Goal: Task Accomplishment & Management: Complete application form

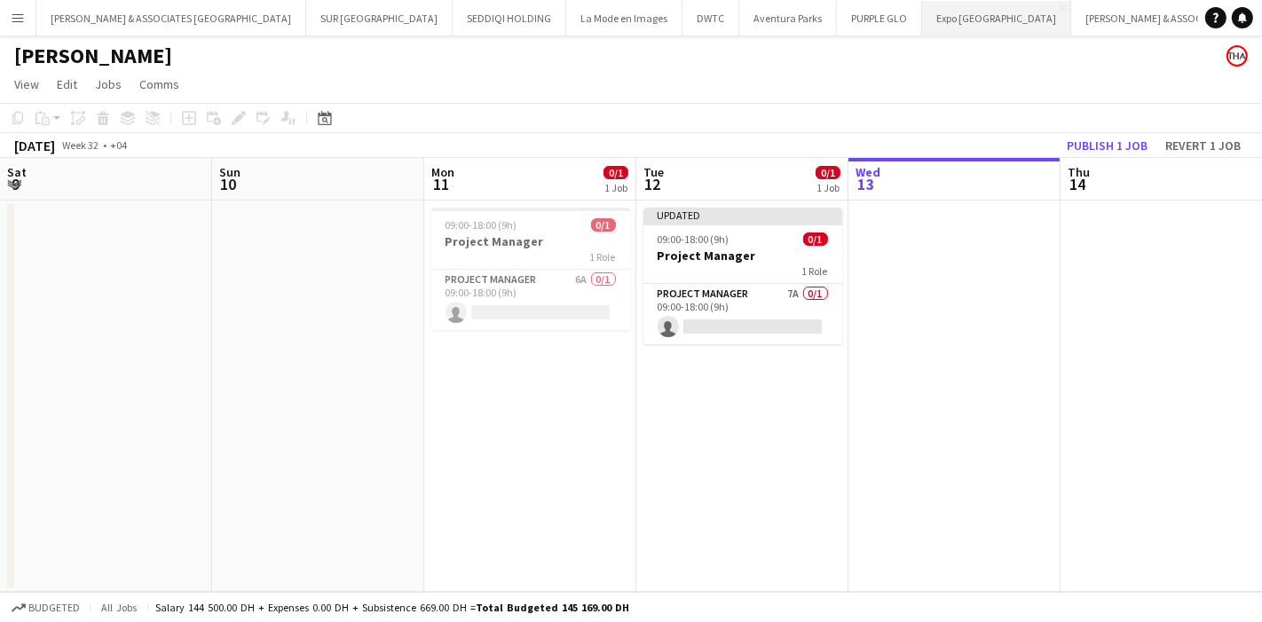
scroll to position [0, 423]
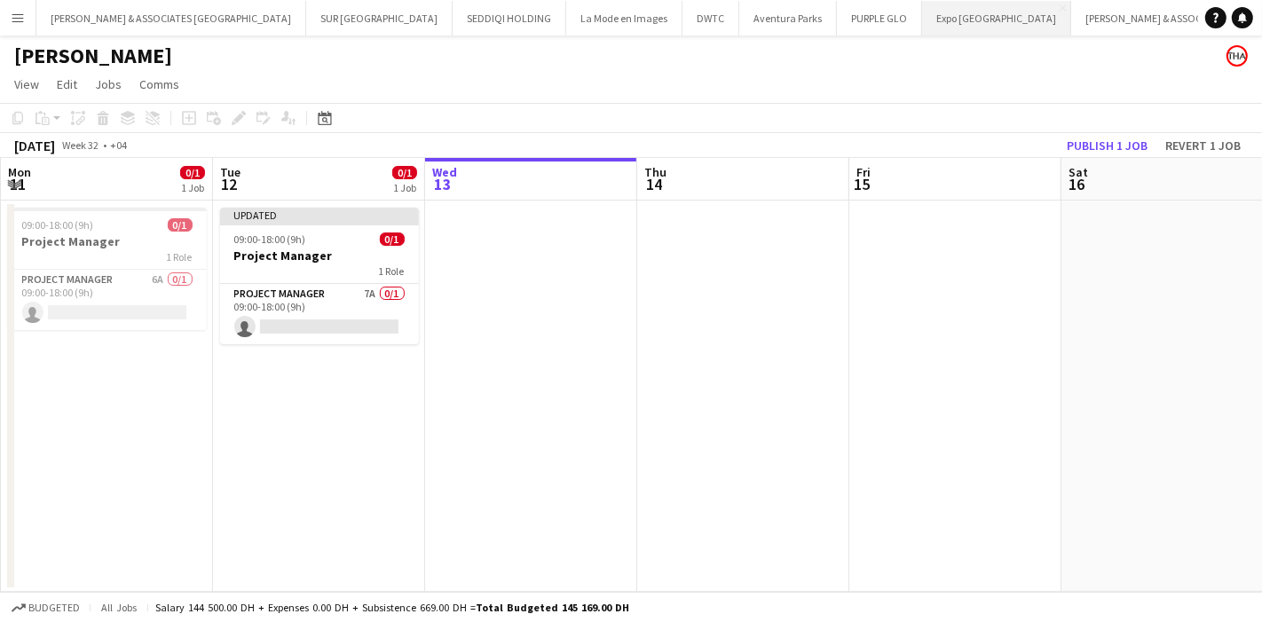
click at [922, 20] on button "Expo Osaka Close" at bounding box center [996, 18] width 149 height 35
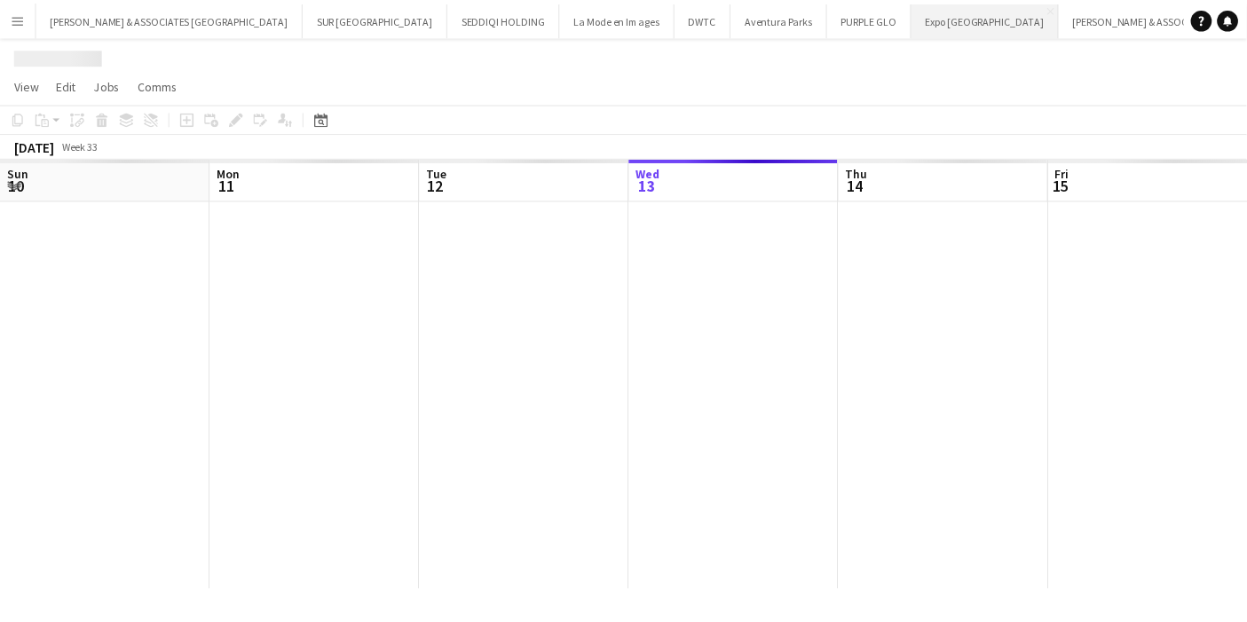
scroll to position [0, 423]
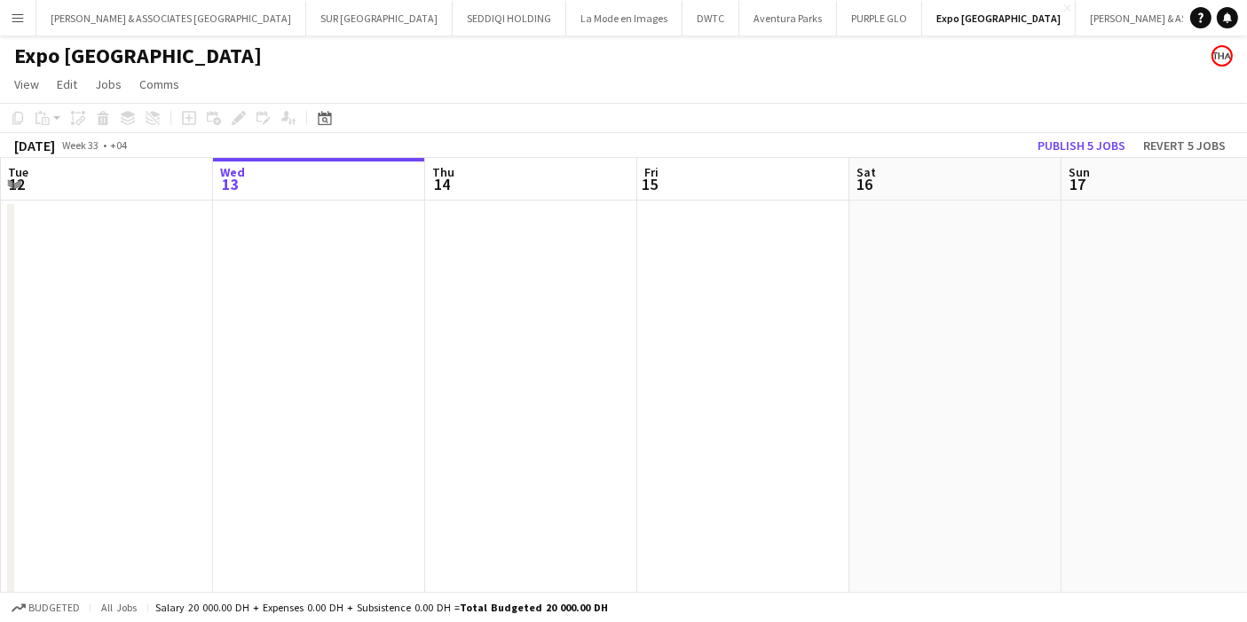
click at [522, 276] on app-date-cell at bounding box center [531, 444] width 212 height 487
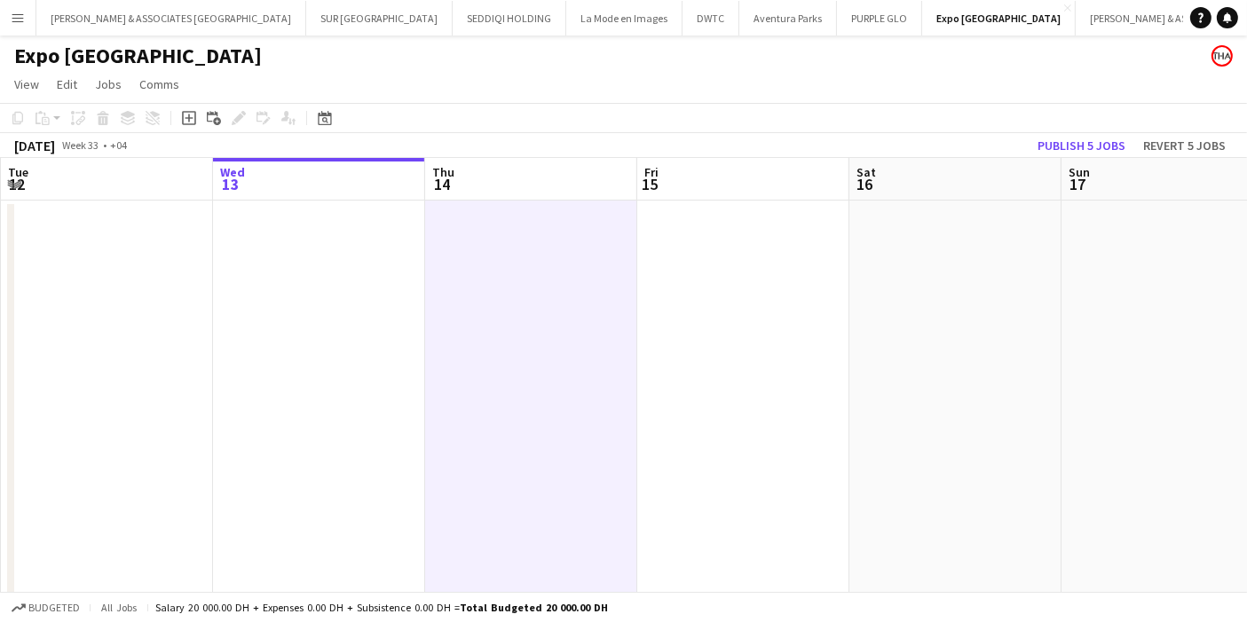
click at [527, 303] on app-date-cell at bounding box center [531, 444] width 212 height 487
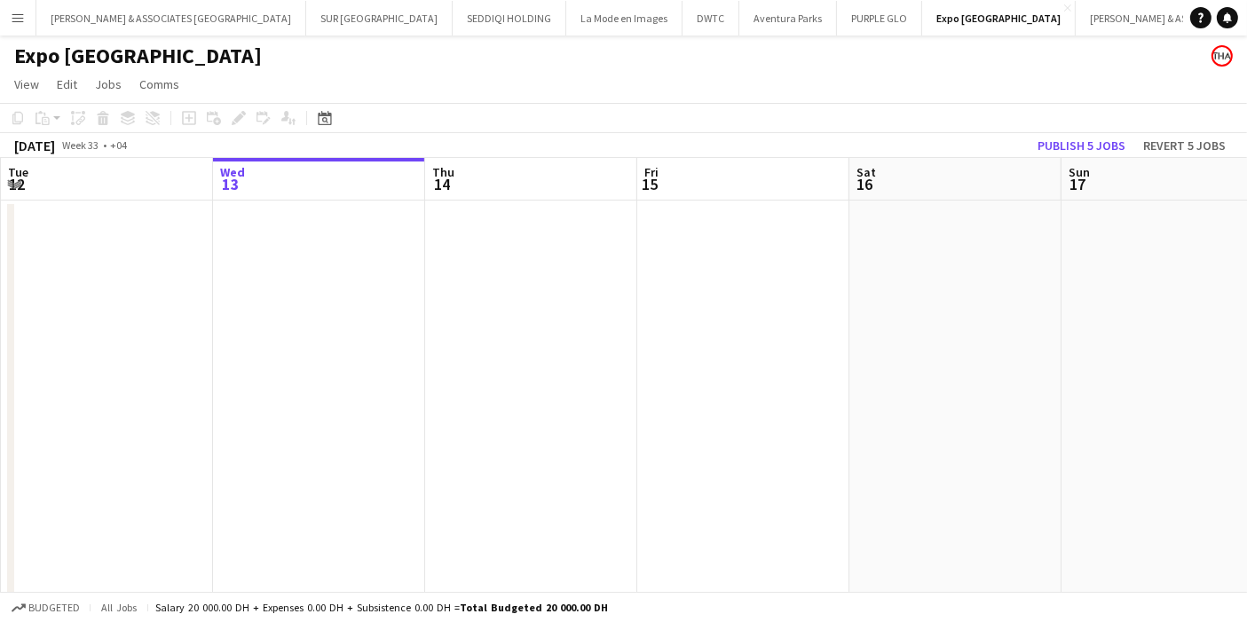
click at [527, 303] on app-date-cell at bounding box center [531, 444] width 212 height 487
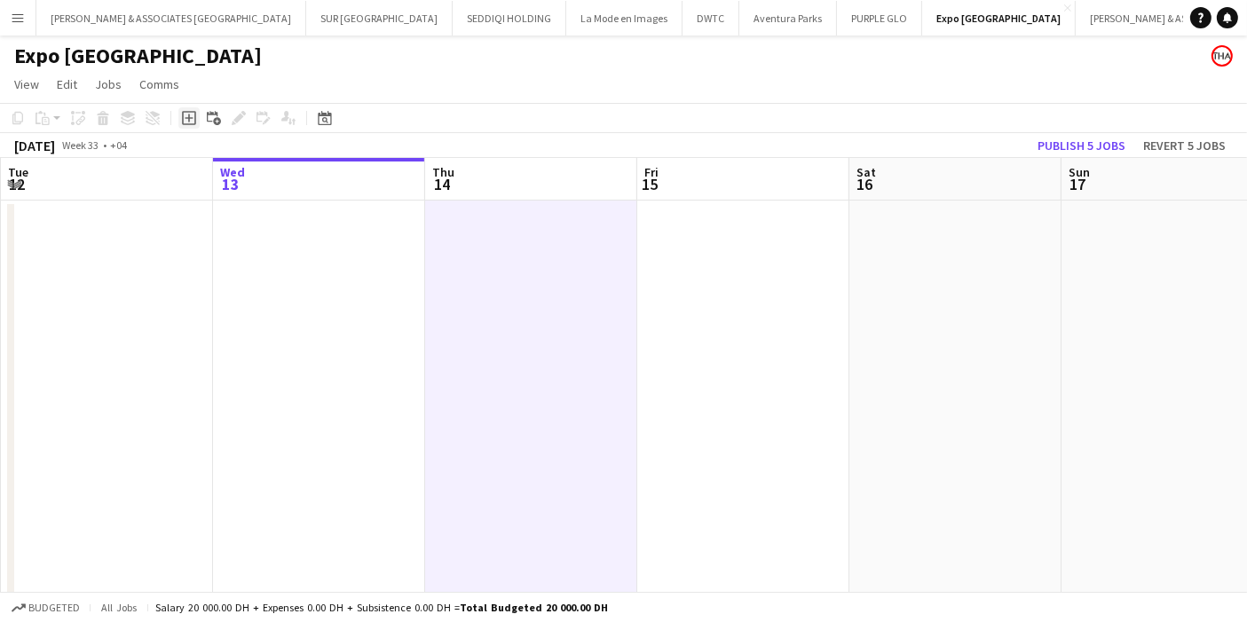
click at [193, 122] on icon at bounding box center [189, 118] width 14 height 14
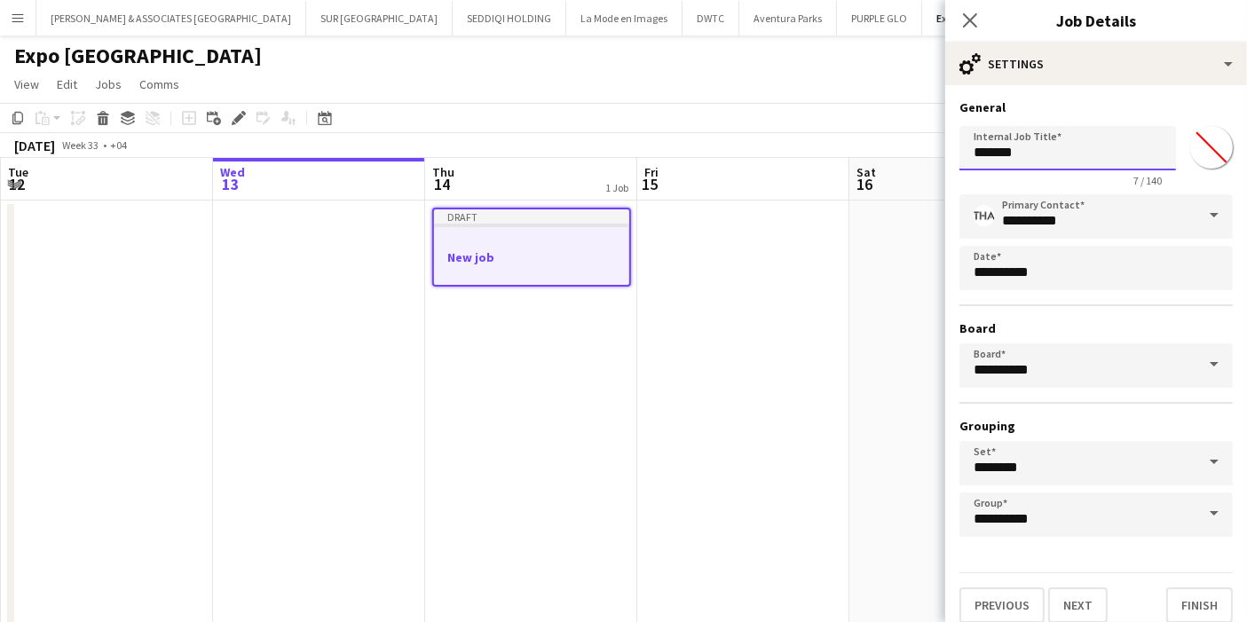
click at [1034, 158] on input "*******" at bounding box center [1067, 148] width 216 height 44
click at [1034, 157] on input "*******" at bounding box center [1067, 148] width 216 height 44
click at [1035, 157] on input "*******" at bounding box center [1067, 148] width 216 height 44
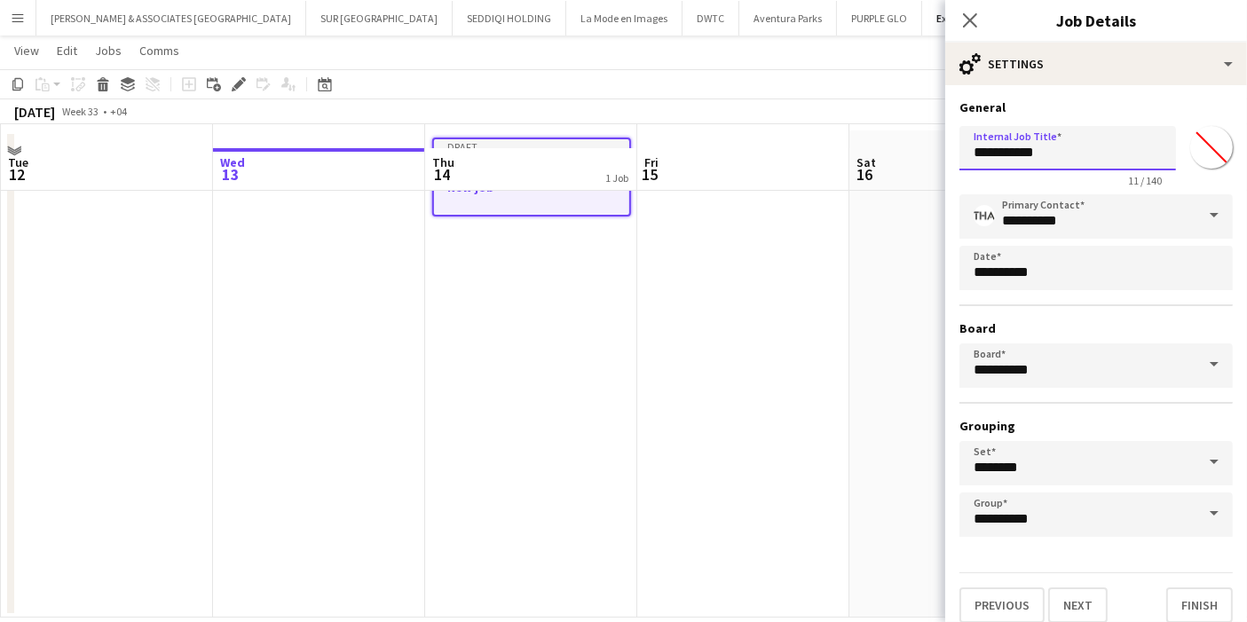
scroll to position [0, 0]
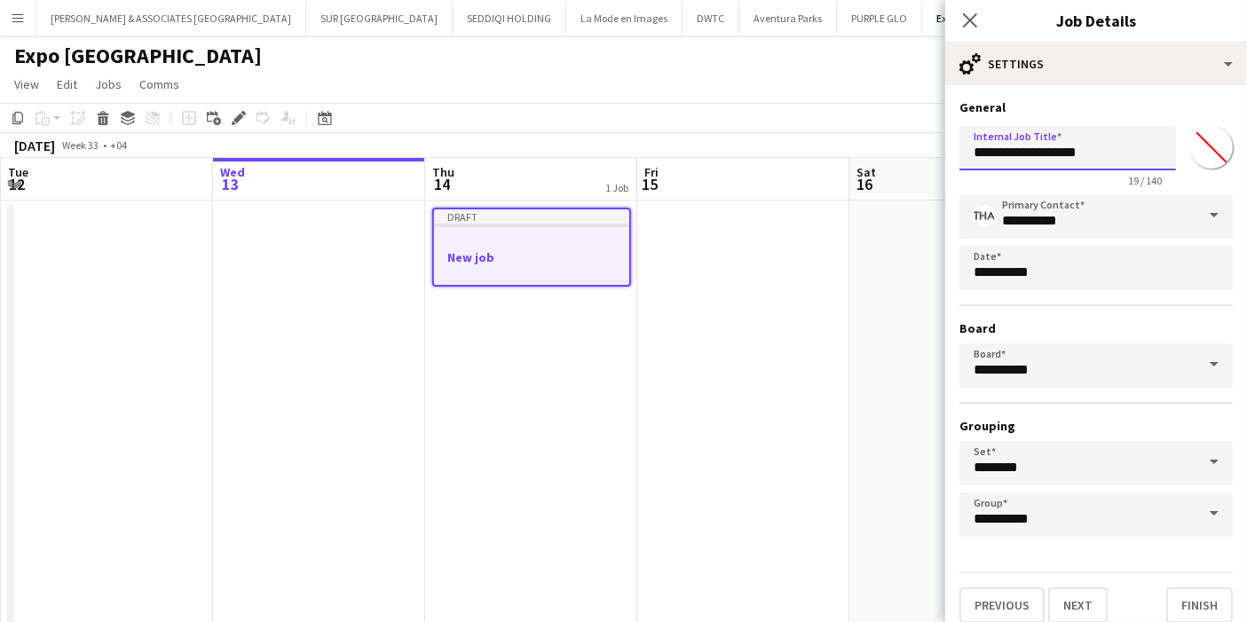
type input "**********"
click at [1084, 589] on button "Next" at bounding box center [1077, 604] width 59 height 35
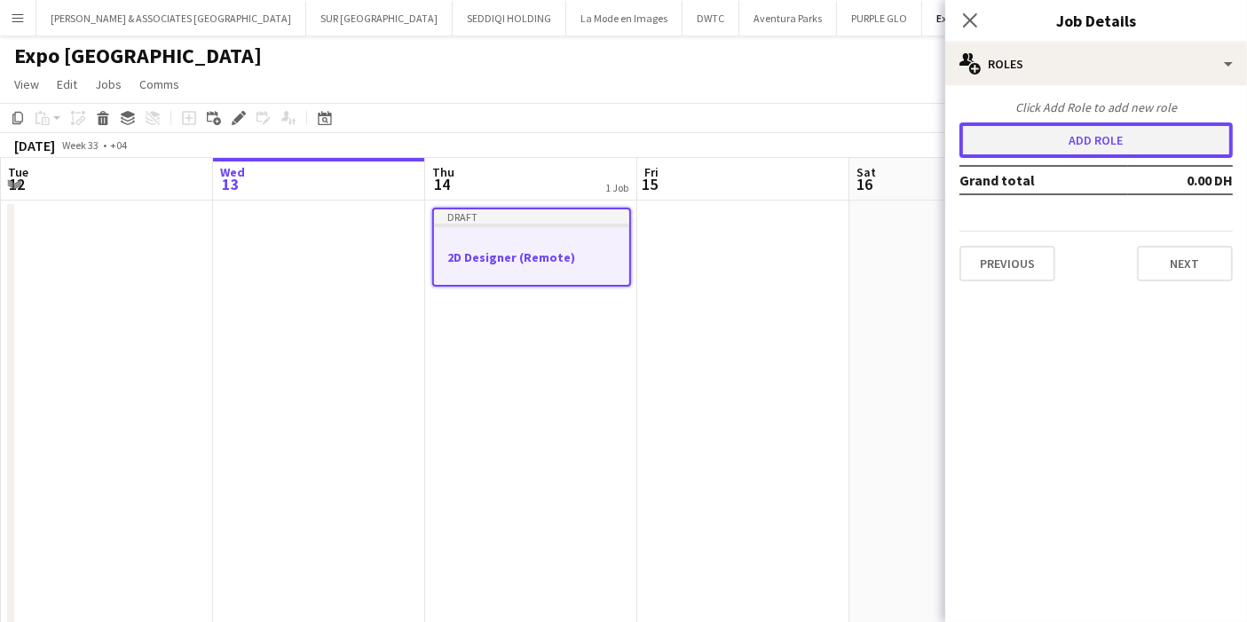
click at [1164, 146] on button "Add role" at bounding box center [1095, 139] width 273 height 35
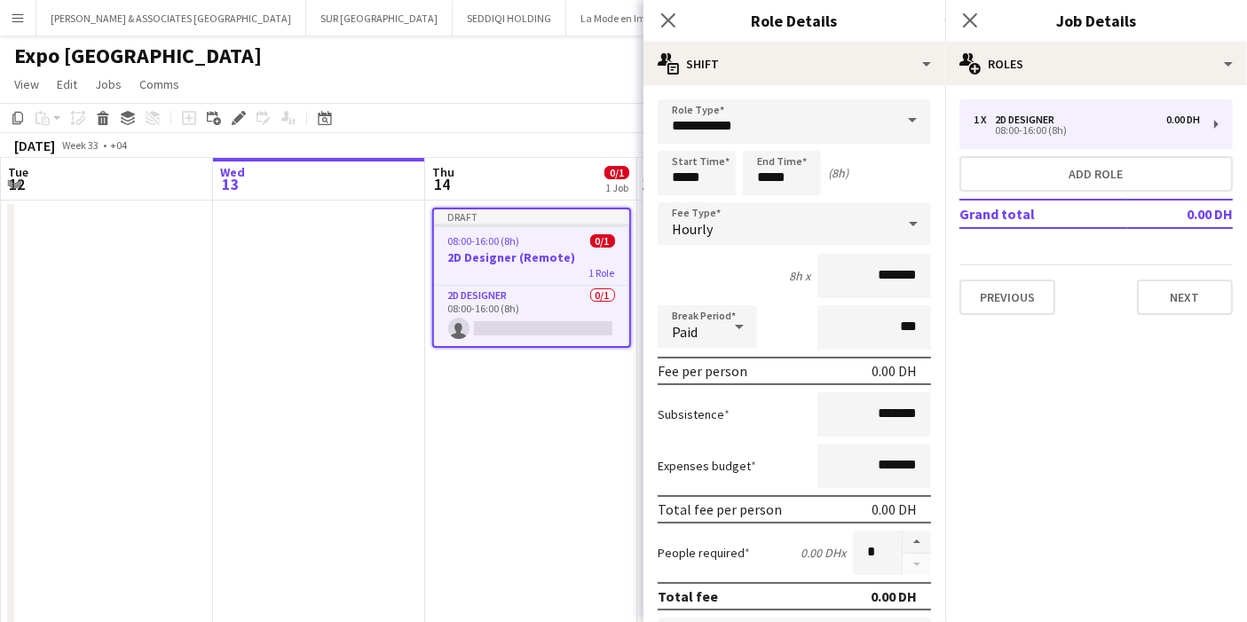
click at [902, 220] on icon at bounding box center [912, 223] width 21 height 35
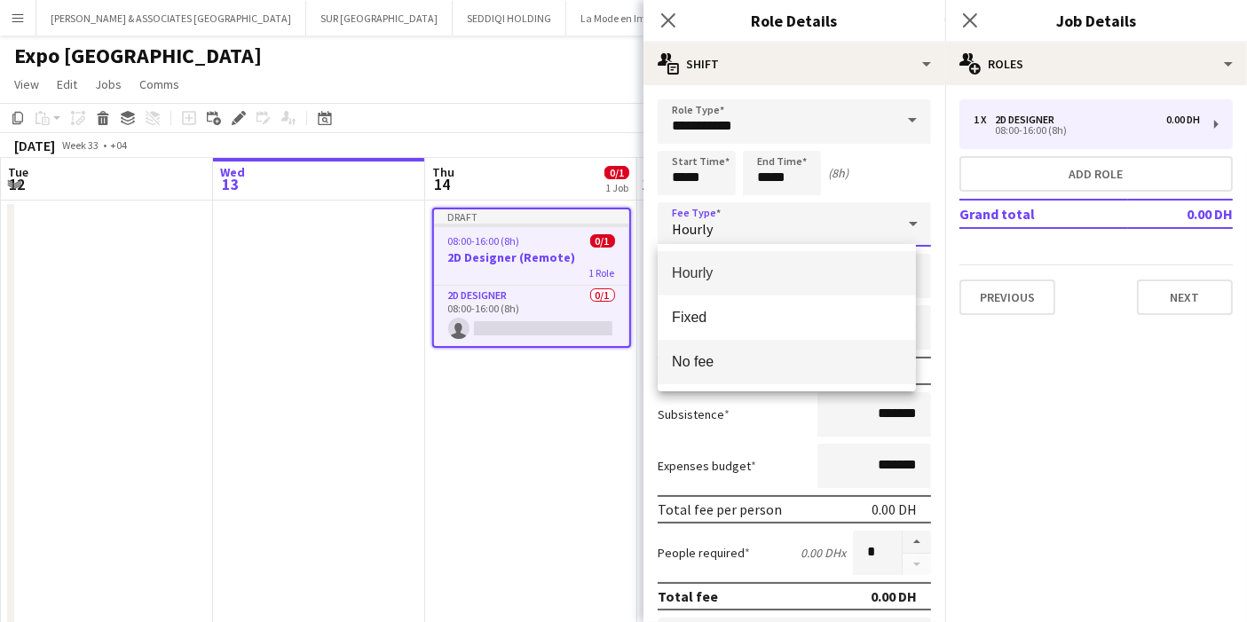
click at [758, 358] on span "No fee" at bounding box center [787, 361] width 230 height 17
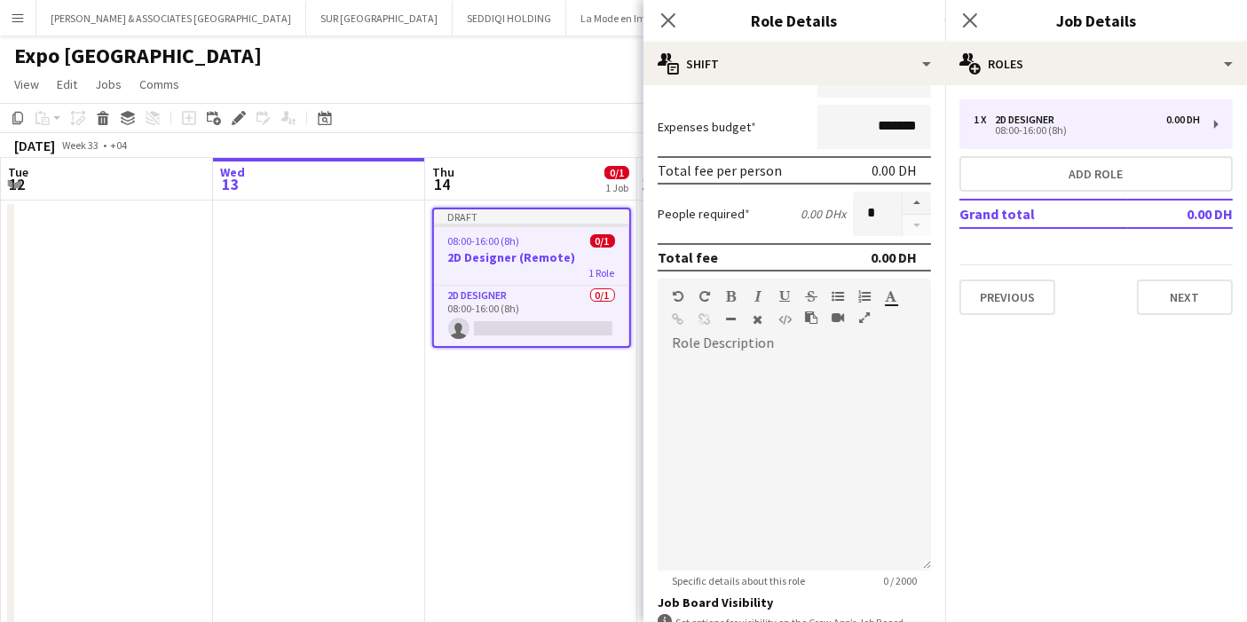
scroll to position [352, 0]
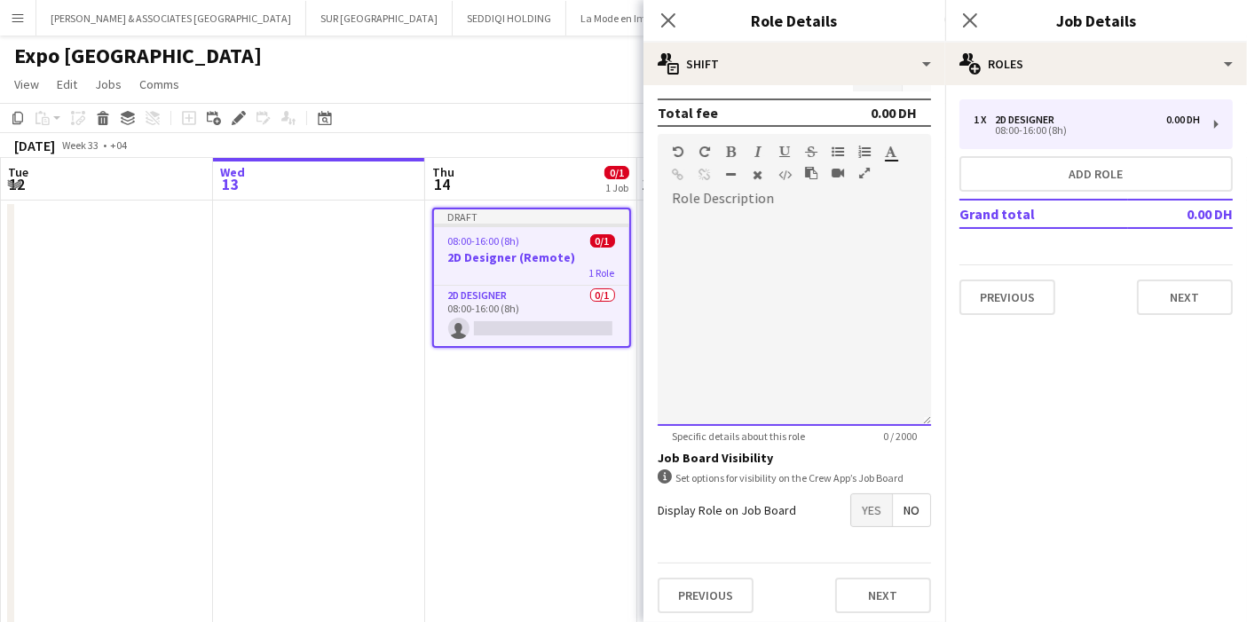
click at [765, 262] on div at bounding box center [793, 319] width 273 height 213
paste div "To enrich screen reader interactions, please activate Accessibility in Grammarl…"
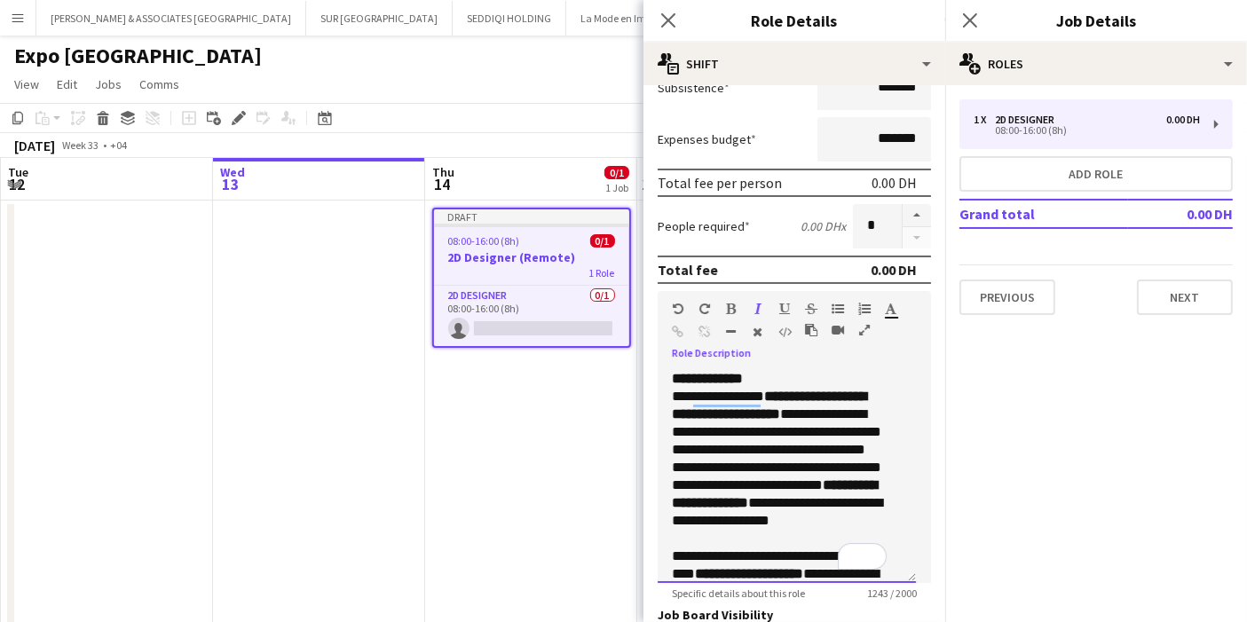
scroll to position [253, 0]
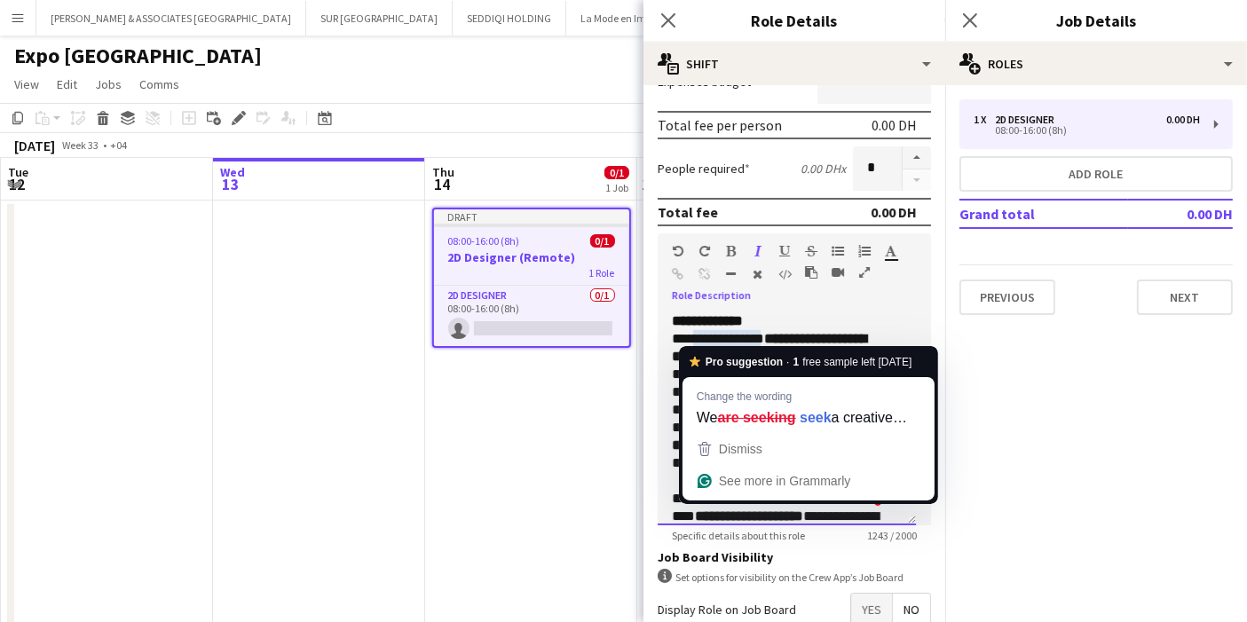
click at [778, 312] on p "**********" at bounding box center [779, 400] width 215 height 177
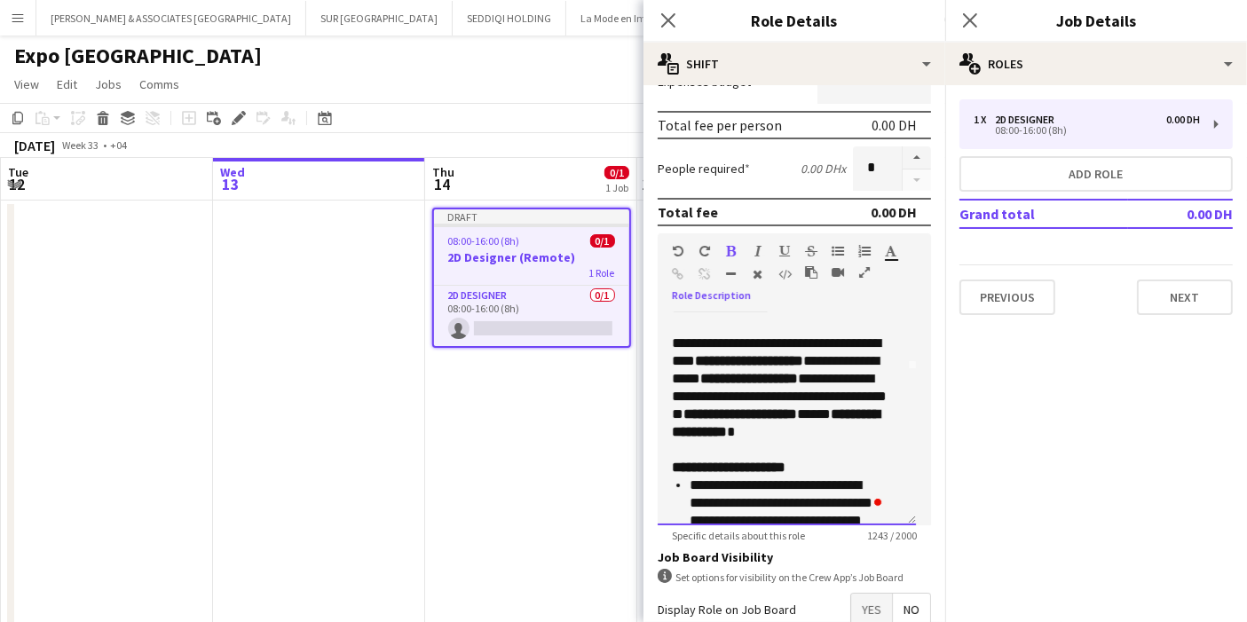
scroll to position [634, 0]
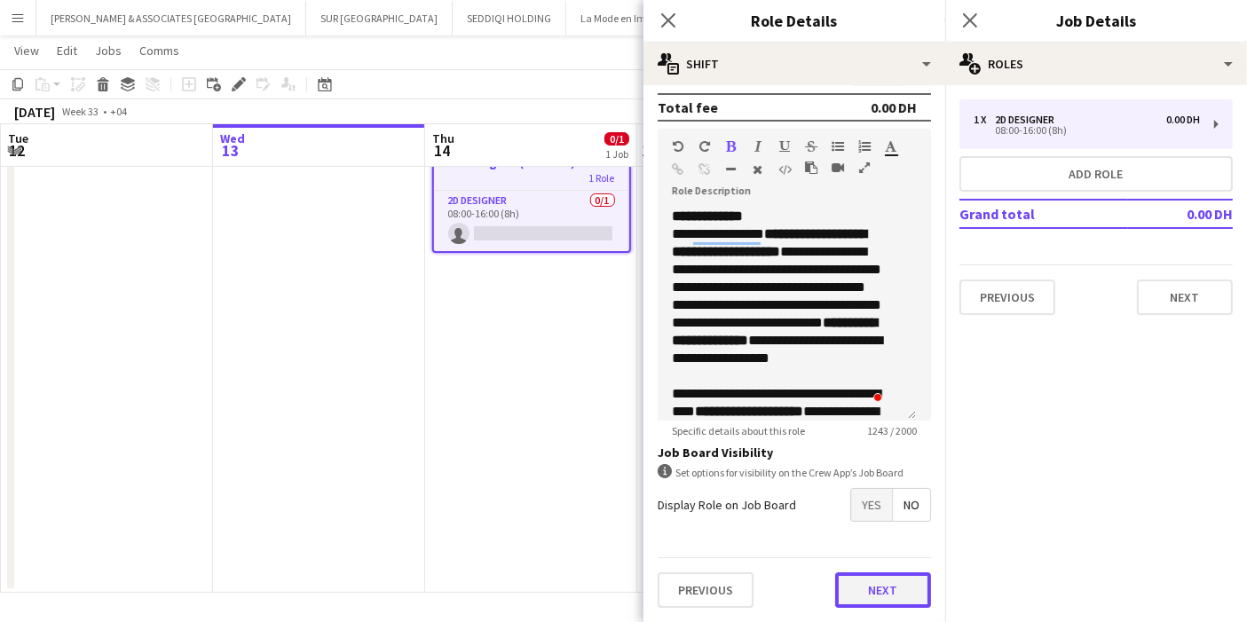
click at [871, 572] on button "Next" at bounding box center [883, 589] width 96 height 35
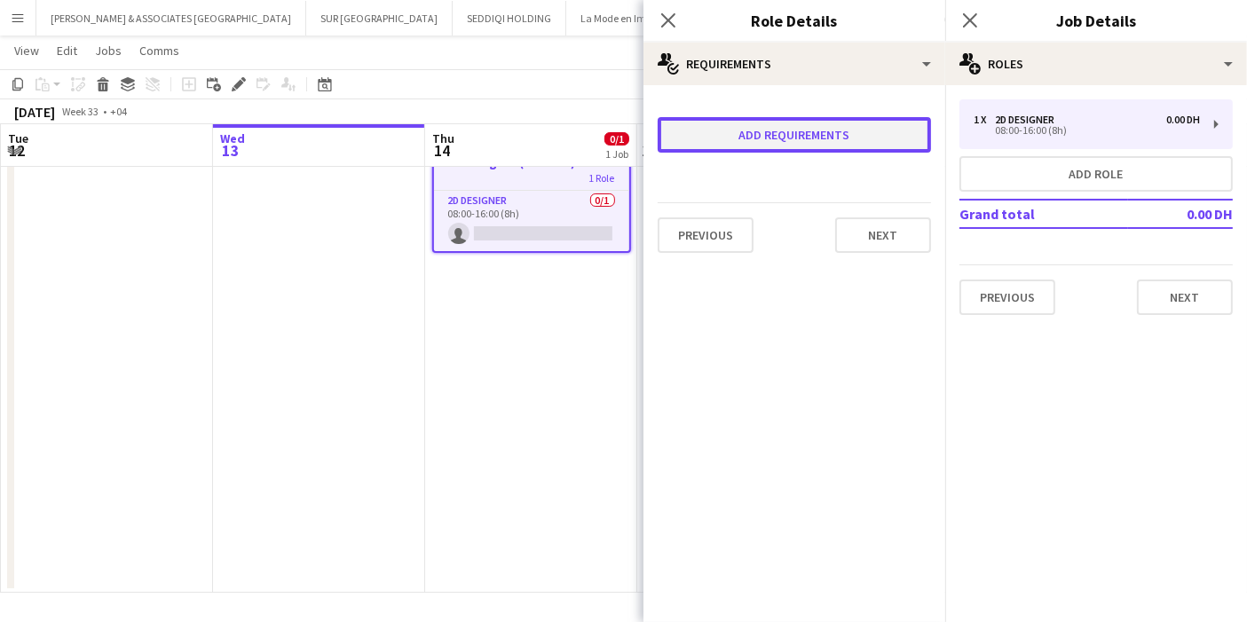
click at [820, 136] on button "Add requirements" at bounding box center [793, 134] width 273 height 35
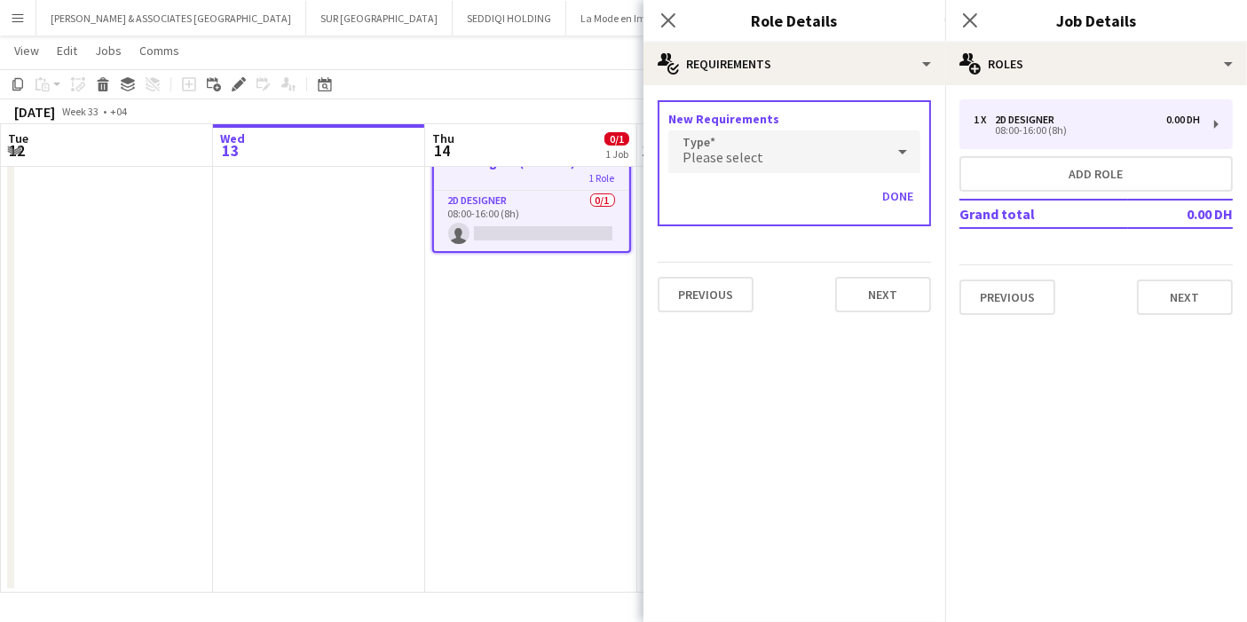
click at [830, 146] on div "Please select" at bounding box center [776, 151] width 216 height 43
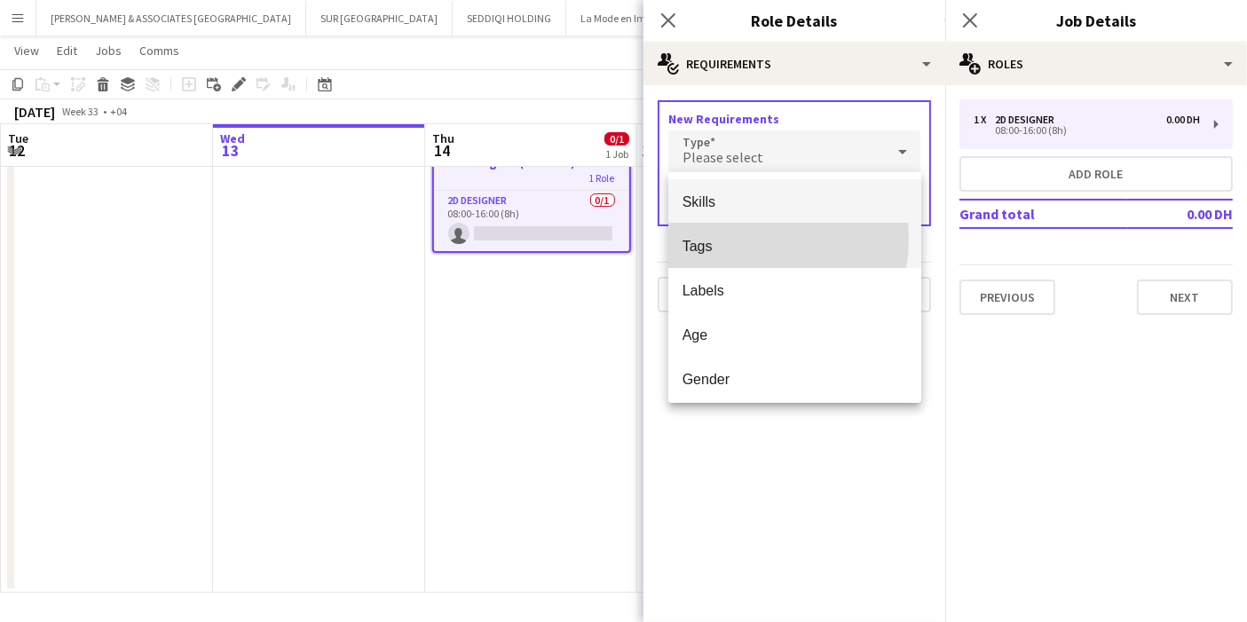
click at [745, 240] on span "Tags" at bounding box center [794, 246] width 224 height 17
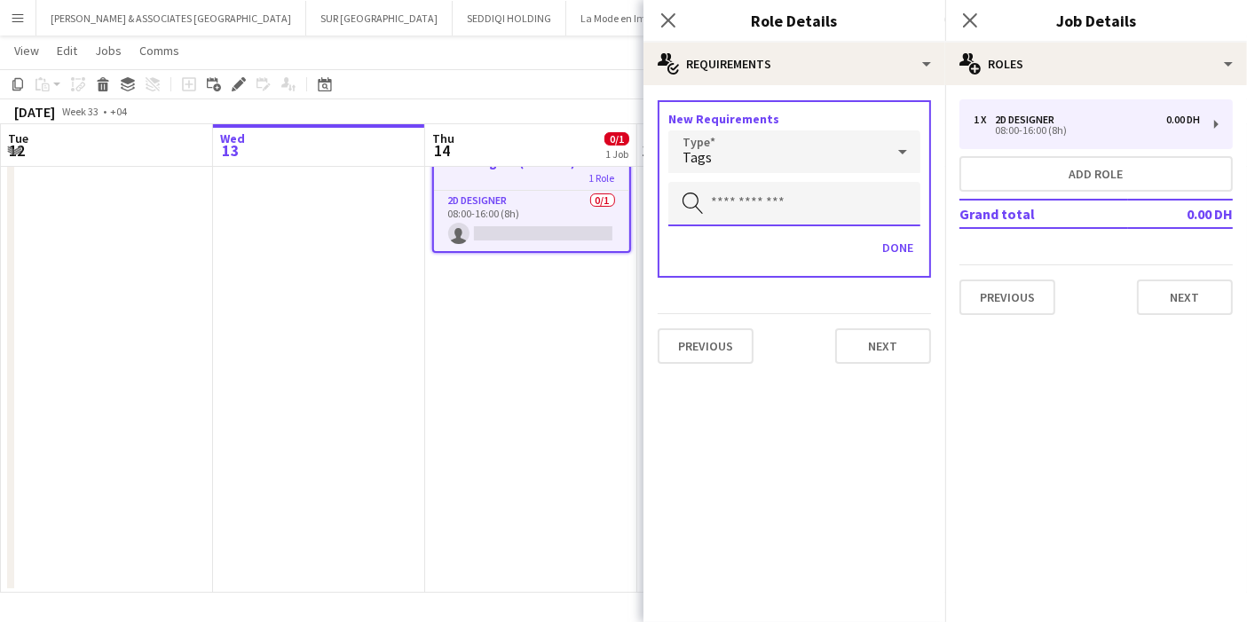
click at [748, 197] on input "text" at bounding box center [794, 204] width 252 height 44
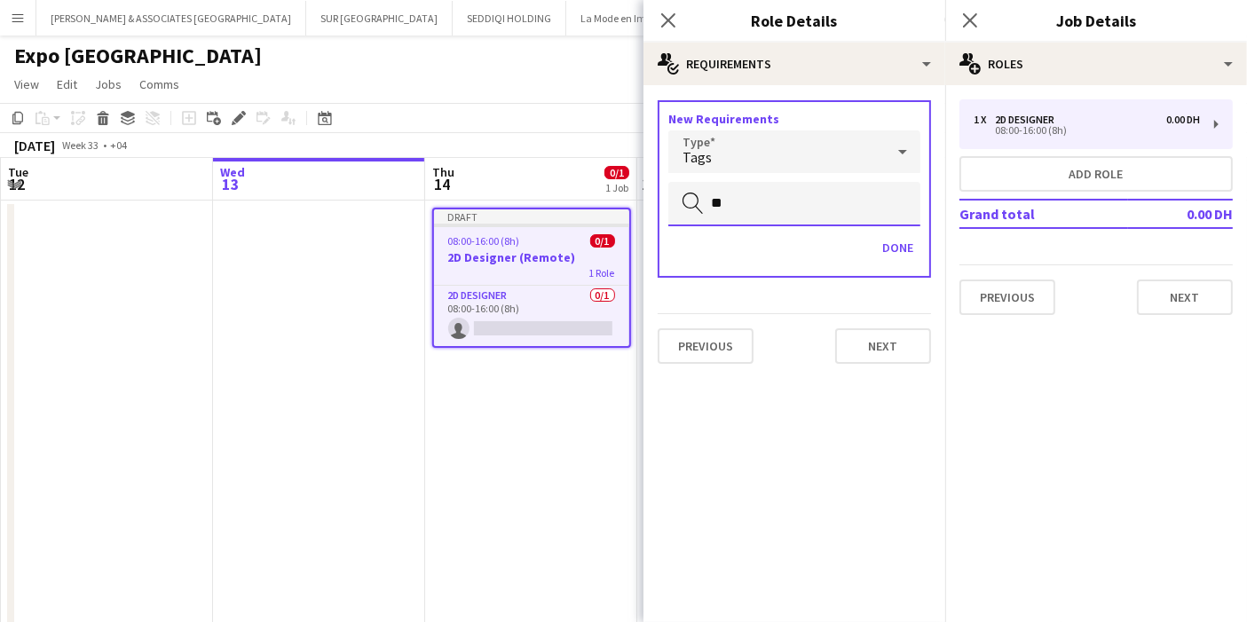
type input "*"
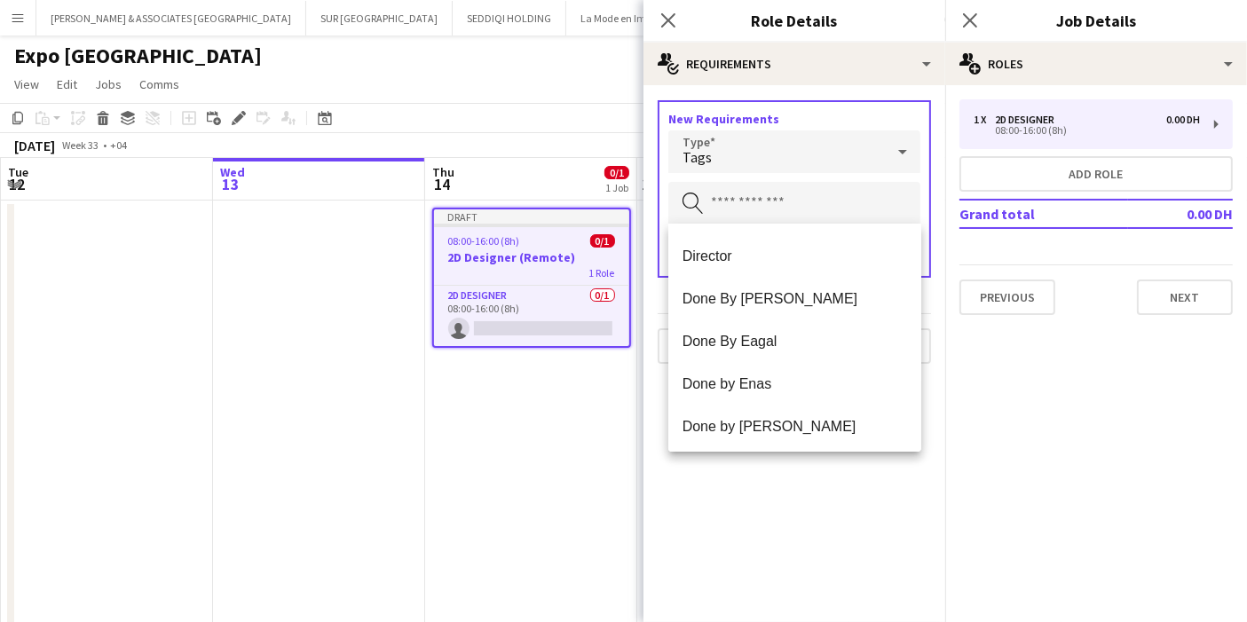
click at [845, 162] on div "Tags" at bounding box center [776, 151] width 216 height 43
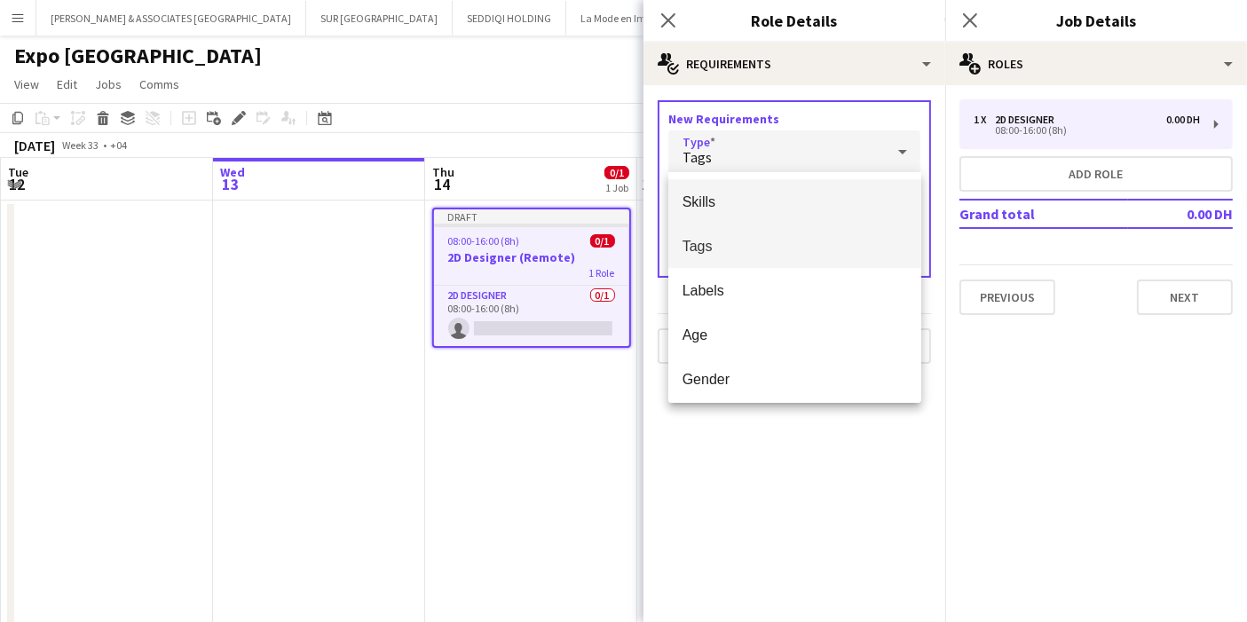
click at [800, 203] on span "Skills" at bounding box center [794, 201] width 224 height 17
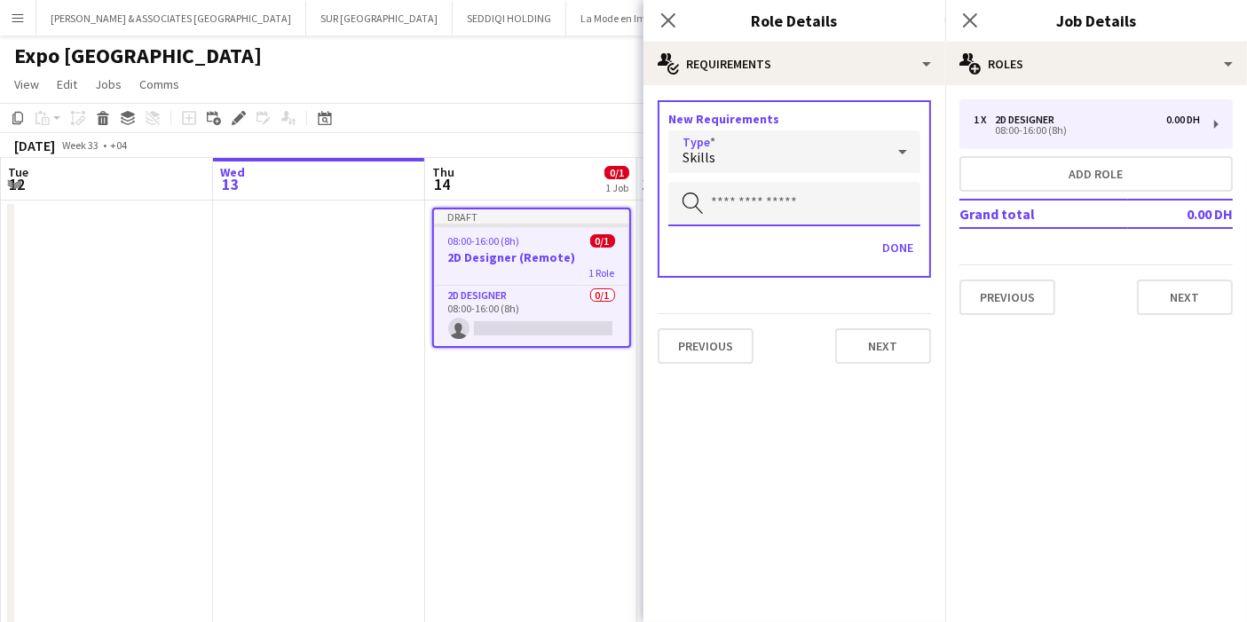
click at [781, 201] on input "text" at bounding box center [794, 204] width 252 height 44
type input "*"
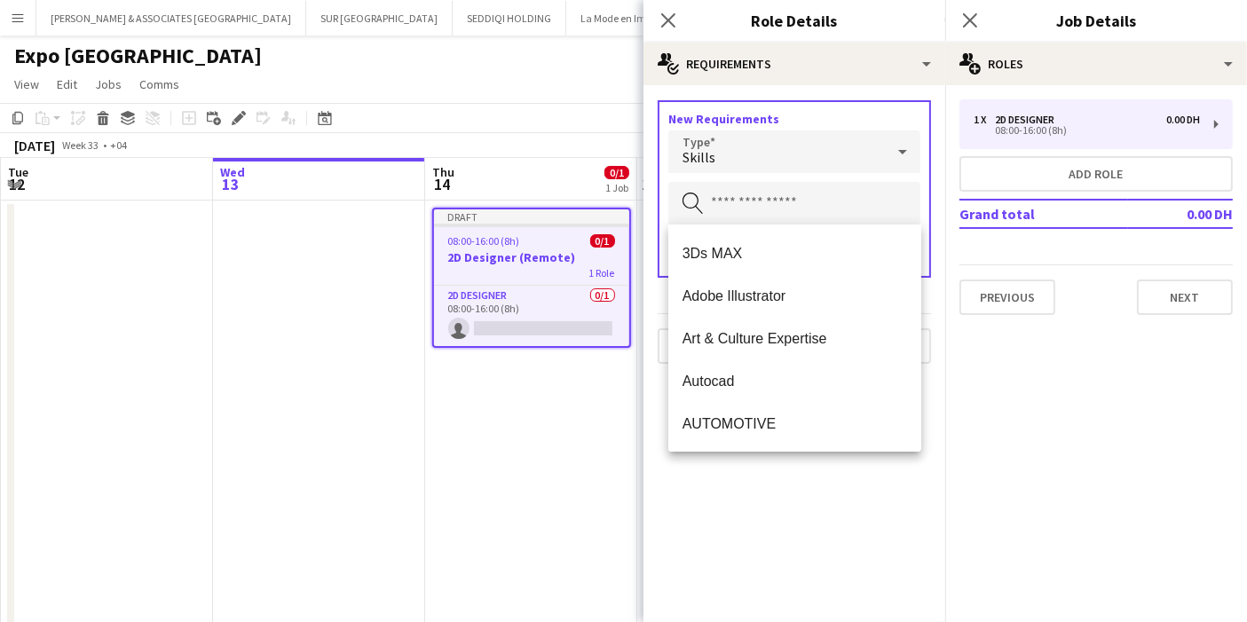
click at [822, 146] on div "Skills" at bounding box center [776, 151] width 216 height 43
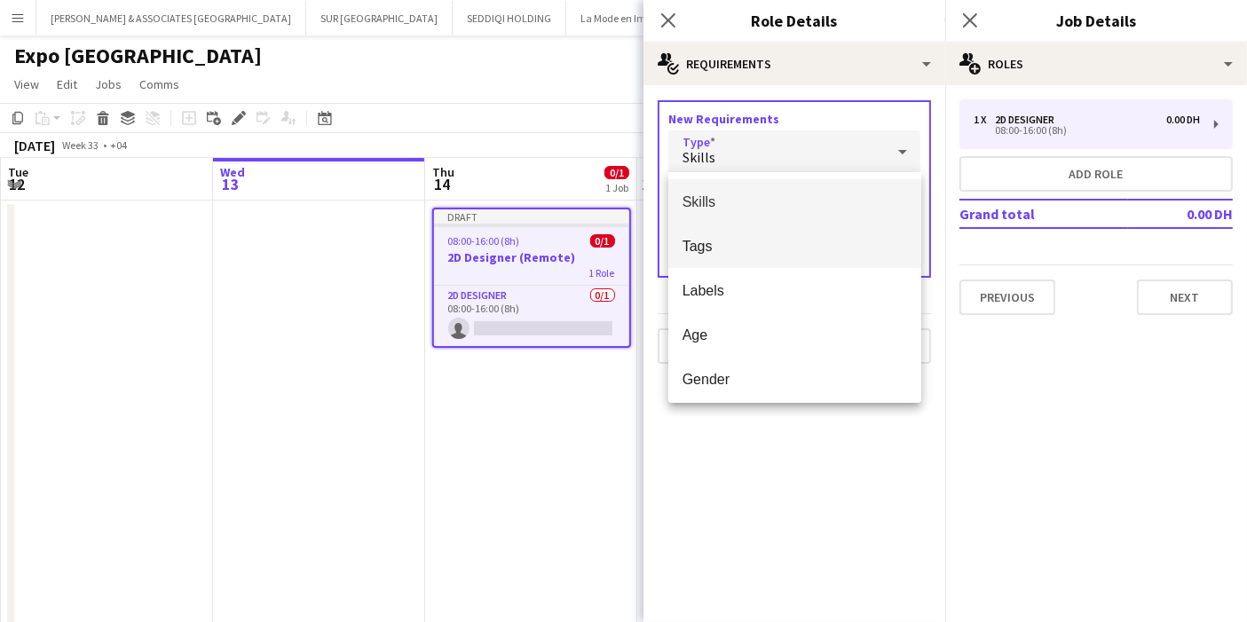
click at [740, 248] on span "Tags" at bounding box center [794, 246] width 224 height 17
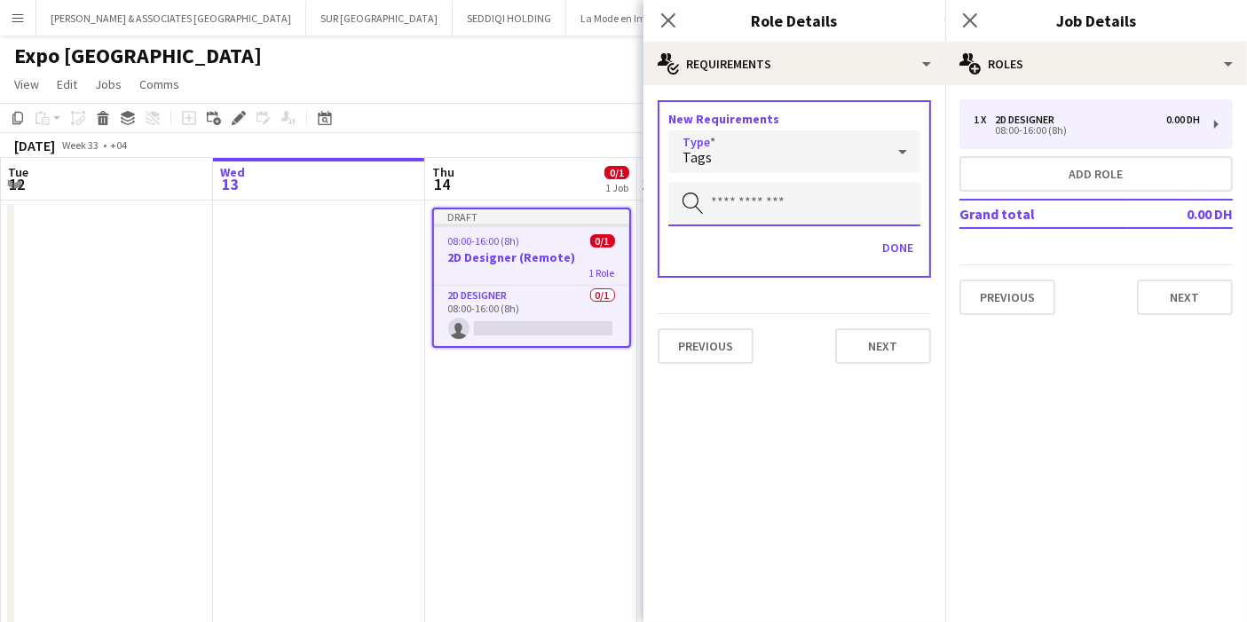
click at [753, 200] on input "text" at bounding box center [794, 204] width 252 height 44
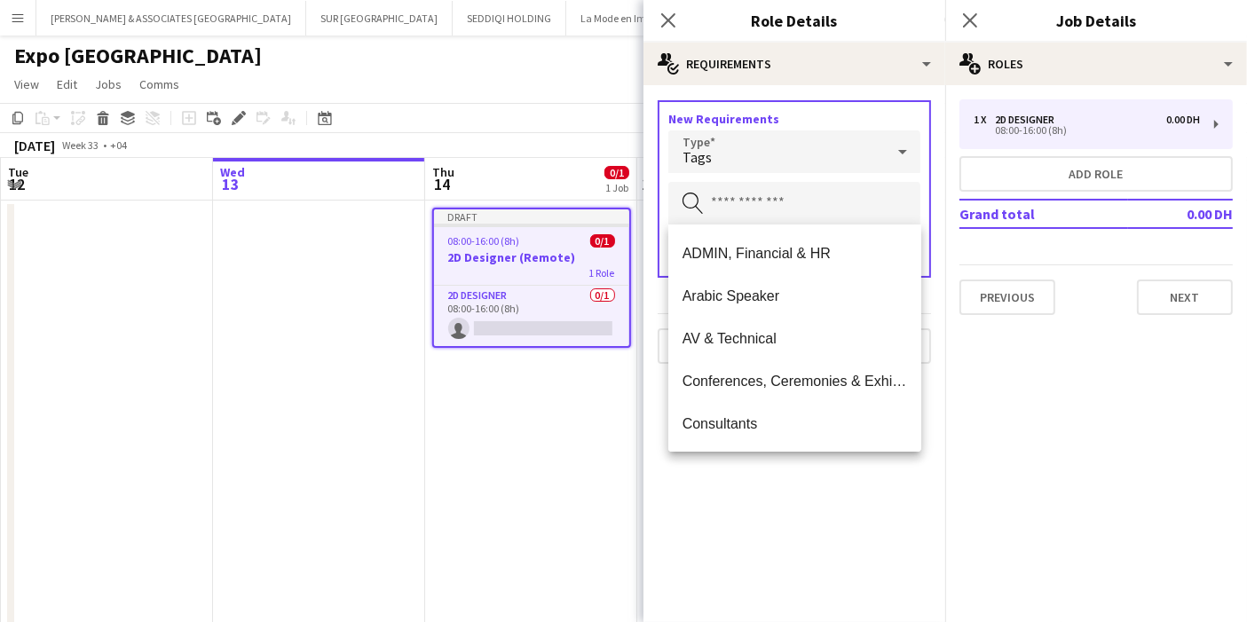
click at [748, 484] on mat-expansion-panel "medal-empty Requirements New Requirements Type Tags Search by tag Done Previous…" at bounding box center [794, 353] width 302 height 537
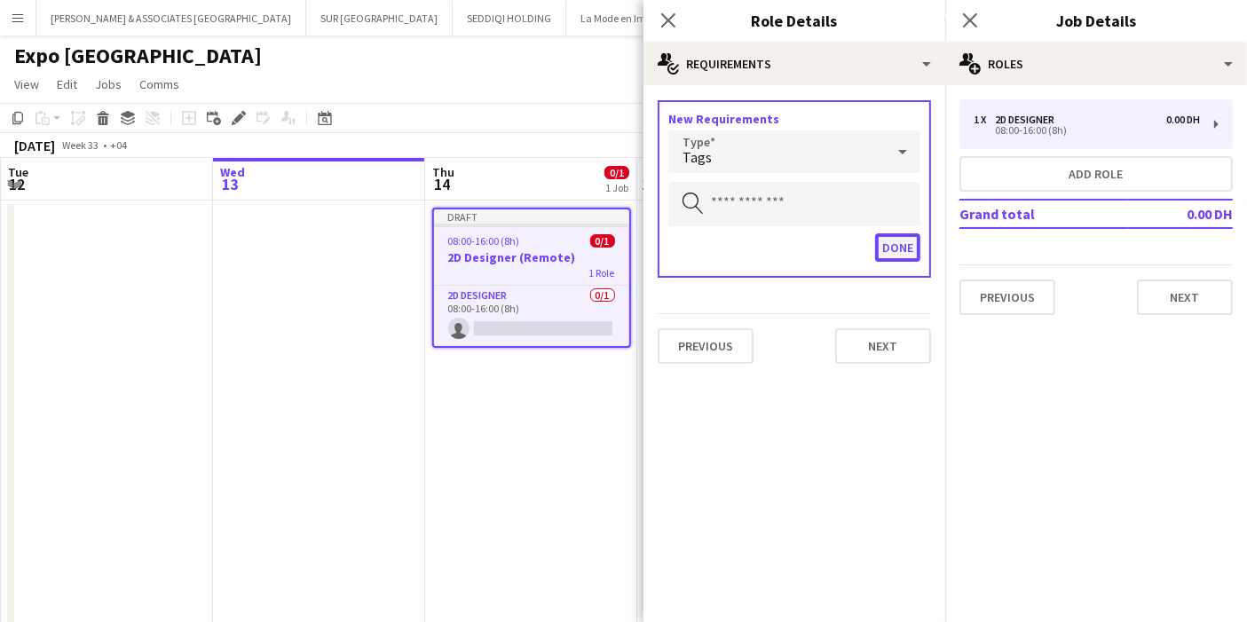
click at [899, 244] on button "Done" at bounding box center [897, 247] width 45 height 28
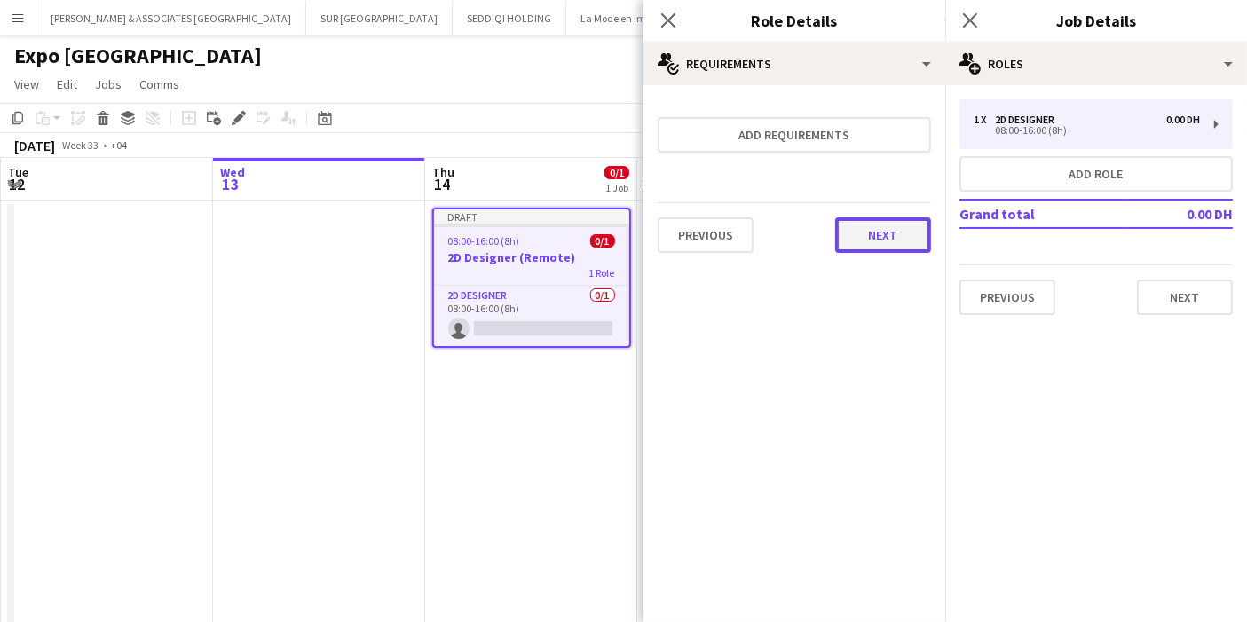
click at [903, 239] on button "Next" at bounding box center [883, 234] width 96 height 35
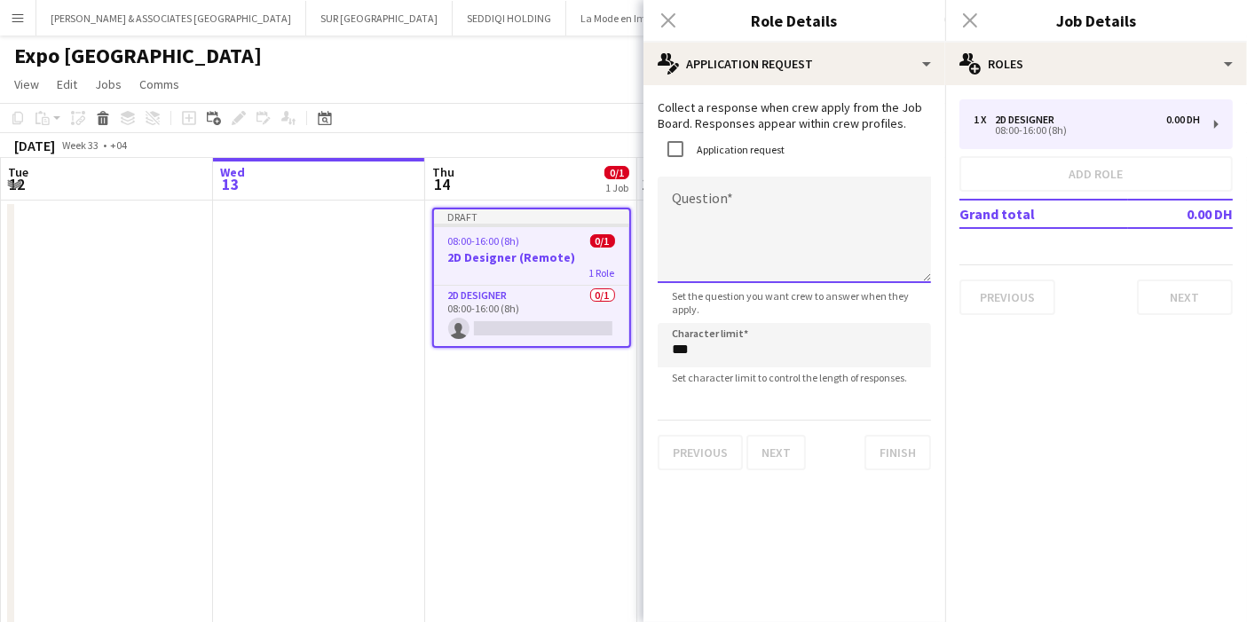
click at [699, 197] on textarea "Question" at bounding box center [793, 230] width 273 height 106
paste textarea "**********"
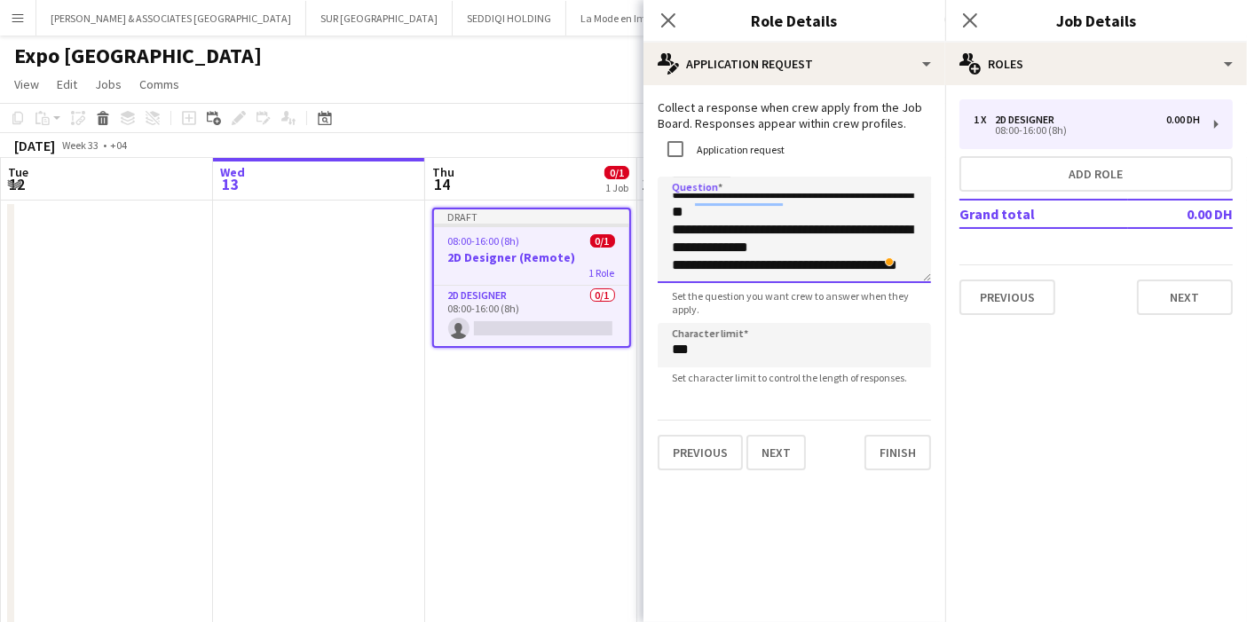
scroll to position [72, 0]
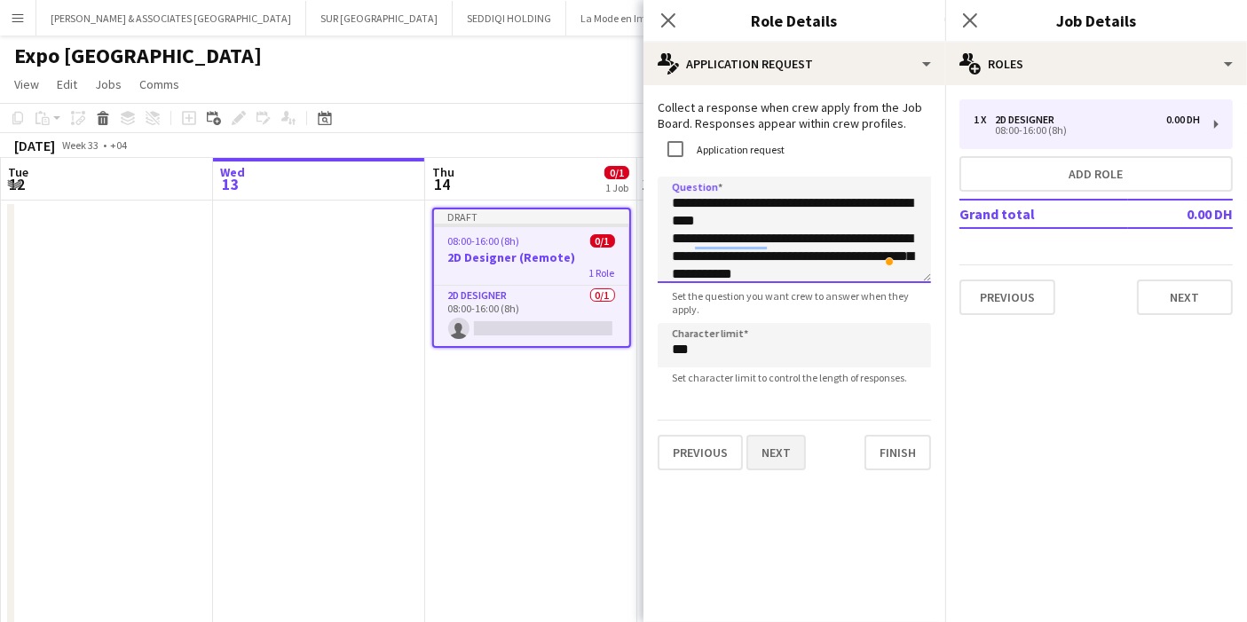
type textarea "**********"
click at [782, 454] on button "Next" at bounding box center [775, 452] width 59 height 35
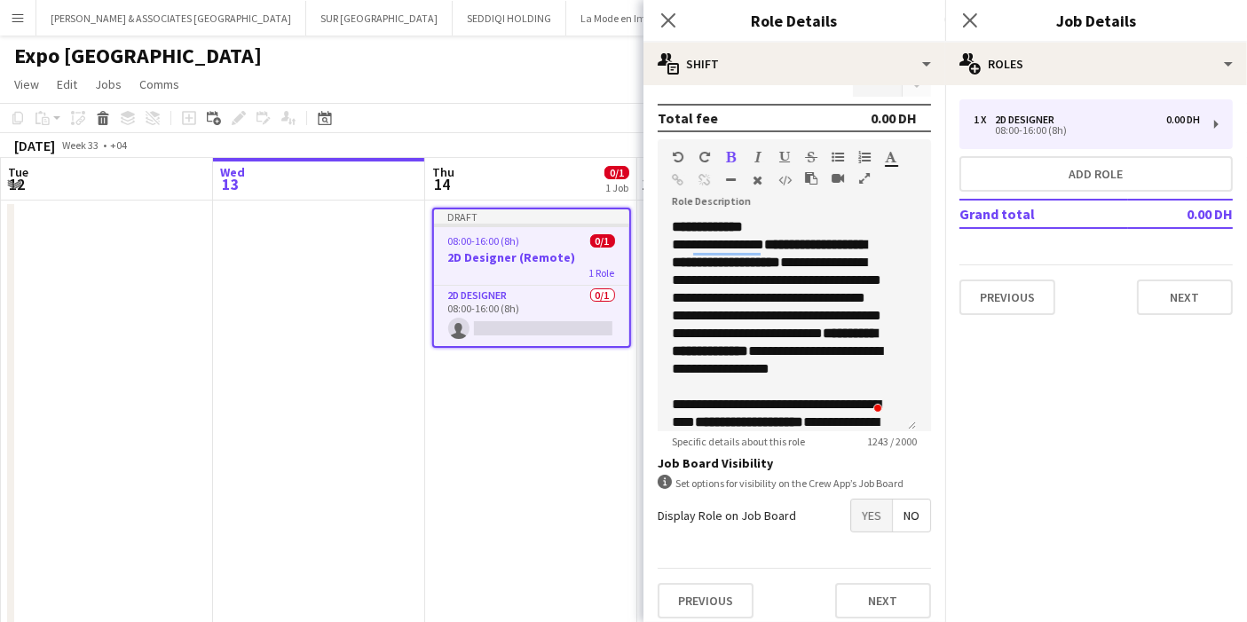
scroll to position [352, 0]
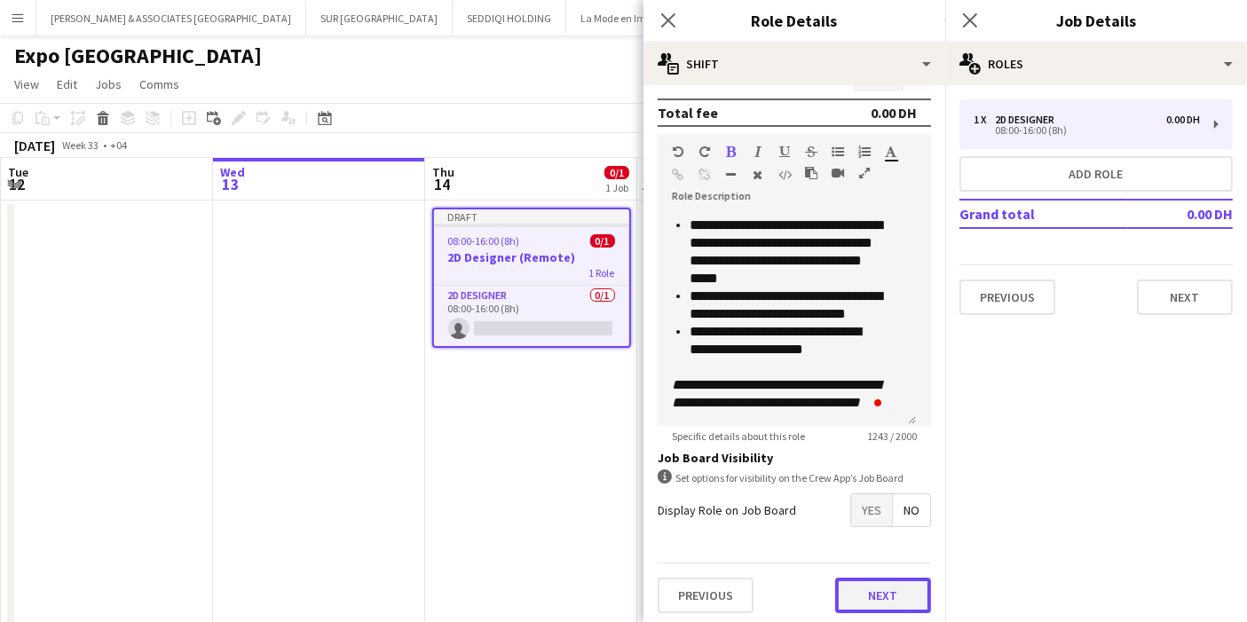
click at [883, 596] on button "Next" at bounding box center [883, 595] width 96 height 35
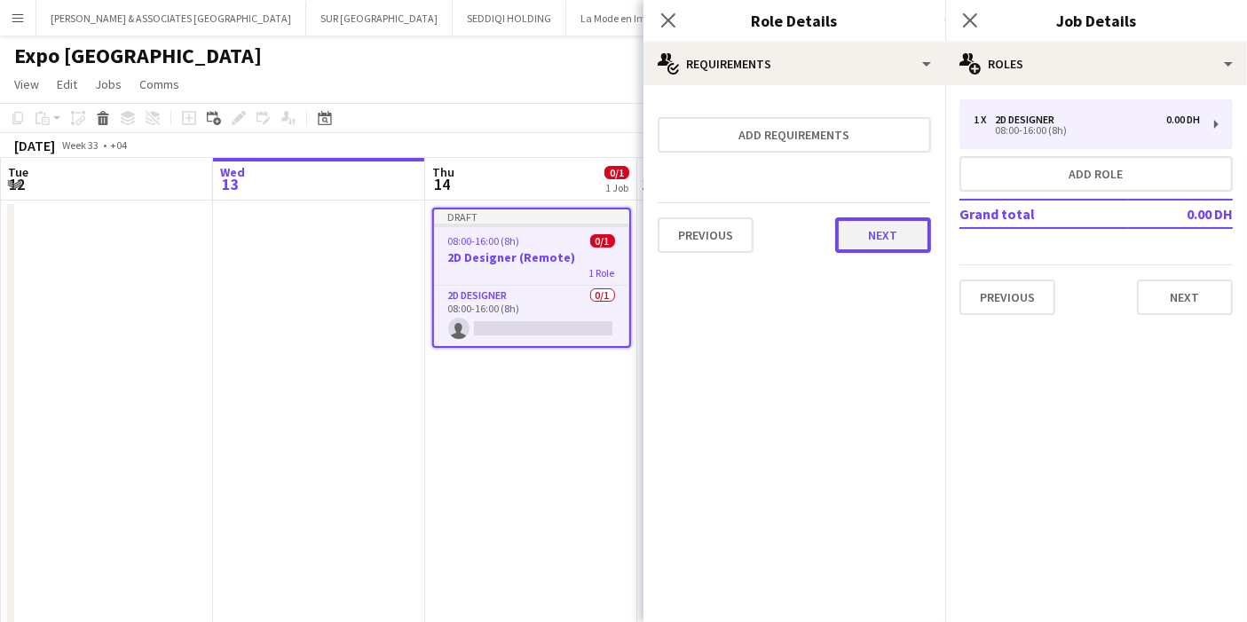
click at [878, 224] on button "Next" at bounding box center [883, 234] width 96 height 35
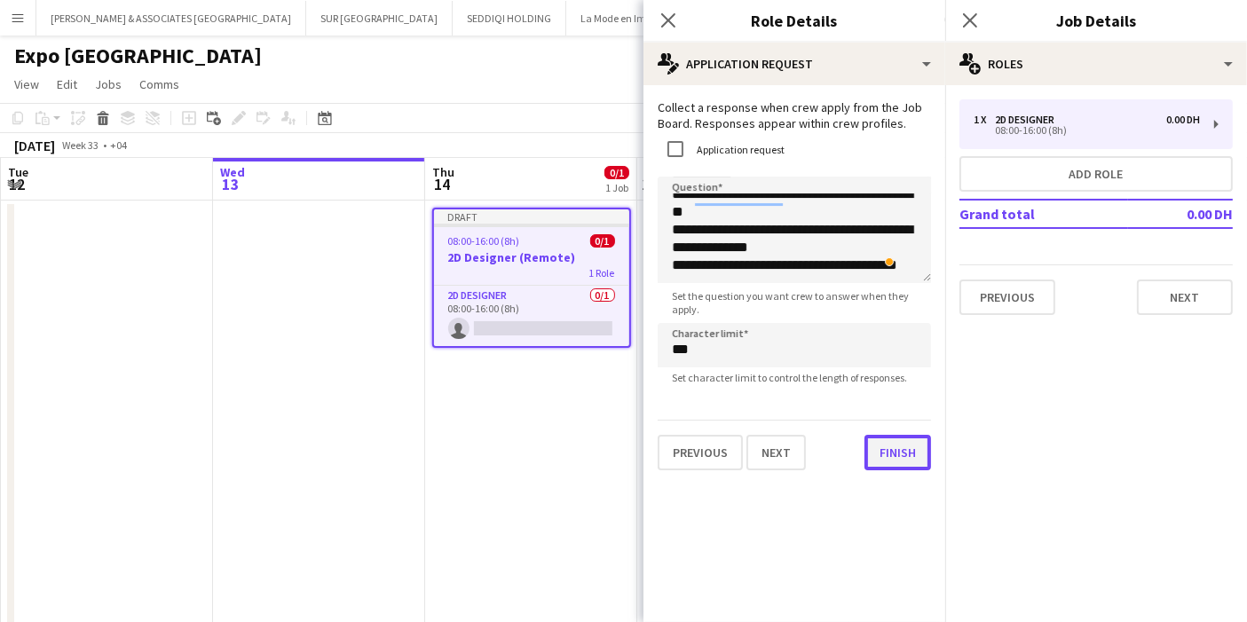
click at [896, 446] on button "Finish" at bounding box center [897, 452] width 67 height 35
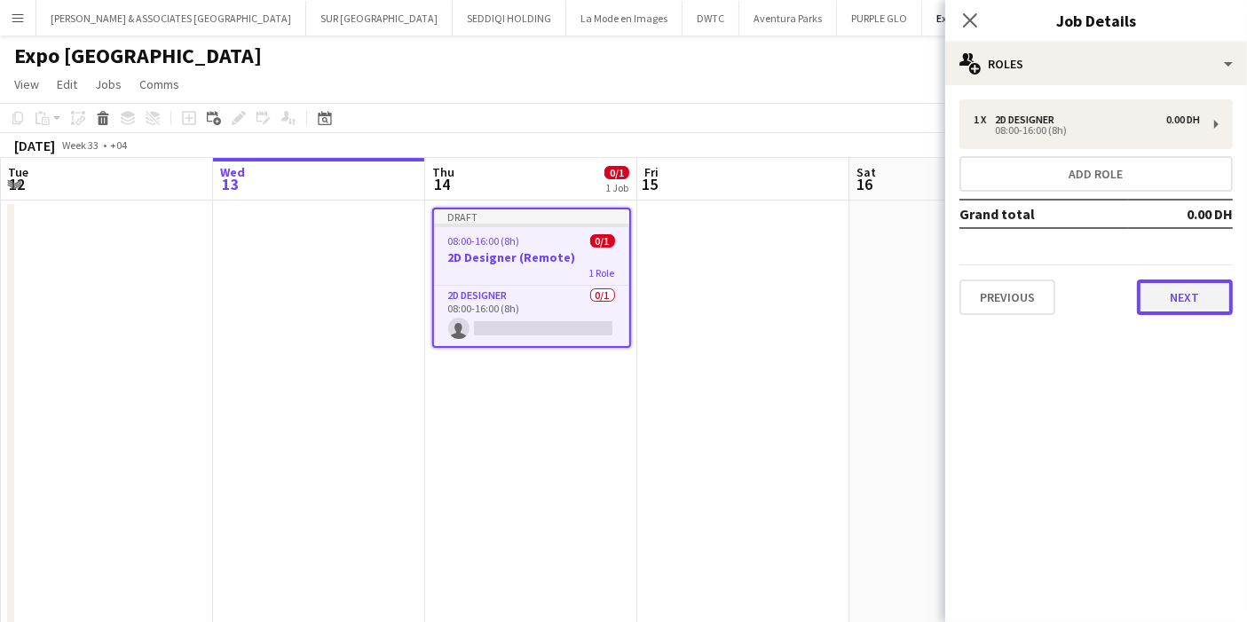
click at [1171, 292] on button "Next" at bounding box center [1185, 296] width 96 height 35
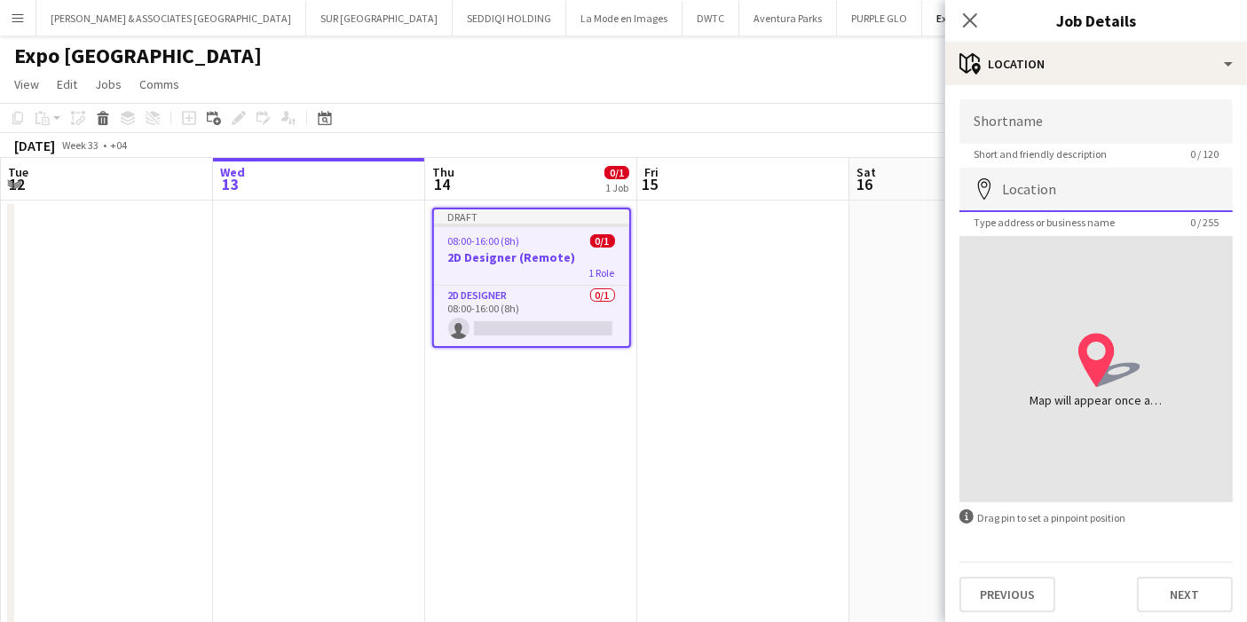
click at [1072, 177] on input "Location" at bounding box center [1095, 190] width 273 height 44
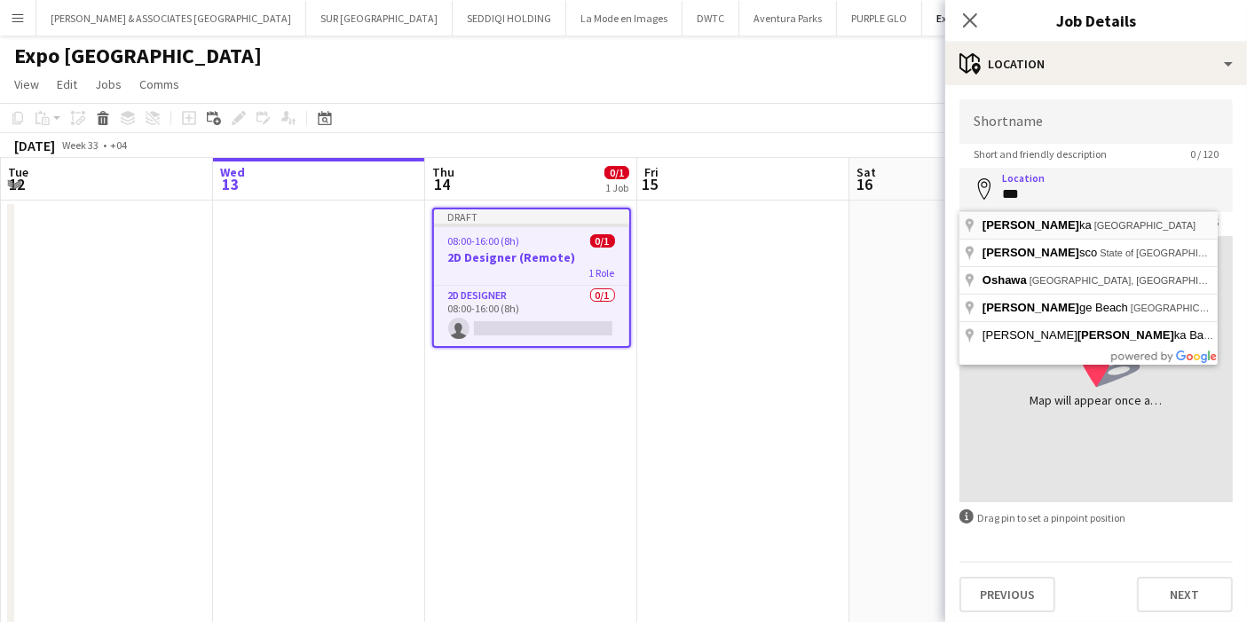
type input "**********"
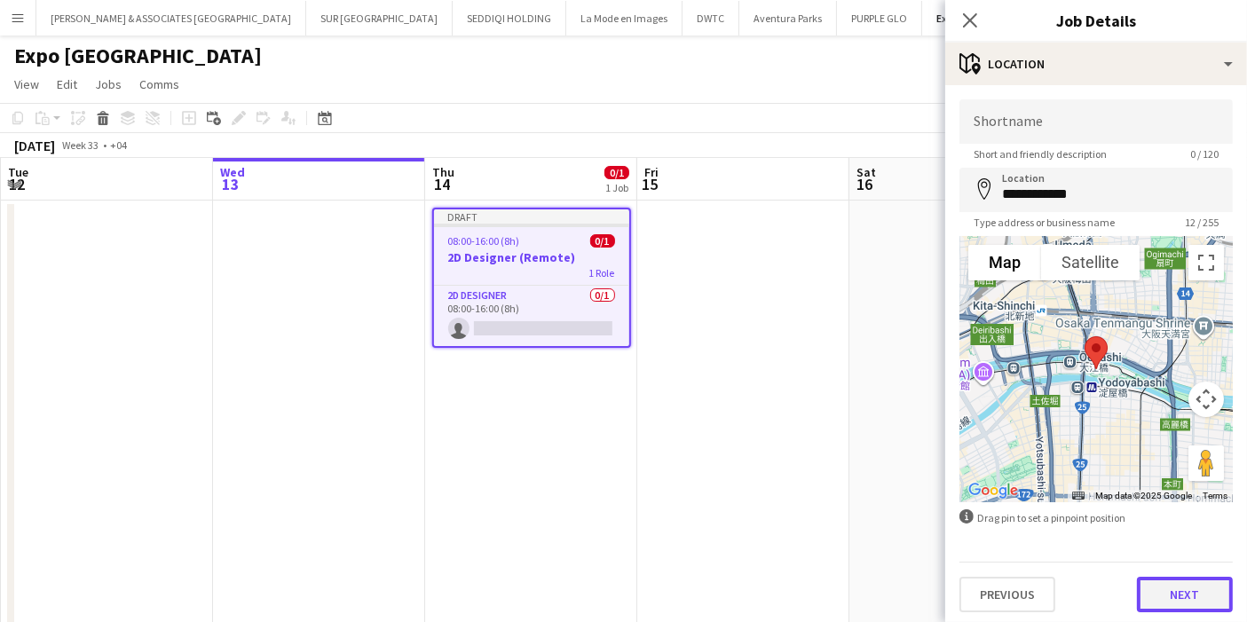
click at [1178, 592] on button "Next" at bounding box center [1185, 594] width 96 height 35
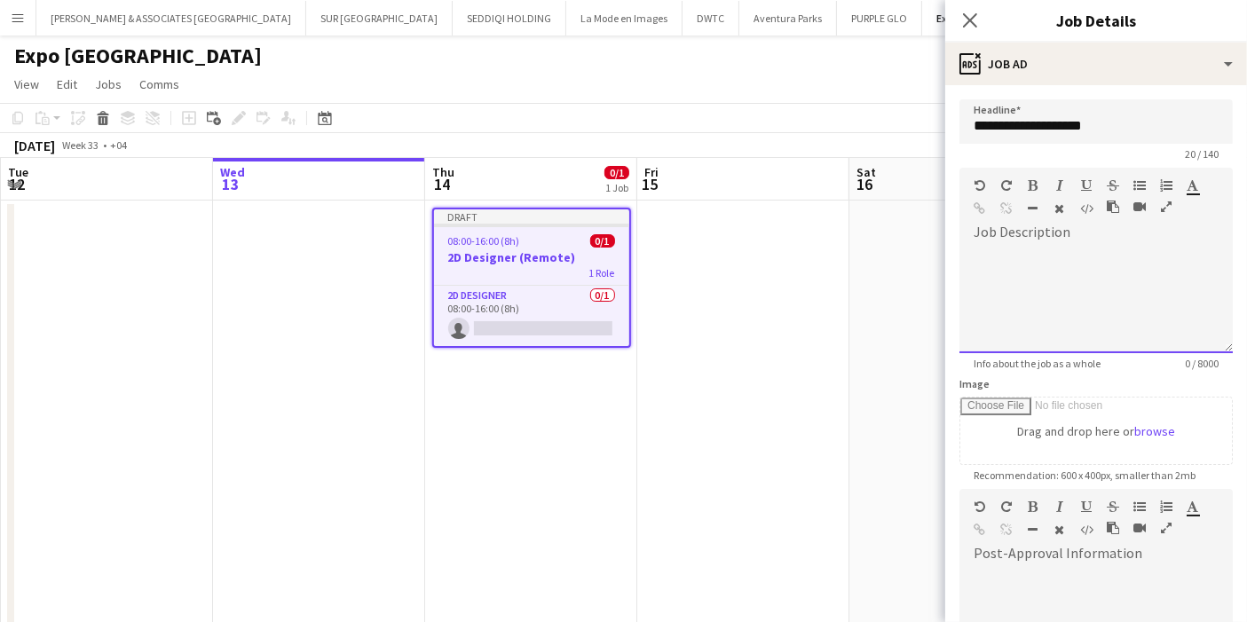
click at [1031, 244] on div at bounding box center [1095, 293] width 273 height 119
paste div "To enrich screen reader interactions, please activate Accessibility in Grammarl…"
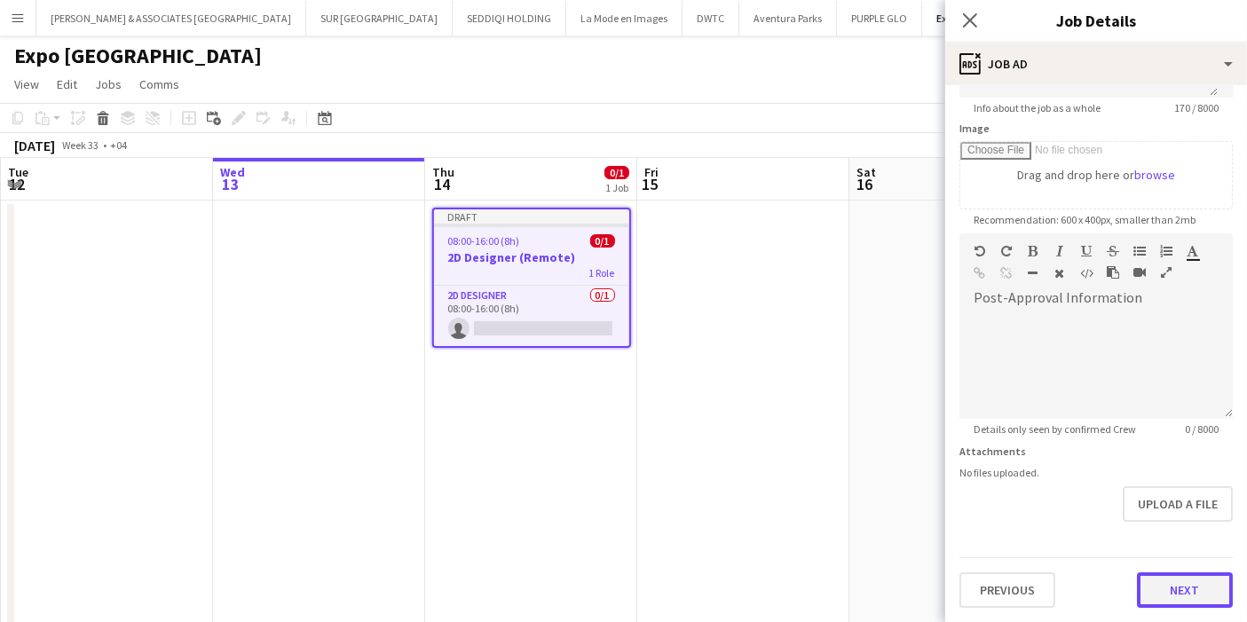
click at [1154, 572] on button "Next" at bounding box center [1185, 589] width 96 height 35
type input "*******"
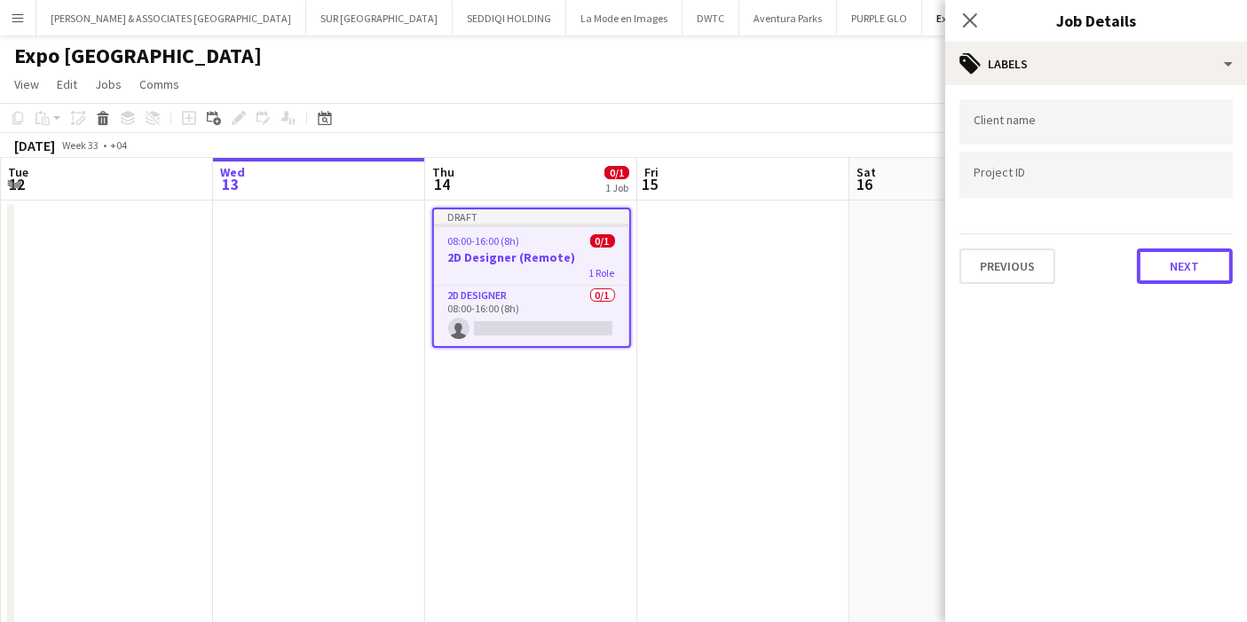
click at [1186, 269] on button "Next" at bounding box center [1185, 265] width 96 height 35
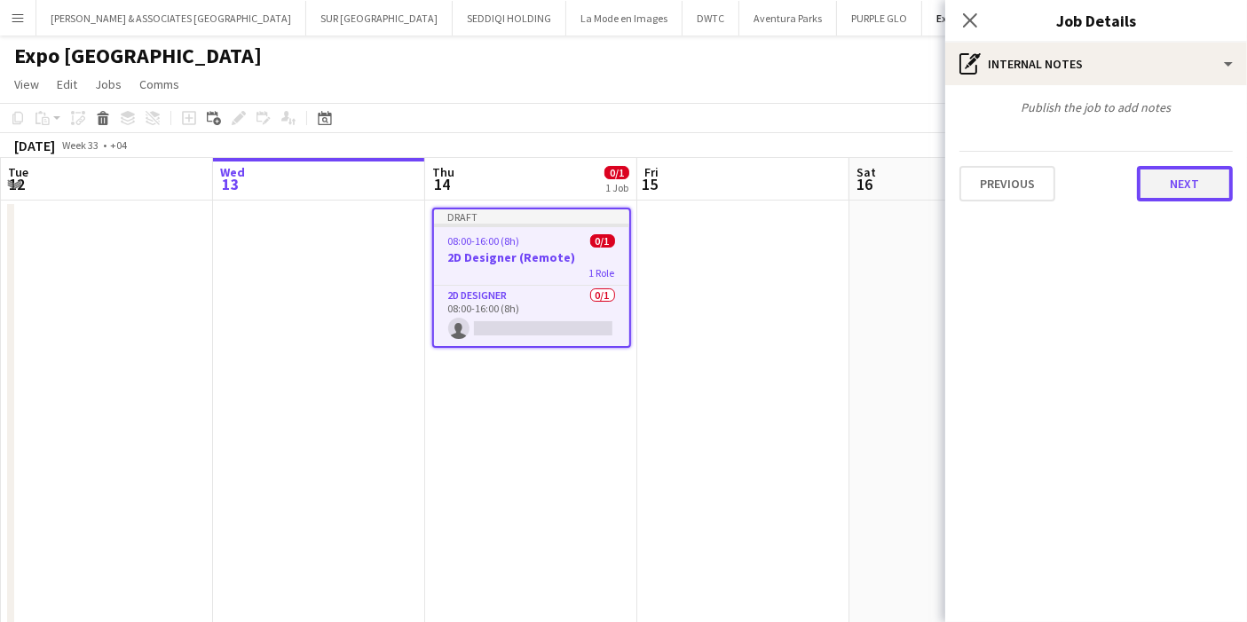
click at [1201, 181] on button "Next" at bounding box center [1185, 183] width 96 height 35
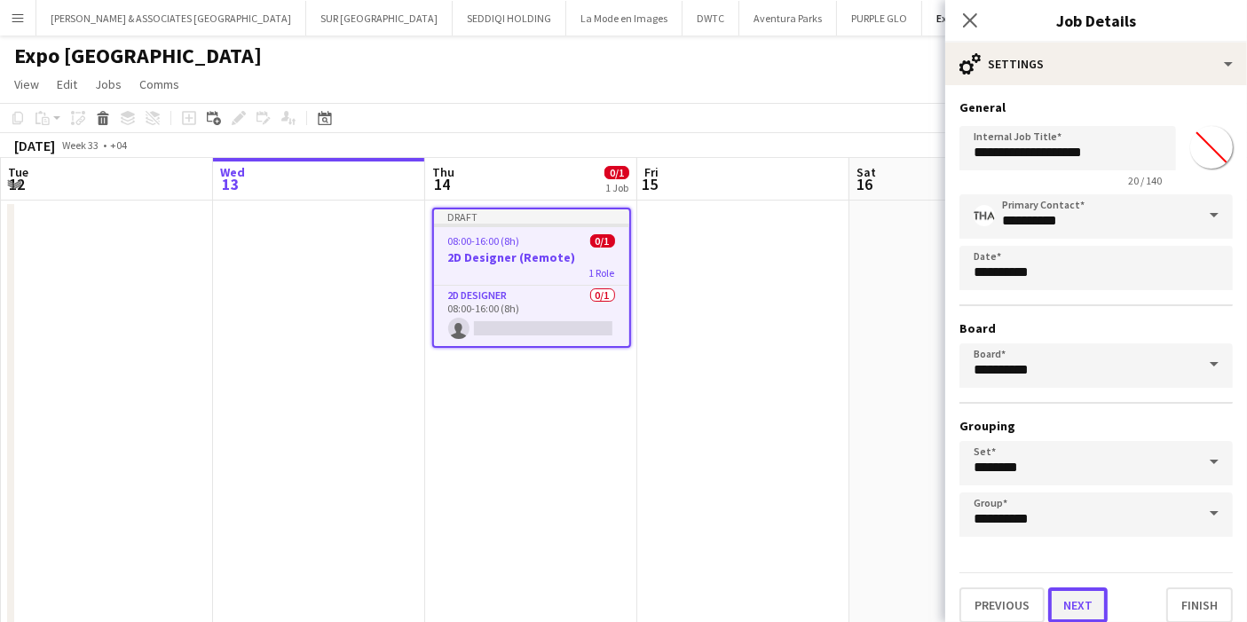
click at [1098, 601] on button "Next" at bounding box center [1077, 604] width 59 height 35
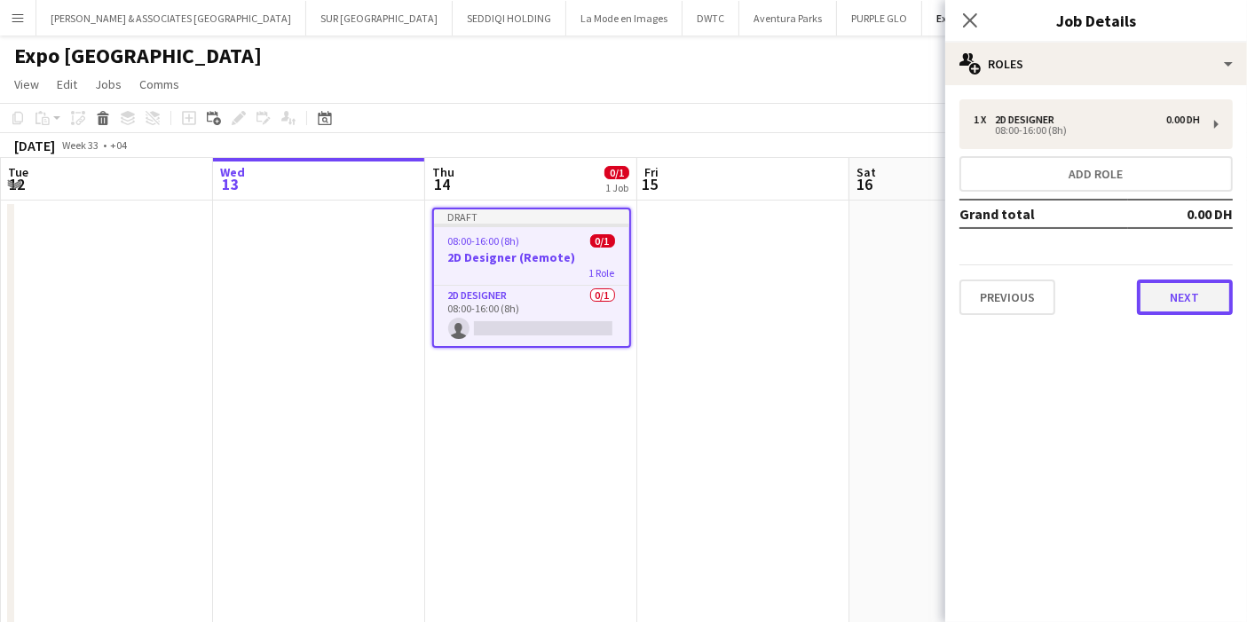
click at [1173, 305] on button "Next" at bounding box center [1185, 296] width 96 height 35
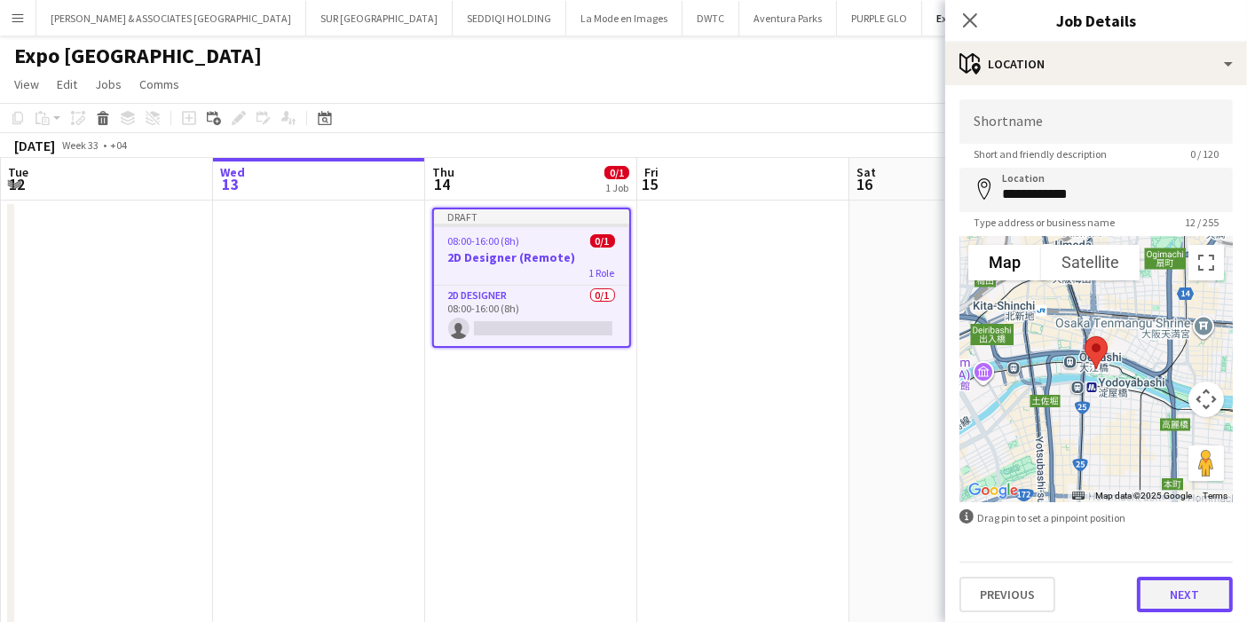
click at [1180, 590] on button "Next" at bounding box center [1185, 594] width 96 height 35
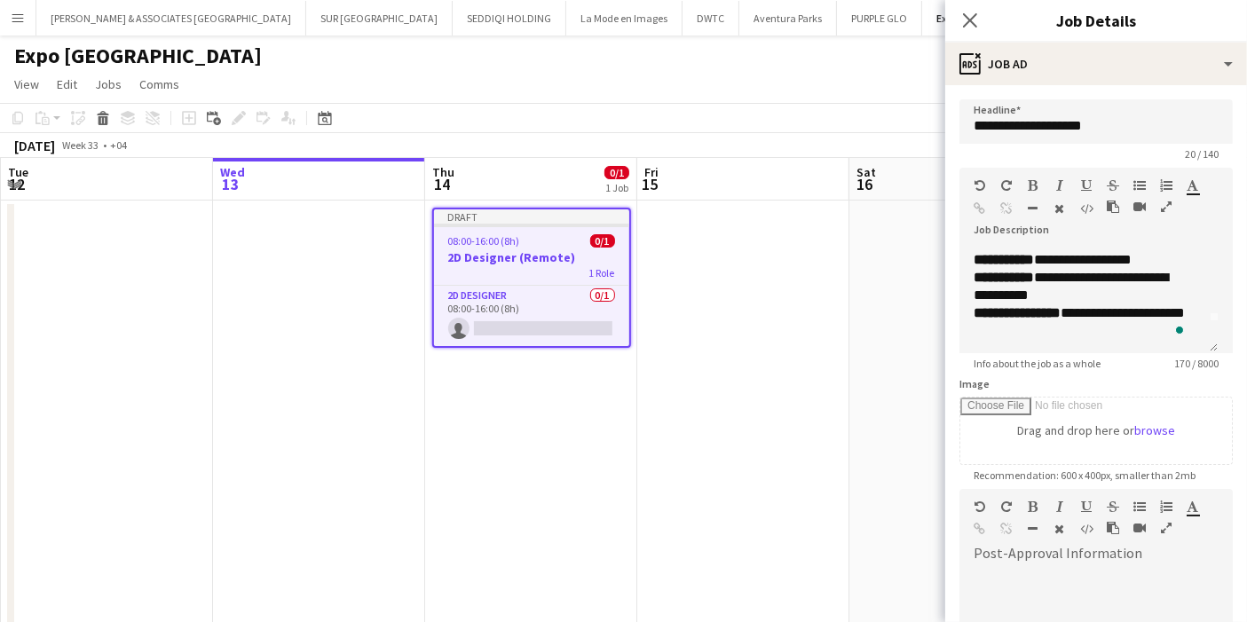
scroll to position [0, 0]
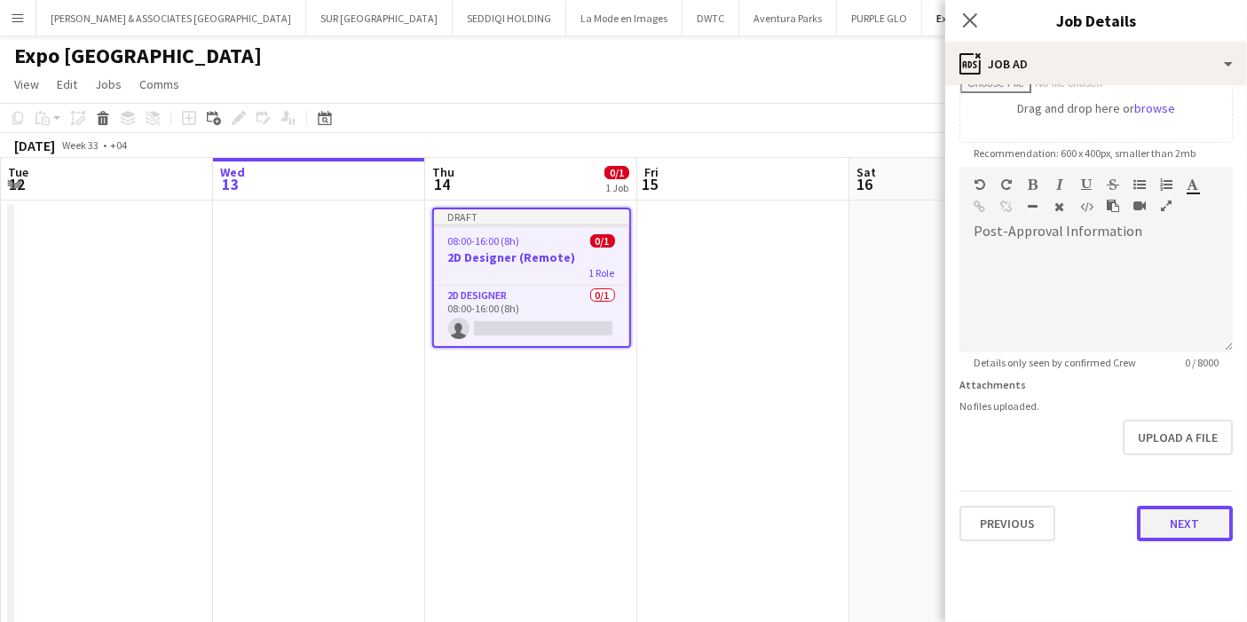
click at [1183, 500] on form "**********" at bounding box center [1096, 159] width 302 height 764
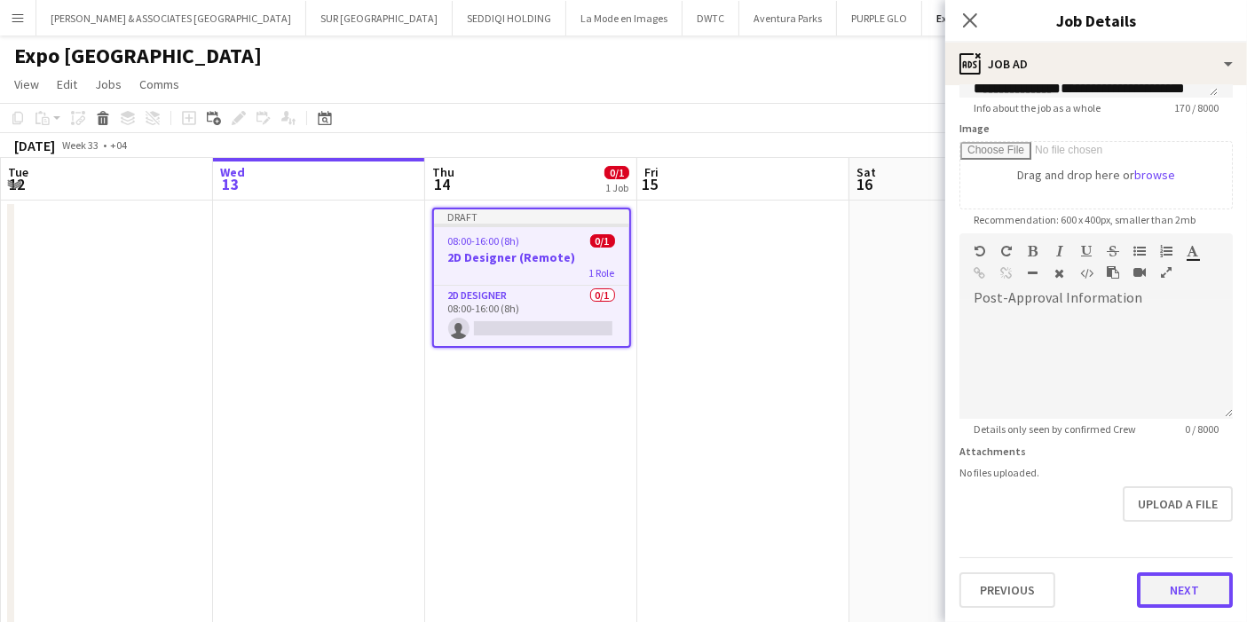
click at [1174, 572] on button "Next" at bounding box center [1185, 589] width 96 height 35
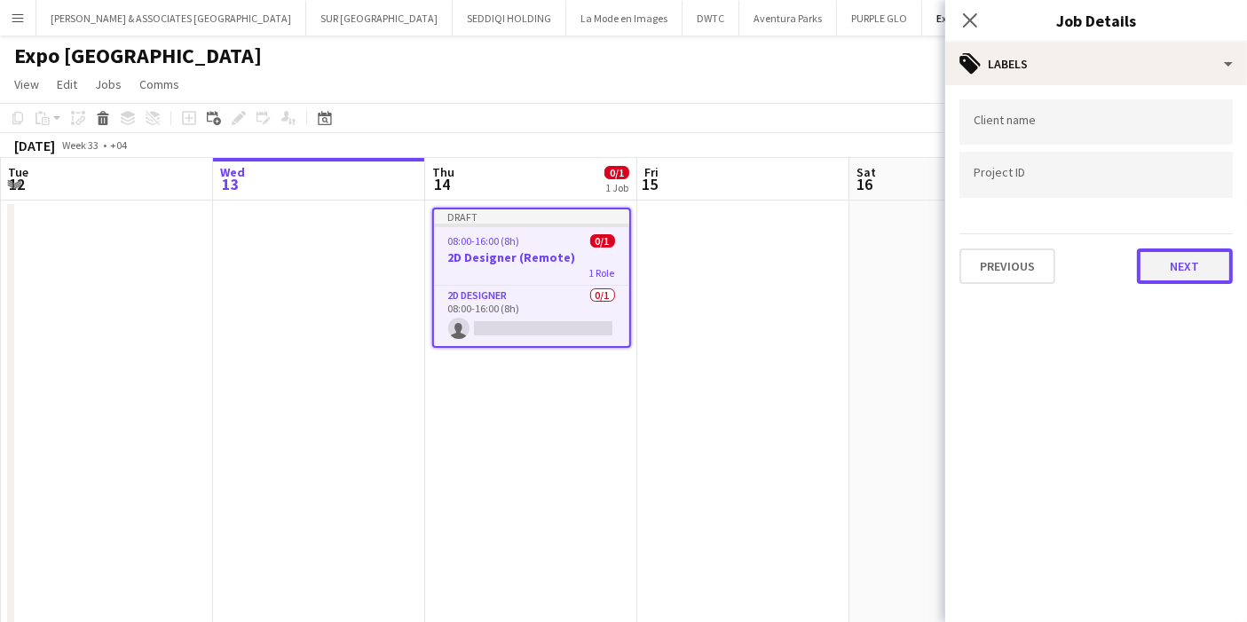
click at [1160, 257] on button "Next" at bounding box center [1185, 265] width 96 height 35
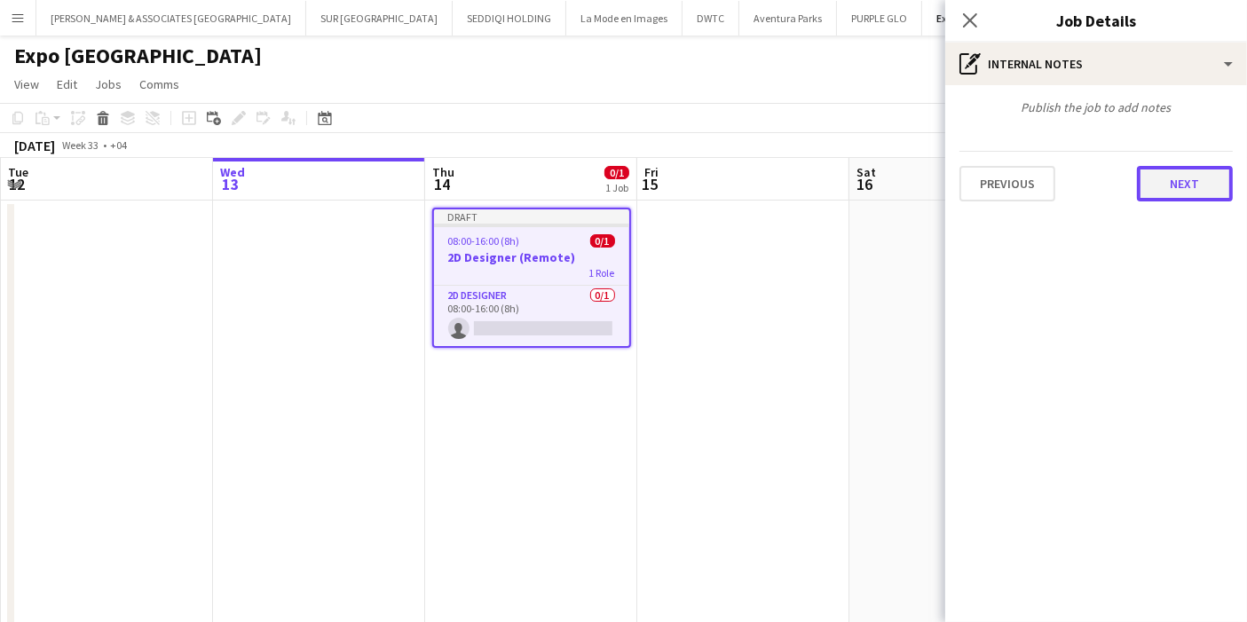
click at [1180, 186] on button "Next" at bounding box center [1185, 183] width 96 height 35
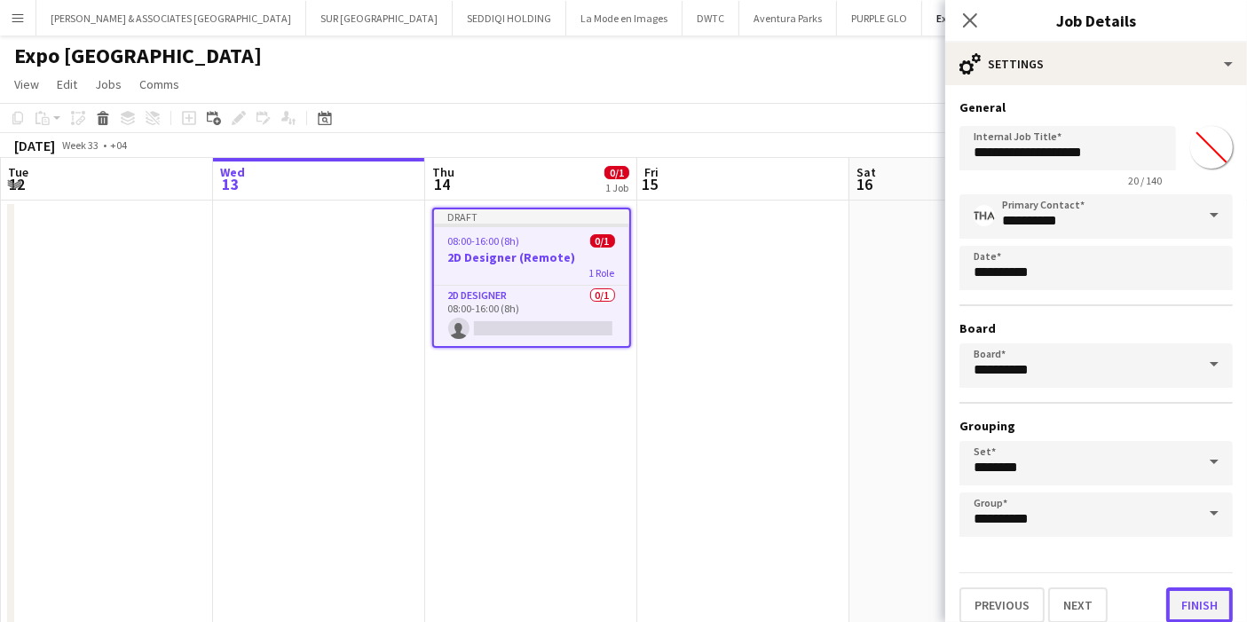
click at [1176, 602] on button "Finish" at bounding box center [1199, 604] width 67 height 35
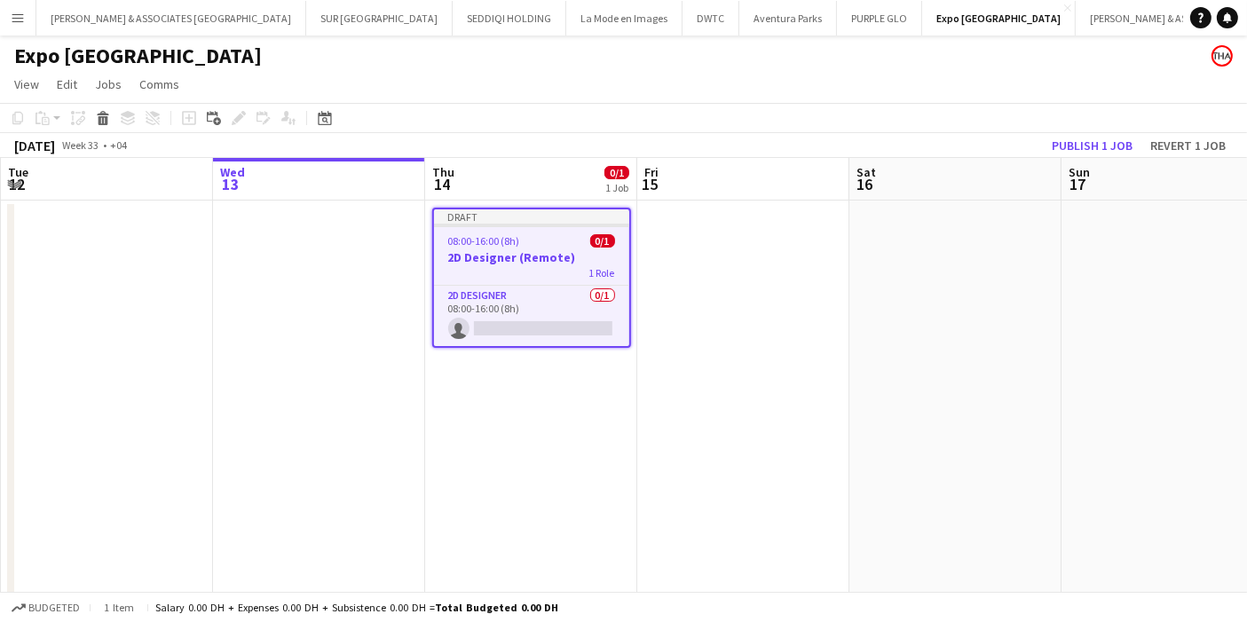
click at [580, 381] on app-date-cell "Draft 08:00-16:00 (8h) 0/1 2D Designer (Remote) 1 Role 2D Designer 0/1 08:00-16…" at bounding box center [531, 444] width 212 height 487
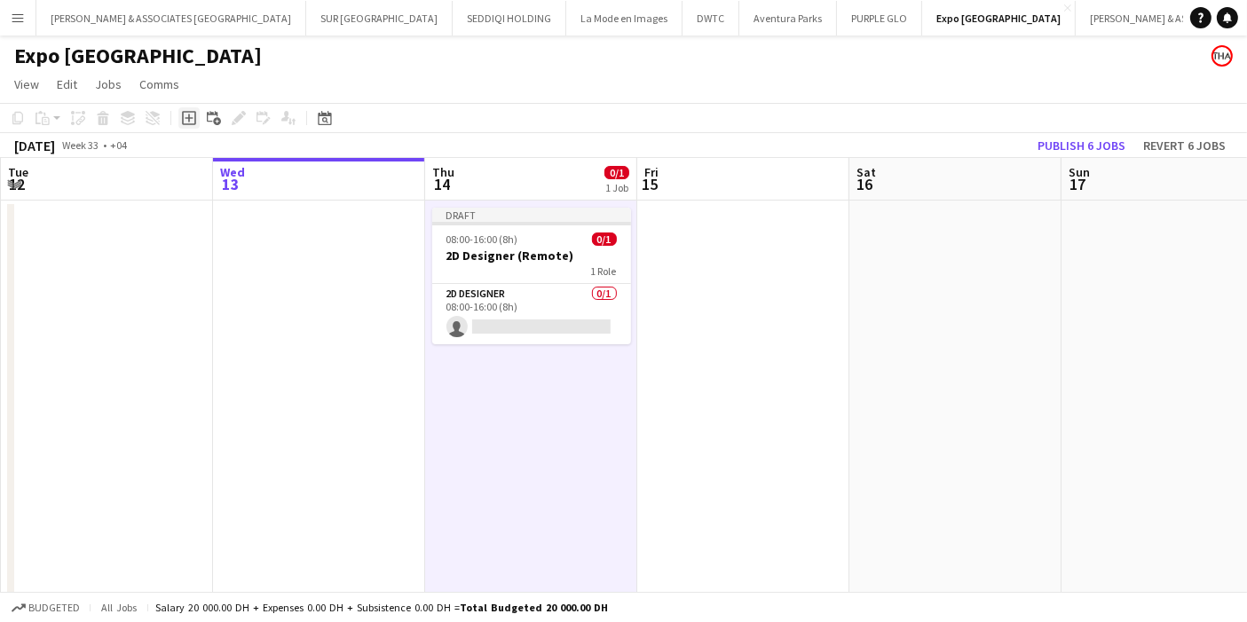
click at [186, 117] on icon "Add job" at bounding box center [189, 118] width 14 height 14
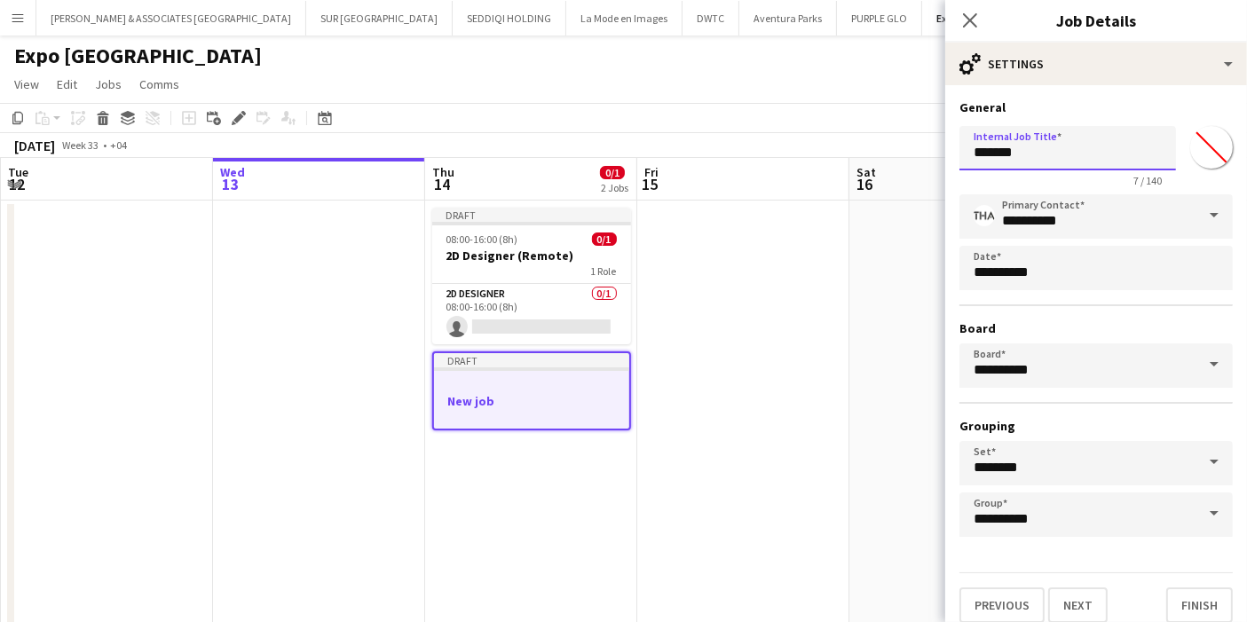
click at [1037, 146] on input "*******" at bounding box center [1067, 148] width 216 height 44
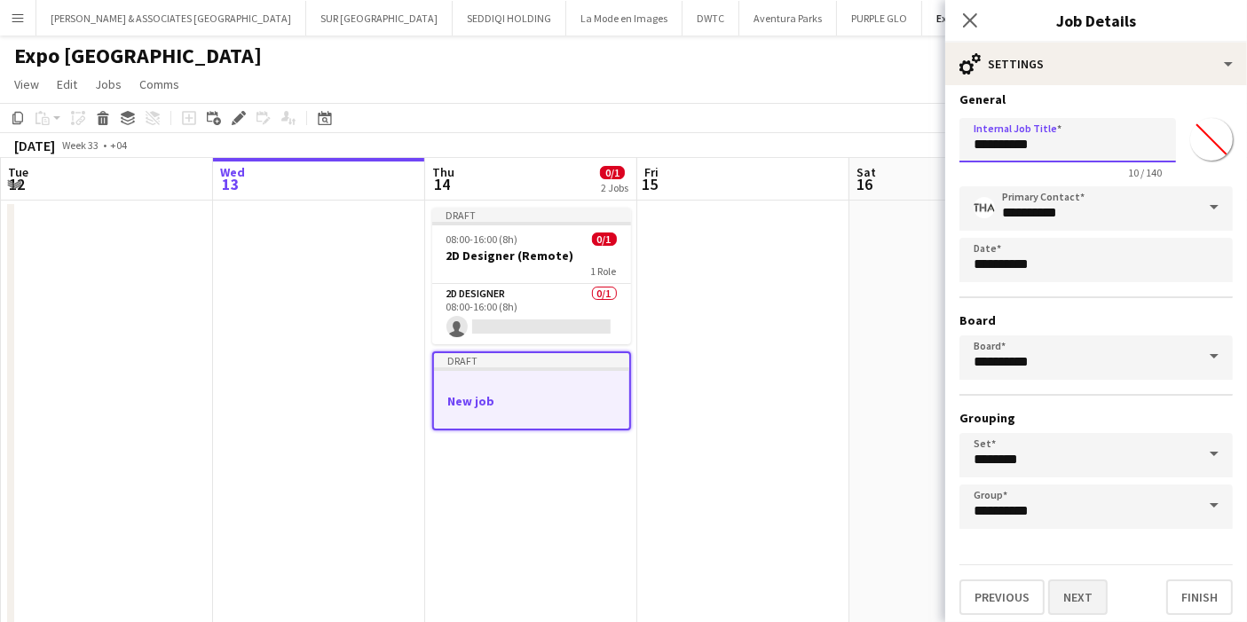
scroll to position [10, 0]
type input "**********"
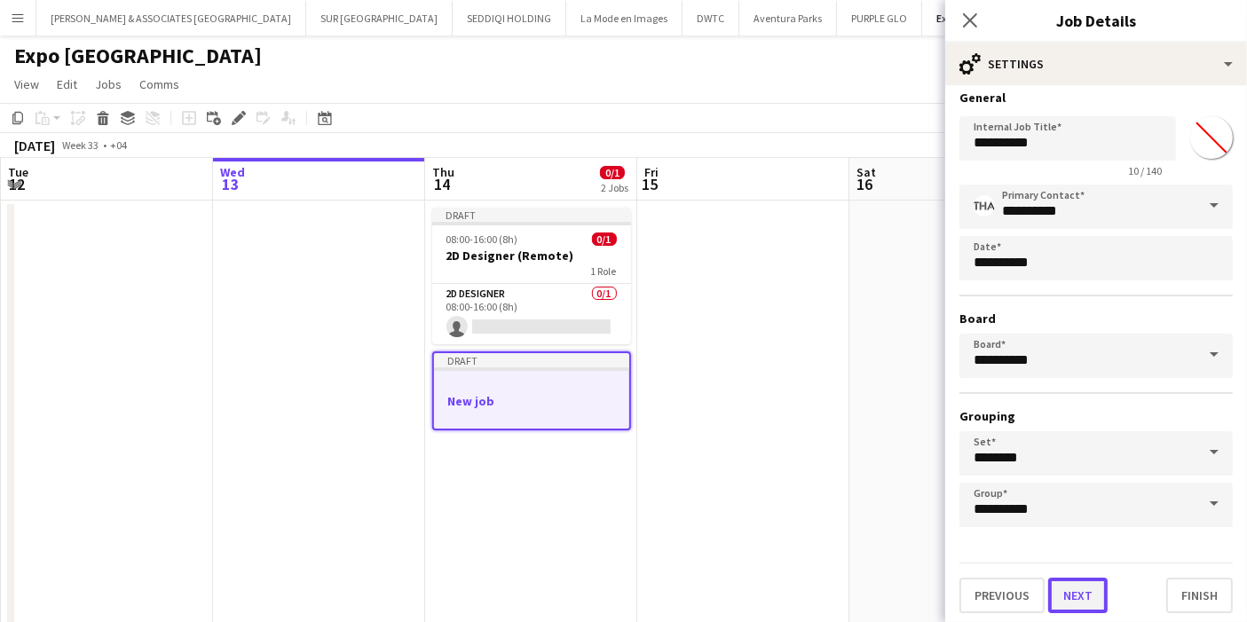
click at [1091, 584] on button "Next" at bounding box center [1077, 595] width 59 height 35
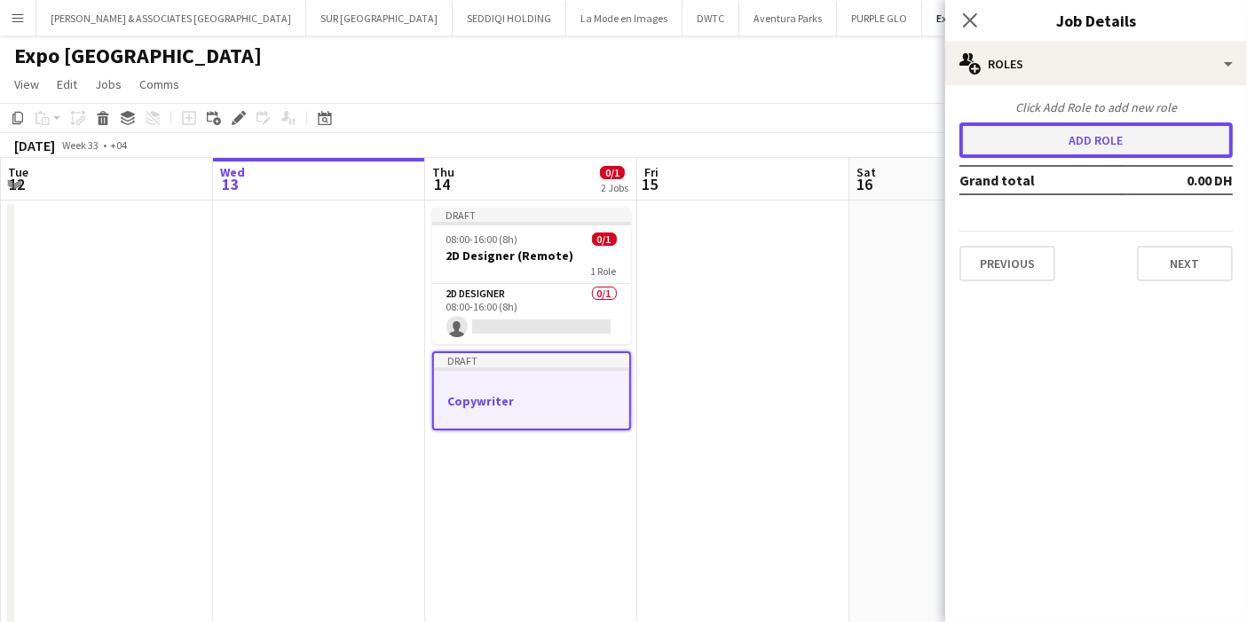
click at [1139, 138] on button "Add role" at bounding box center [1095, 139] width 273 height 35
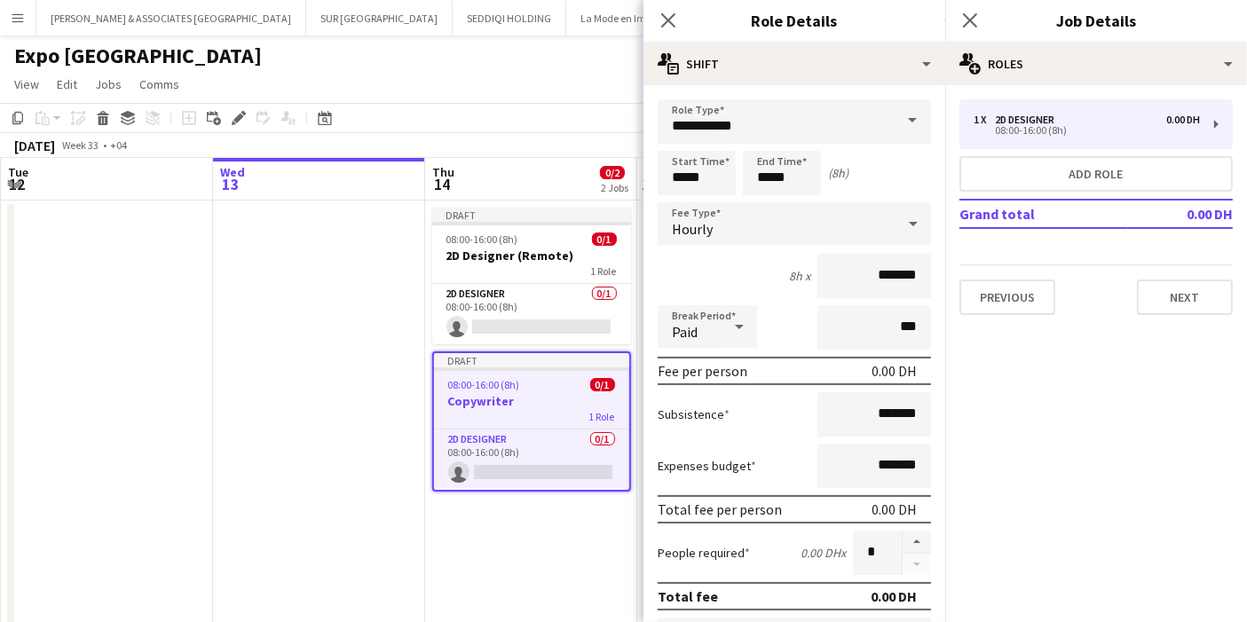
click at [907, 115] on span at bounding box center [911, 120] width 37 height 43
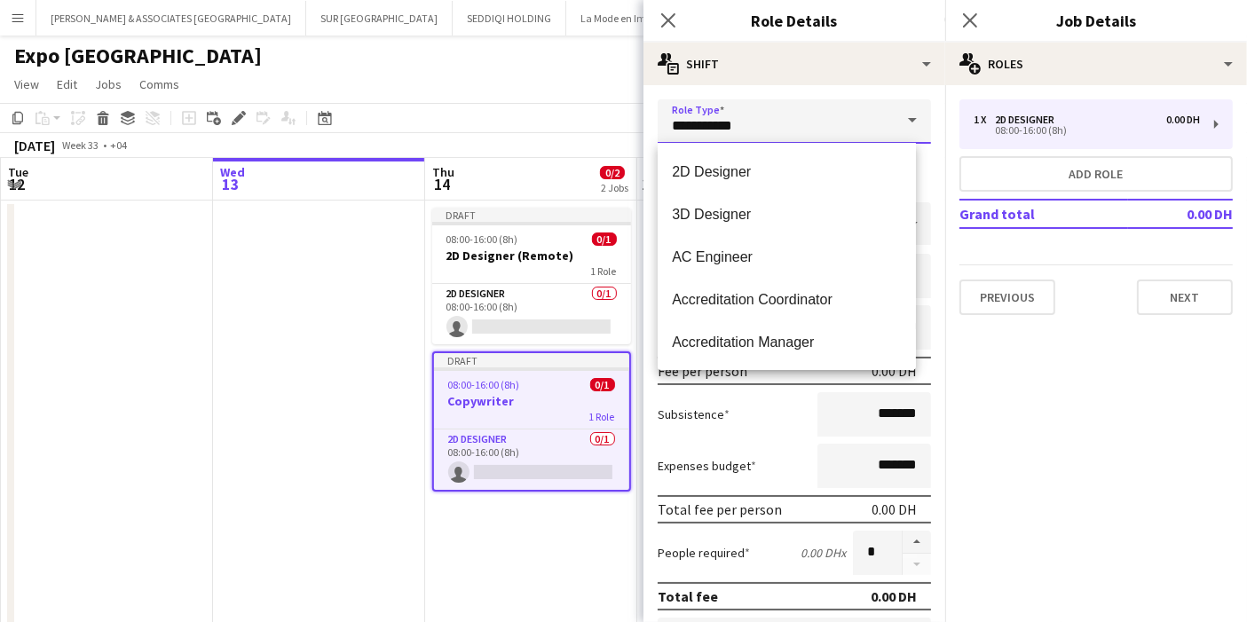
click at [753, 128] on input "**********" at bounding box center [793, 121] width 273 height 44
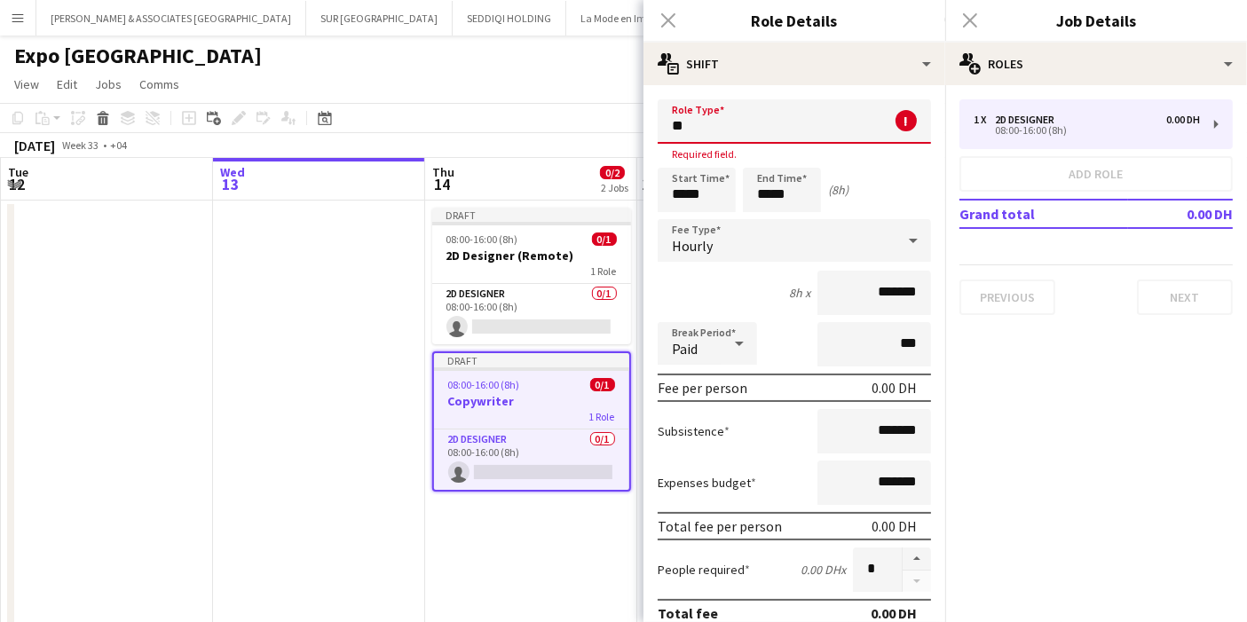
type input "*"
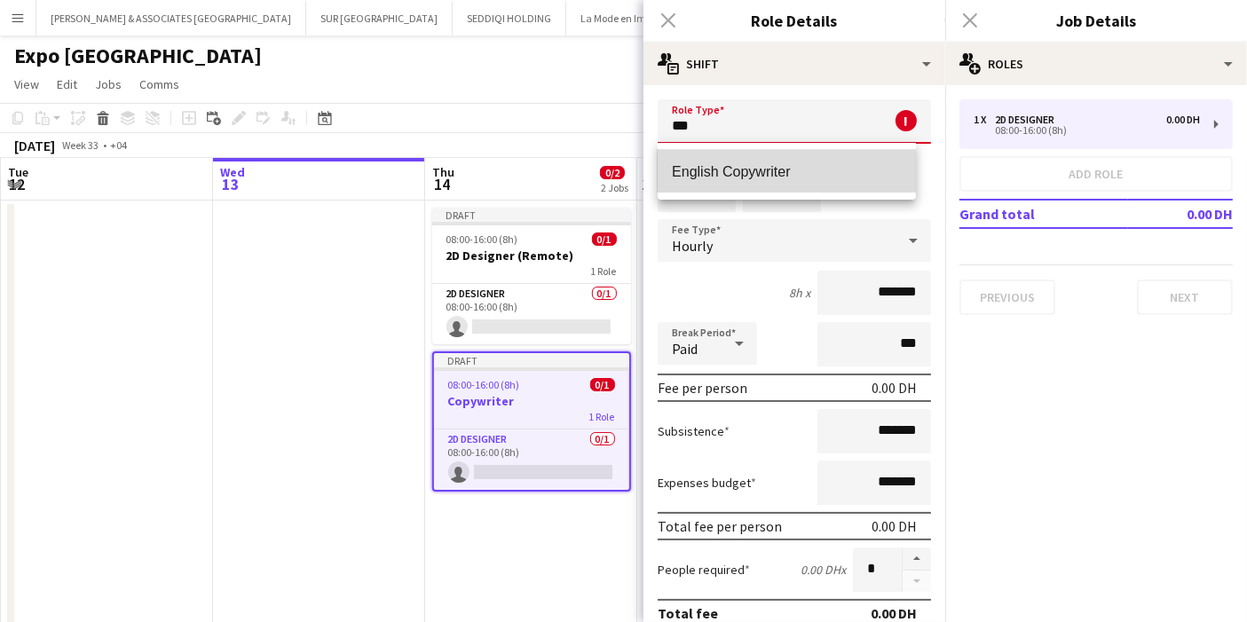
click at [741, 165] on span "English Copywriter" at bounding box center [787, 171] width 230 height 17
type input "**********"
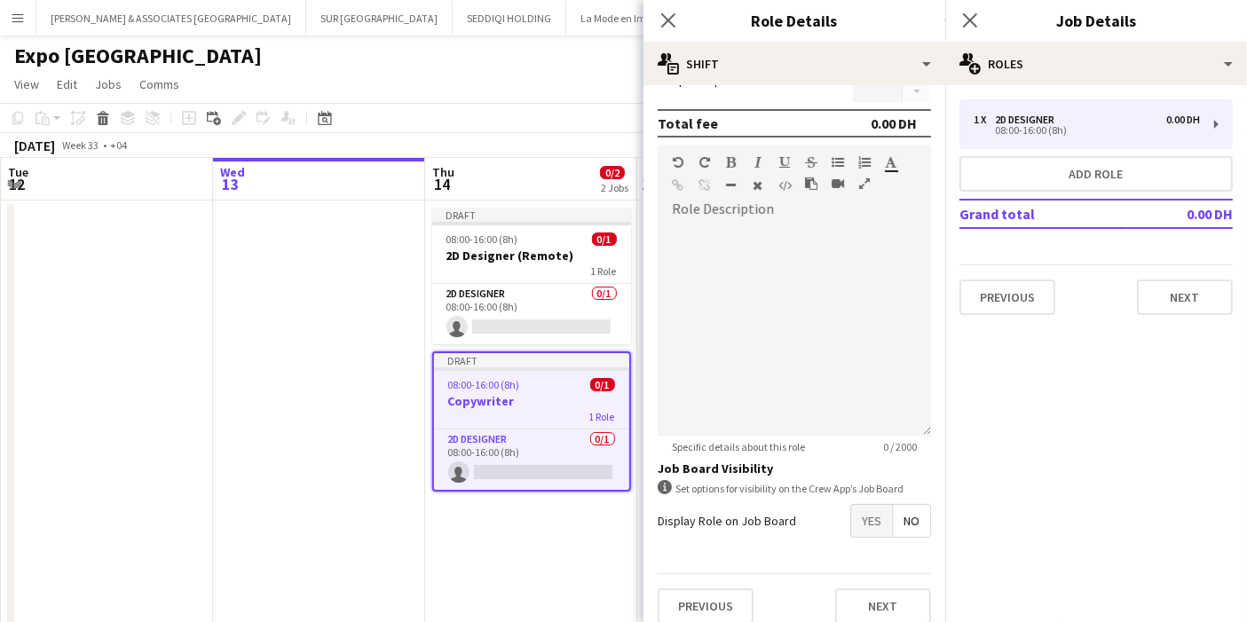
scroll to position [482, 0]
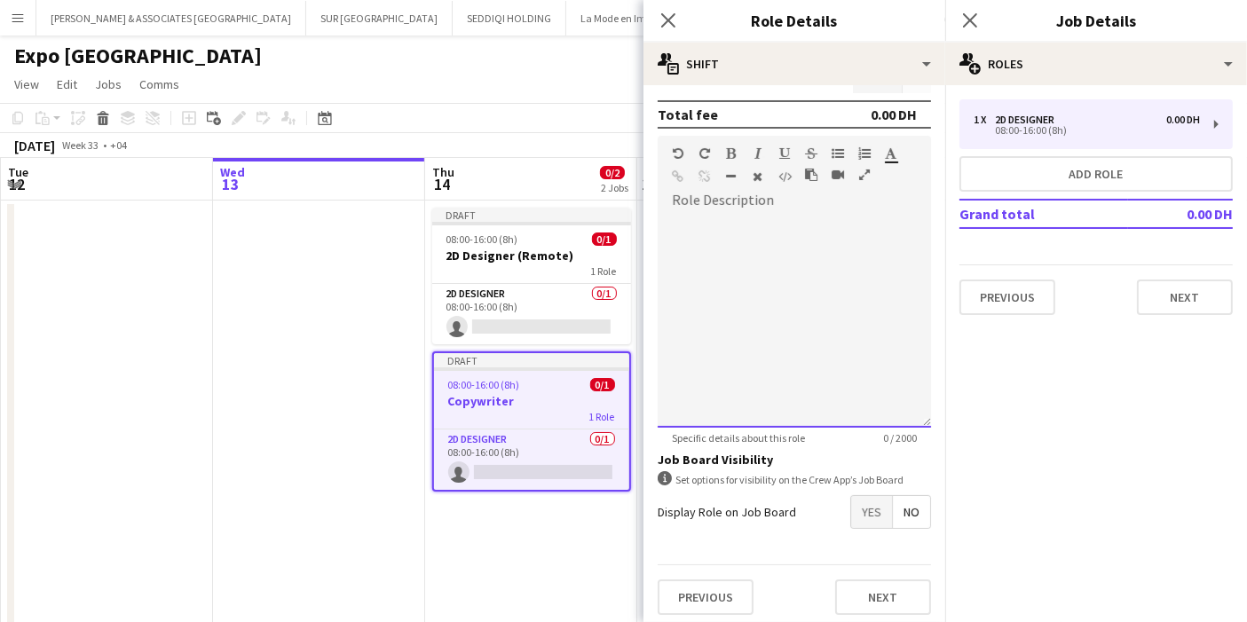
click at [775, 264] on div at bounding box center [793, 321] width 273 height 213
paste div "To enrich screen reader interactions, please activate Accessibility in Grammarl…"
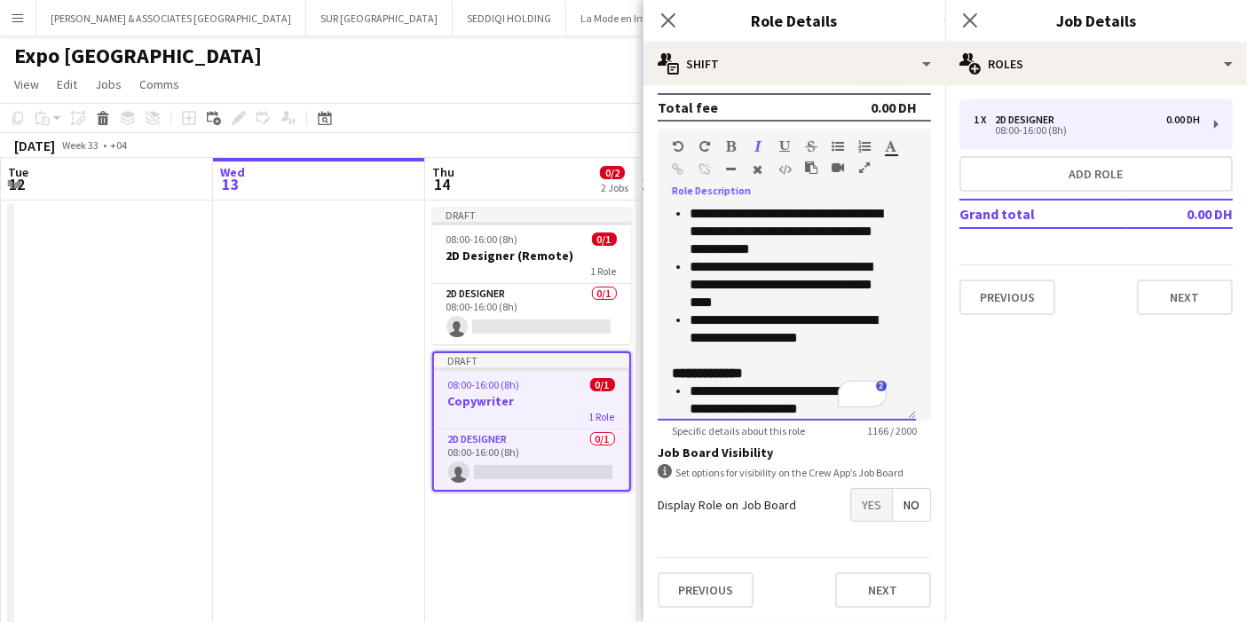
scroll to position [591, 0]
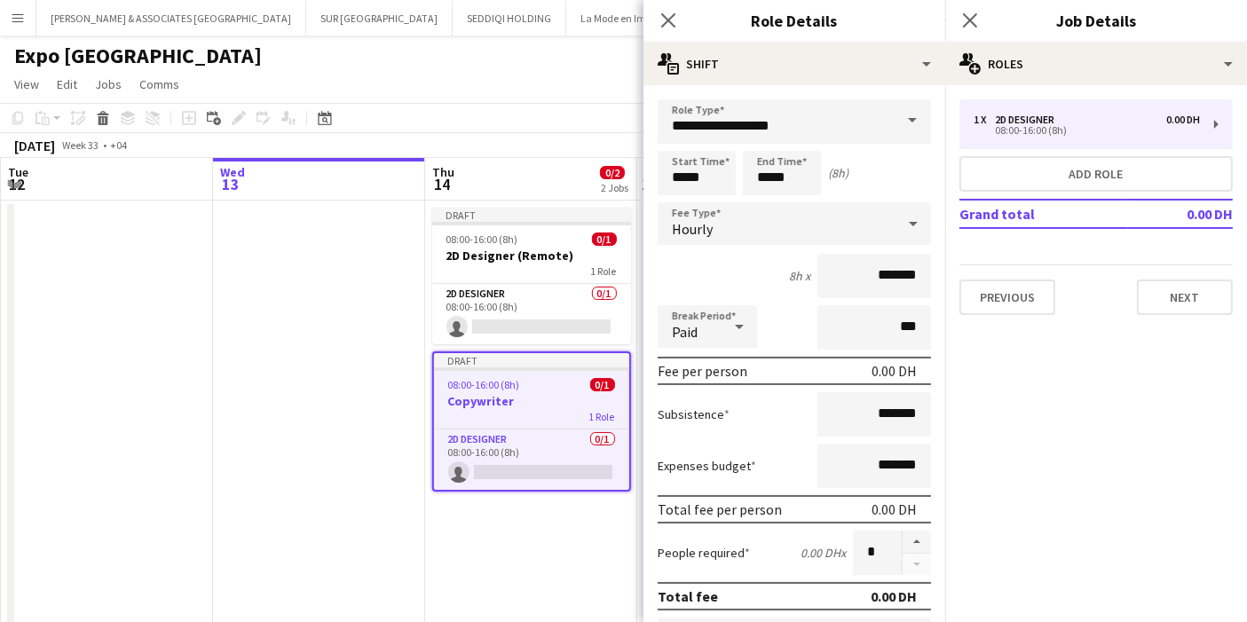
click at [878, 231] on div "Hourly" at bounding box center [776, 223] width 238 height 43
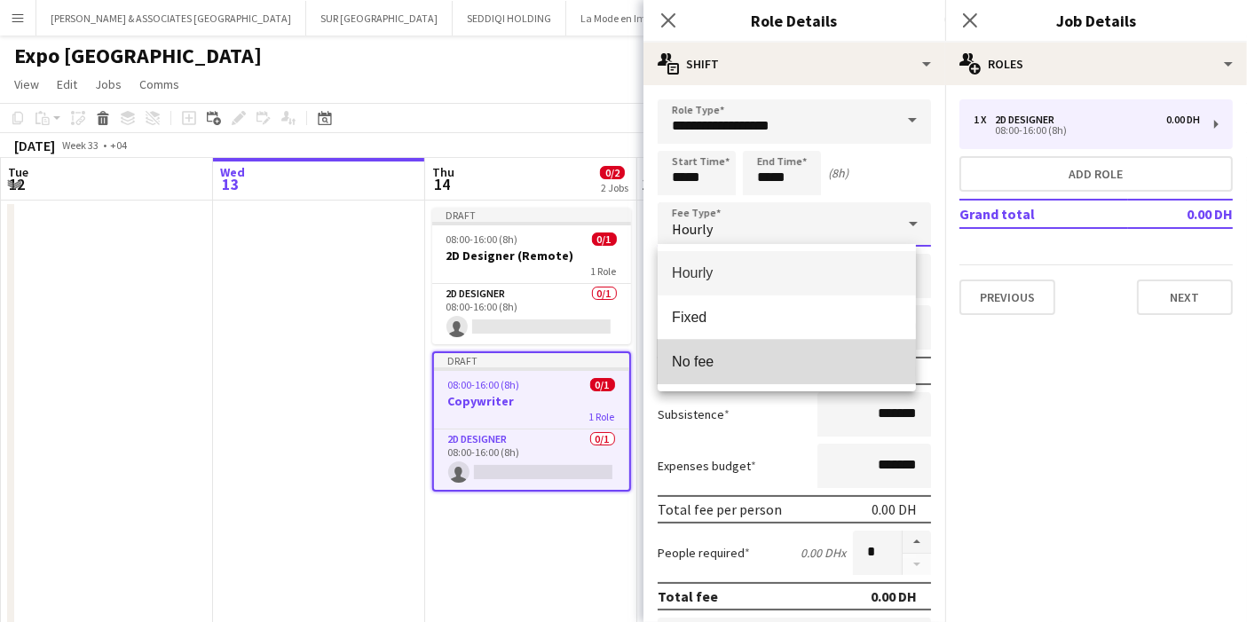
click at [770, 358] on span "No fee" at bounding box center [787, 361] width 230 height 17
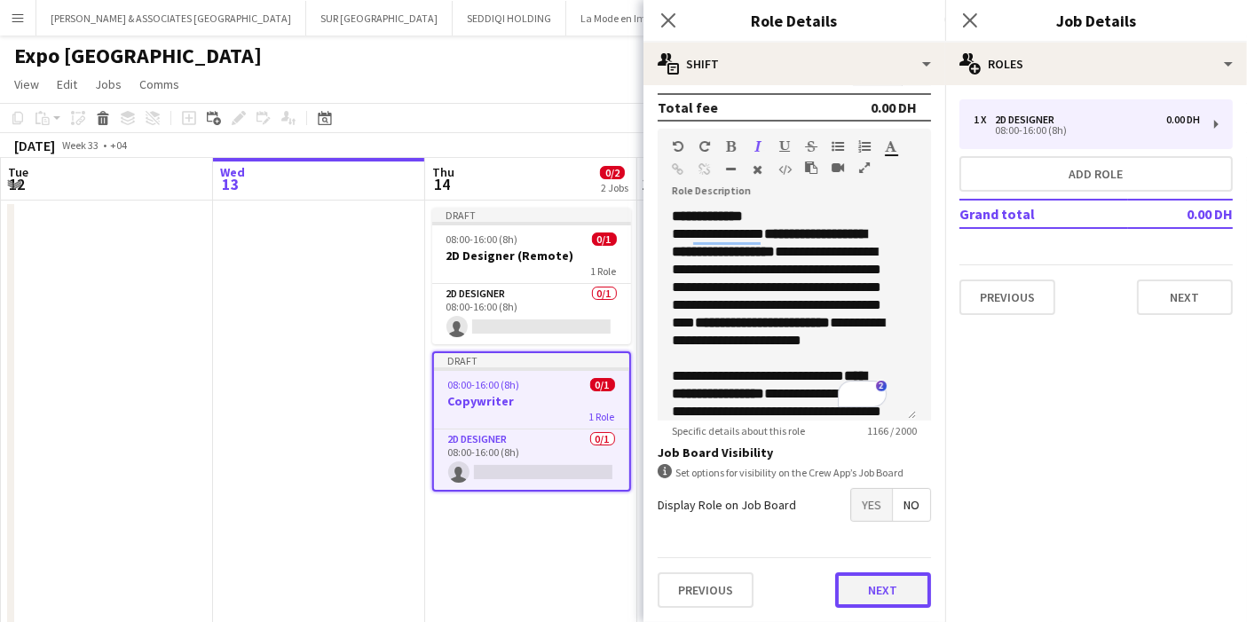
click at [861, 572] on button "Next" at bounding box center [883, 589] width 96 height 35
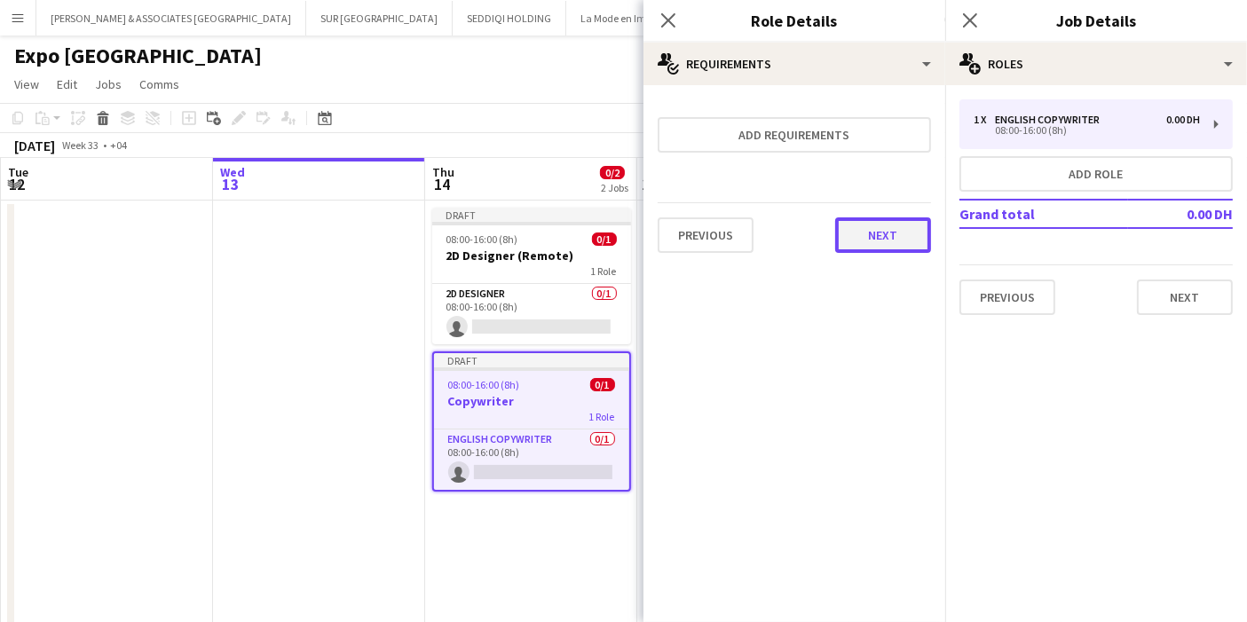
click at [879, 231] on button "Next" at bounding box center [883, 234] width 96 height 35
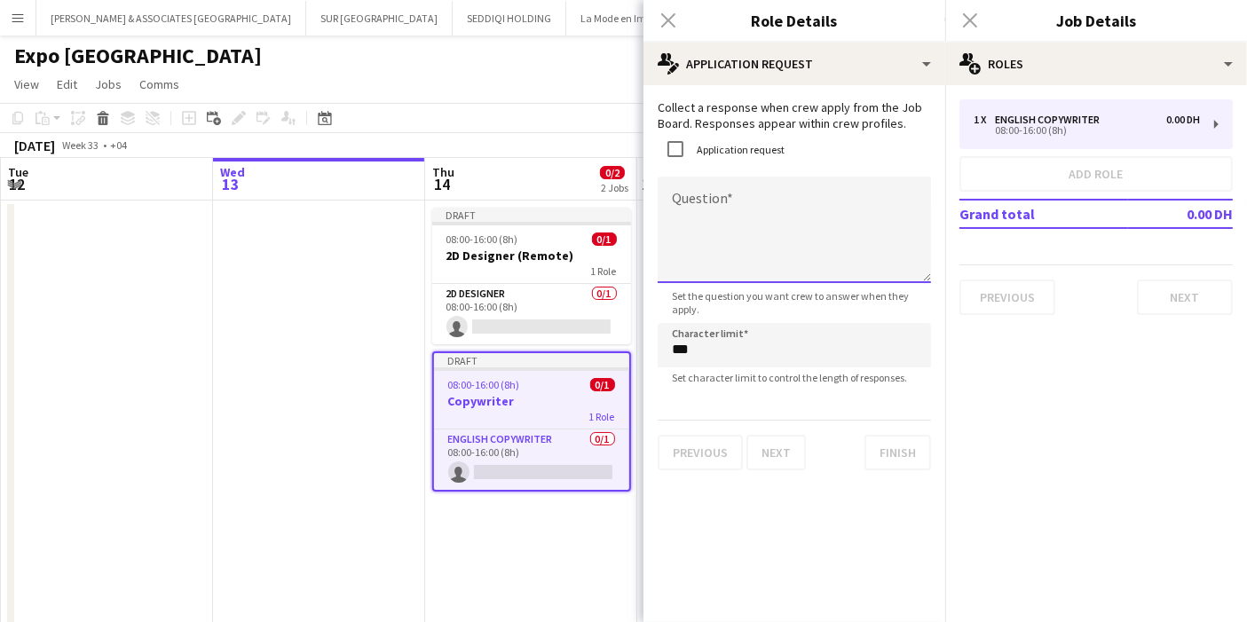
click at [720, 208] on textarea "Question" at bounding box center [793, 230] width 273 height 106
paste textarea "**********"
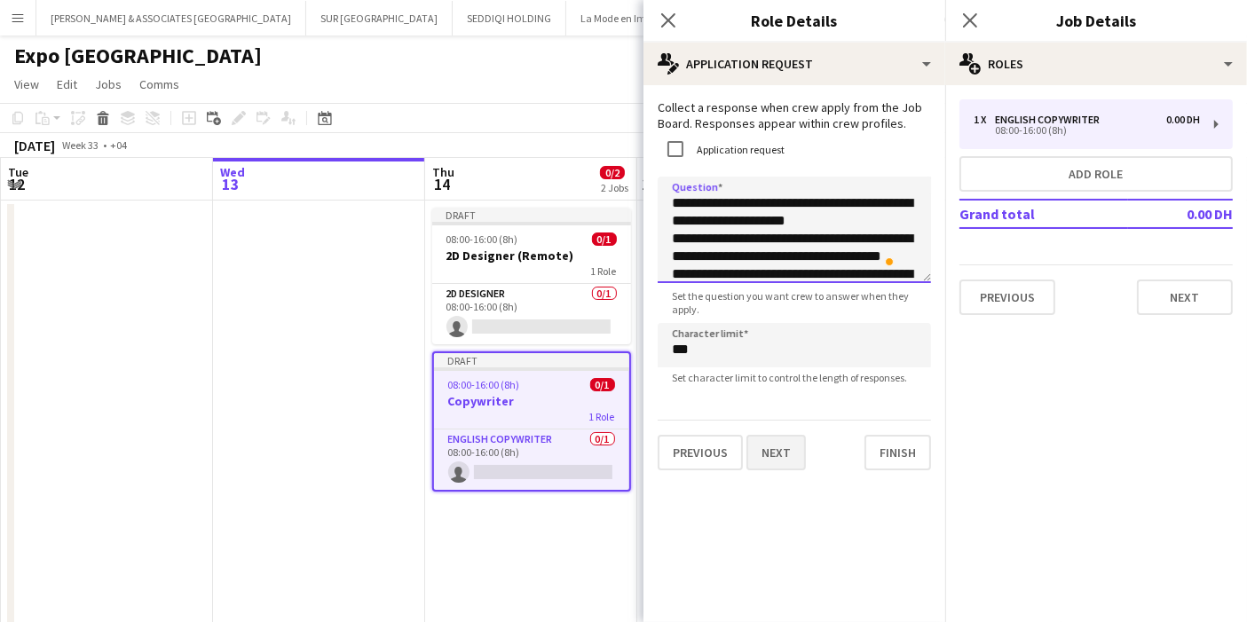
type textarea "**********"
click at [790, 454] on button "Next" at bounding box center [775, 452] width 59 height 35
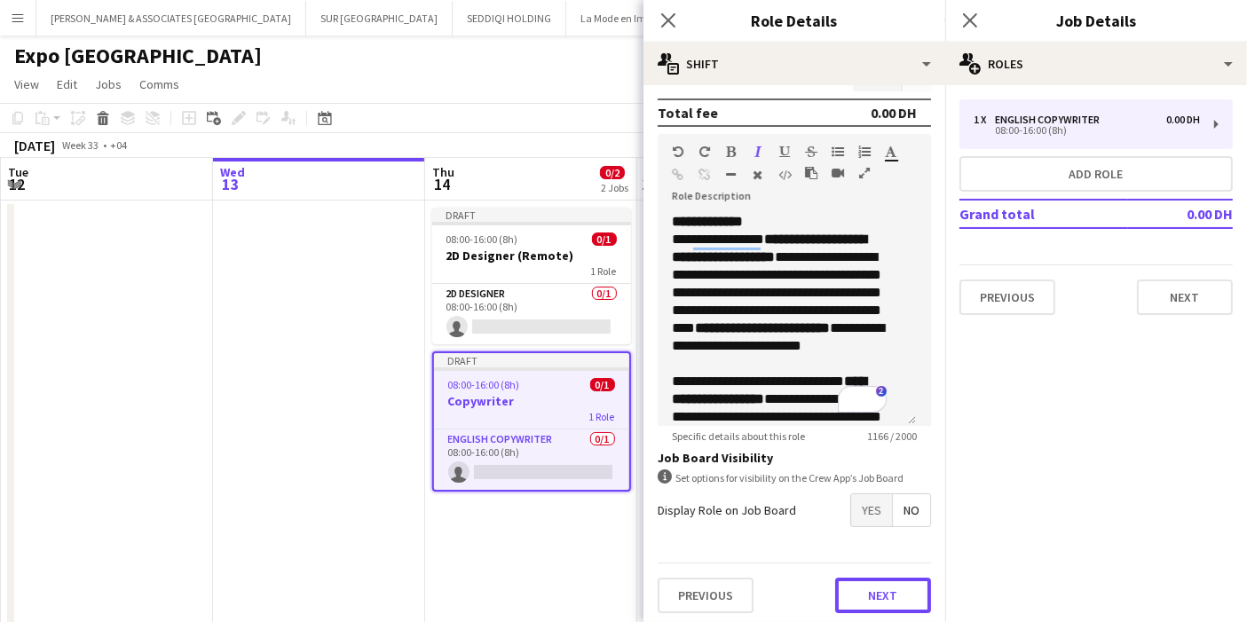
click at [877, 581] on button "Next" at bounding box center [883, 595] width 96 height 35
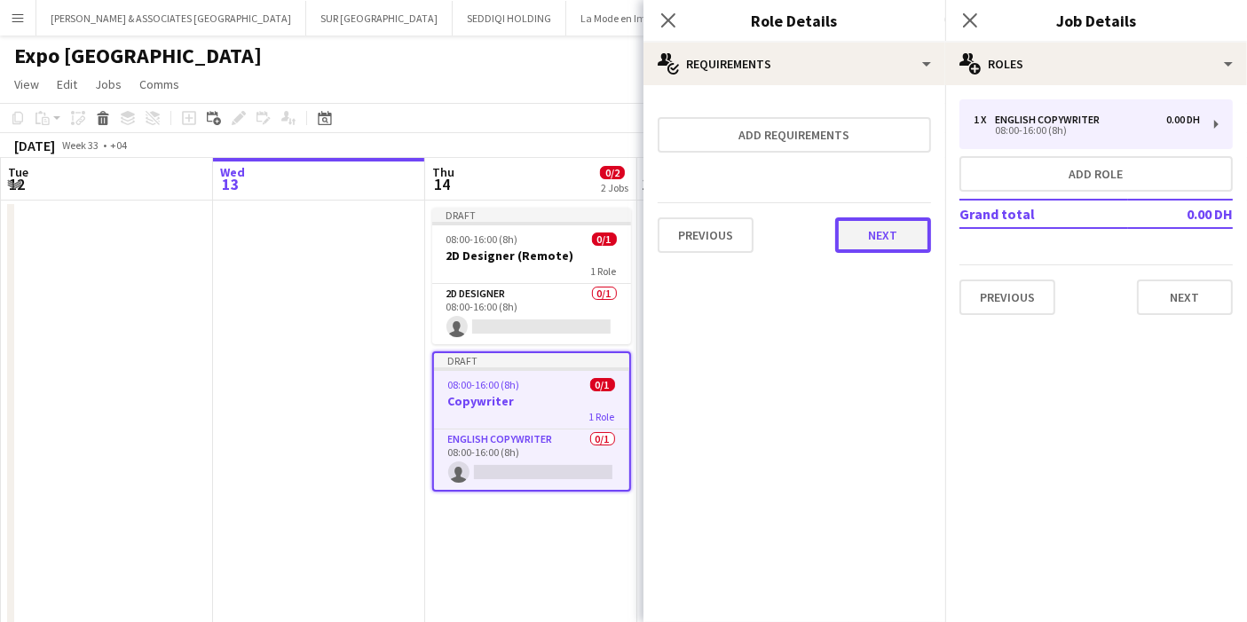
click at [883, 241] on button "Next" at bounding box center [883, 234] width 96 height 35
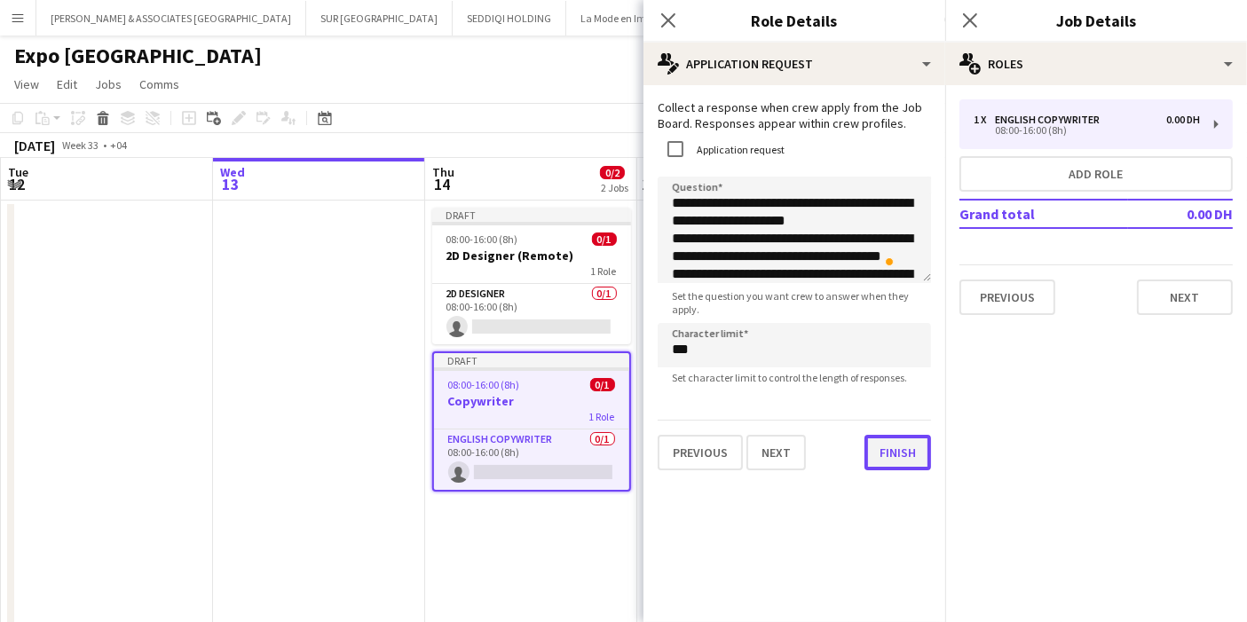
click at [885, 438] on button "Finish" at bounding box center [897, 452] width 67 height 35
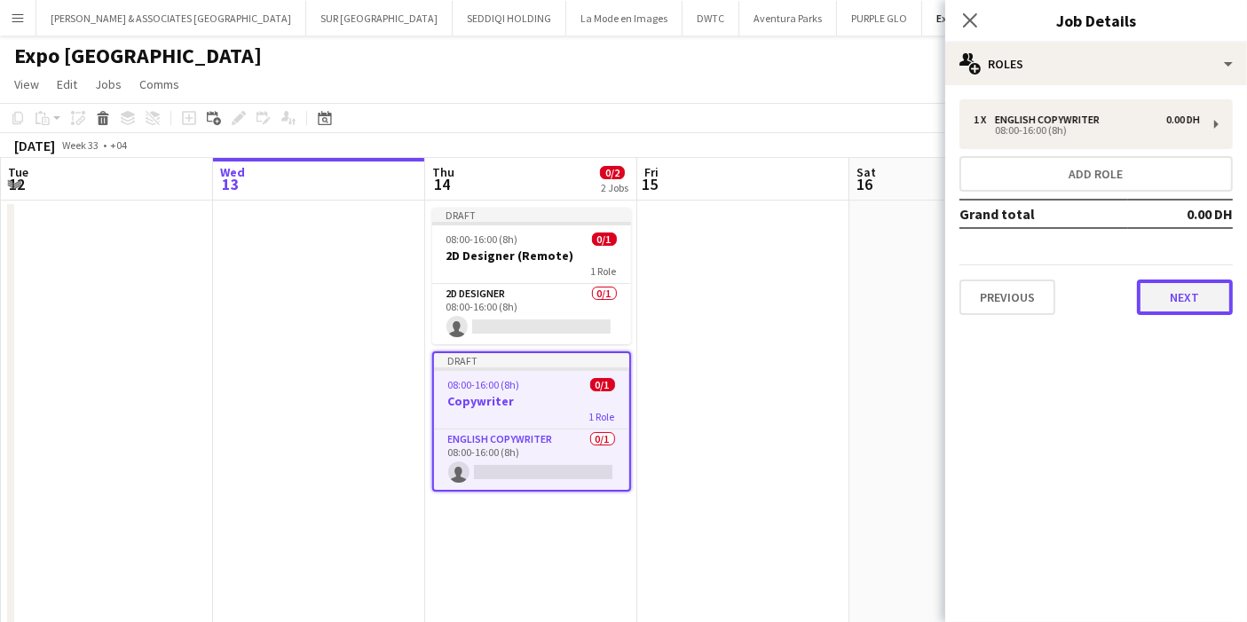
click at [1211, 289] on button "Next" at bounding box center [1185, 296] width 96 height 35
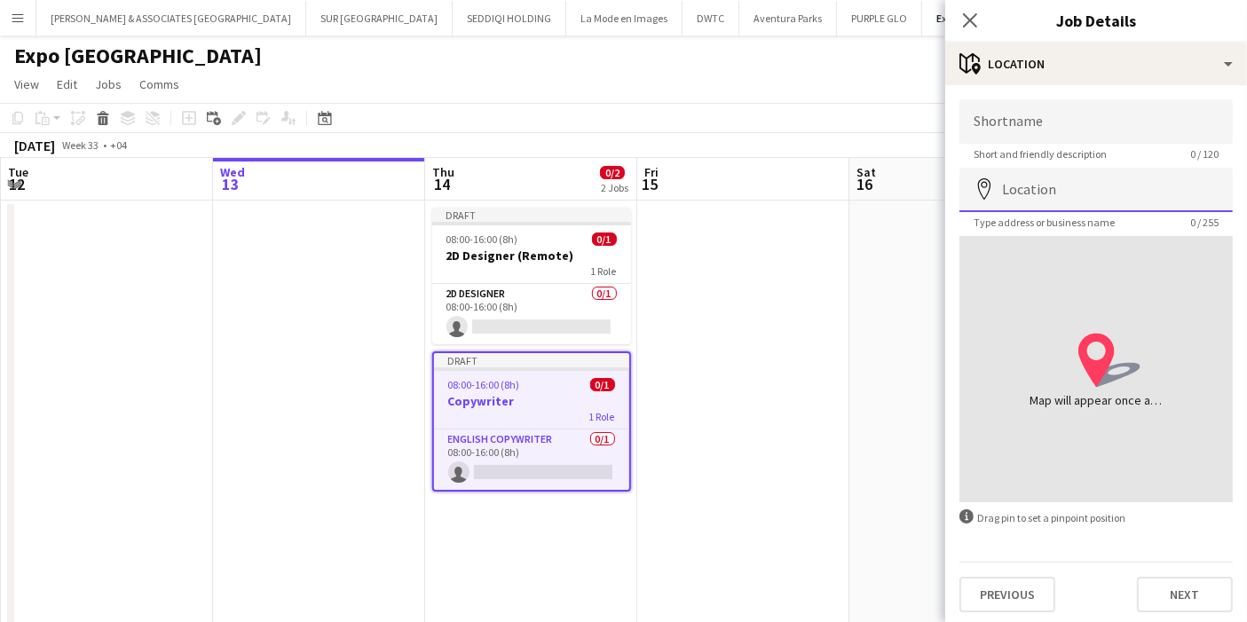
click at [1042, 195] on input "Location" at bounding box center [1095, 190] width 273 height 44
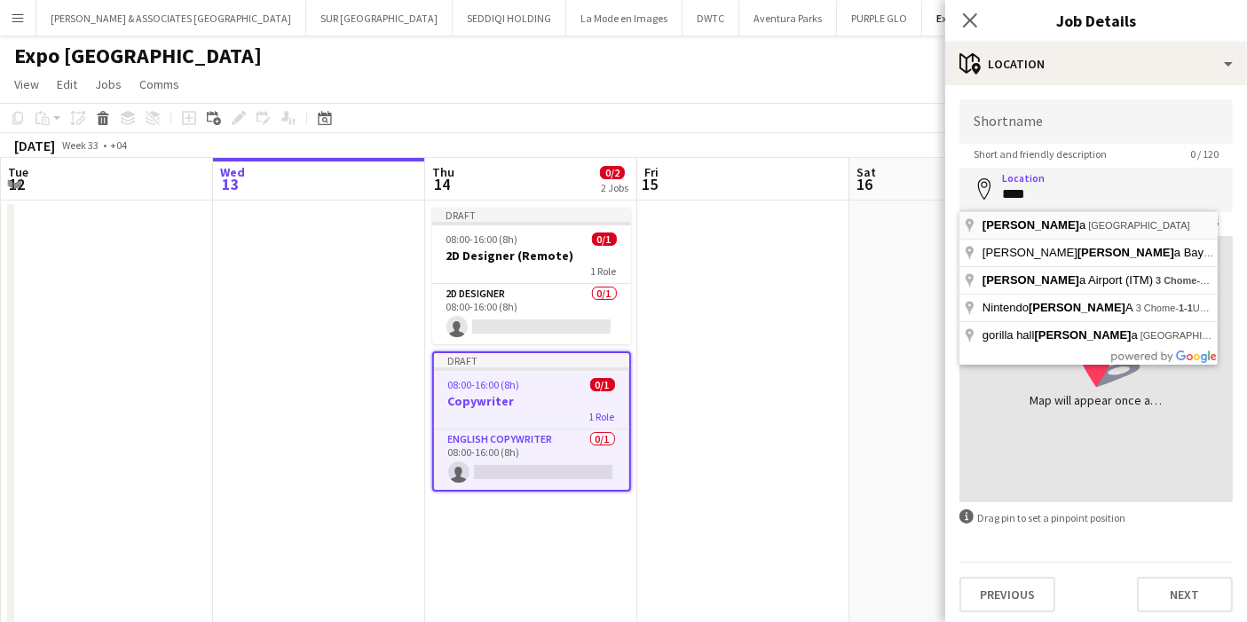
type input "**********"
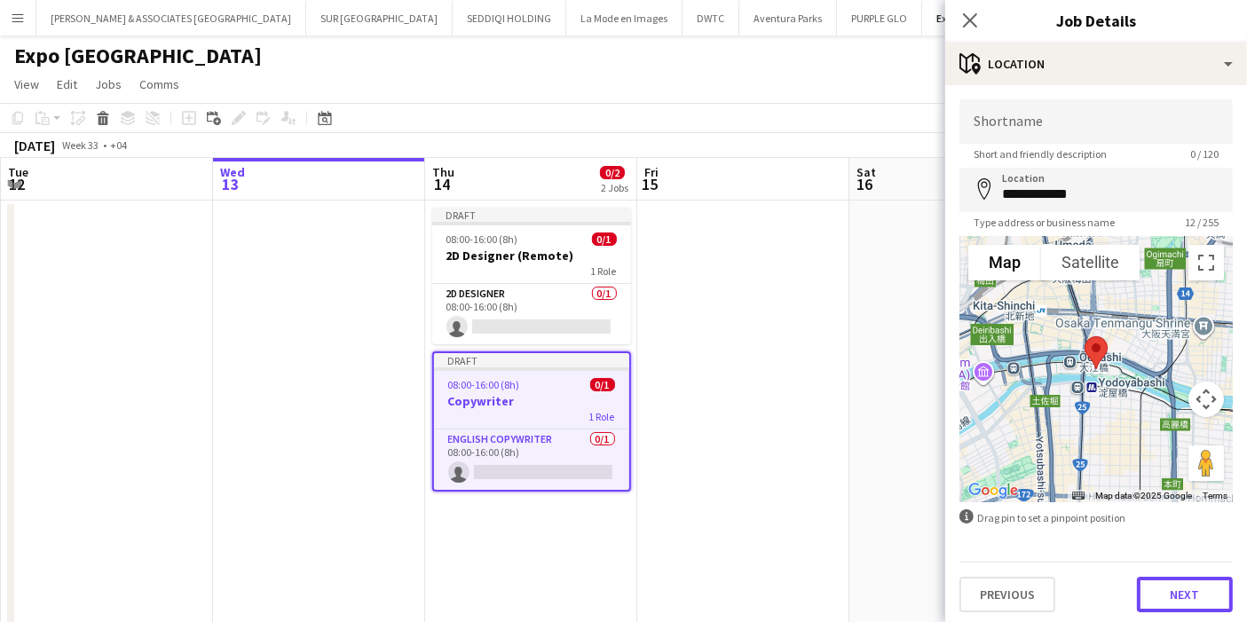
click at [1171, 587] on button "Next" at bounding box center [1185, 594] width 96 height 35
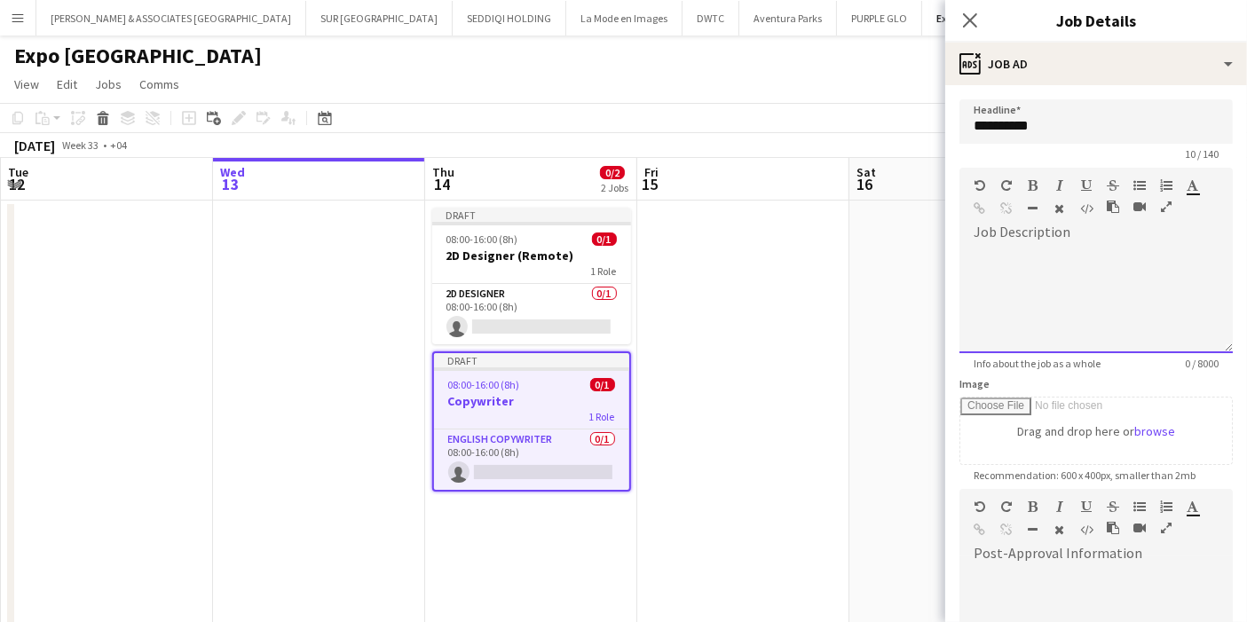
click at [1065, 228] on div "default Heading 1 Heading 2 Heading 3 Heading 4 Heading 5 Heading 6 Heading 7 P…" at bounding box center [1095, 201] width 273 height 67
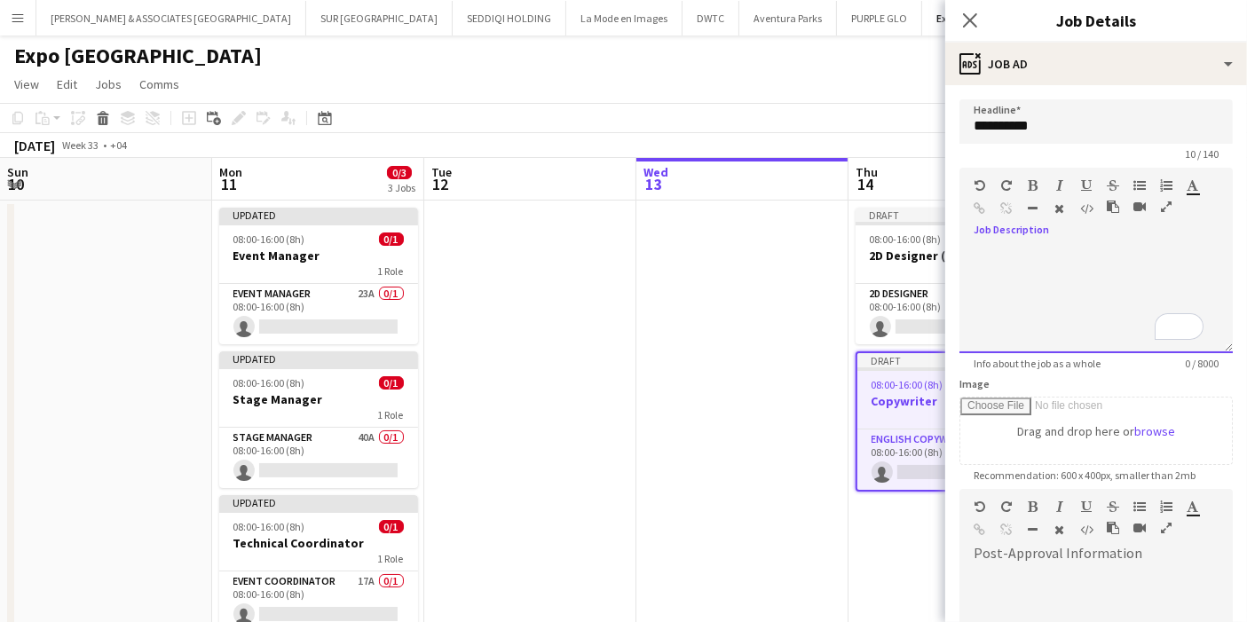
scroll to position [0, 423]
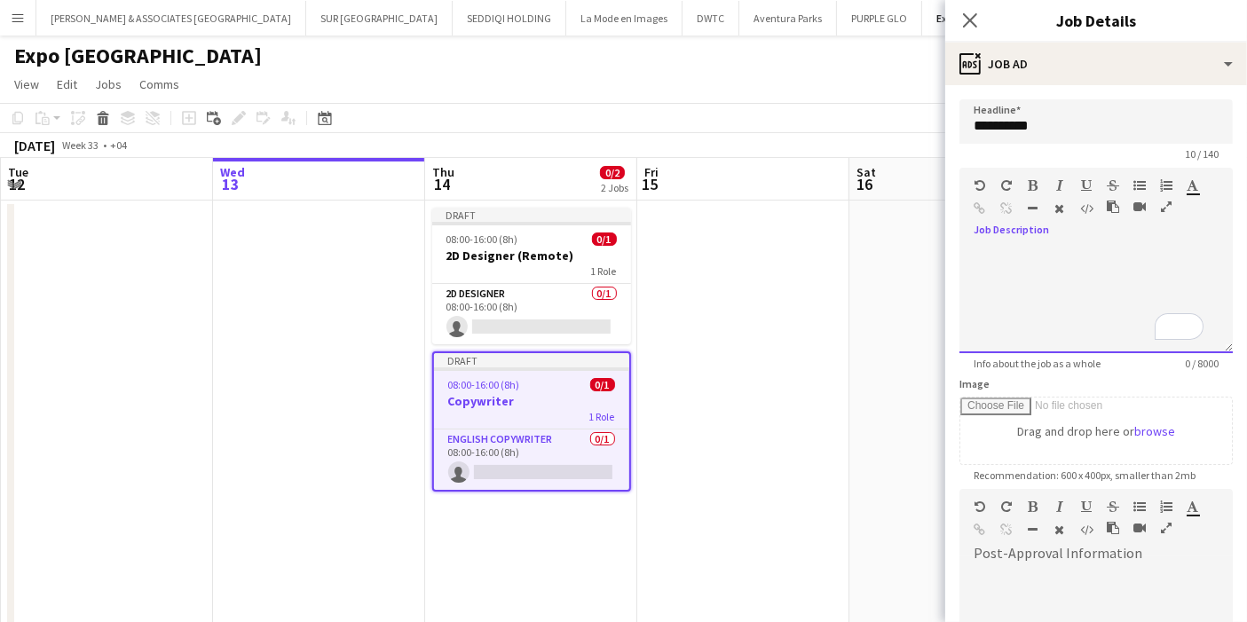
paste div "To enrich screen reader interactions, please activate Accessibility in Grammarl…"
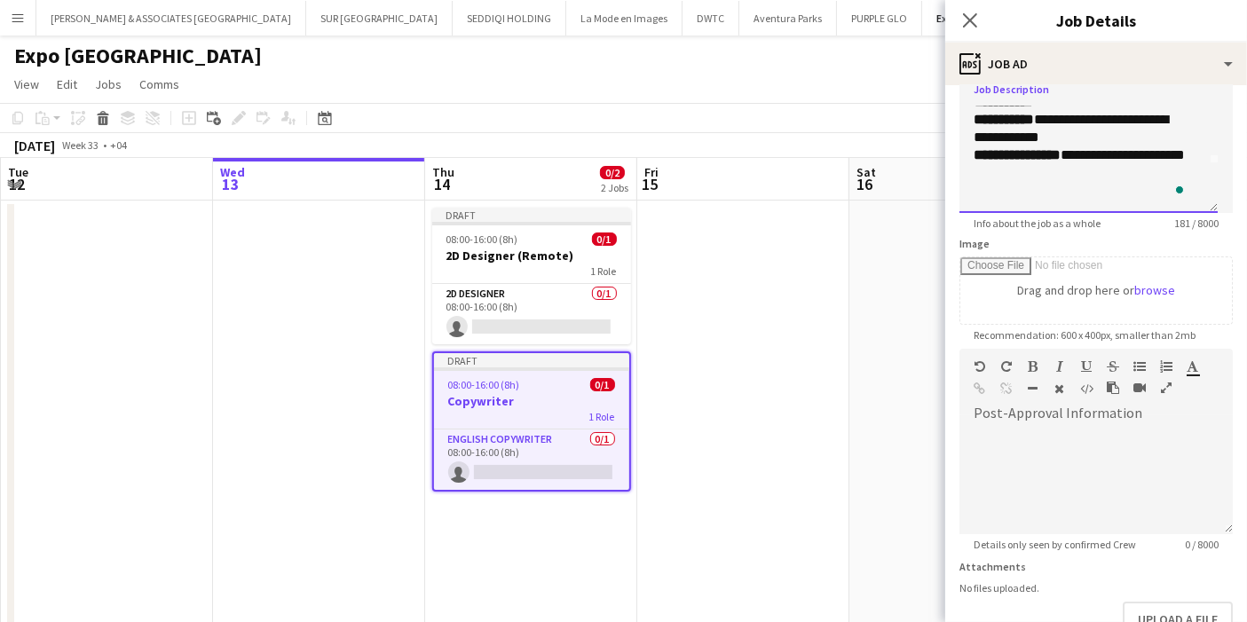
scroll to position [267, 0]
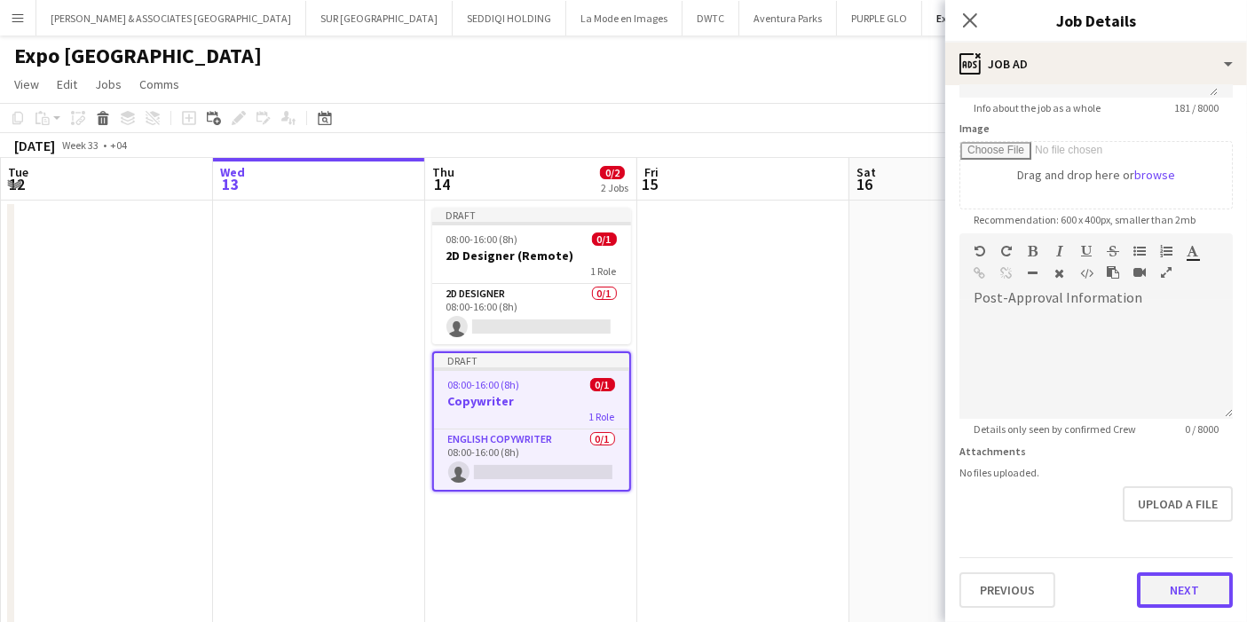
click at [1155, 583] on button "Next" at bounding box center [1185, 589] width 96 height 35
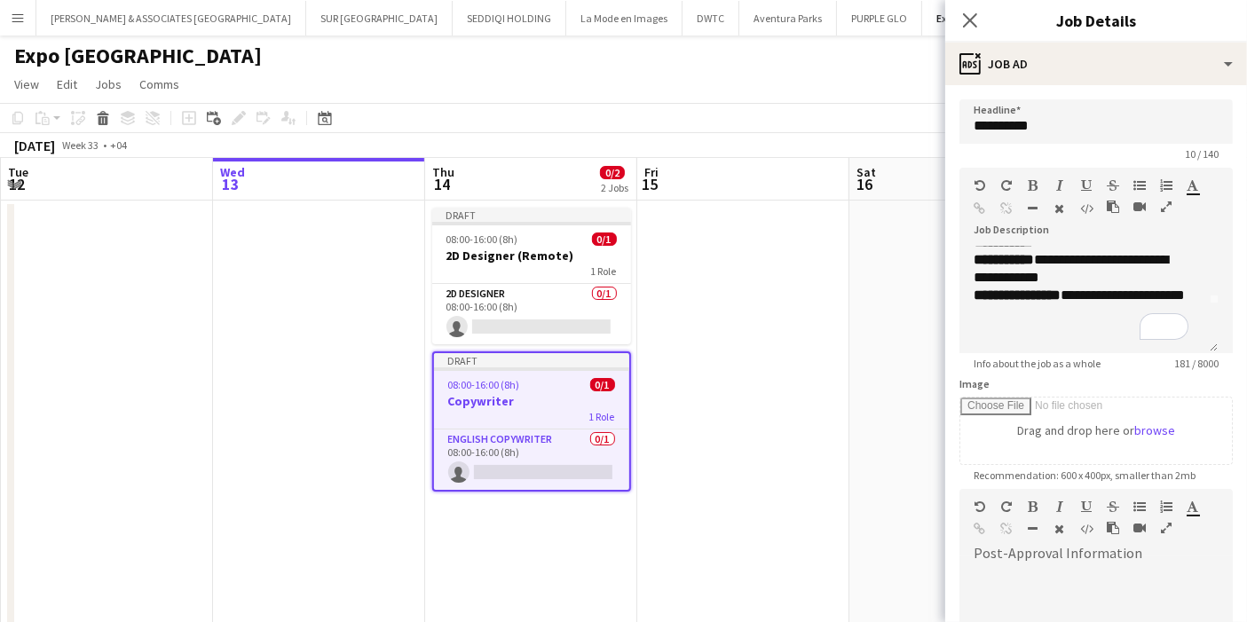
scroll to position [0, 0]
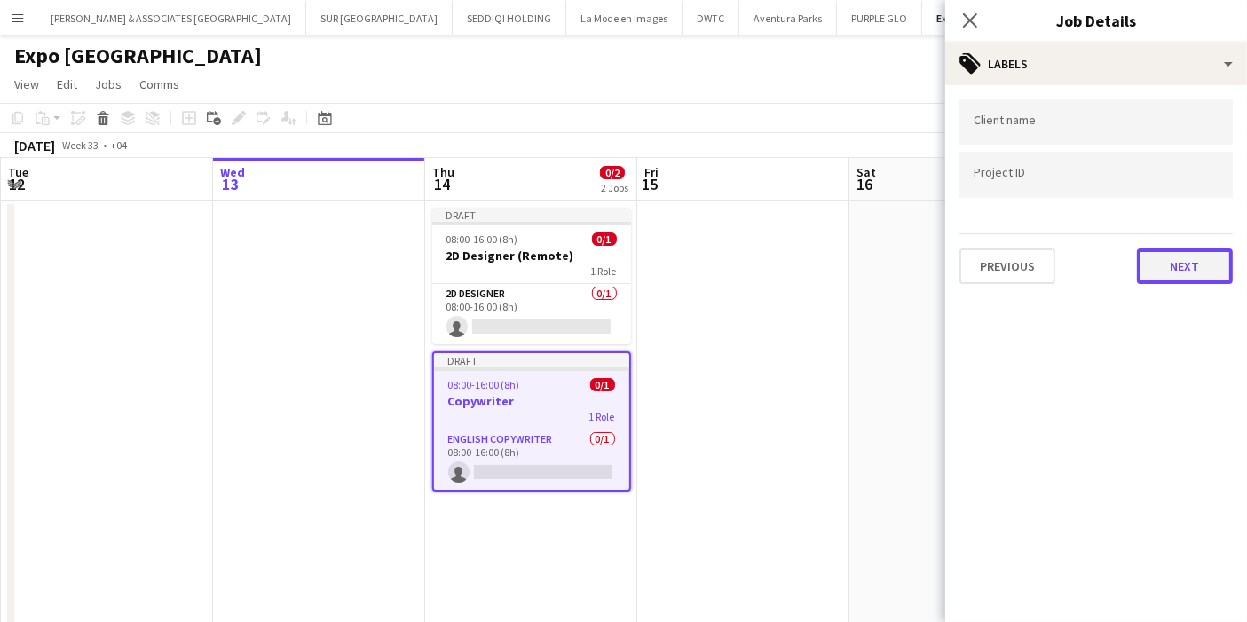
click at [1192, 260] on button "Next" at bounding box center [1185, 265] width 96 height 35
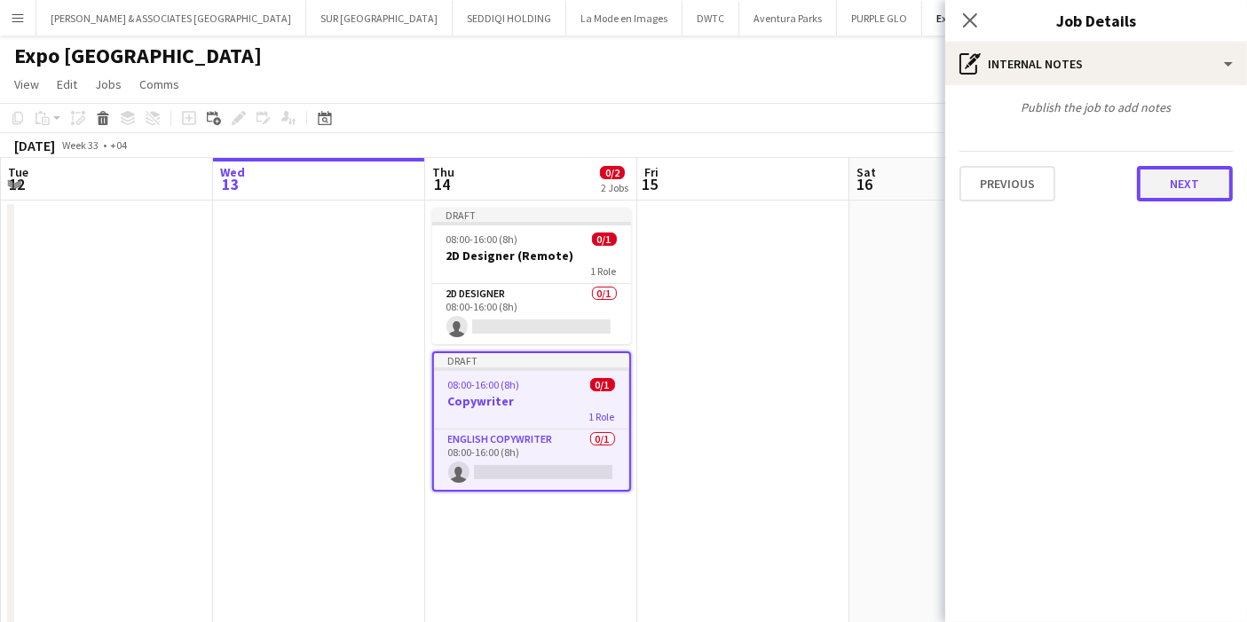
click at [1175, 189] on button "Next" at bounding box center [1185, 183] width 96 height 35
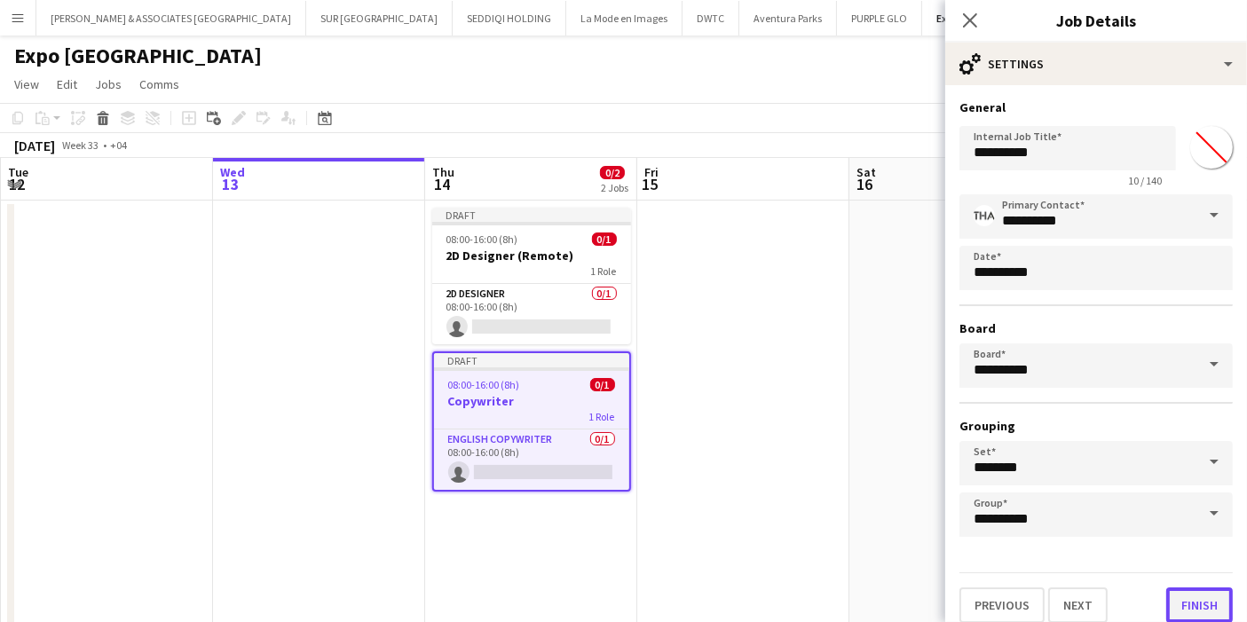
click at [1186, 598] on button "Finish" at bounding box center [1199, 604] width 67 height 35
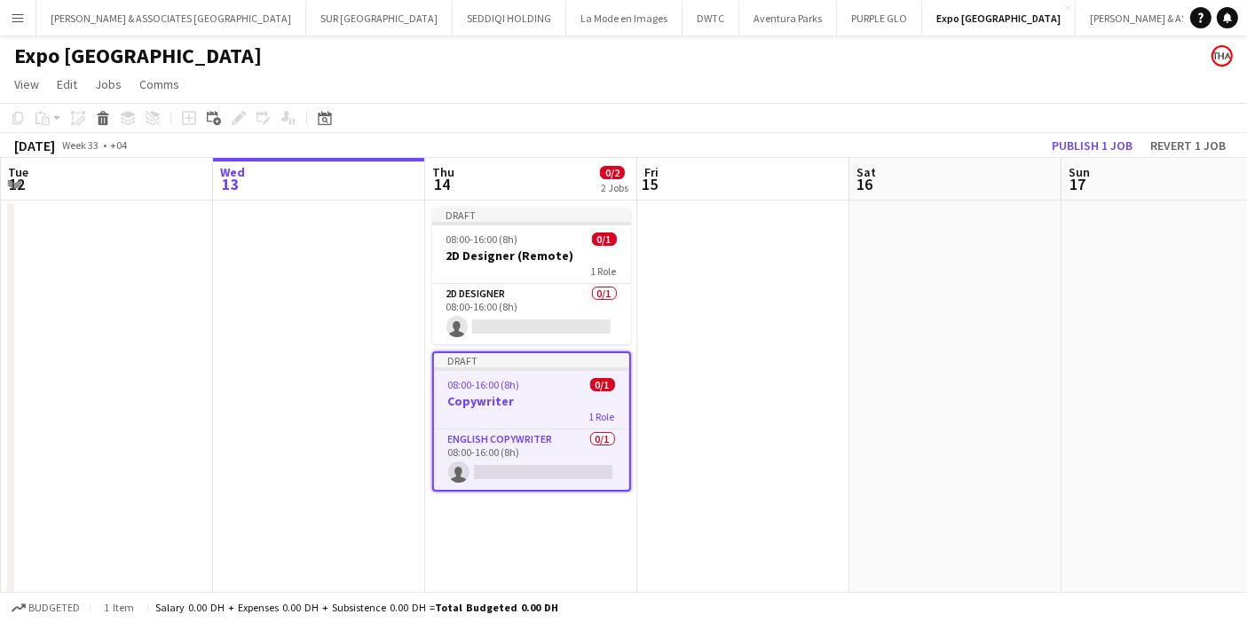
click at [546, 393] on h3 "Copywriter" at bounding box center [531, 401] width 195 height 16
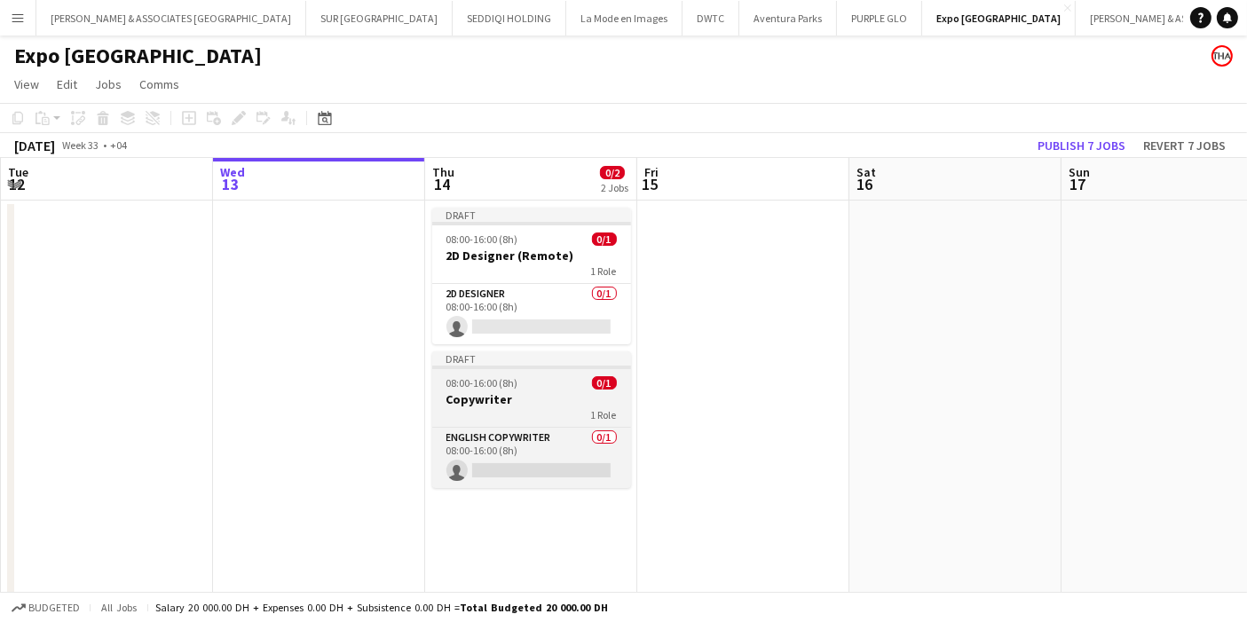
click at [547, 394] on h3 "Copywriter" at bounding box center [531, 399] width 199 height 16
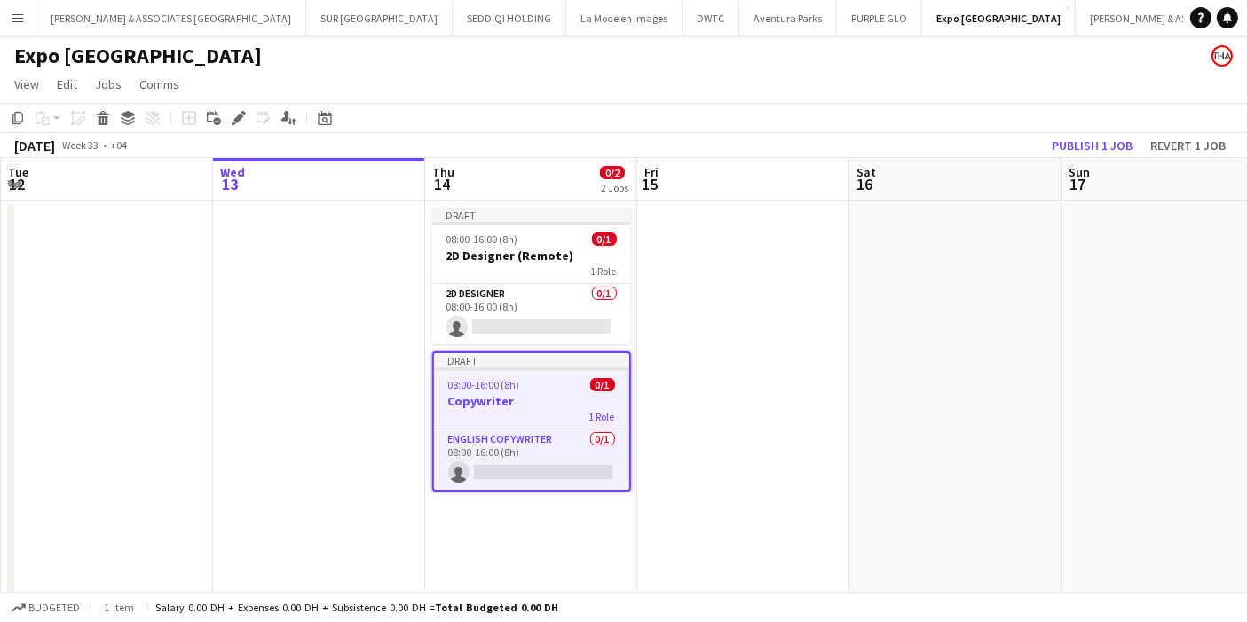
scroll to position [0, 422]
click at [236, 114] on icon "Edit" at bounding box center [239, 118] width 14 height 14
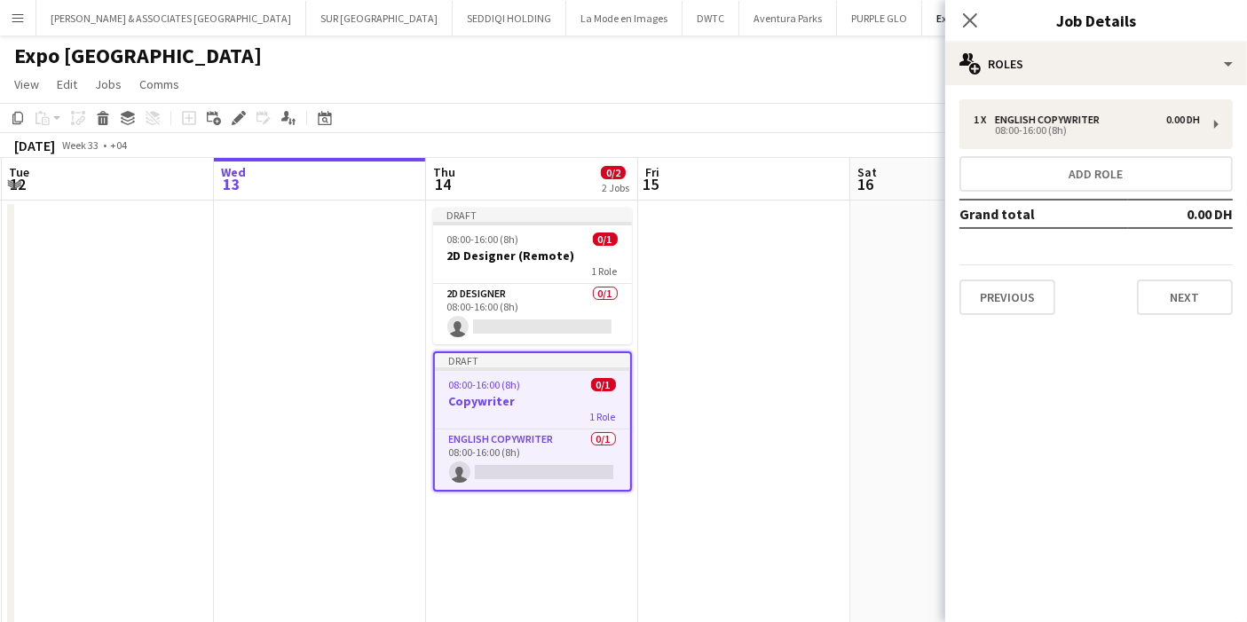
click at [462, 393] on h3 "Copywriter" at bounding box center [532, 401] width 195 height 16
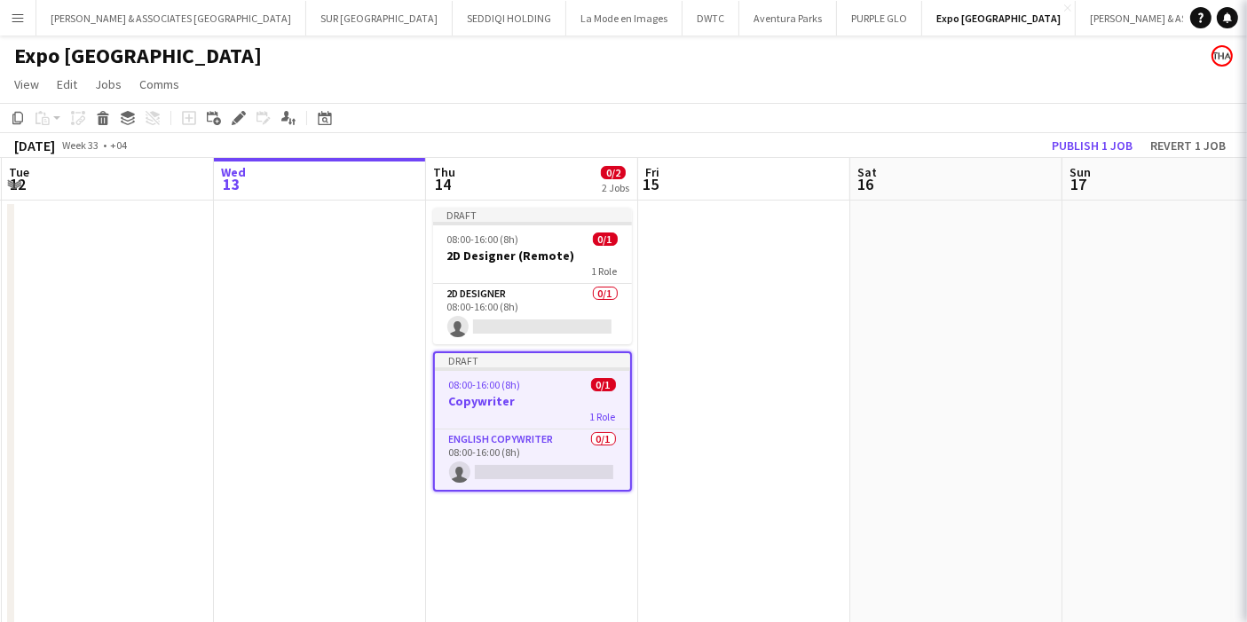
scroll to position [0, 421]
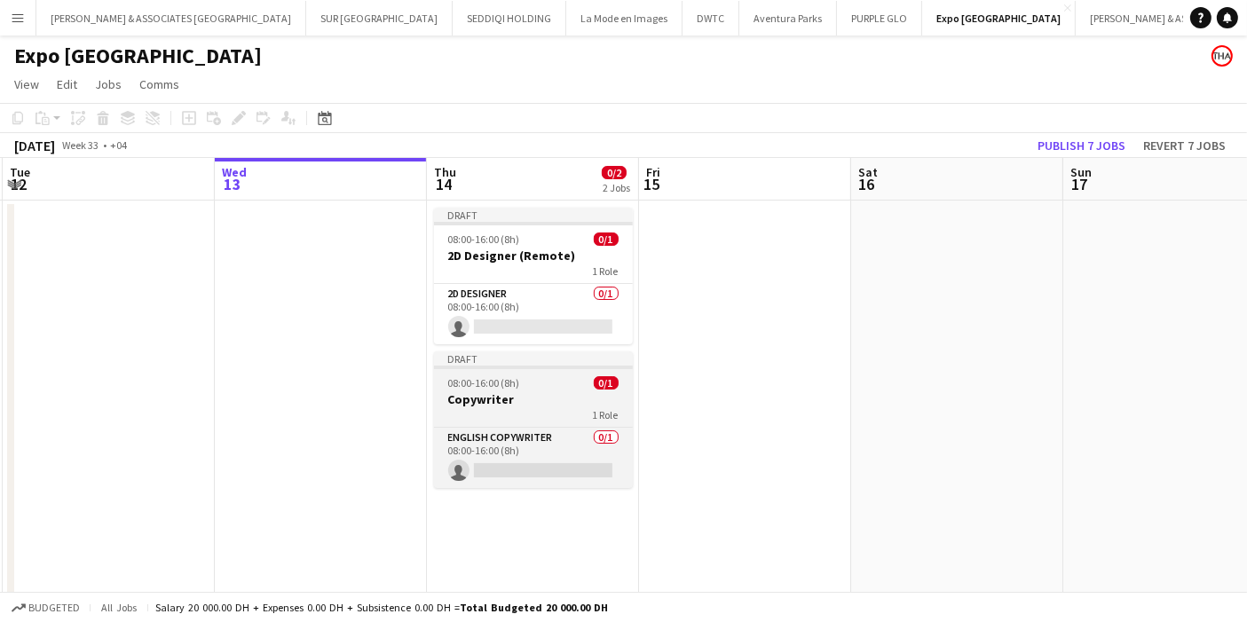
click at [468, 401] on h3 "Copywriter" at bounding box center [533, 399] width 199 height 16
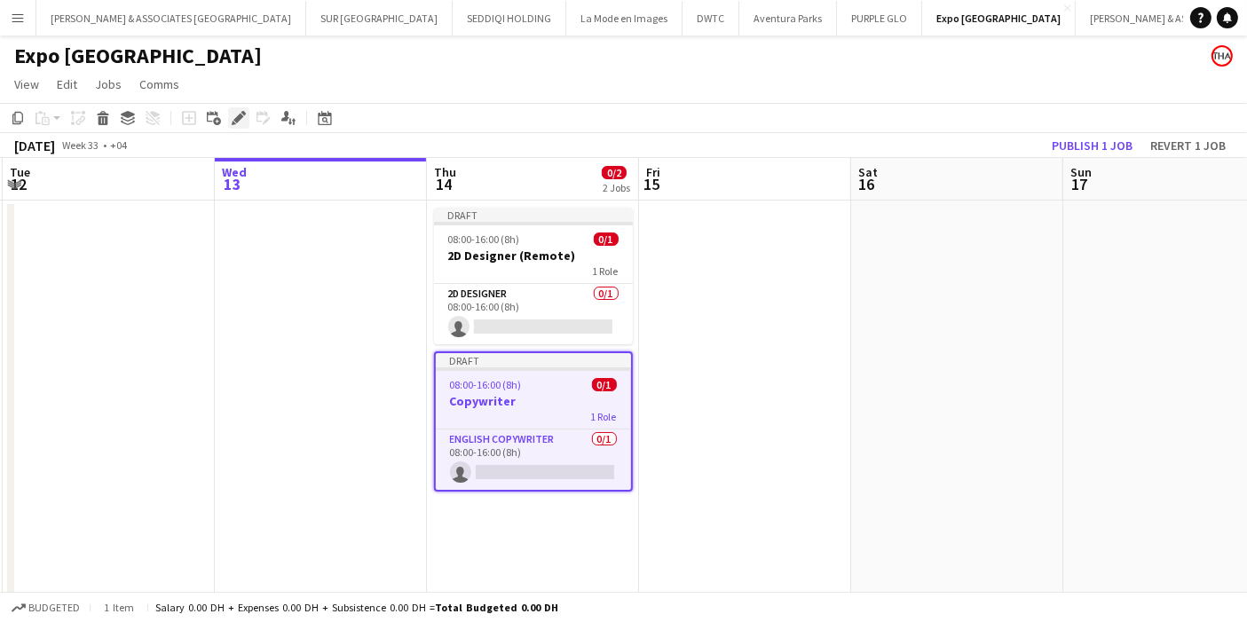
click at [232, 113] on icon "Edit" at bounding box center [239, 118] width 14 height 14
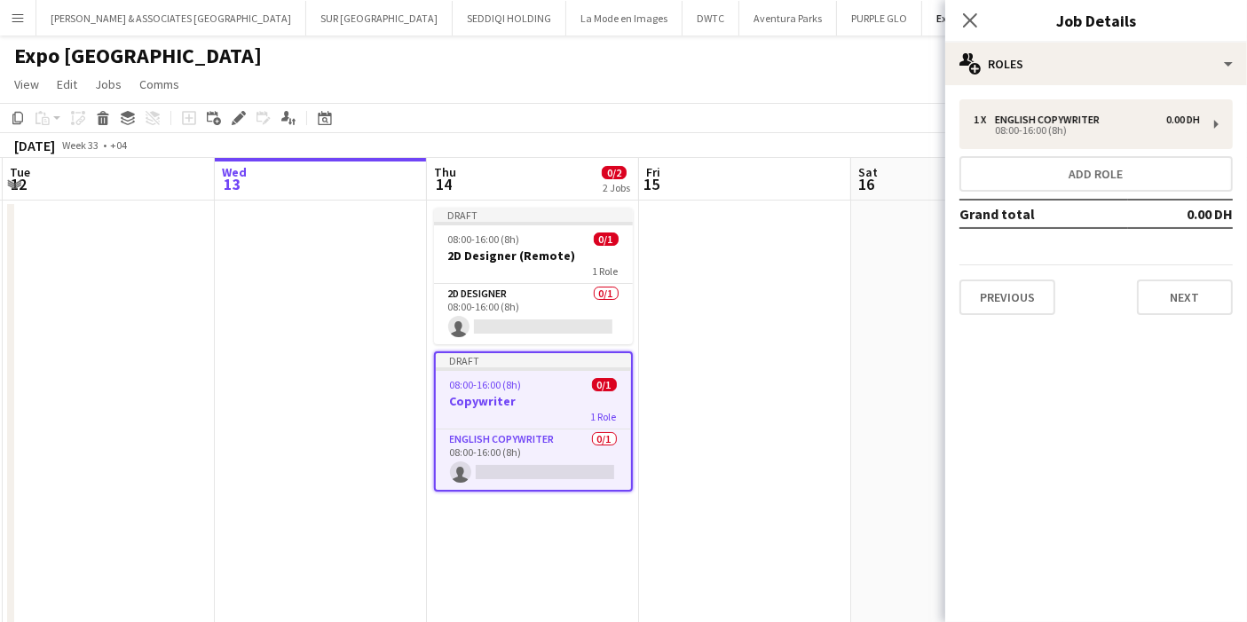
click at [1068, 24] on h3 "Job Details" at bounding box center [1096, 20] width 302 height 23
click at [1026, 293] on button "Previous" at bounding box center [1007, 296] width 96 height 35
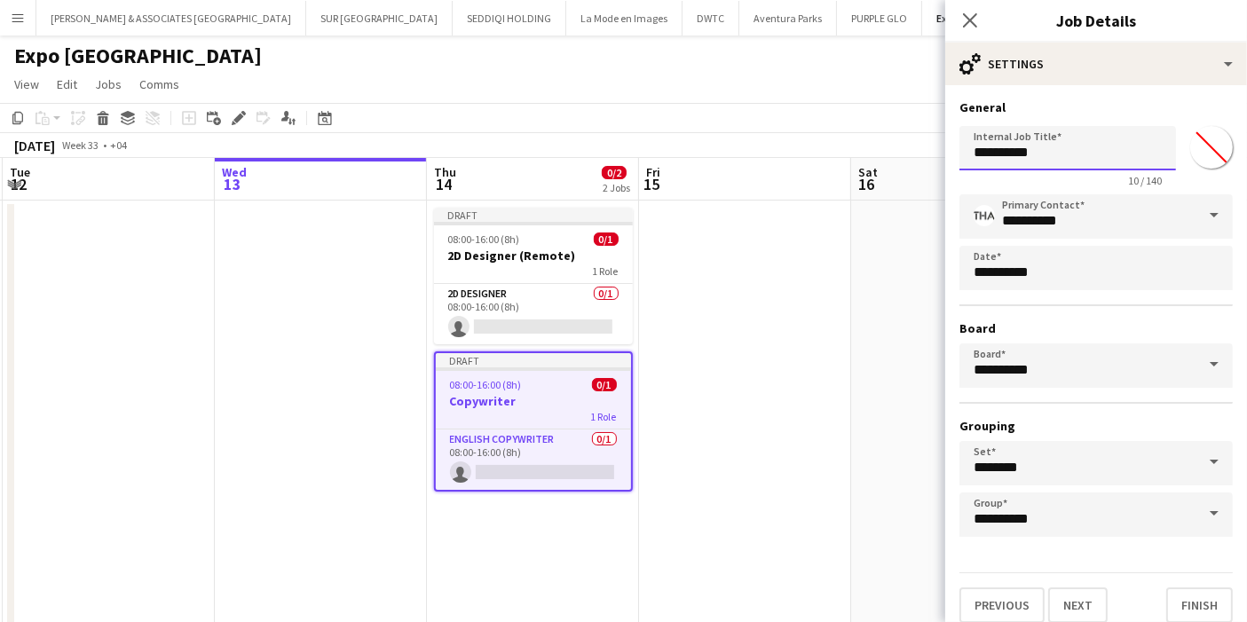
click at [1041, 154] on input "**********" at bounding box center [1067, 148] width 216 height 44
type input "**********"
click at [1090, 596] on button "Next" at bounding box center [1077, 604] width 59 height 35
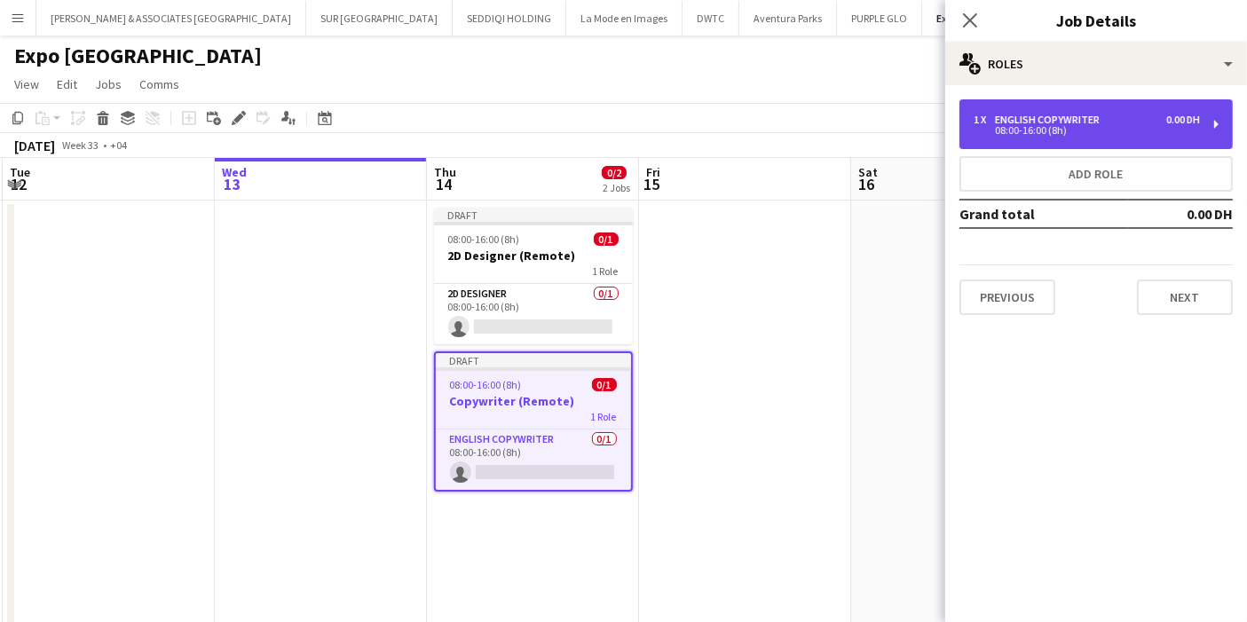
click at [1131, 126] on div "08:00-16:00 (8h)" at bounding box center [1086, 130] width 226 height 9
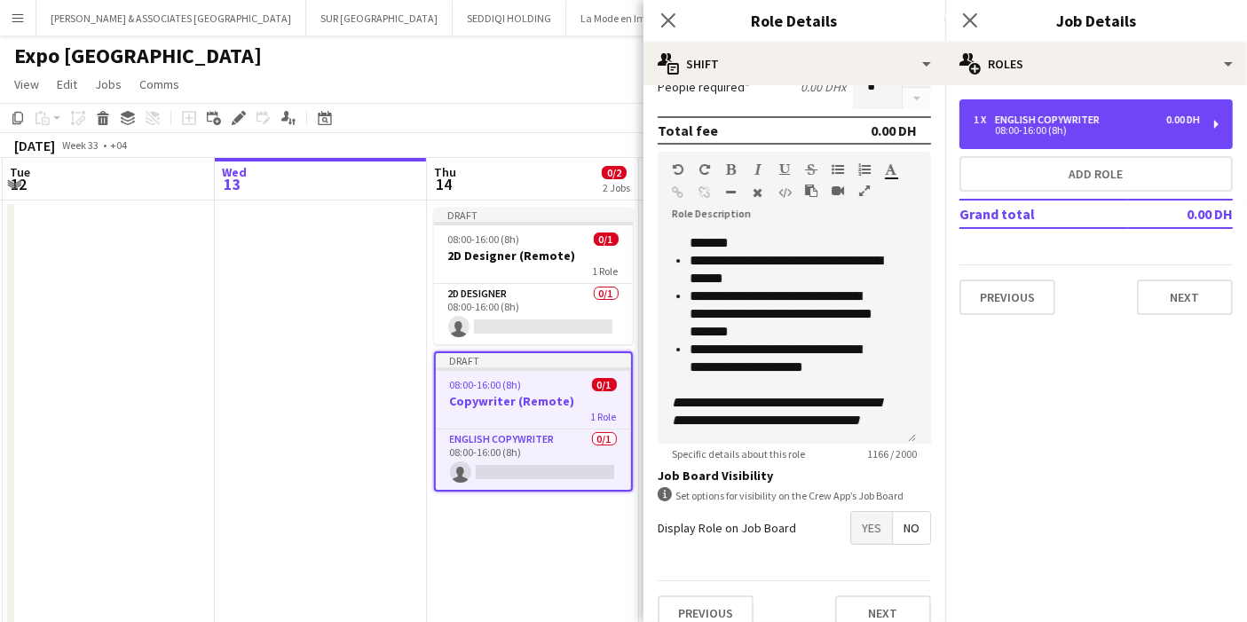
scroll to position [352, 0]
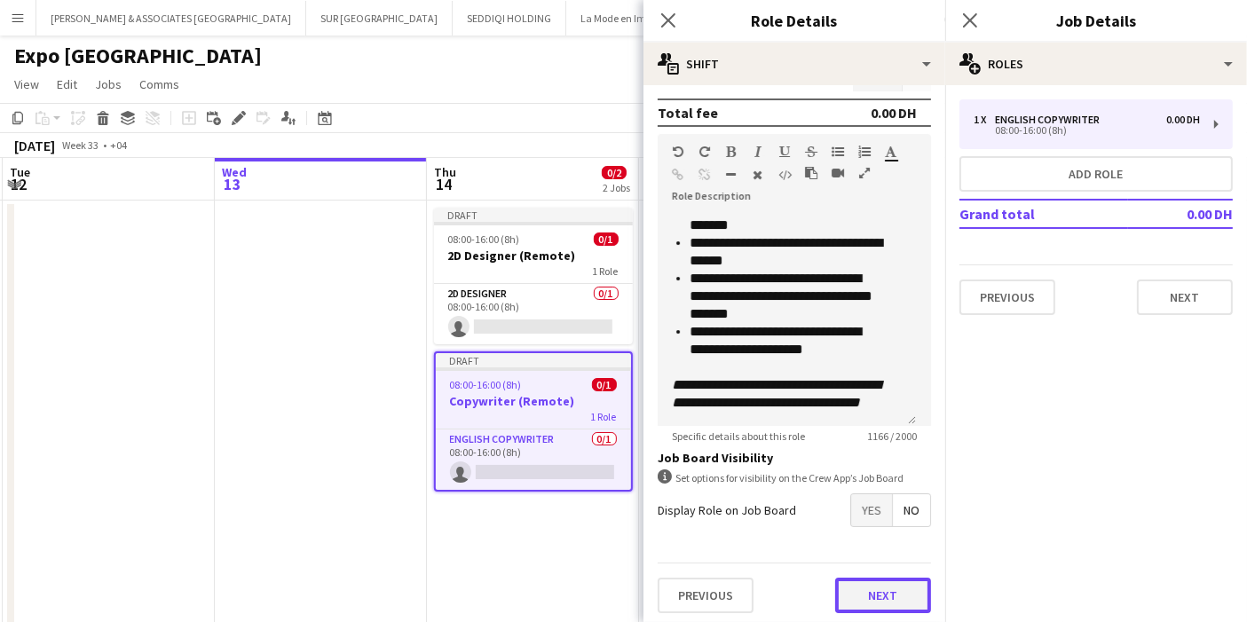
click at [868, 596] on button "Next" at bounding box center [883, 595] width 96 height 35
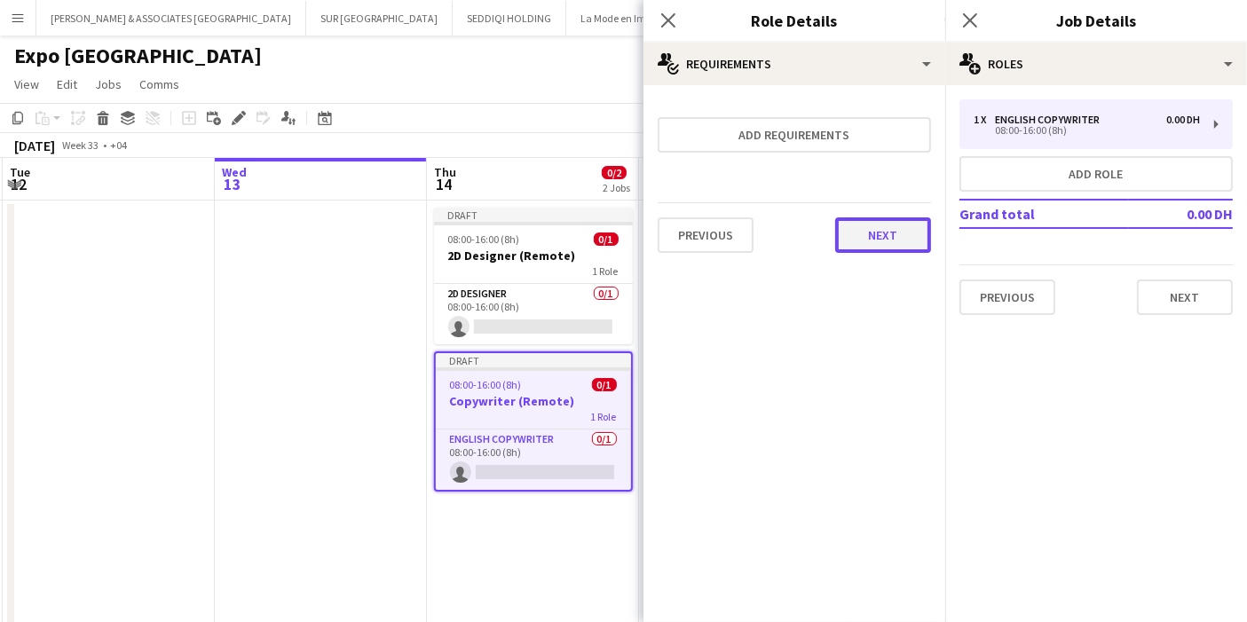
click at [897, 236] on button "Next" at bounding box center [883, 234] width 96 height 35
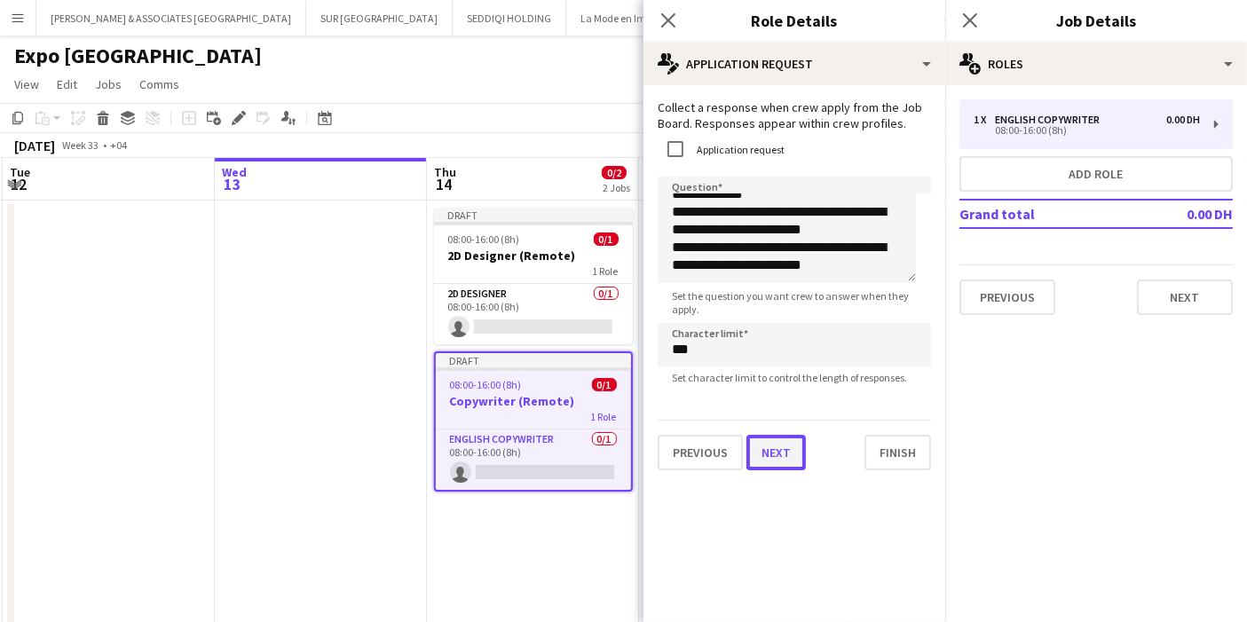
click at [790, 470] on div "**********" at bounding box center [794, 284] width 302 height 399
click at [790, 455] on button "Next" at bounding box center [775, 452] width 59 height 35
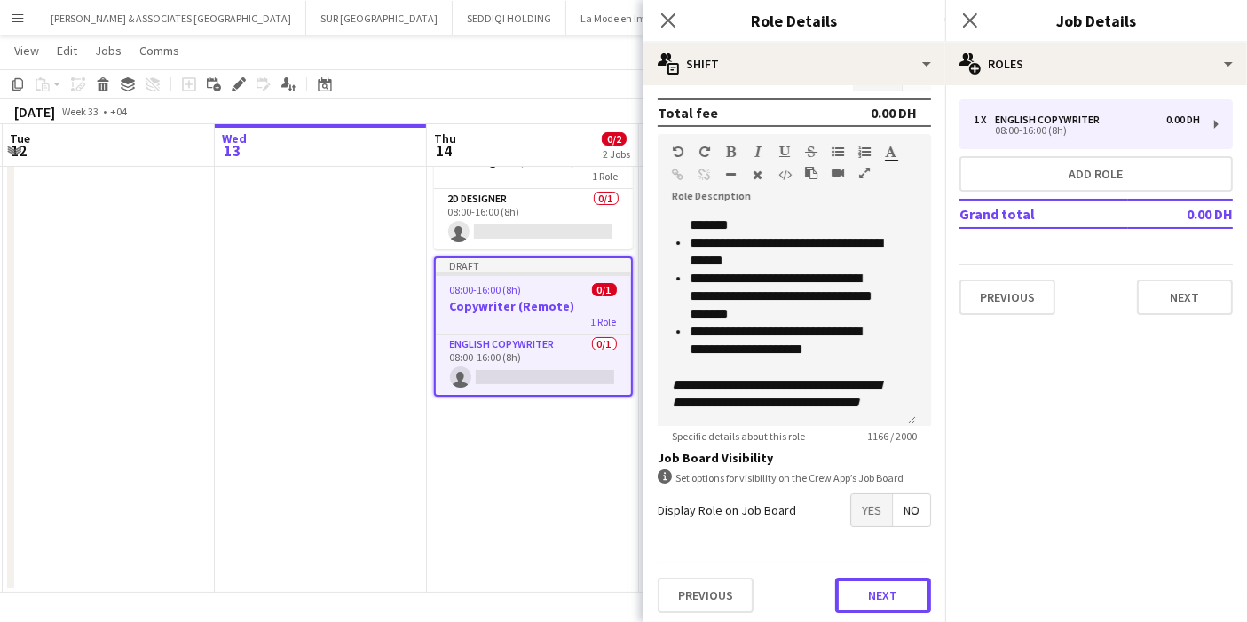
click at [842, 578] on button "Next" at bounding box center [883, 595] width 96 height 35
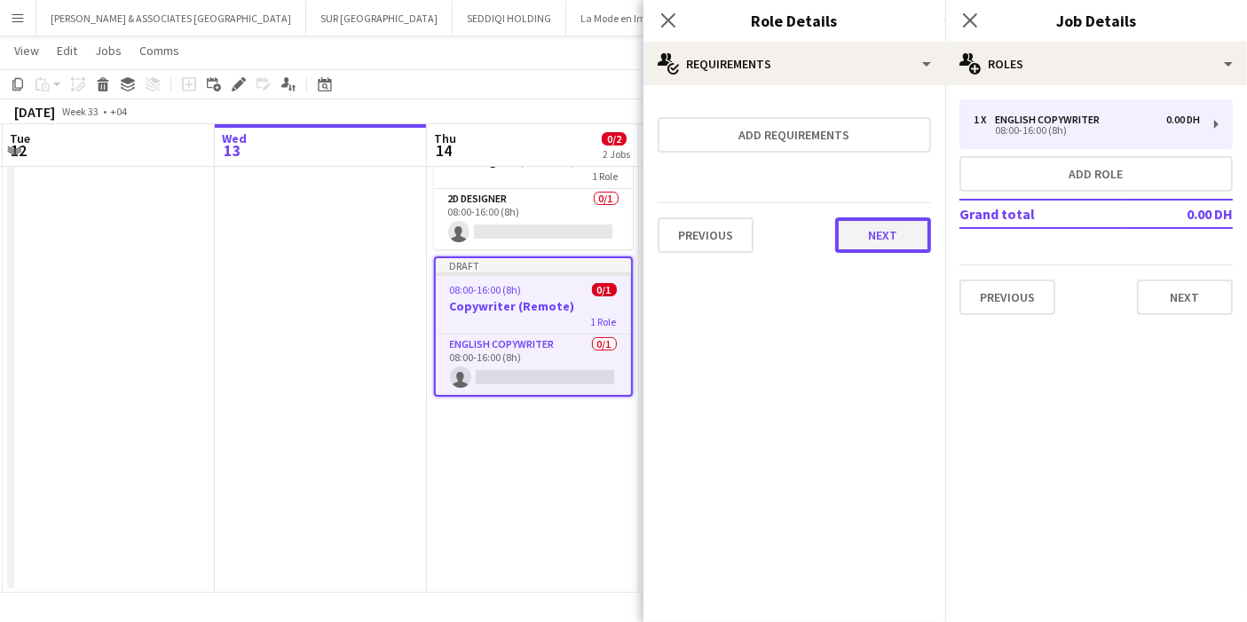
click at [872, 224] on button "Next" at bounding box center [883, 234] width 96 height 35
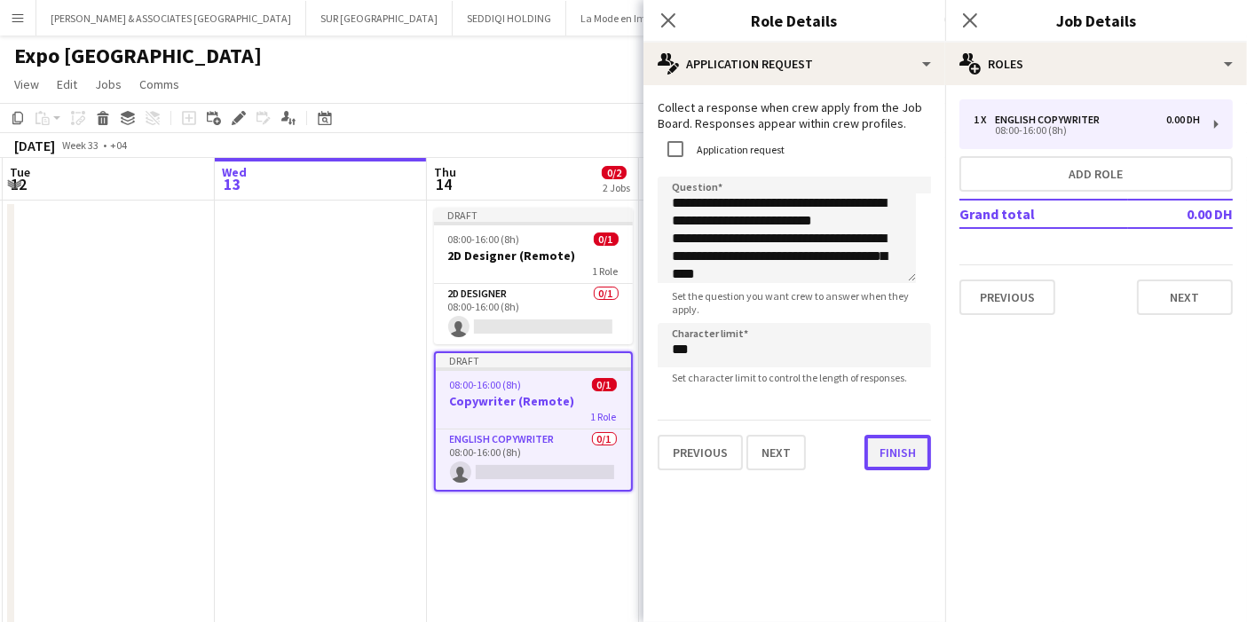
click at [891, 476] on div "**********" at bounding box center [794, 284] width 302 height 399
click at [900, 444] on button "Finish" at bounding box center [897, 452] width 67 height 35
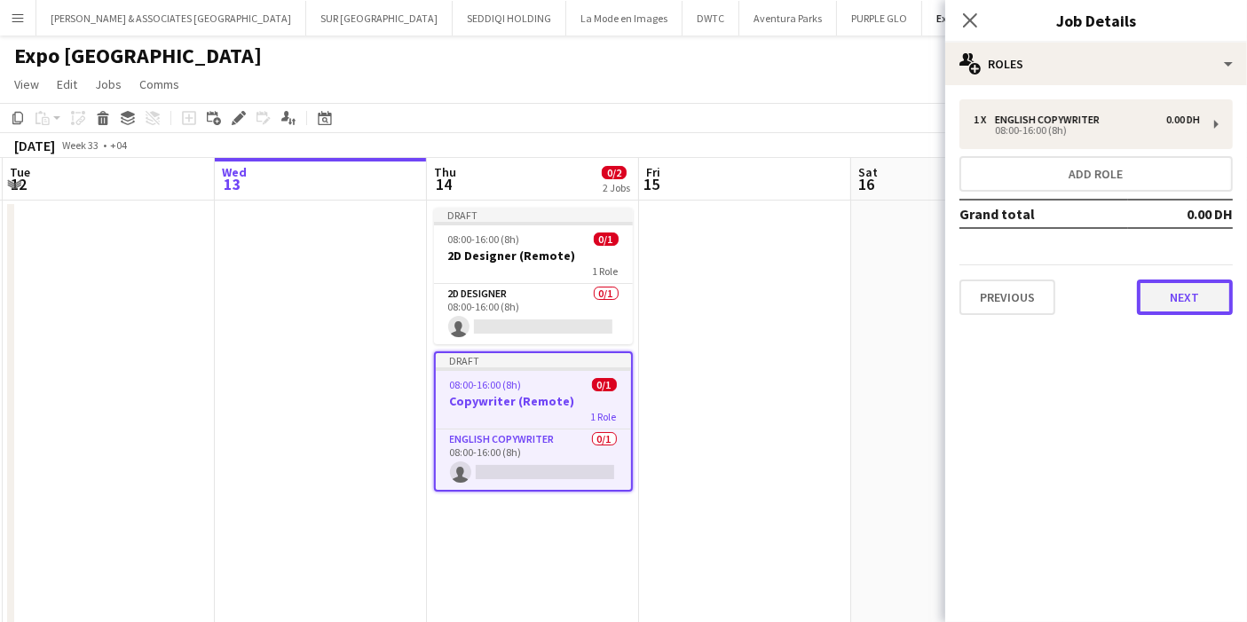
click at [1201, 291] on button "Next" at bounding box center [1185, 296] width 96 height 35
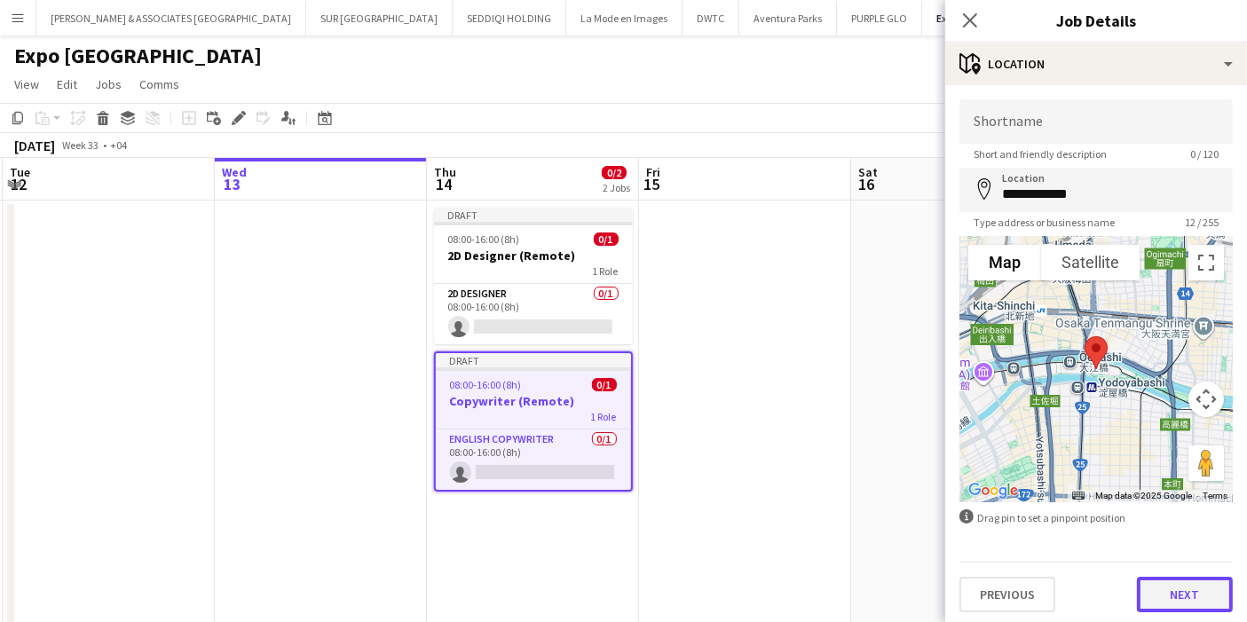
click at [1171, 581] on button "Next" at bounding box center [1185, 594] width 96 height 35
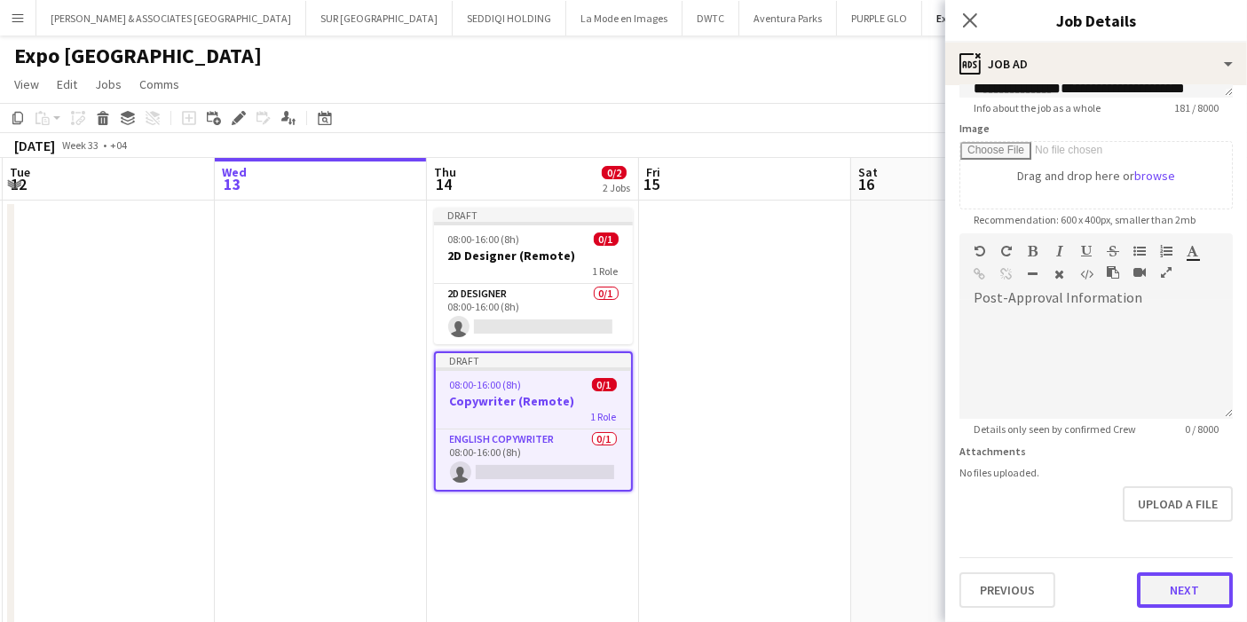
click at [1176, 510] on form "**********" at bounding box center [1096, 226] width 302 height 764
click at [1173, 586] on button "Next" at bounding box center [1185, 592] width 96 height 35
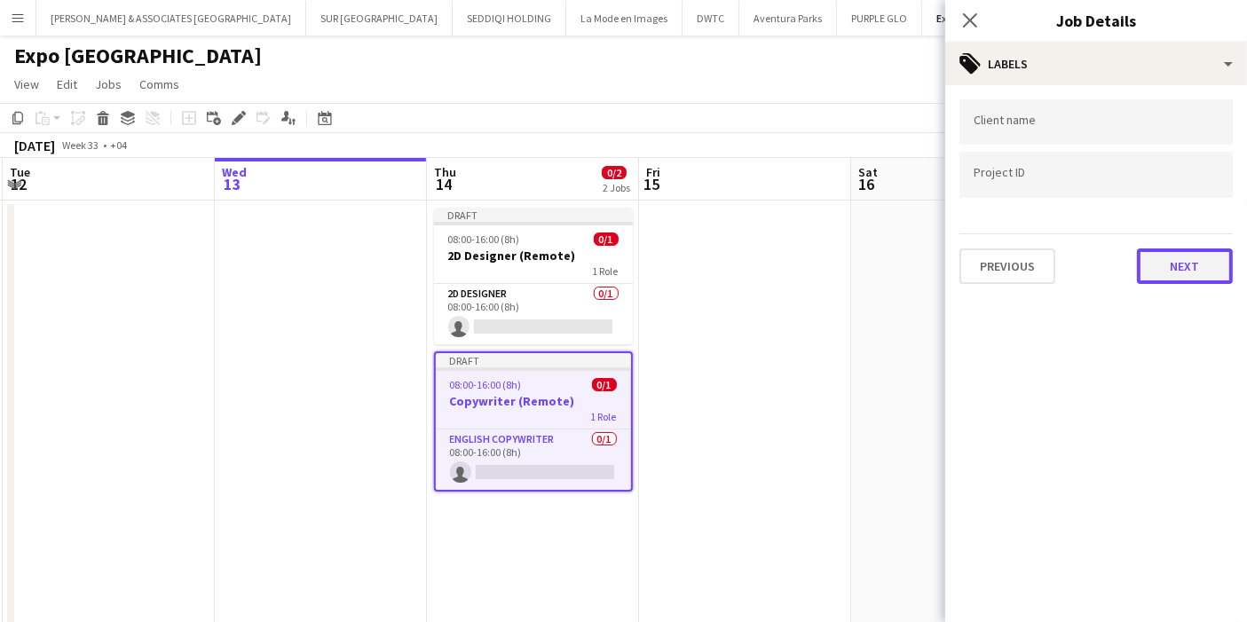
click at [1184, 252] on button "Next" at bounding box center [1185, 265] width 96 height 35
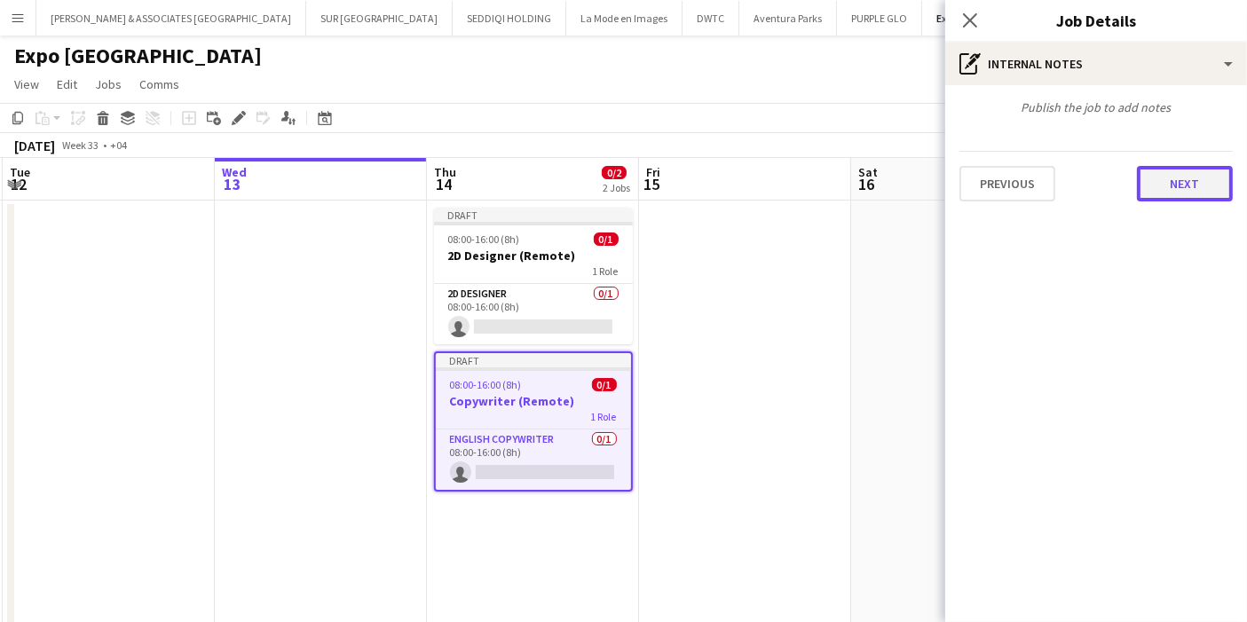
click at [1184, 177] on button "Next" at bounding box center [1185, 183] width 96 height 35
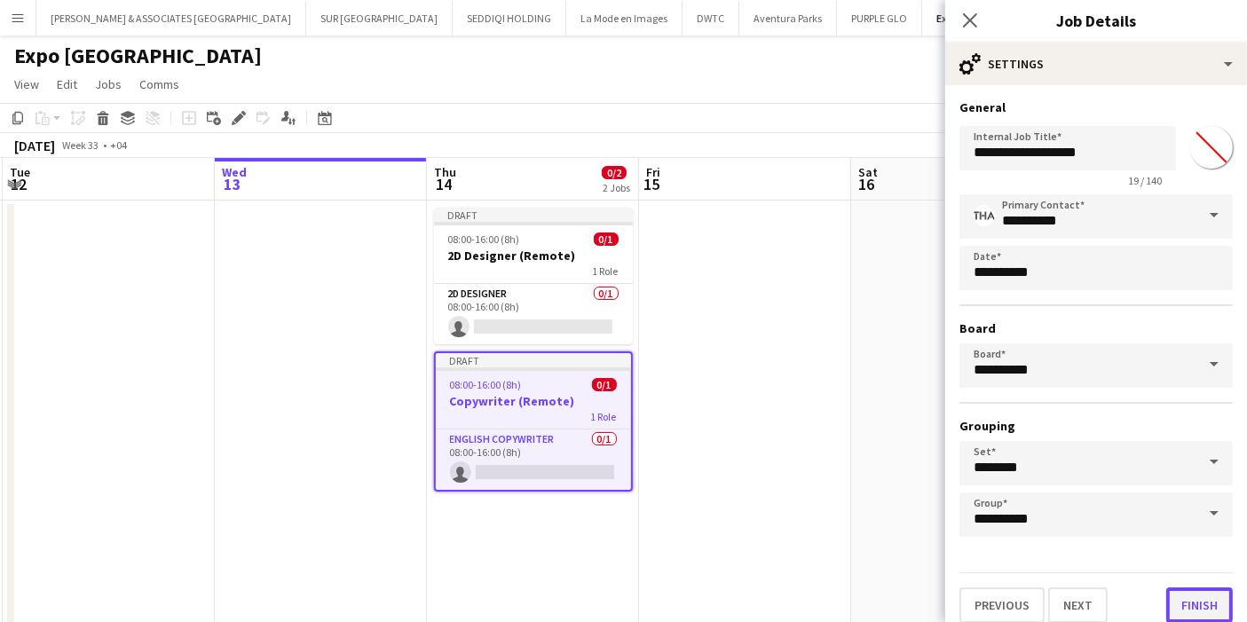
click at [1173, 604] on button "Finish" at bounding box center [1199, 604] width 67 height 35
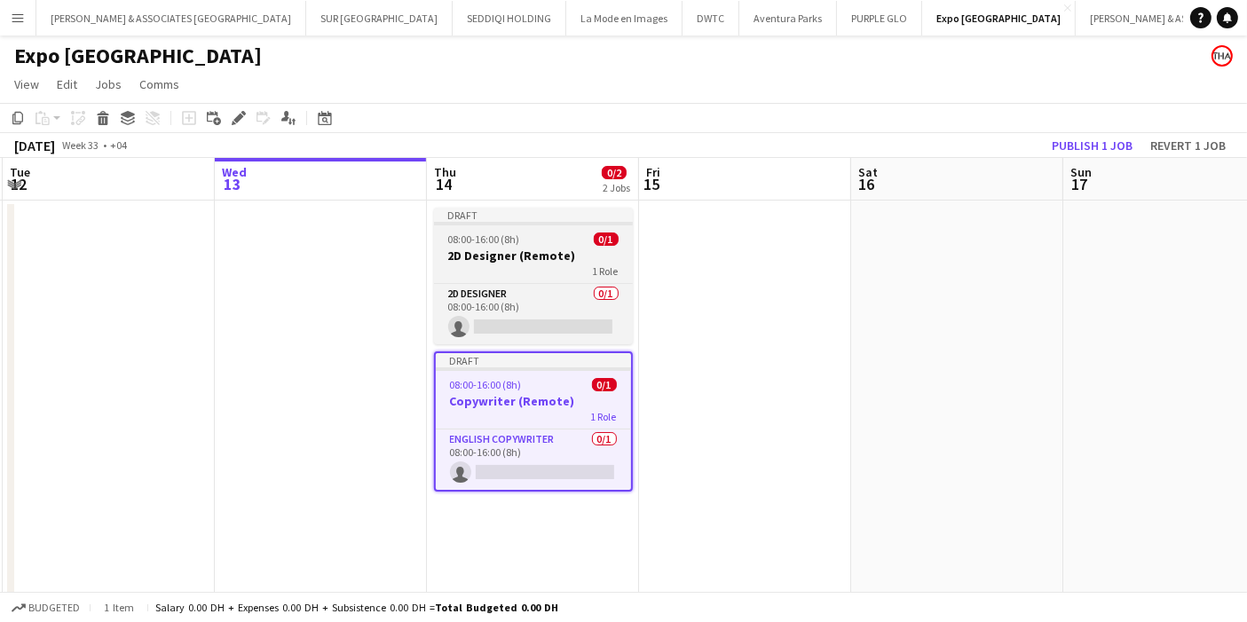
click at [529, 253] on h3 "2D Designer (Remote)" at bounding box center [533, 256] width 199 height 16
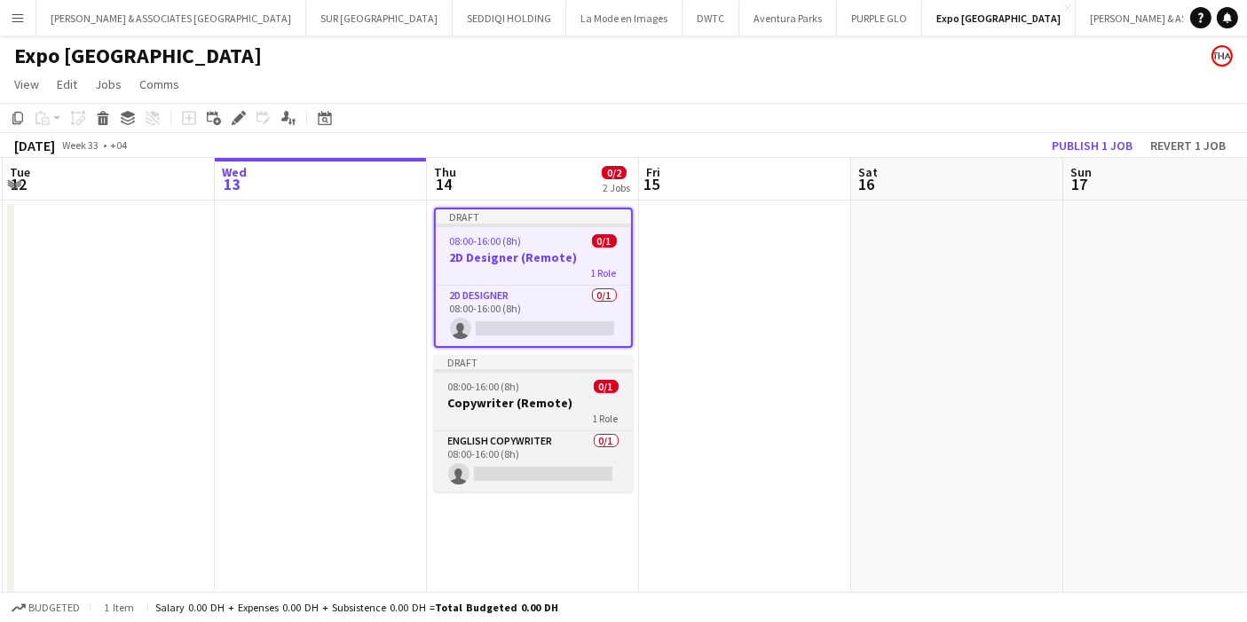
click at [562, 401] on h3 "Copywriter (Remote)" at bounding box center [533, 403] width 199 height 16
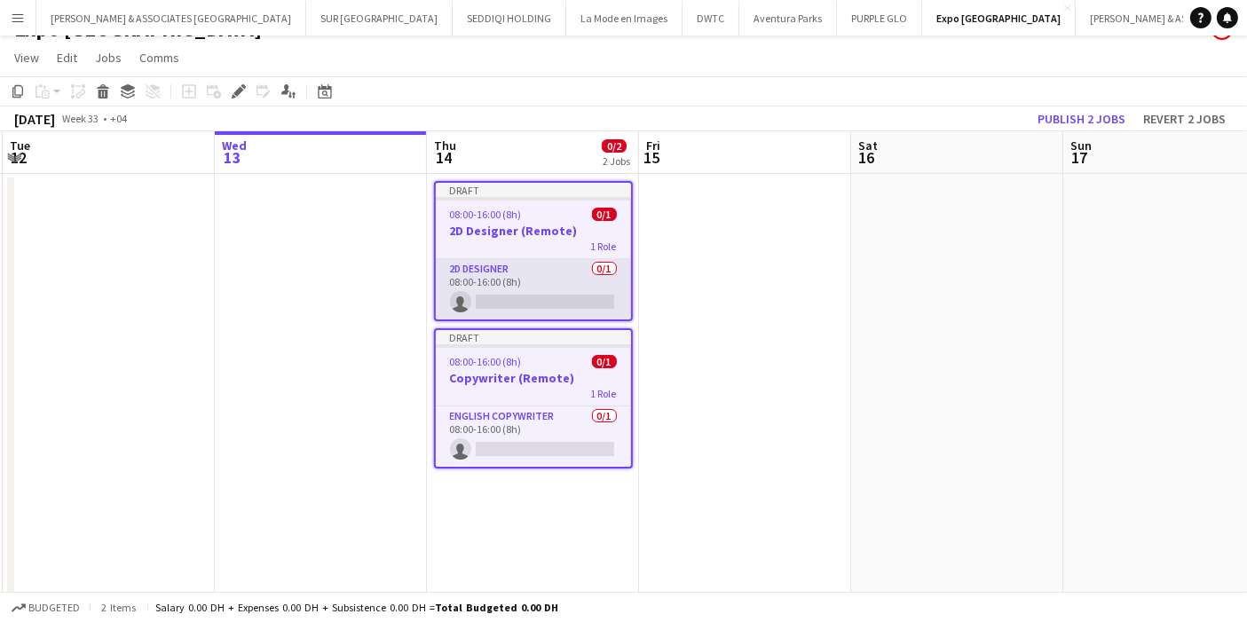
scroll to position [0, 0]
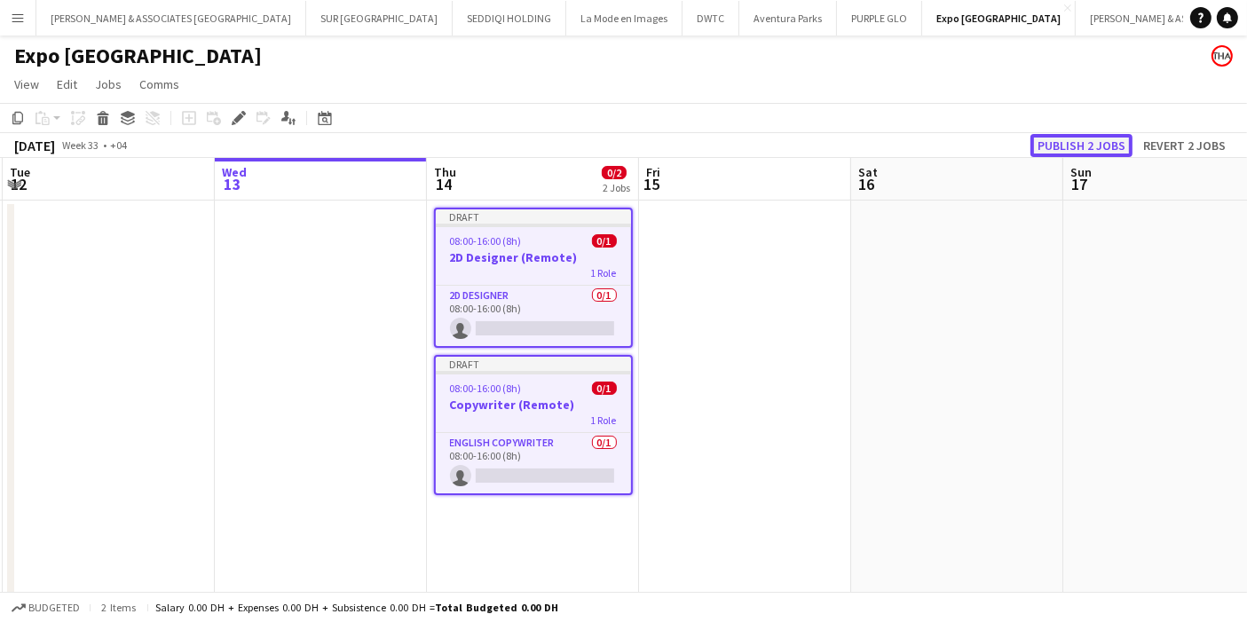
click at [1099, 151] on button "Publish 2 jobs" at bounding box center [1081, 145] width 102 height 23
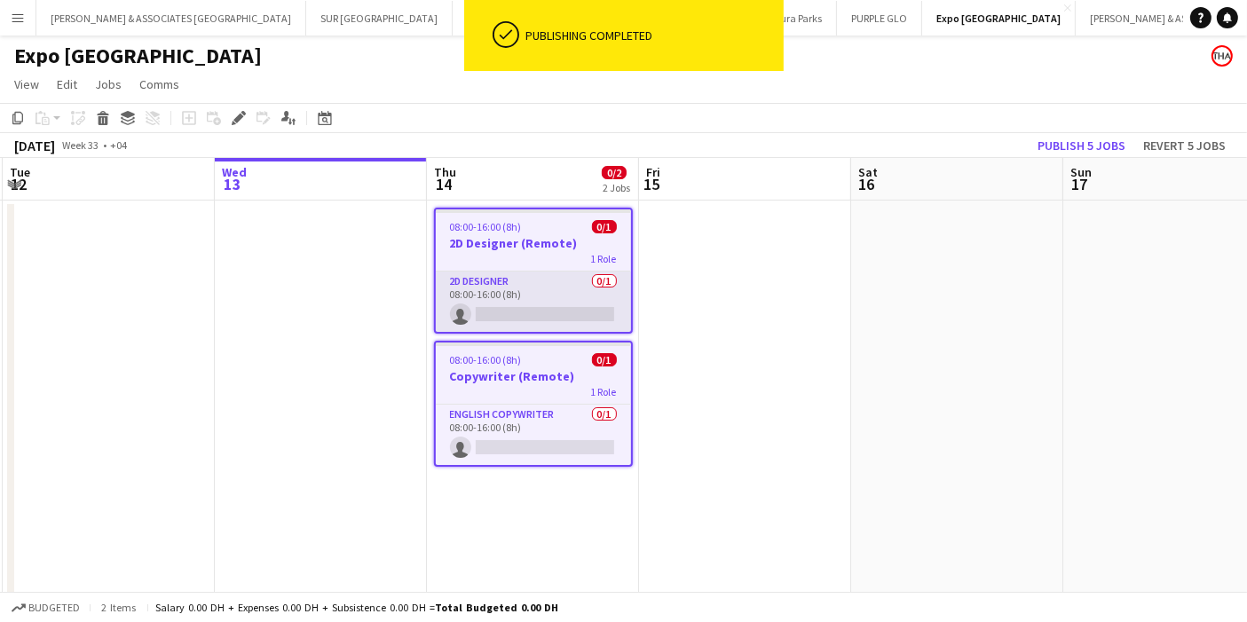
click at [495, 281] on app-card-role "2D Designer 0/1 08:00-16:00 (8h) single-neutral-actions" at bounding box center [533, 301] width 195 height 60
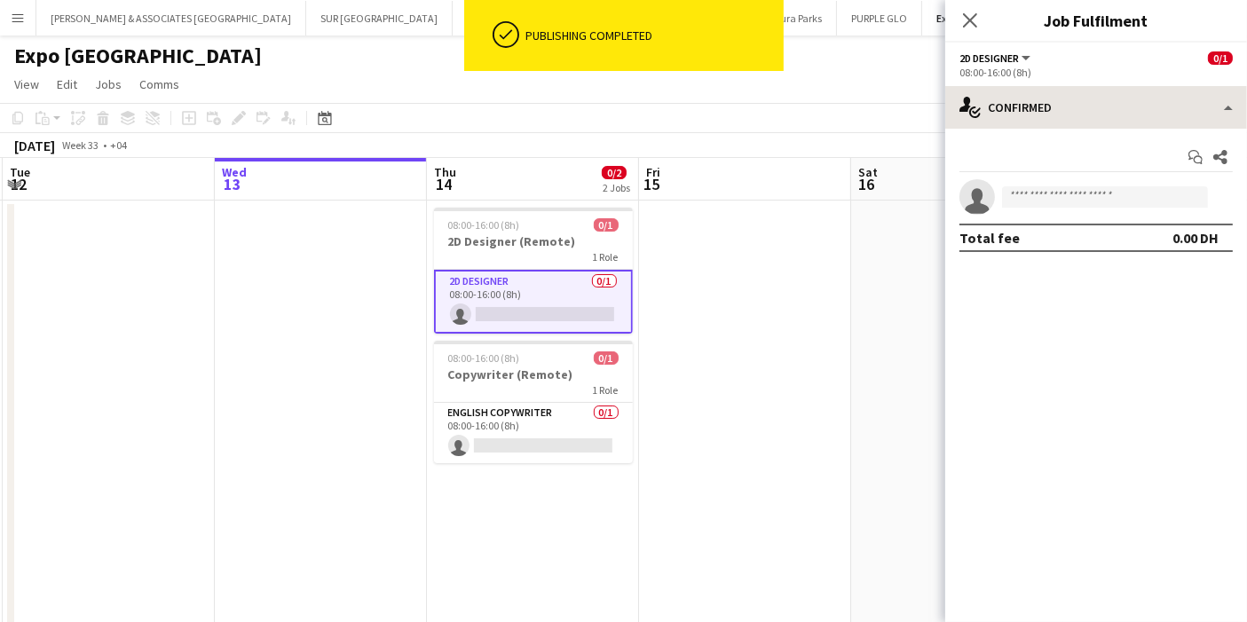
click at [1088, 130] on div "Start chat Share single-neutral-actions Total fee 0.00 DH" at bounding box center [1096, 198] width 302 height 138
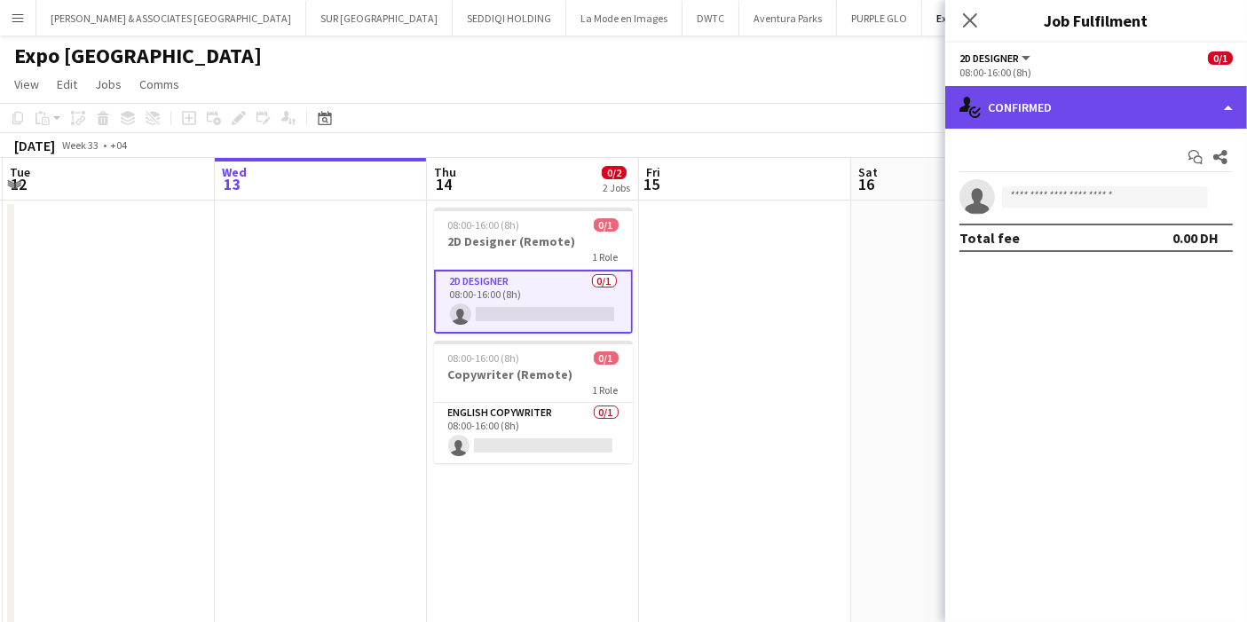
click at [1086, 115] on div "single-neutral-actions-check-2 Confirmed" at bounding box center [1096, 107] width 302 height 43
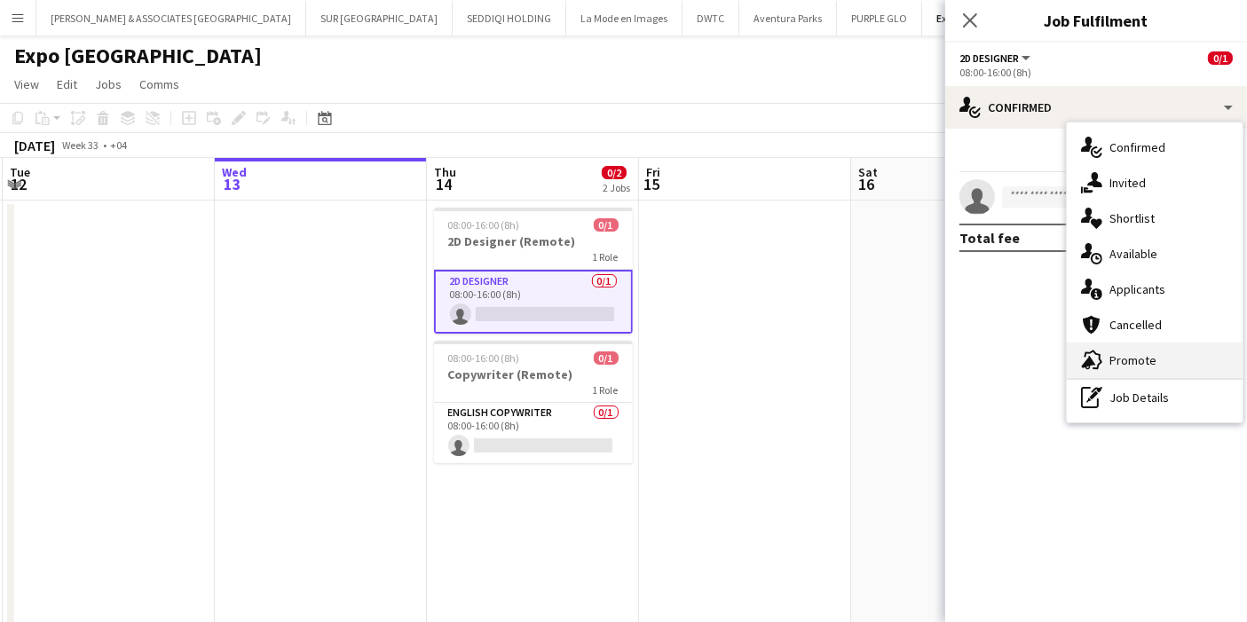
click at [1148, 356] on div "advertising-megaphone Promote" at bounding box center [1154, 359] width 176 height 35
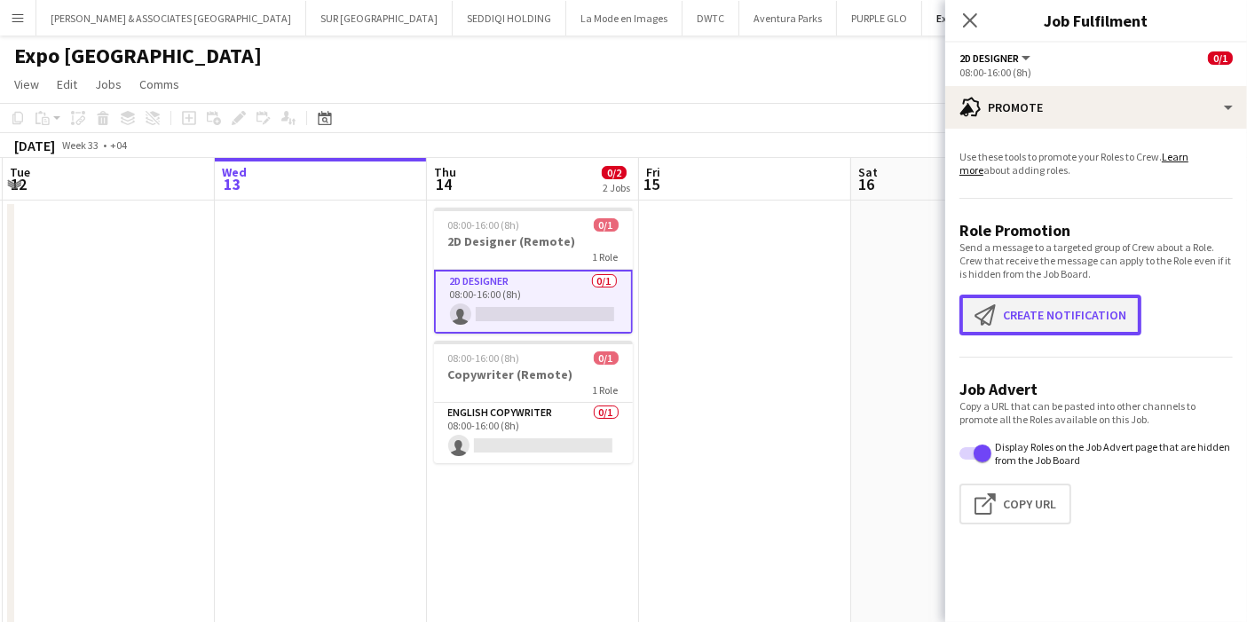
click at [1045, 300] on button "Create notification Create notification" at bounding box center [1050, 315] width 182 height 41
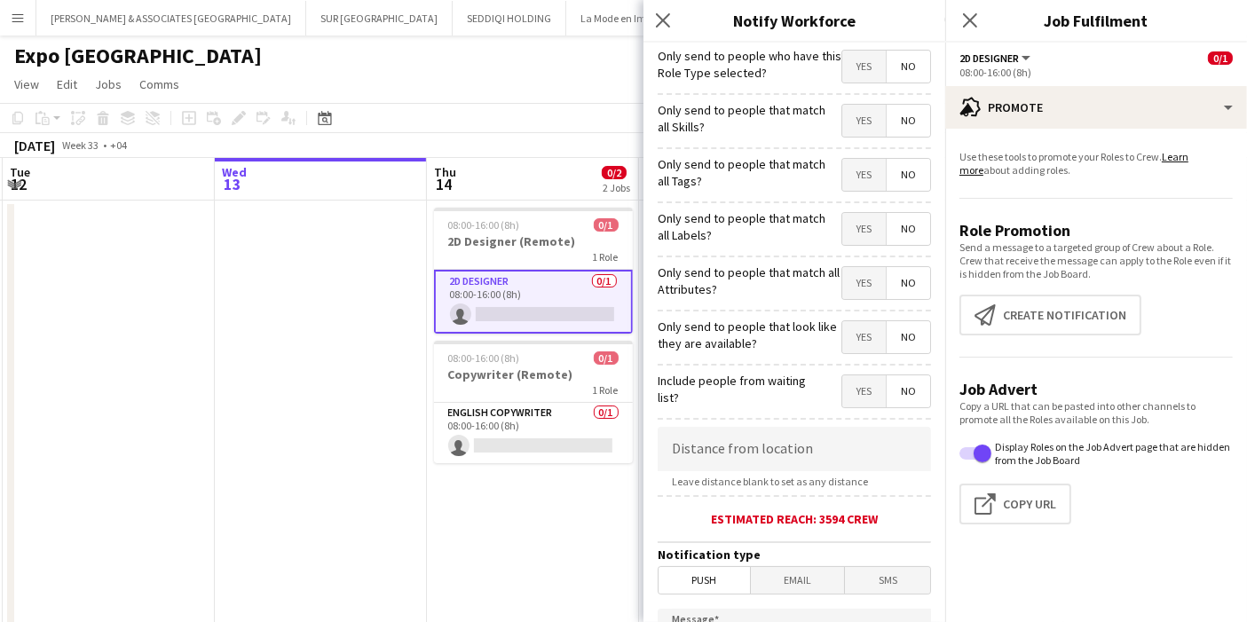
click at [857, 67] on span "Yes" at bounding box center [863, 67] width 43 height 32
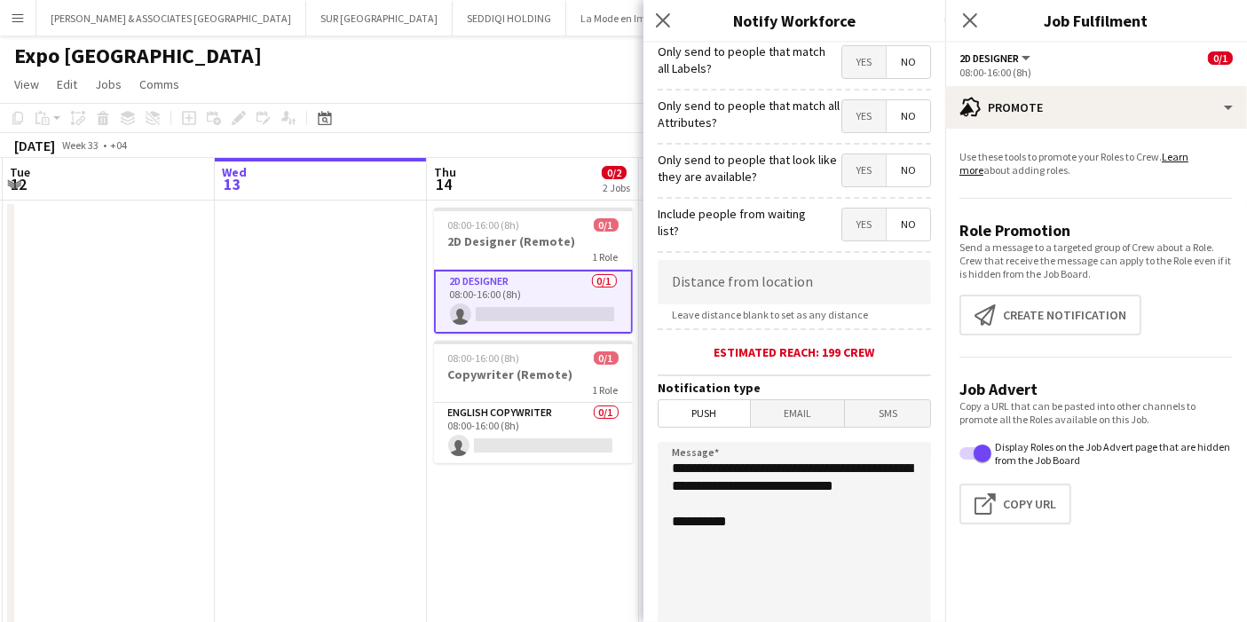
scroll to position [347, 0]
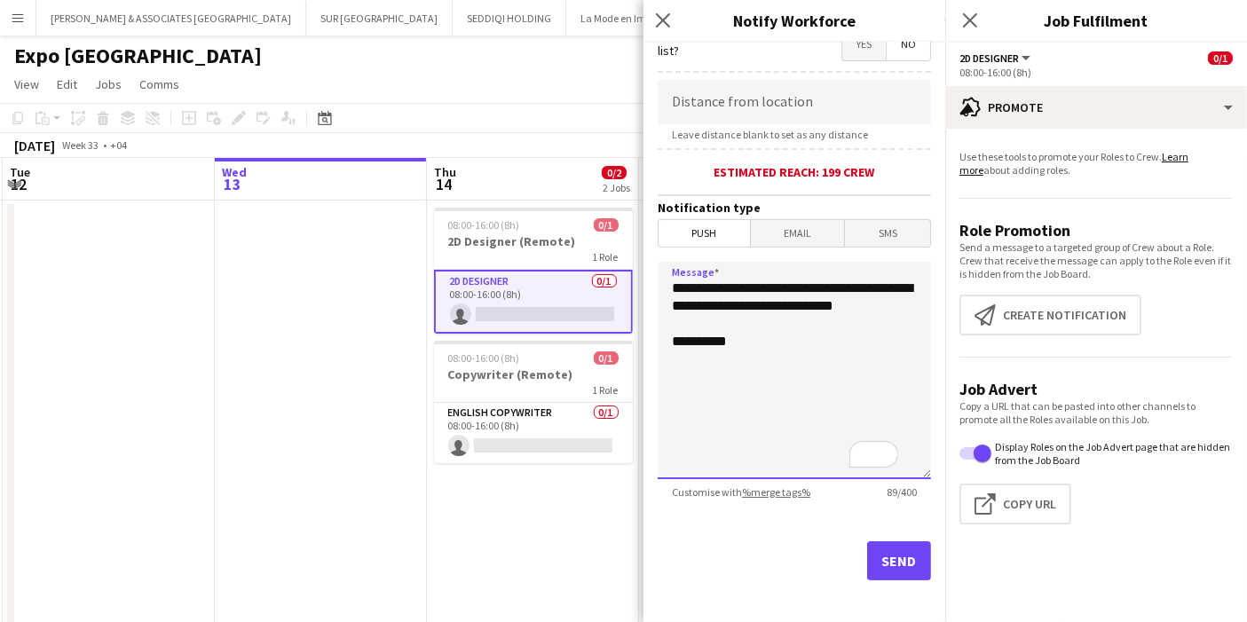
drag, startPoint x: 790, startPoint y: 324, endPoint x: 670, endPoint y: 286, distance: 125.7
click at [670, 286] on textarea "**********" at bounding box center [793, 370] width 273 height 217
paste textarea "**********"
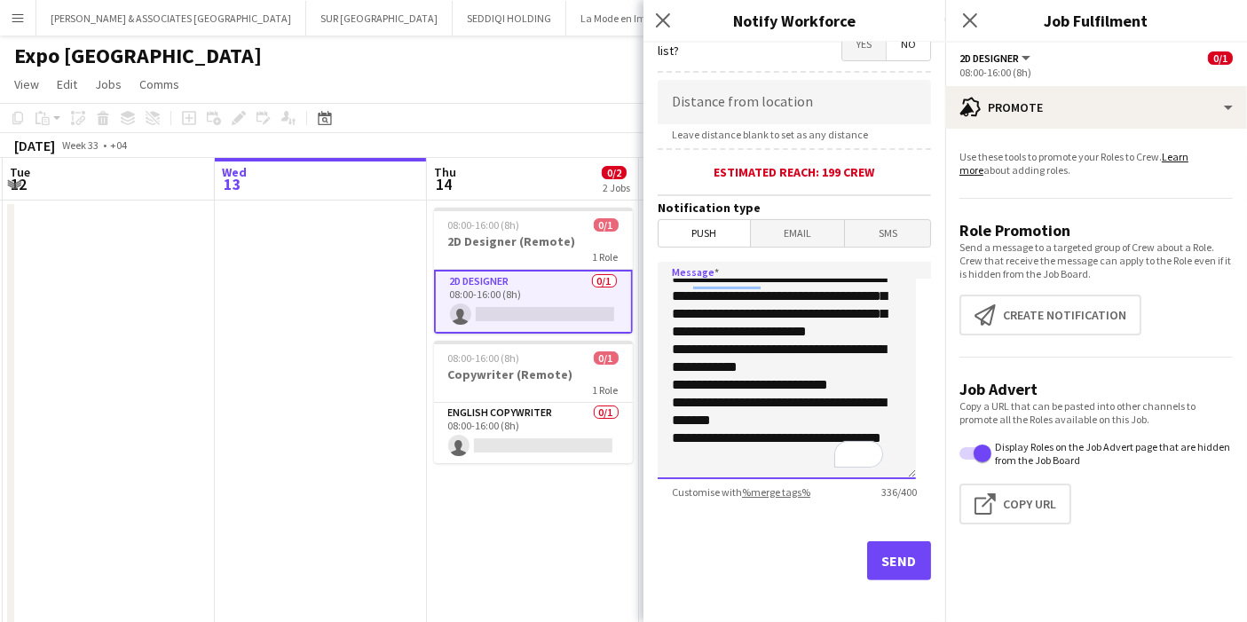
scroll to position [0, 0]
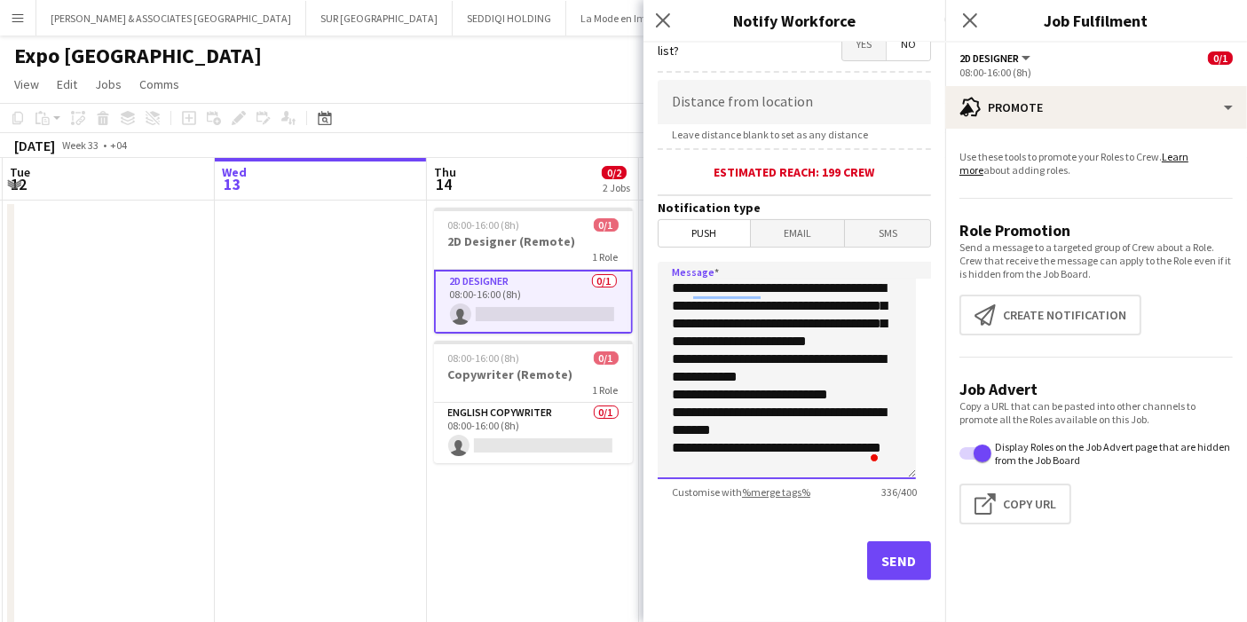
click at [671, 366] on textarea "**********" at bounding box center [786, 370] width 258 height 217
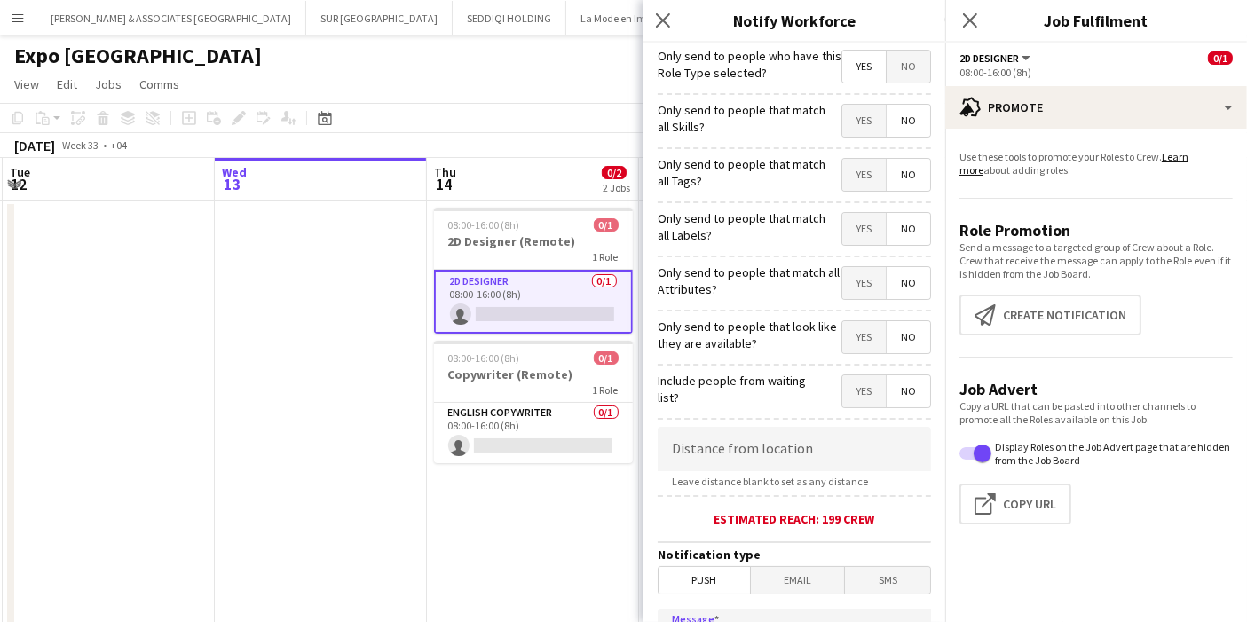
type textarea "**********"
click at [851, 79] on span "Yes" at bounding box center [863, 67] width 43 height 32
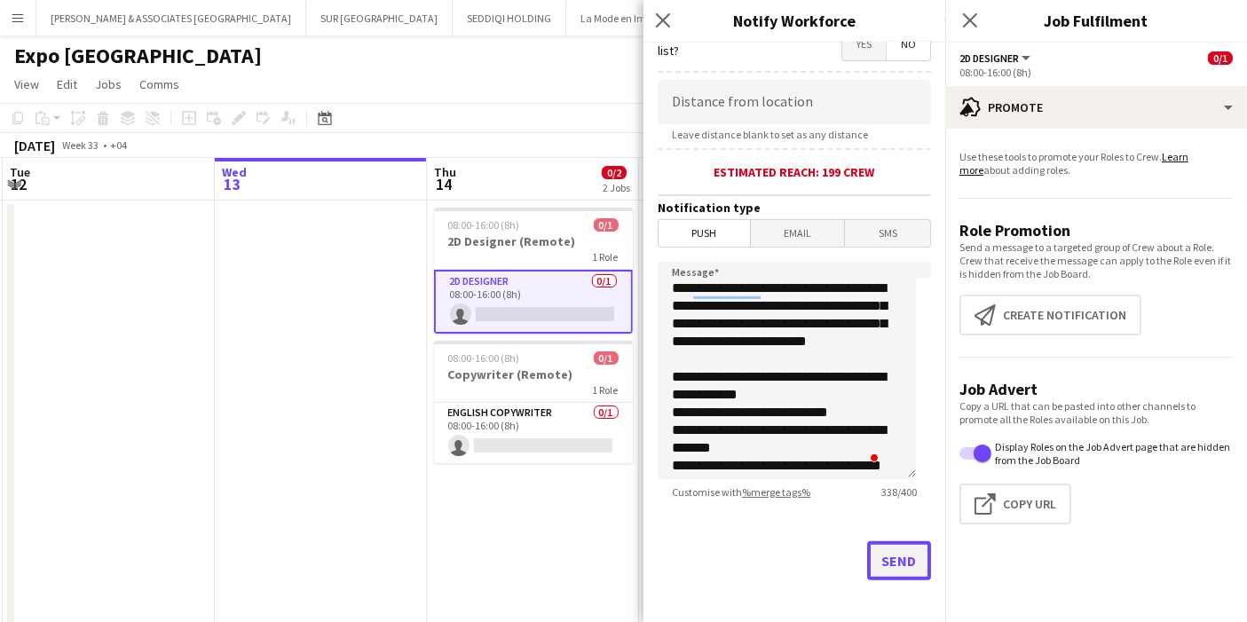
click at [892, 546] on button "Send" at bounding box center [899, 560] width 64 height 39
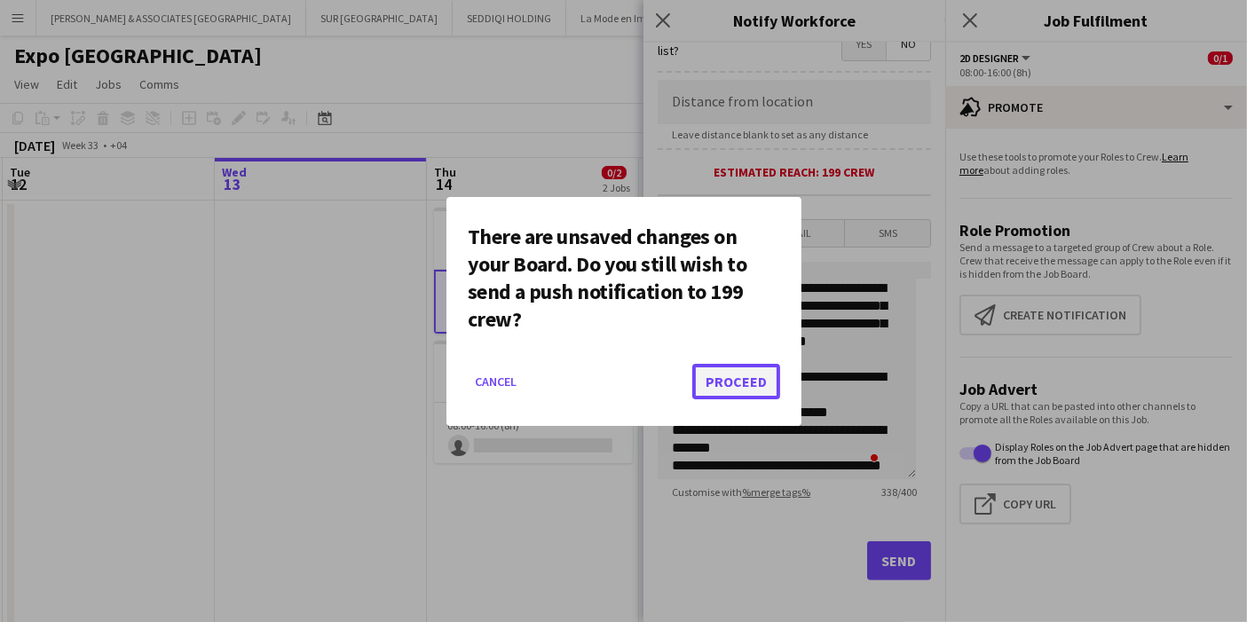
click at [728, 381] on button "Proceed" at bounding box center [736, 381] width 88 height 35
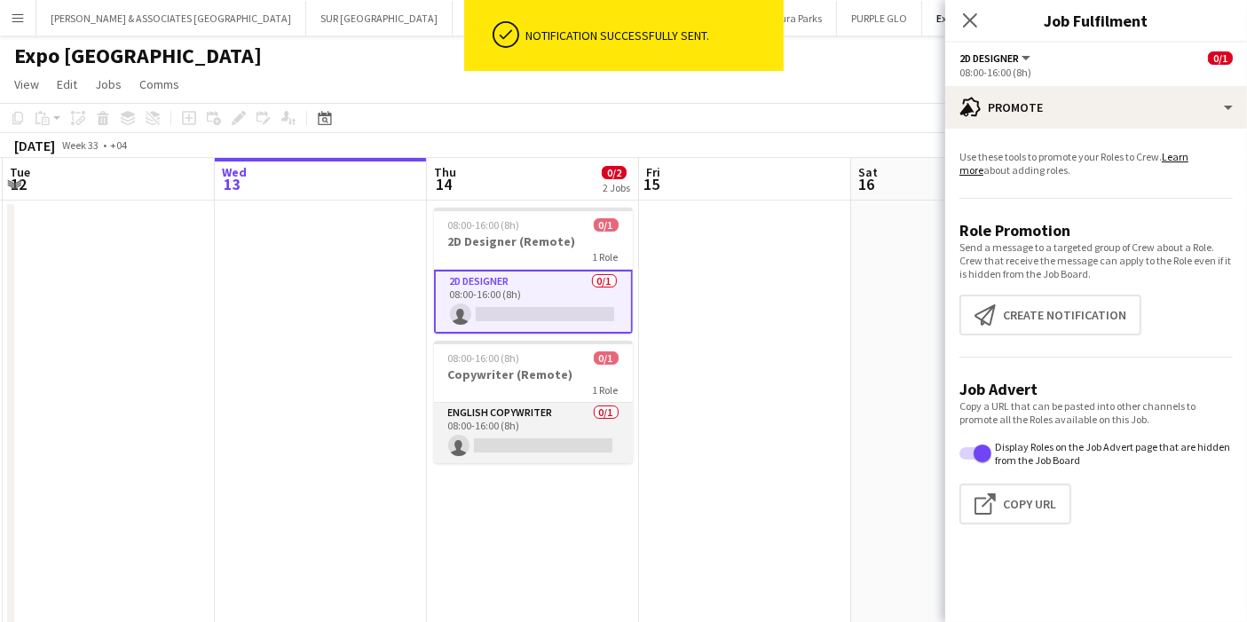
click at [522, 416] on app-card-role "English Copywriter 0/1 08:00-16:00 (8h) single-neutral-actions" at bounding box center [533, 433] width 199 height 60
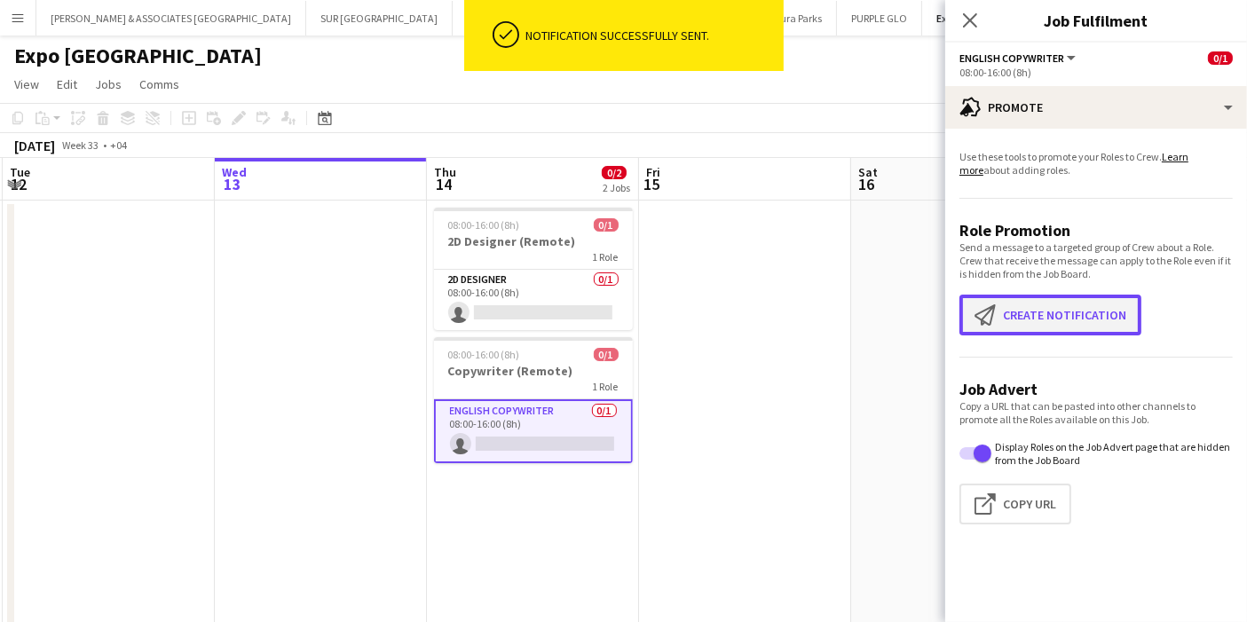
click at [1021, 320] on button "Create notification Create notification" at bounding box center [1050, 315] width 182 height 41
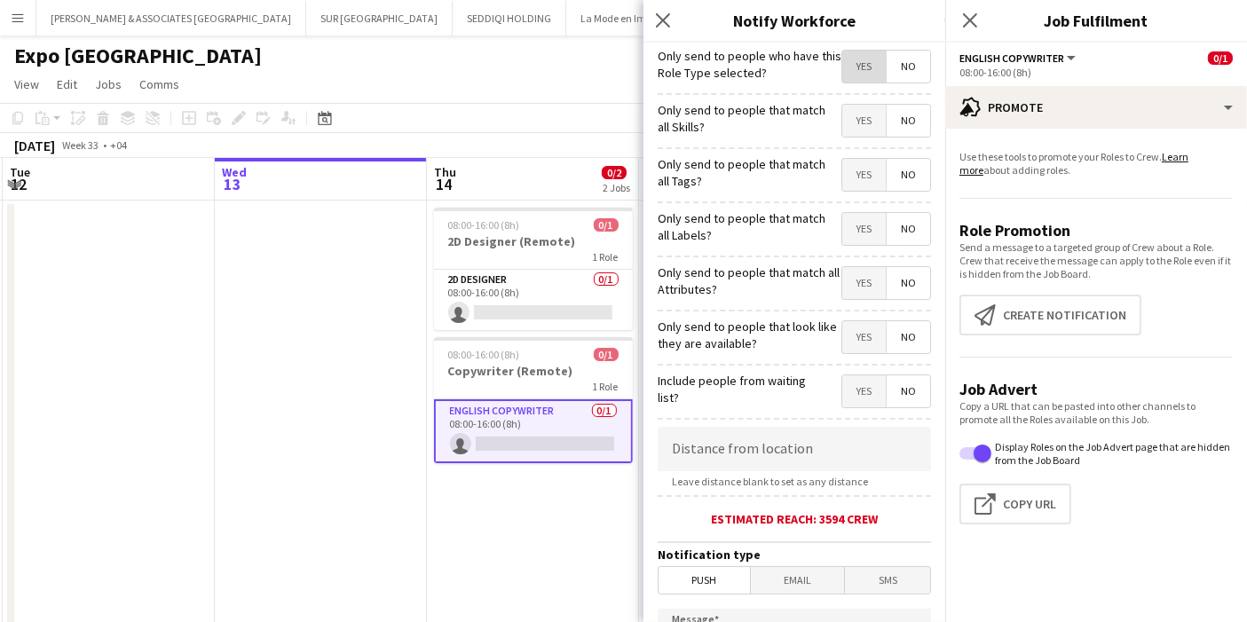
click at [863, 64] on span "Yes" at bounding box center [863, 67] width 43 height 32
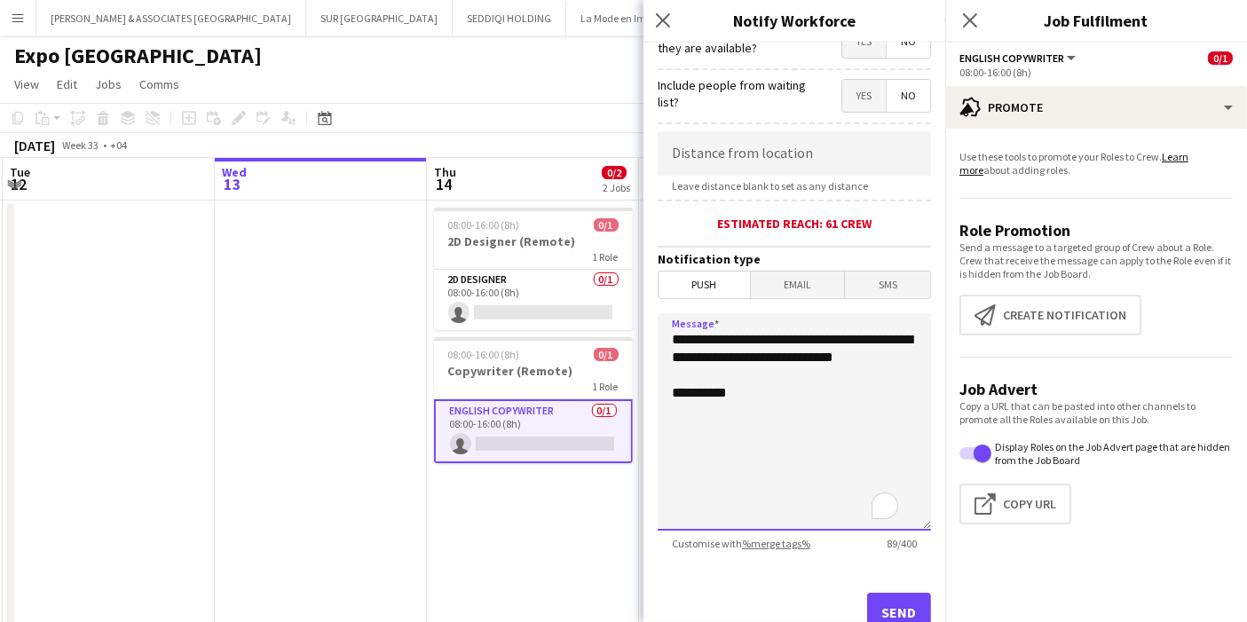
drag, startPoint x: 756, startPoint y: 369, endPoint x: 669, endPoint y: 338, distance: 92.3
click at [669, 338] on textarea "**********" at bounding box center [793, 421] width 273 height 217
paste textarea "**********"
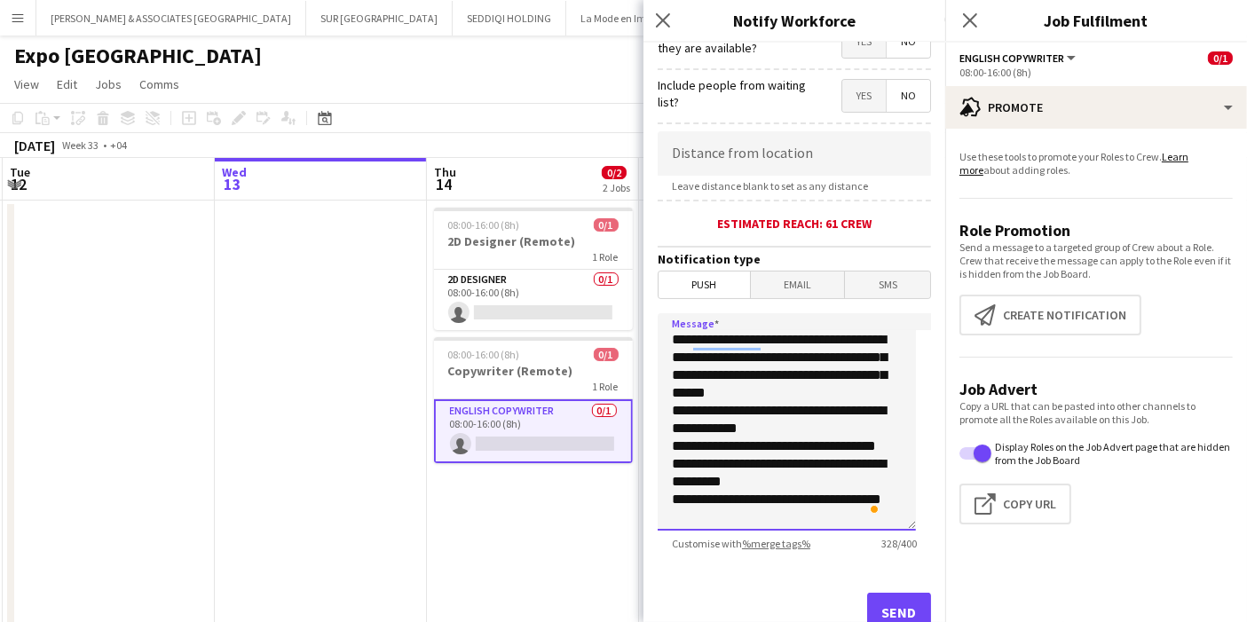
click at [669, 404] on textarea "**********" at bounding box center [786, 421] width 258 height 217
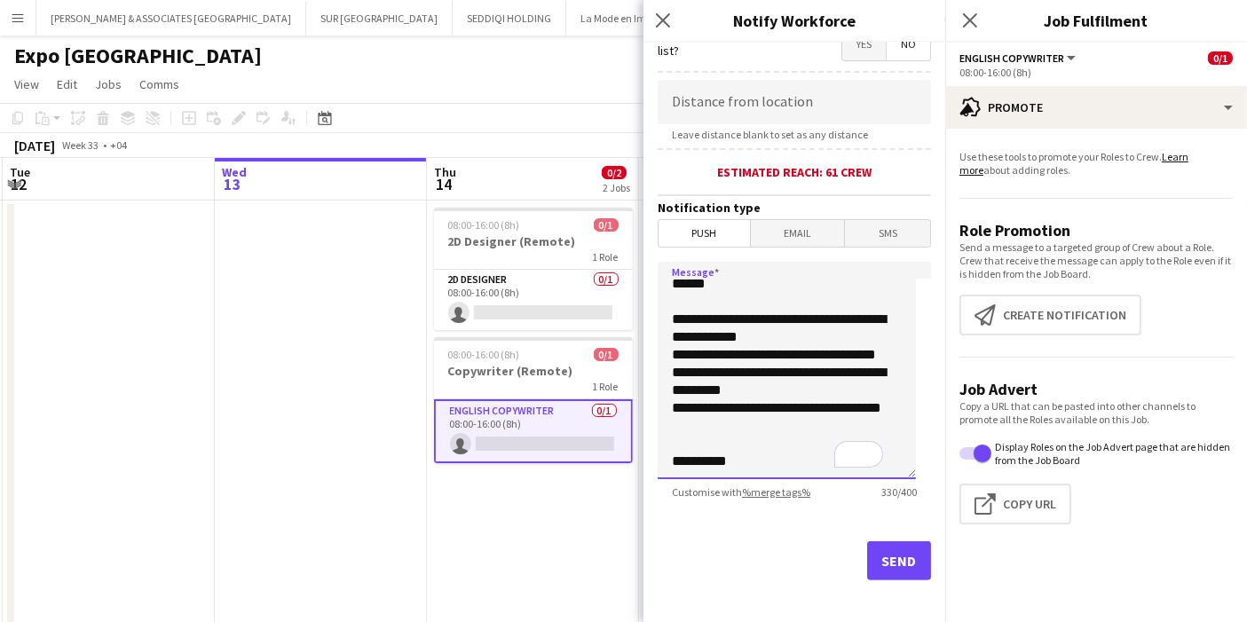
type textarea "**********"
click at [879, 558] on button "Send" at bounding box center [899, 560] width 64 height 39
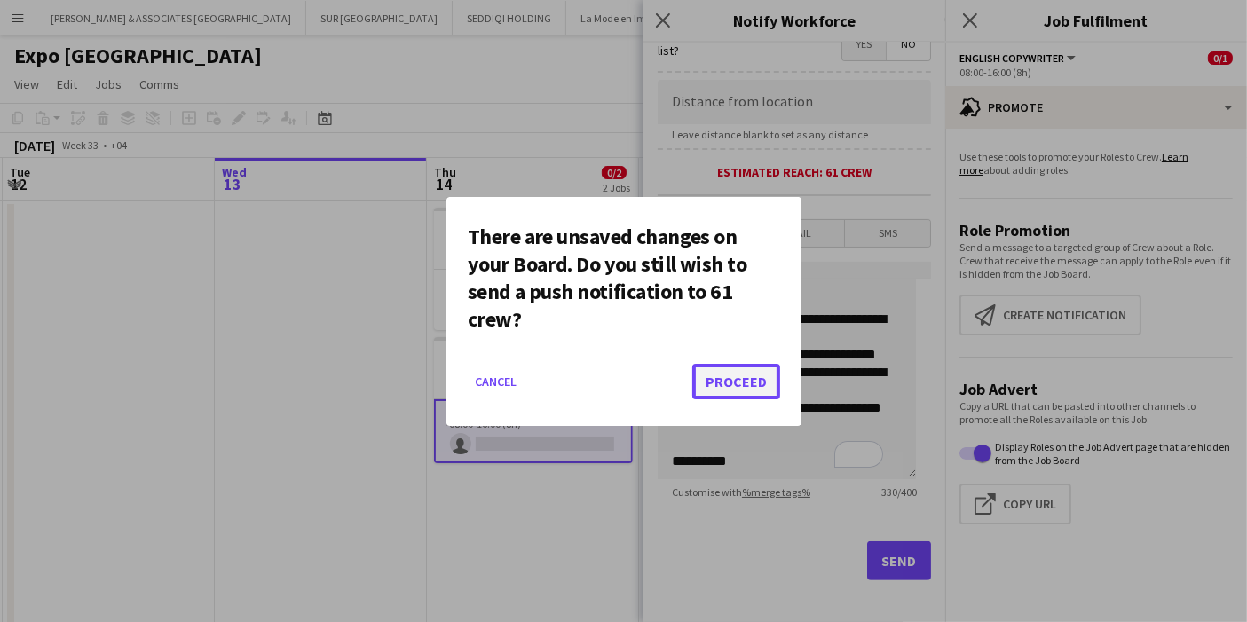
click at [736, 394] on button "Proceed" at bounding box center [736, 381] width 88 height 35
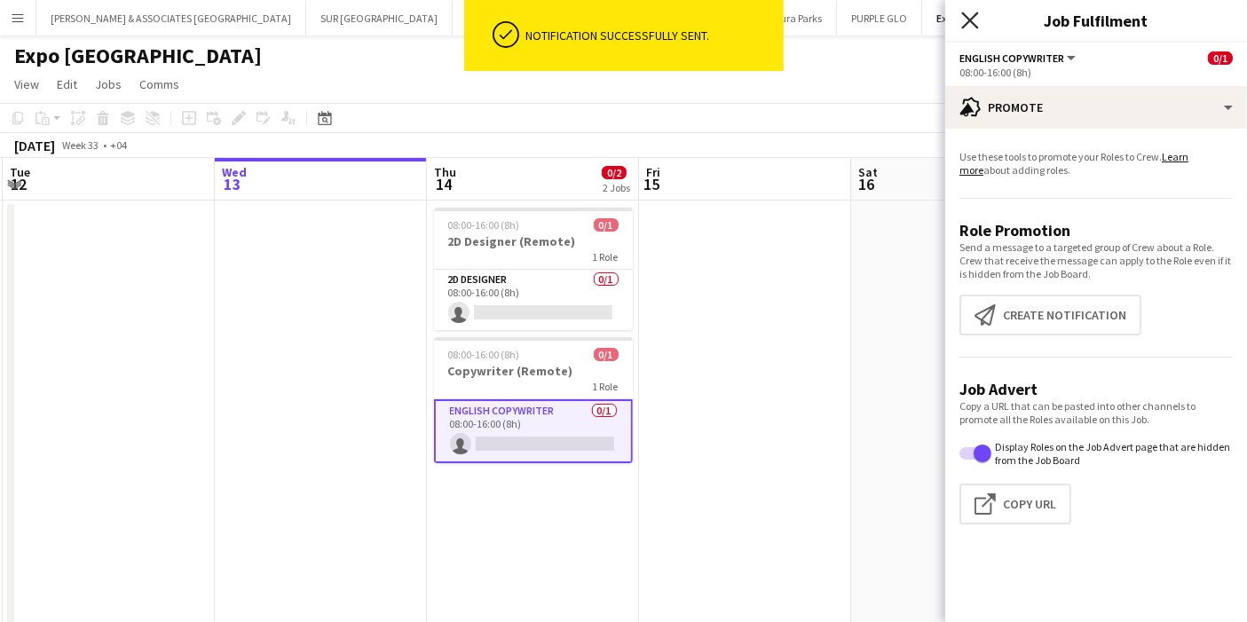
click at [971, 13] on icon "Close pop-in" at bounding box center [969, 20] width 17 height 17
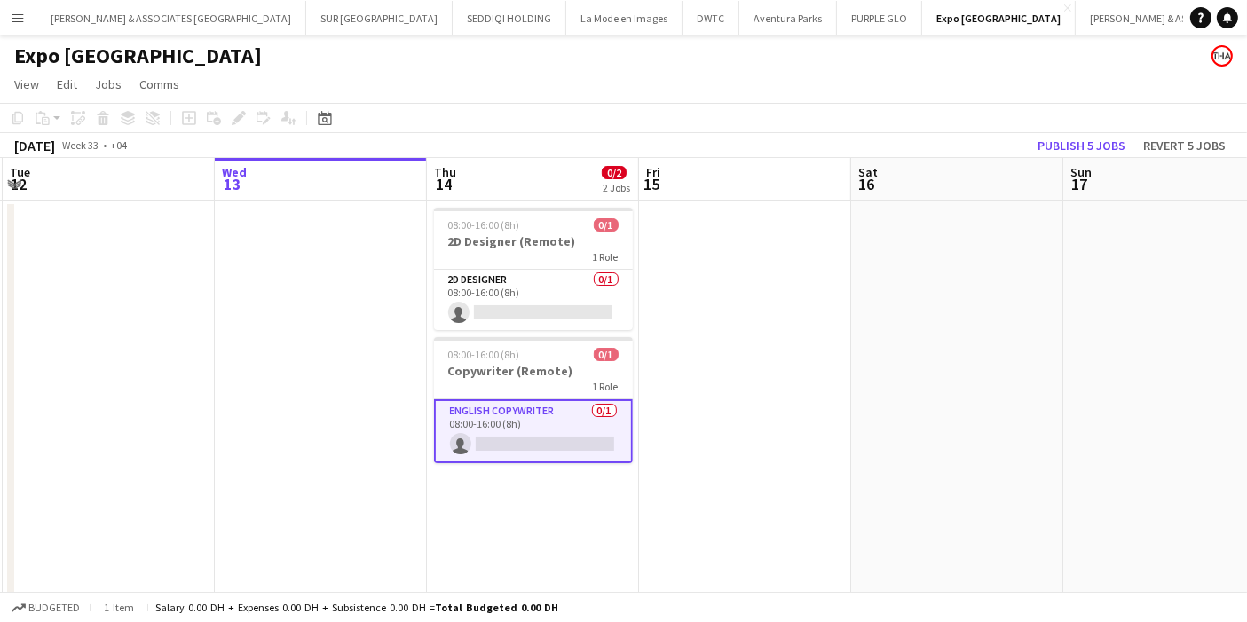
click at [694, 310] on app-date-cell at bounding box center [745, 444] width 212 height 487
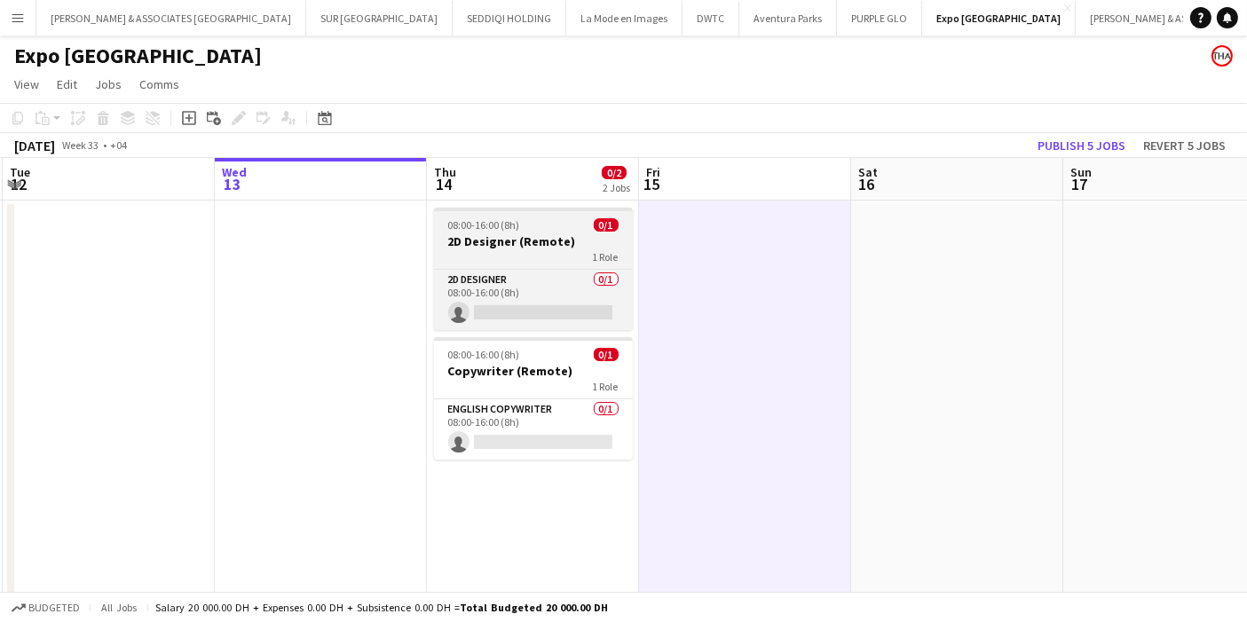
click at [563, 248] on h3 "2D Designer (Remote)" at bounding box center [533, 241] width 199 height 16
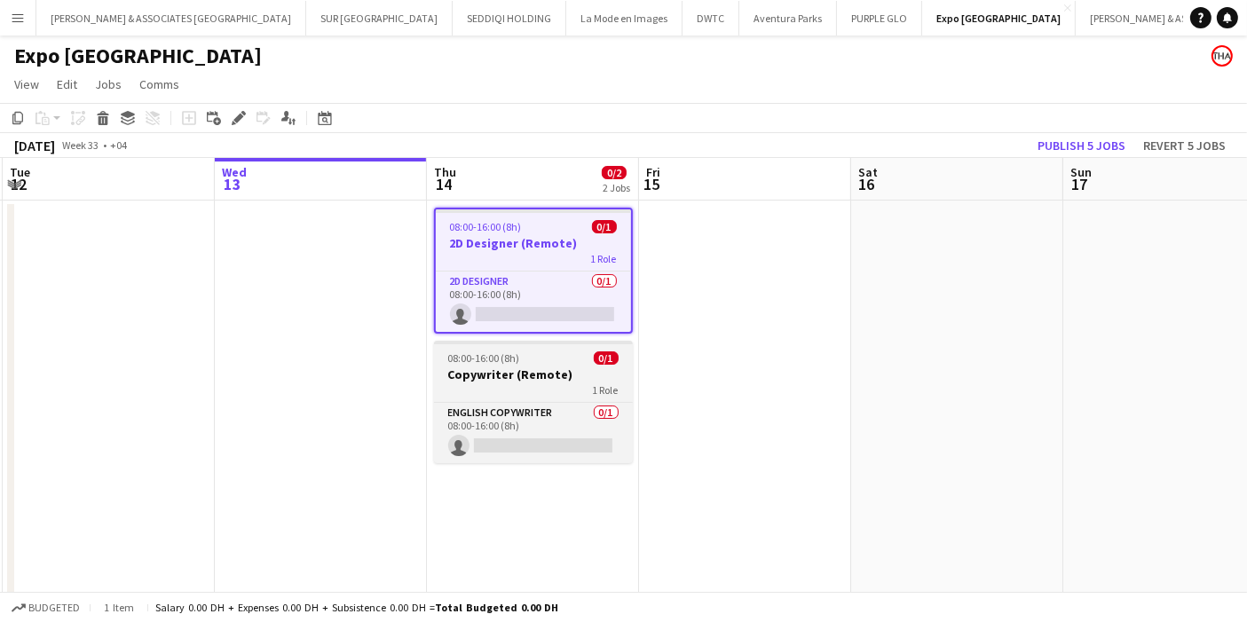
click at [568, 369] on h3 "Copywriter (Remote)" at bounding box center [533, 374] width 199 height 16
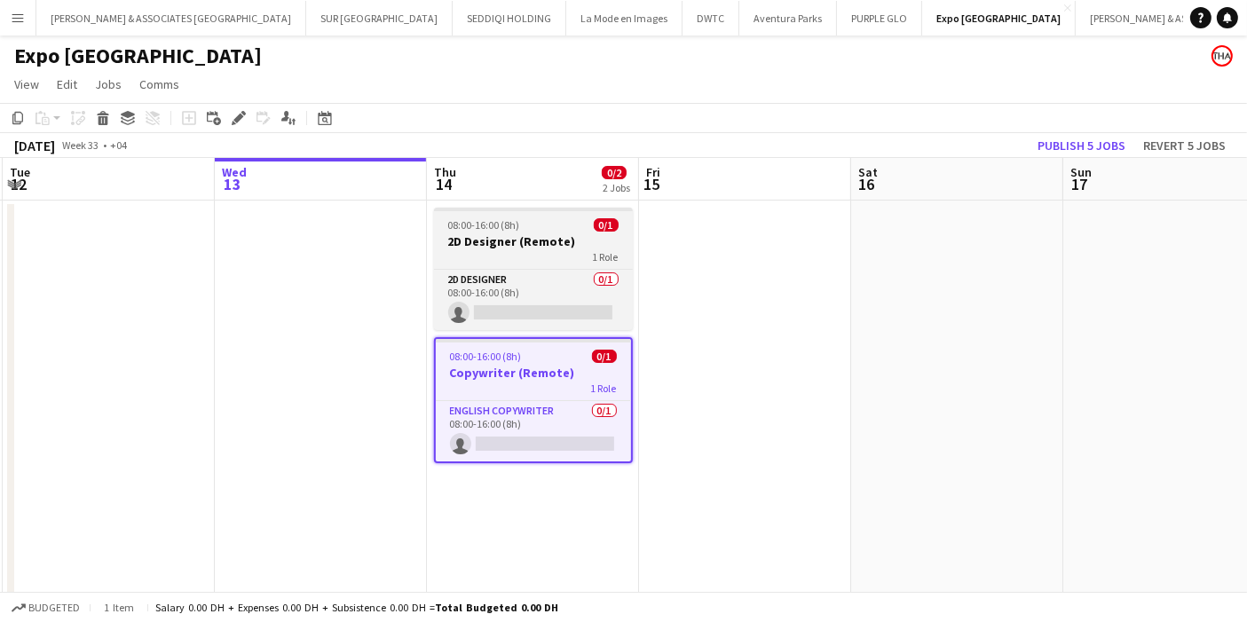
click at [545, 230] on div "08:00-16:00 (8h) 0/1" at bounding box center [533, 224] width 199 height 13
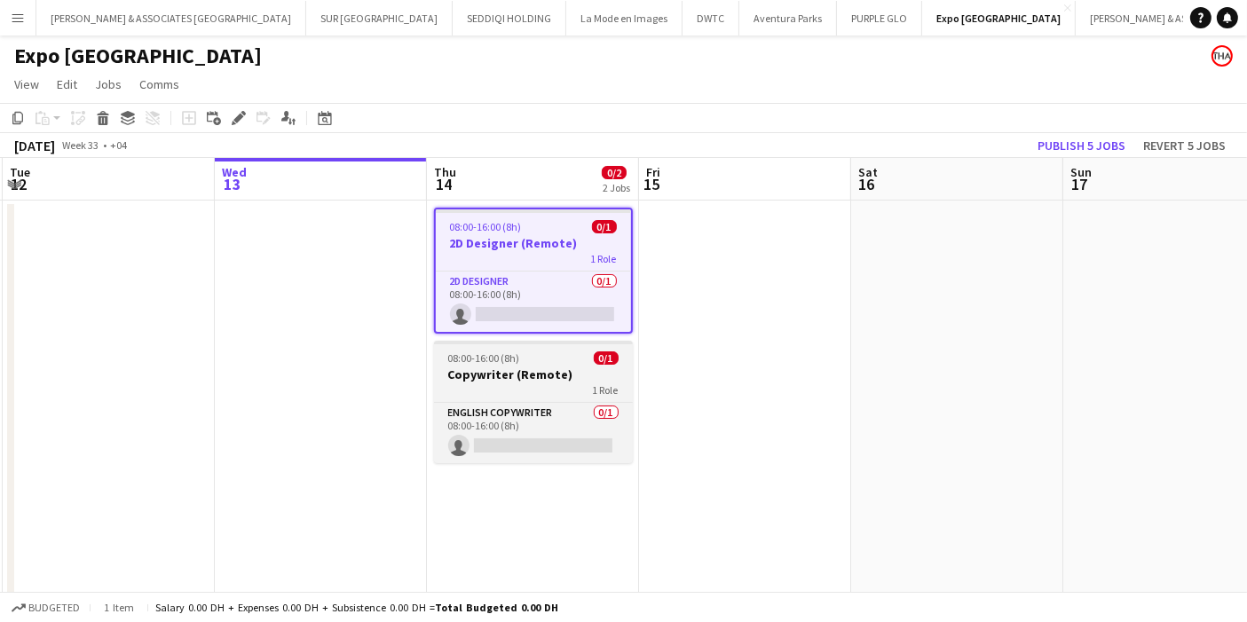
click at [555, 355] on div "08:00-16:00 (8h) 0/1" at bounding box center [533, 357] width 199 height 13
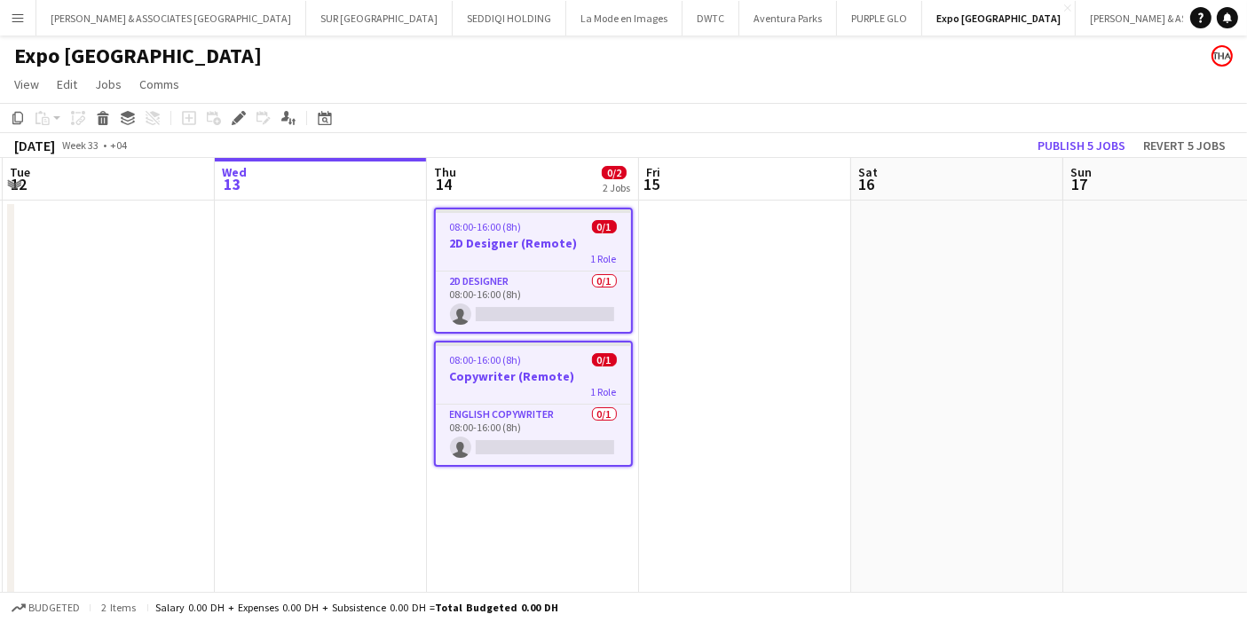
click at [746, 256] on app-date-cell at bounding box center [745, 444] width 212 height 487
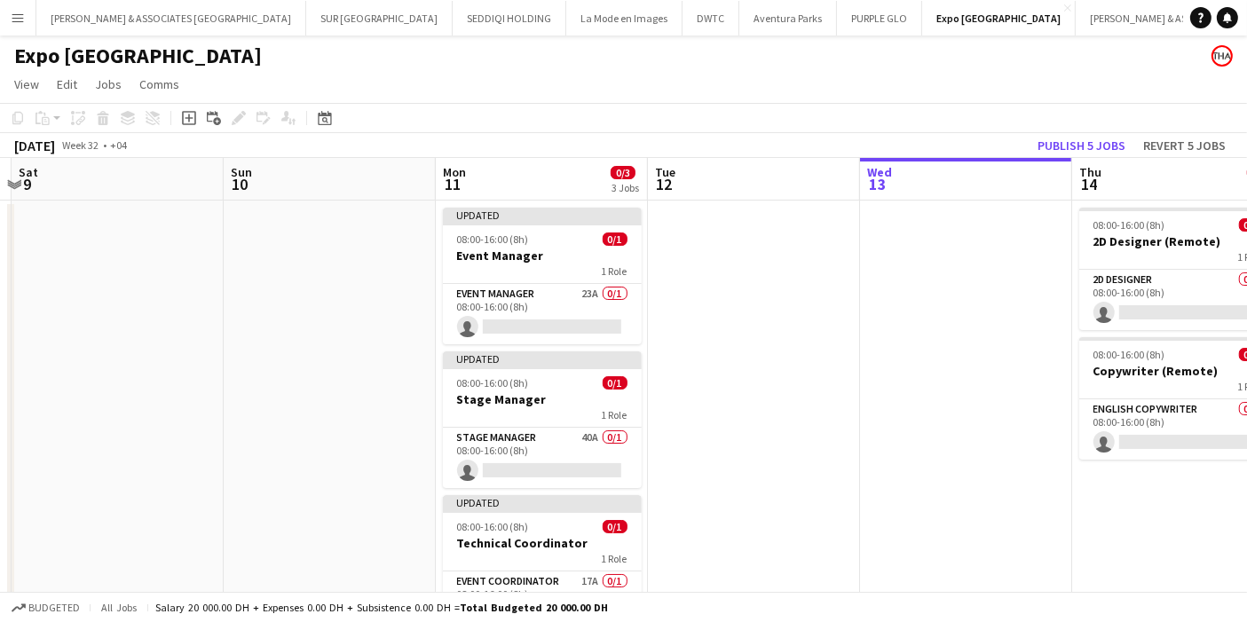
drag, startPoint x: 201, startPoint y: 403, endPoint x: 846, endPoint y: 366, distance: 646.1
click at [846, 366] on app-calendar-viewport "Wed 6 Thu 7 Fri 8 Sat 9 Sun 10 Mon 11 0/3 3 Jobs Tue 12 Wed 13 Thu 14 0/2 2 Job…" at bounding box center [623, 423] width 1247 height 530
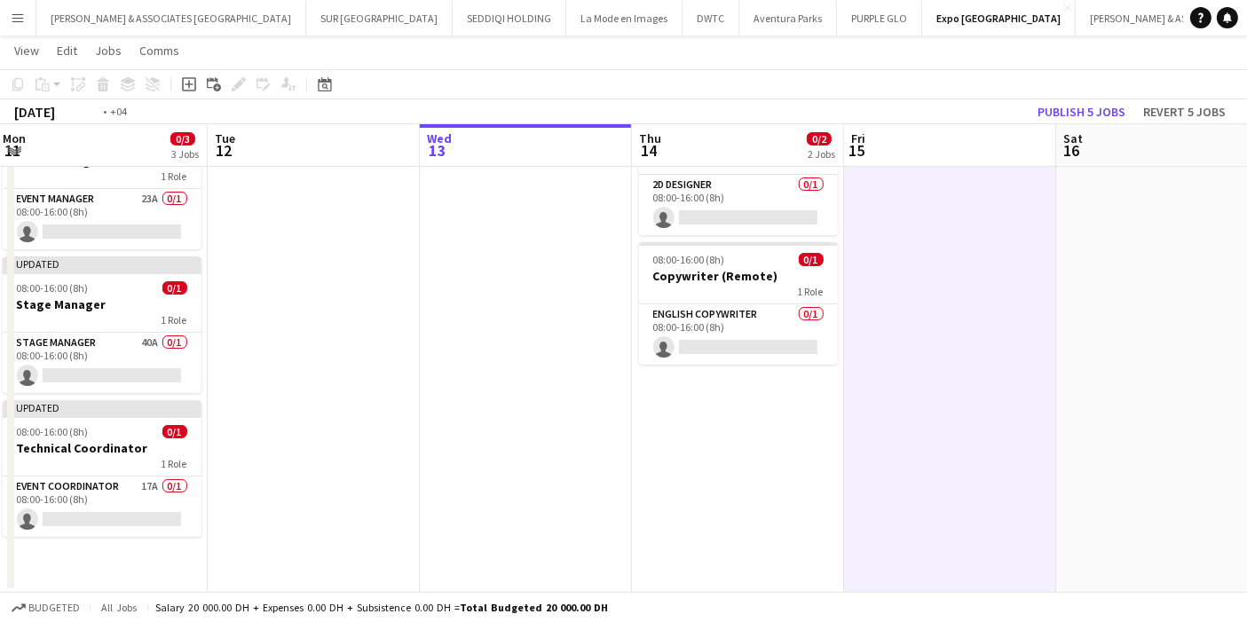
drag, startPoint x: 921, startPoint y: 343, endPoint x: 472, endPoint y: 353, distance: 449.0
click at [472, 353] on app-calendar-viewport "Fri 8 Sat 9 Sun 10 Mon 11 0/3 3 Jobs Tue 12 Wed 13 Thu 14 0/2 2 Jobs Fri 15 Sat…" at bounding box center [623, 284] width 1247 height 617
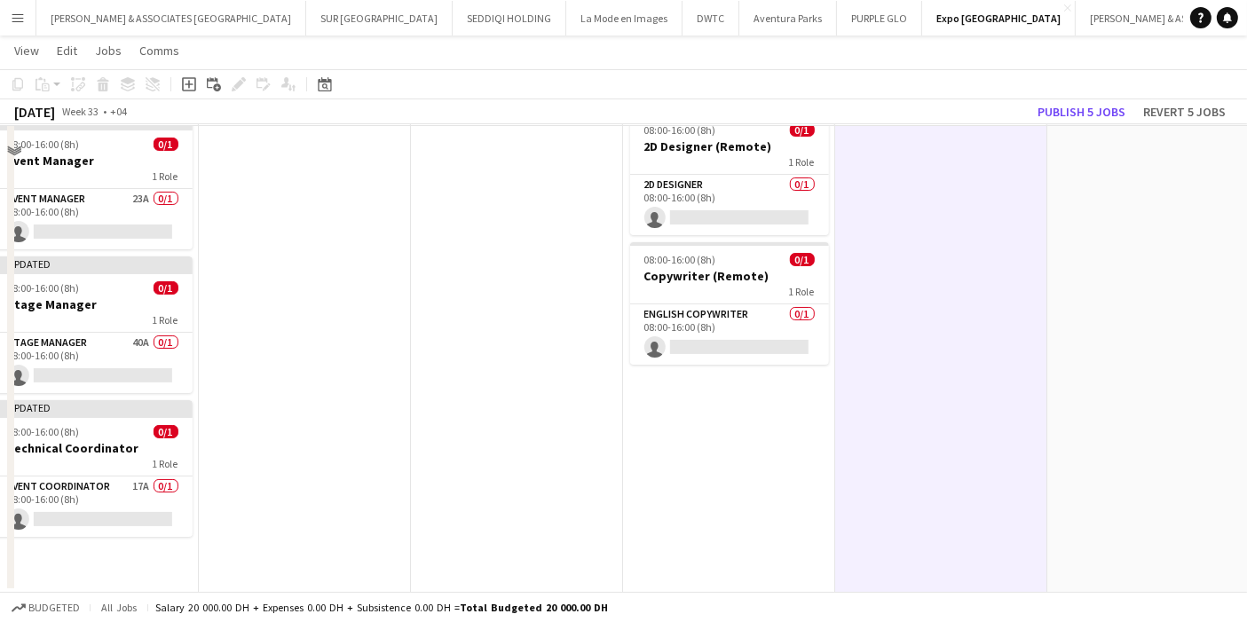
scroll to position [0, 0]
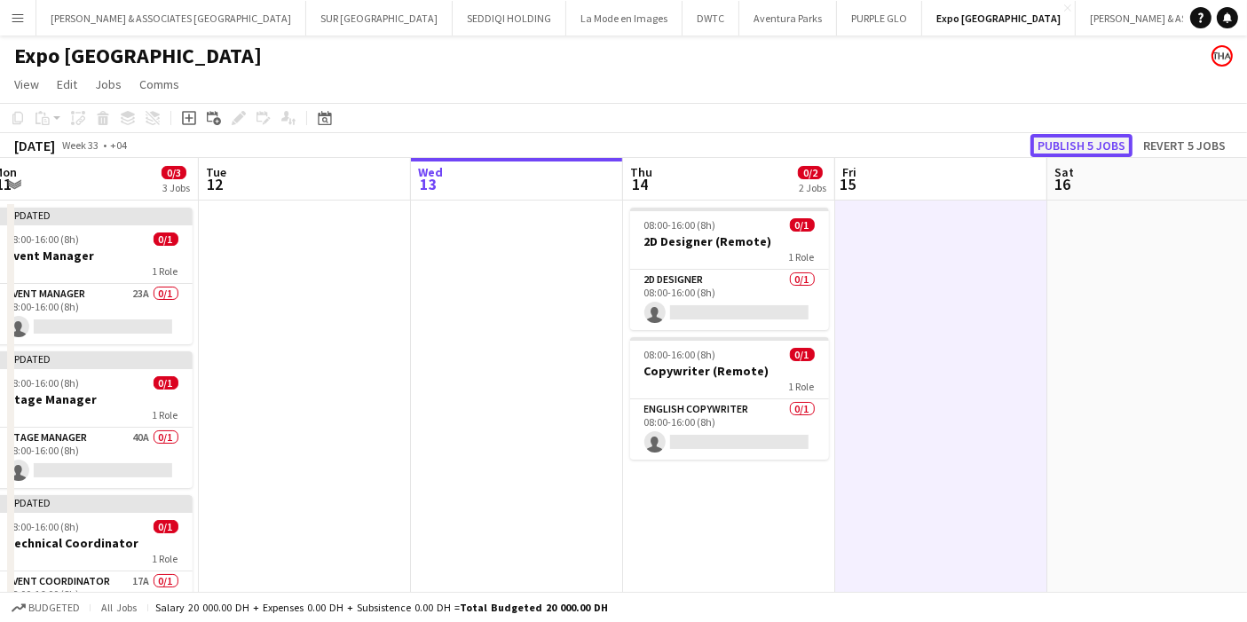
click at [1080, 137] on button "Publish 5 jobs" at bounding box center [1081, 145] width 102 height 23
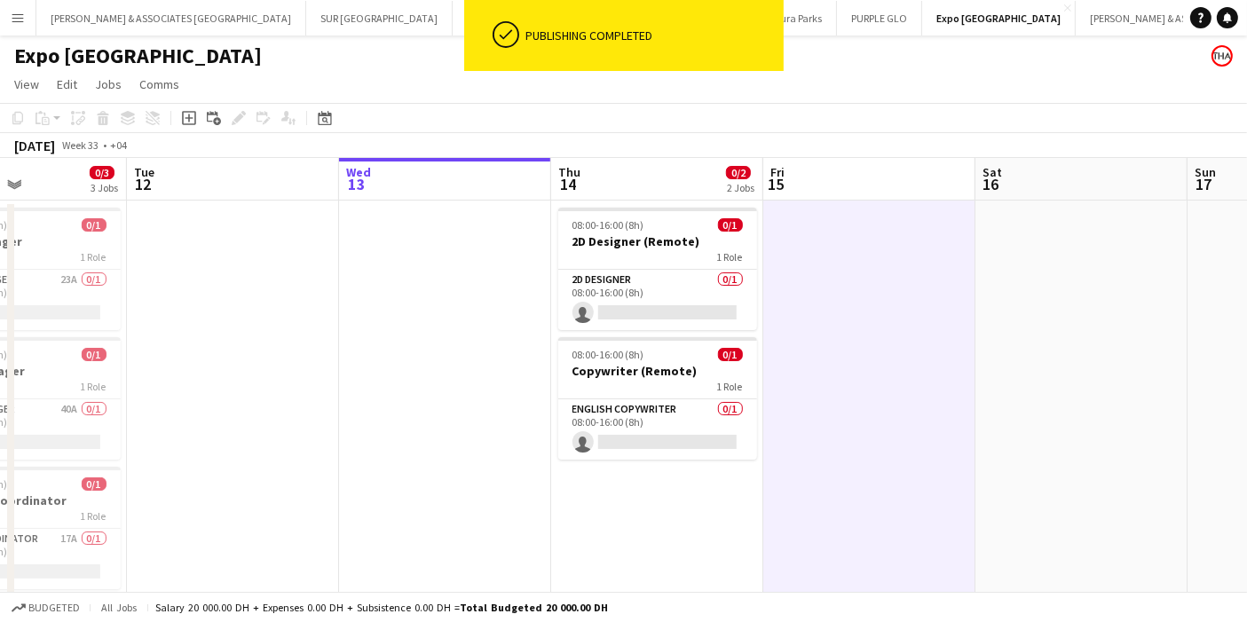
drag, startPoint x: 991, startPoint y: 257, endPoint x: 913, endPoint y: 273, distance: 79.7
click at [919, 272] on app-calendar-viewport "Fri 8 Sat 9 Sun 10 Mon 11 0/3 3 Jobs Tue 12 Wed 13 Thu 14 0/2 2 Jobs Fri 15 Sat…" at bounding box center [623, 423] width 1247 height 530
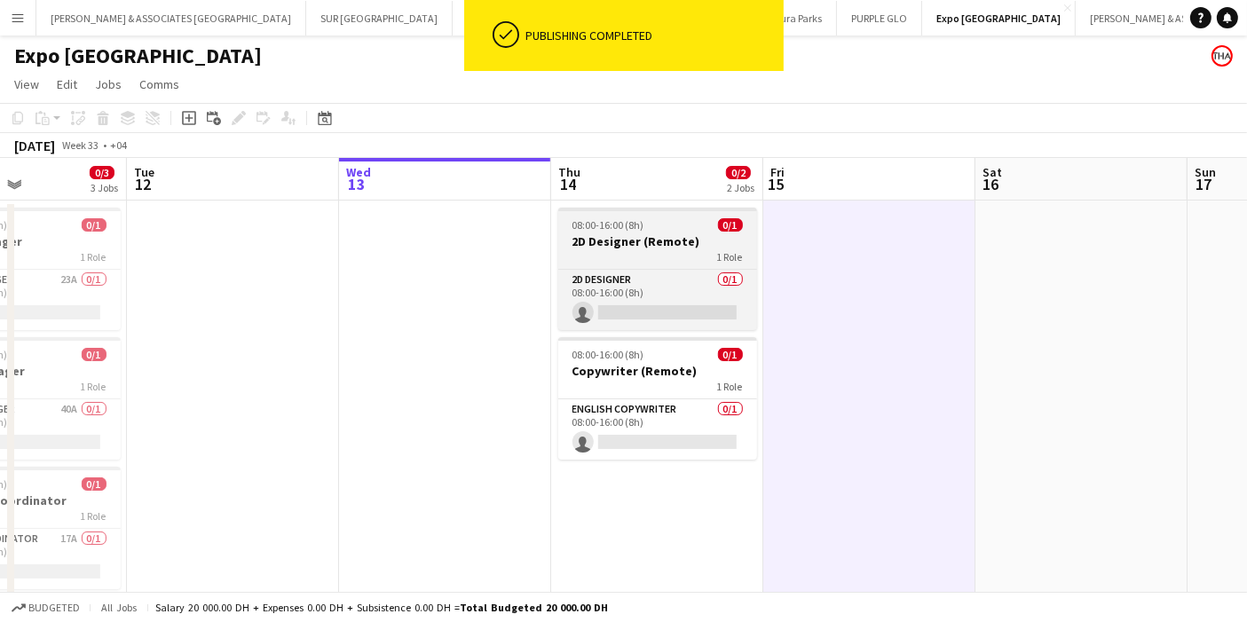
click at [702, 252] on div "1 Role" at bounding box center [657, 256] width 199 height 14
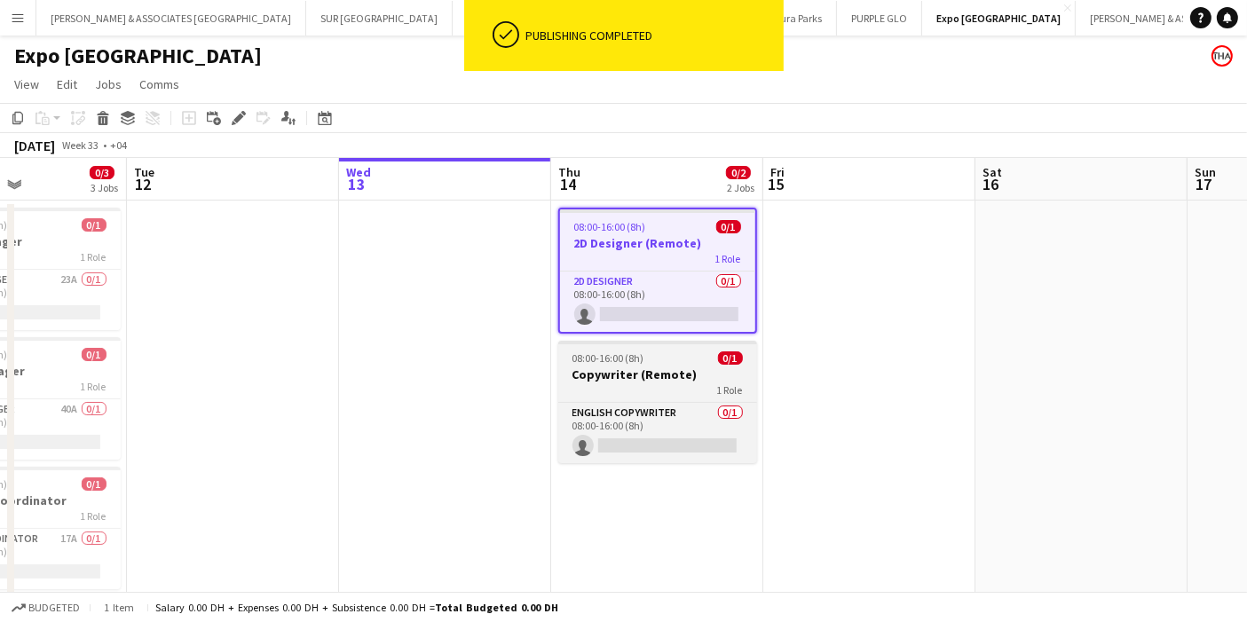
click at [674, 367] on h3 "Copywriter (Remote)" at bounding box center [657, 374] width 199 height 16
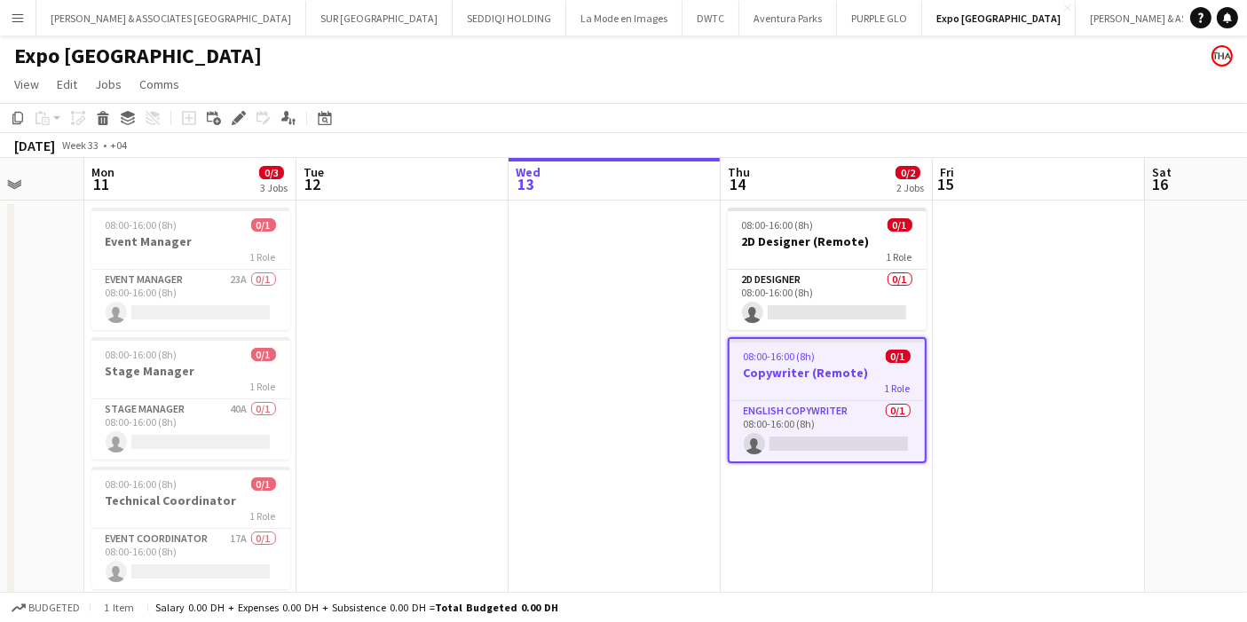
drag, startPoint x: 372, startPoint y: 350, endPoint x: 329, endPoint y: 348, distance: 42.7
click at [329, 348] on app-calendar-viewport "Fri 8 Sat 9 Sun 10 Mon 11 0/3 3 Jobs Tue 12 Wed 13 Thu 14 0/2 2 Jobs Fri 15 Sat…" at bounding box center [623, 423] width 1247 height 530
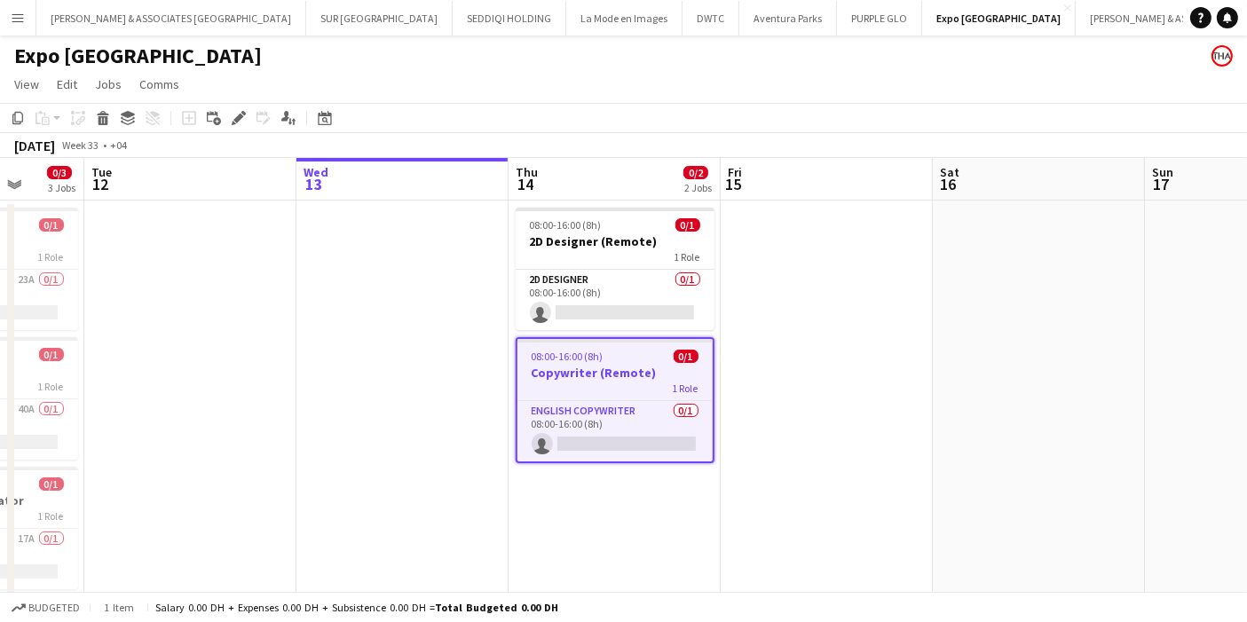
click at [839, 315] on app-date-cell at bounding box center [826, 444] width 212 height 487
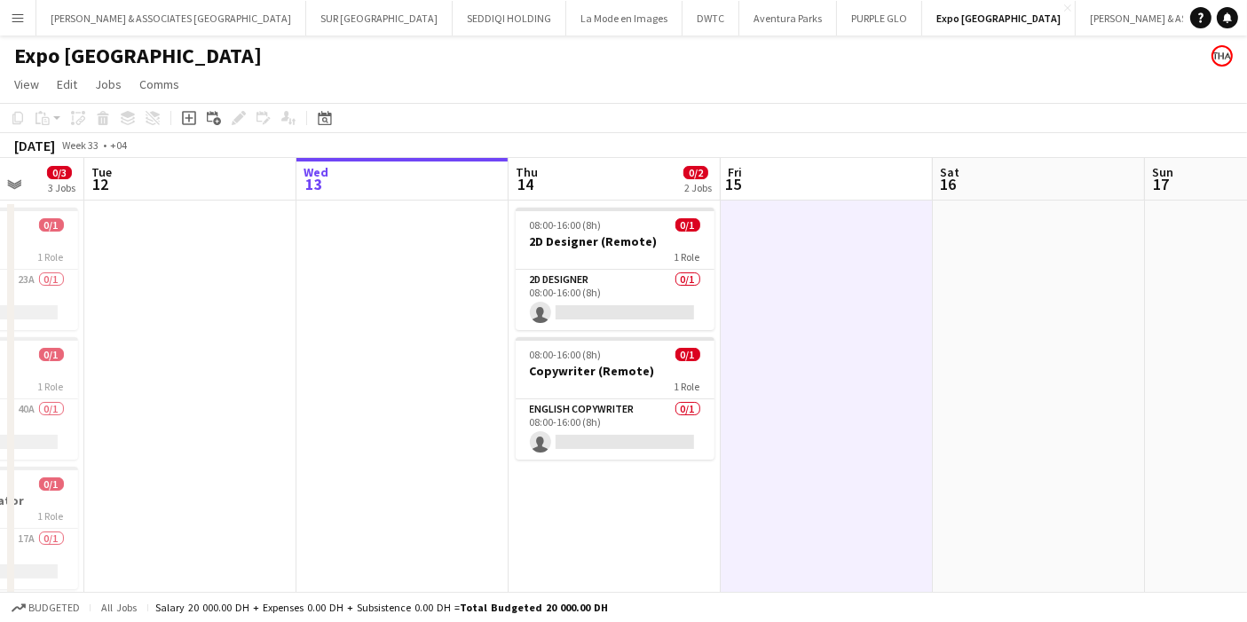
click at [639, 498] on app-date-cell "08:00-16:00 (8h) 0/1 2D Designer (Remote) 1 Role 2D Designer 0/1 08:00-16:00 (8…" at bounding box center [614, 444] width 212 height 487
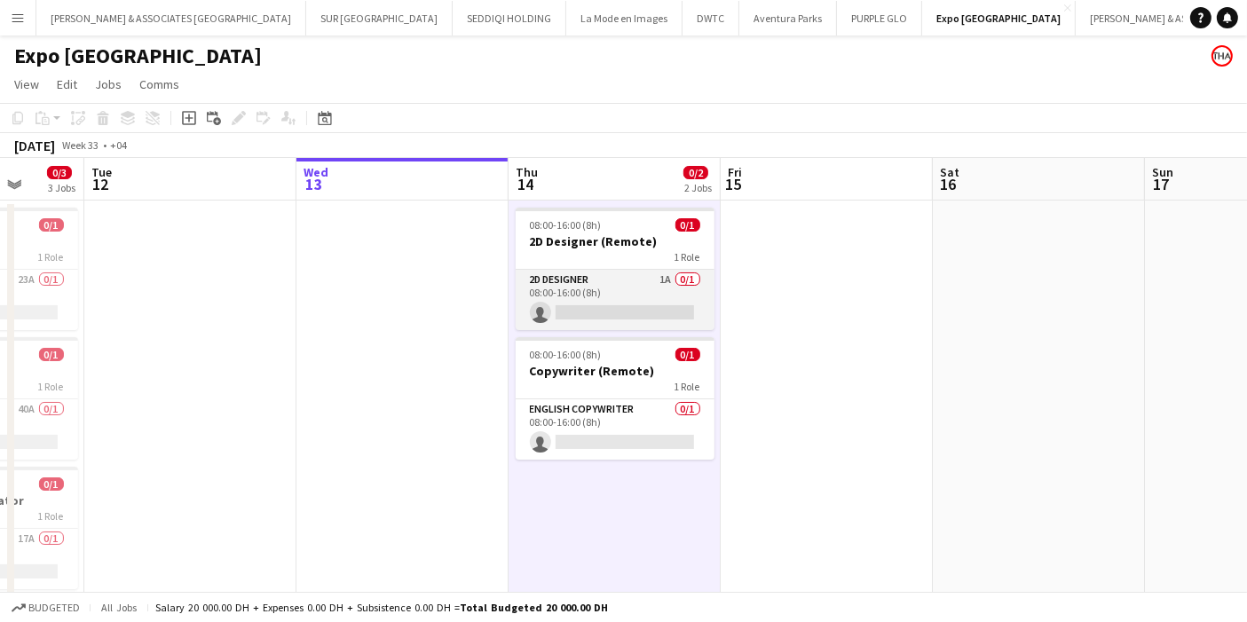
click at [668, 286] on app-card-role "2D Designer 1A 0/1 08:00-16:00 (8h) single-neutral-actions" at bounding box center [614, 300] width 199 height 60
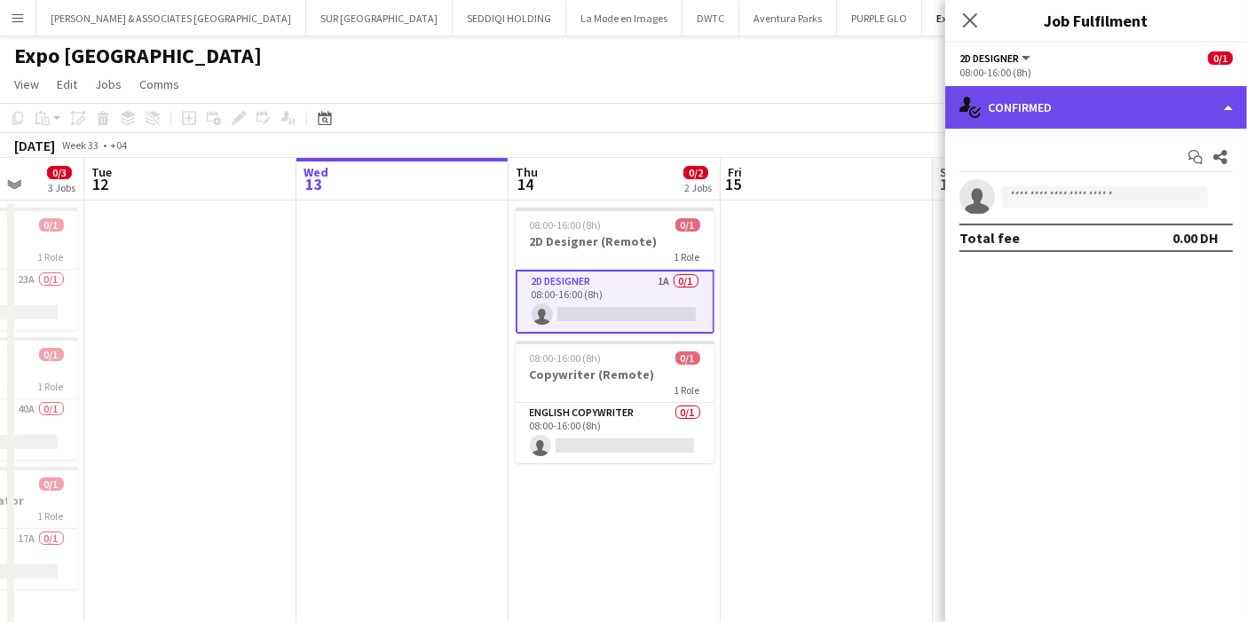
click at [1110, 117] on div "single-neutral-actions-check-2 Confirmed" at bounding box center [1096, 107] width 302 height 43
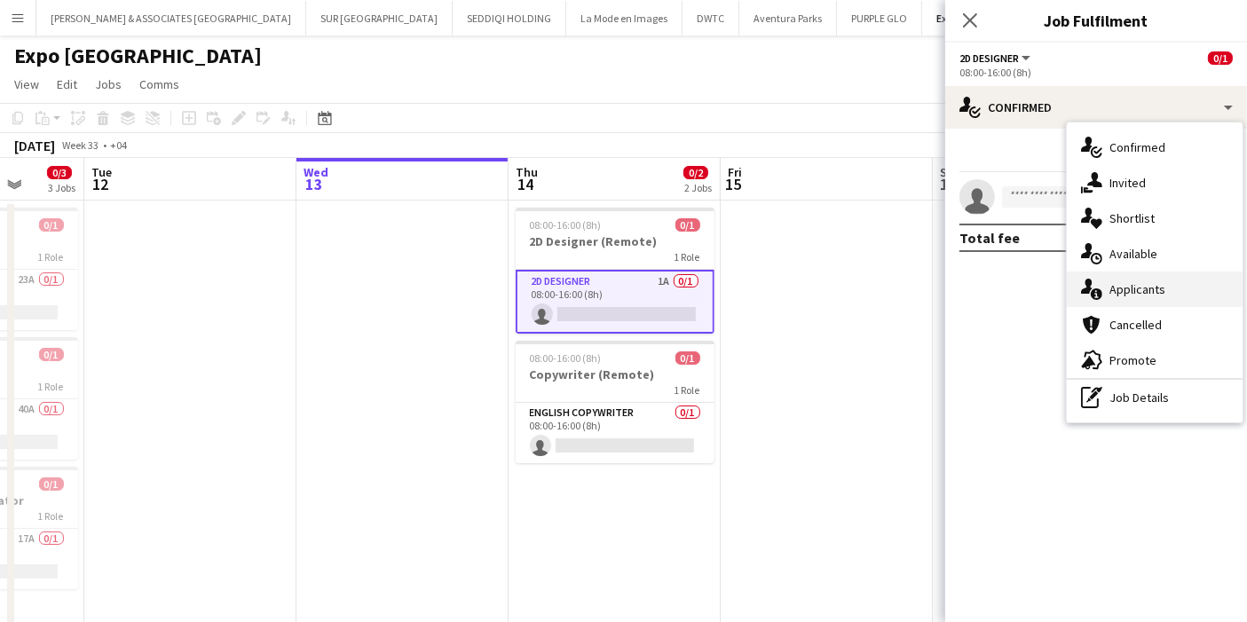
click at [1175, 290] on div "single-neutral-actions-information Applicants" at bounding box center [1154, 288] width 176 height 35
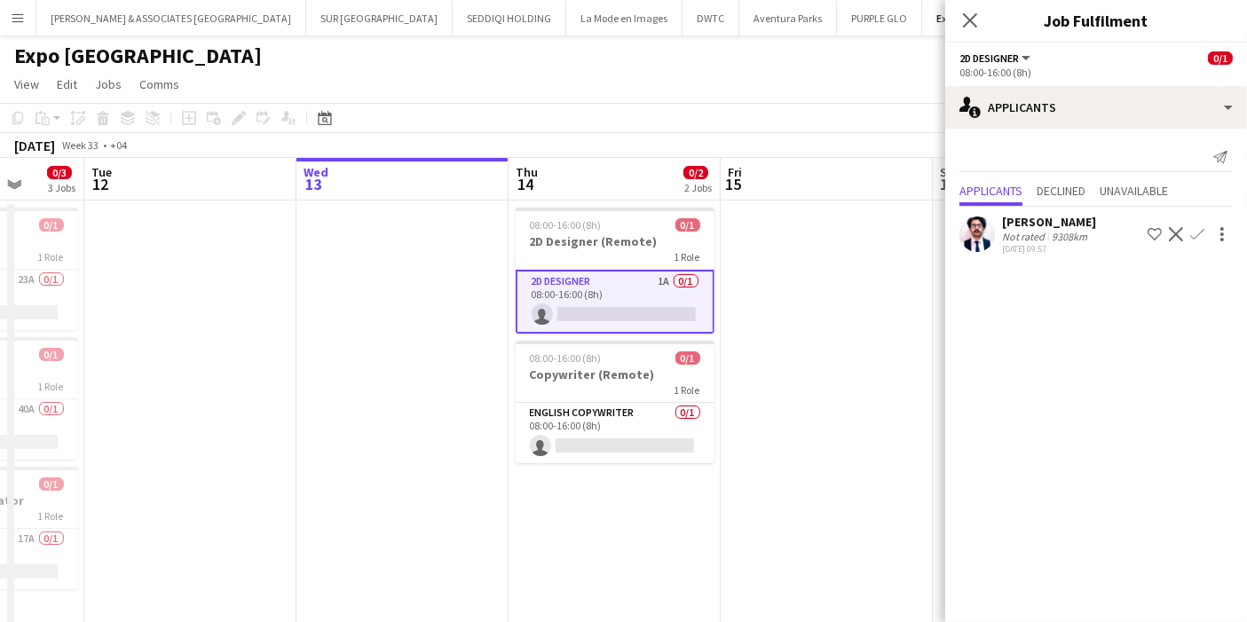
click at [1008, 248] on div "13-08-2025 09:57" at bounding box center [1049, 249] width 94 height 12
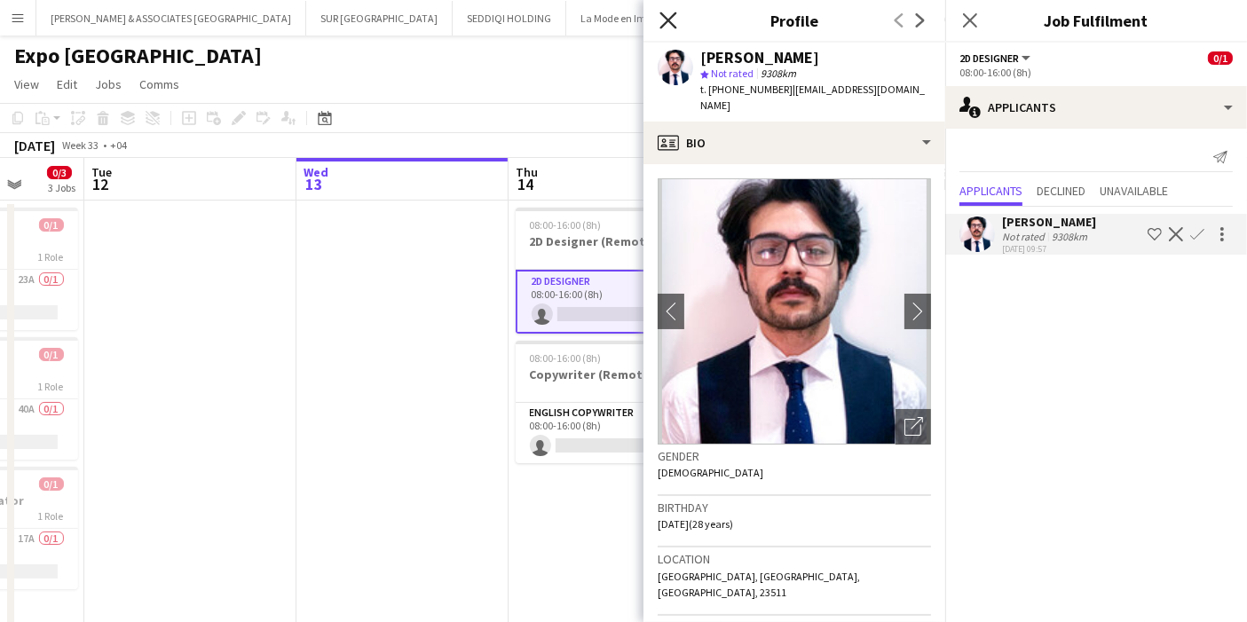
click at [664, 20] on icon "Close pop-in" at bounding box center [667, 20] width 17 height 17
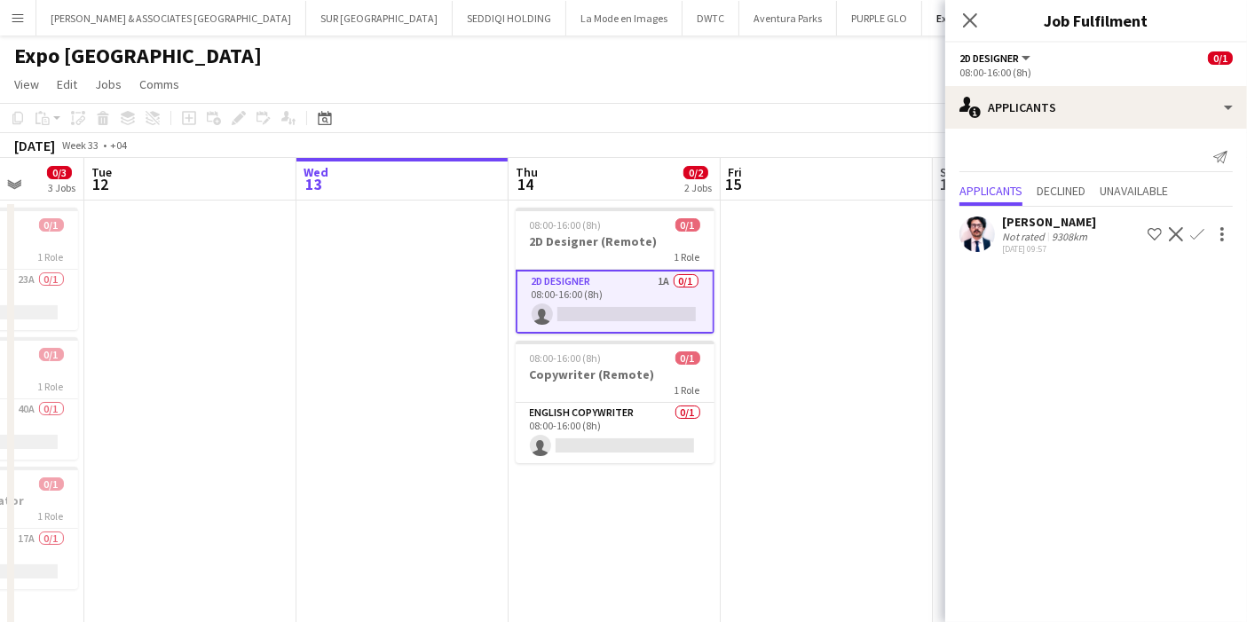
click at [967, 33] on div "Close pop-in" at bounding box center [970, 20] width 50 height 41
click at [968, 28] on app-icon "Close pop-in" at bounding box center [970, 21] width 26 height 26
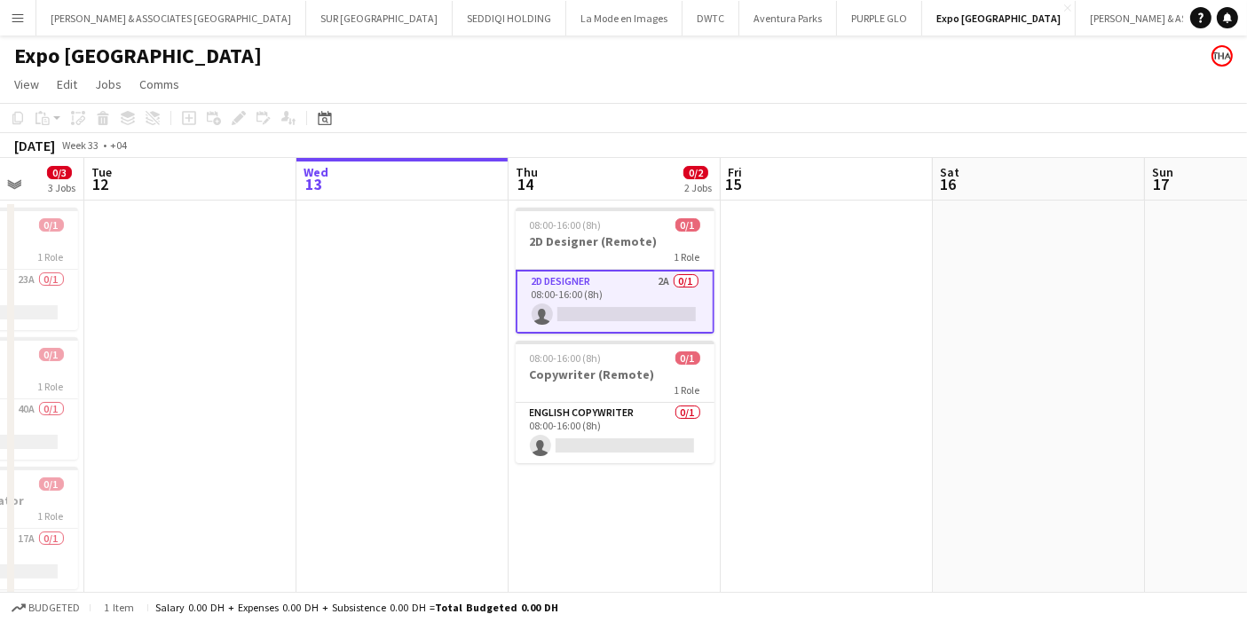
click at [665, 290] on app-card-role "2D Designer 2A 0/1 08:00-16:00 (8h) single-neutral-actions" at bounding box center [614, 302] width 199 height 64
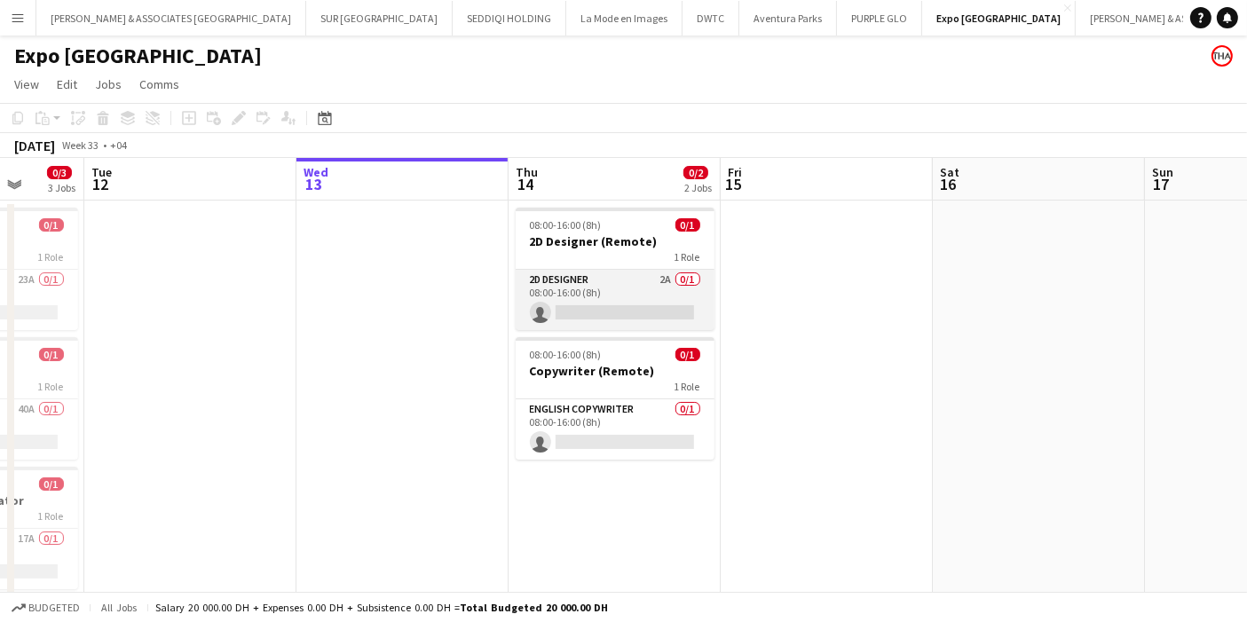
click at [665, 287] on app-card-role "2D Designer 2A 0/1 08:00-16:00 (8h) single-neutral-actions" at bounding box center [614, 300] width 199 height 60
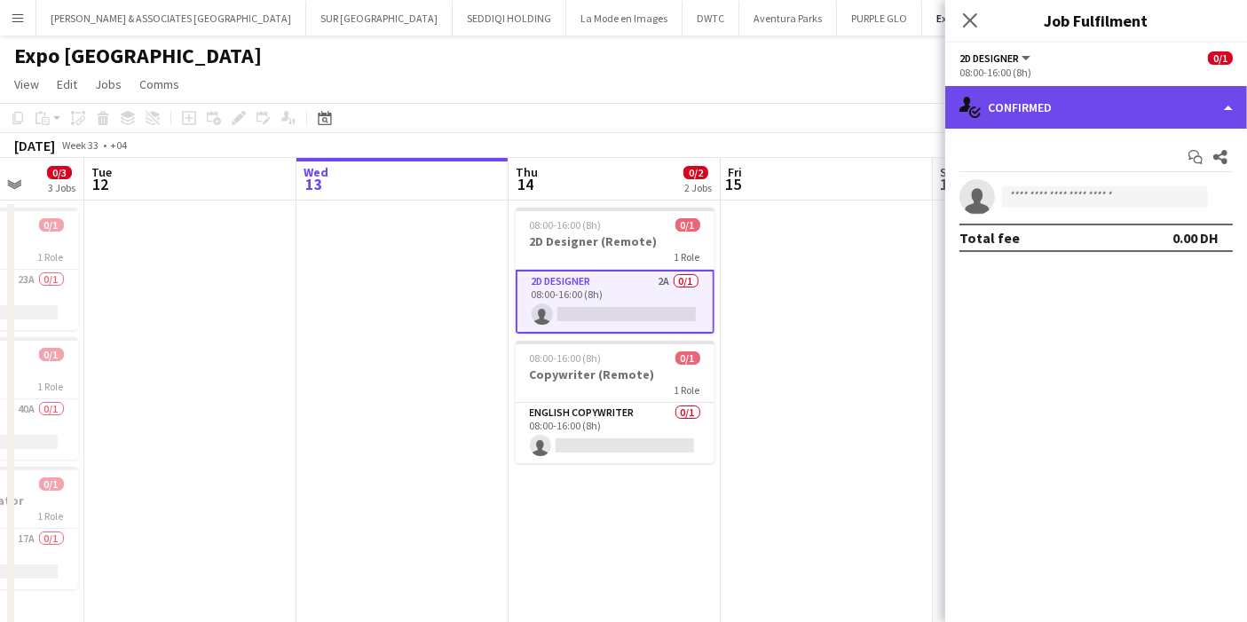
click at [1157, 104] on div "single-neutral-actions-check-2 Confirmed" at bounding box center [1096, 107] width 302 height 43
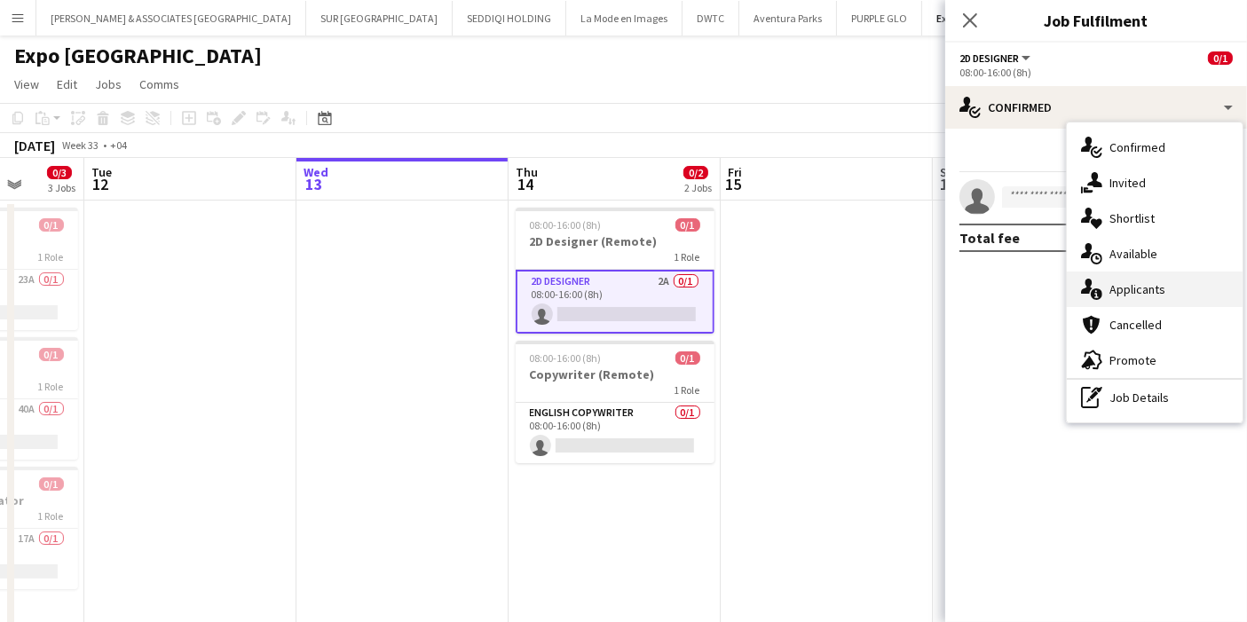
click at [1154, 296] on div "single-neutral-actions-information Applicants" at bounding box center [1154, 288] width 176 height 35
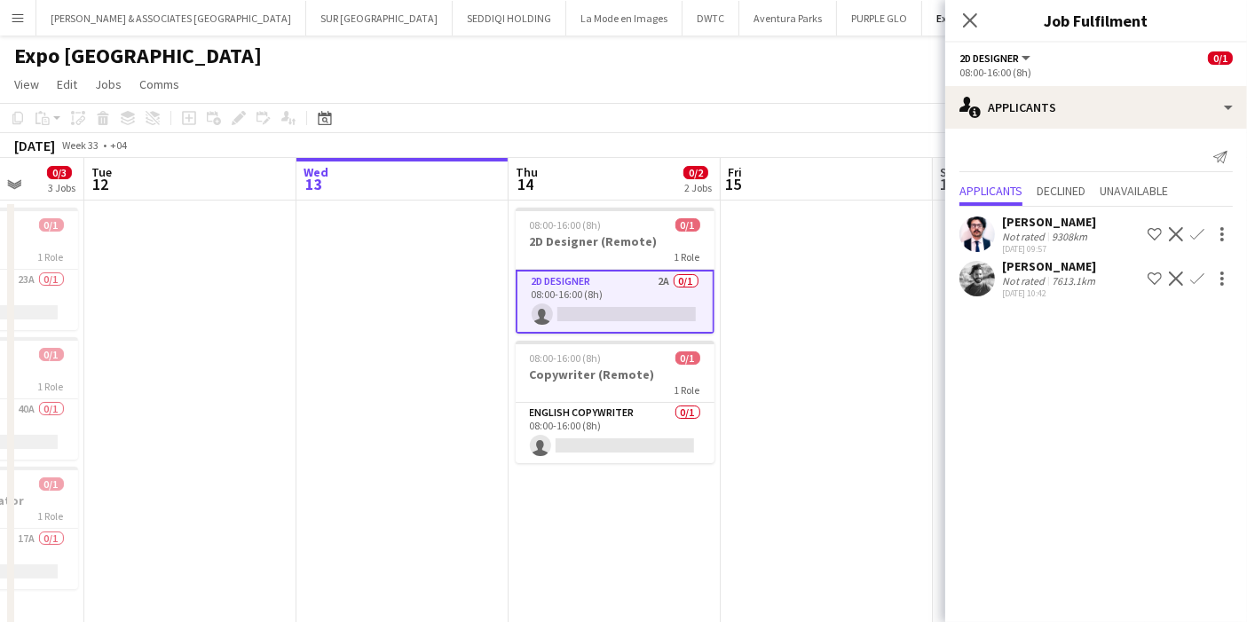
click at [980, 287] on app-user-avatar at bounding box center [976, 278] width 35 height 35
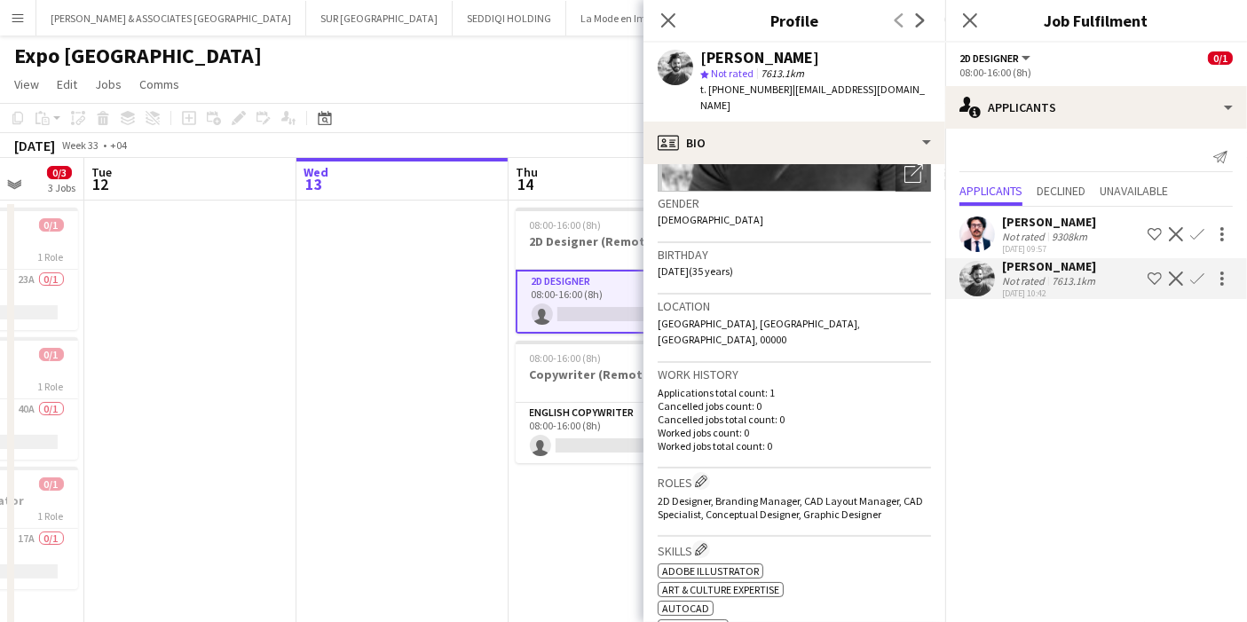
scroll to position [20, 0]
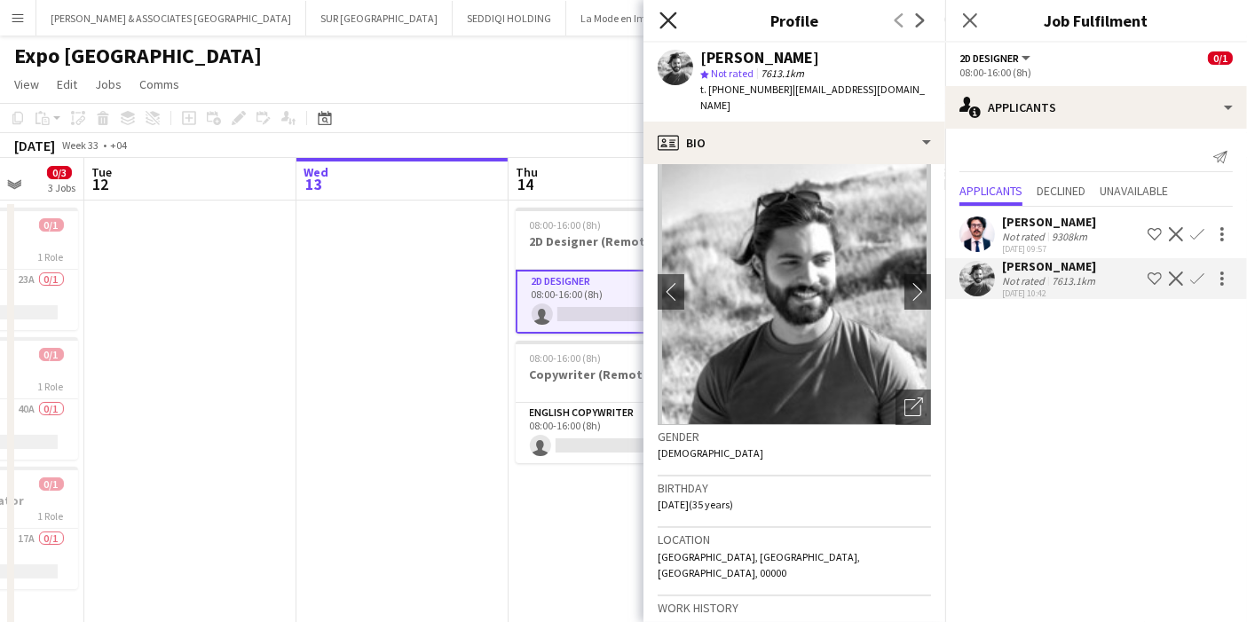
click at [674, 16] on icon "Close pop-in" at bounding box center [667, 20] width 17 height 17
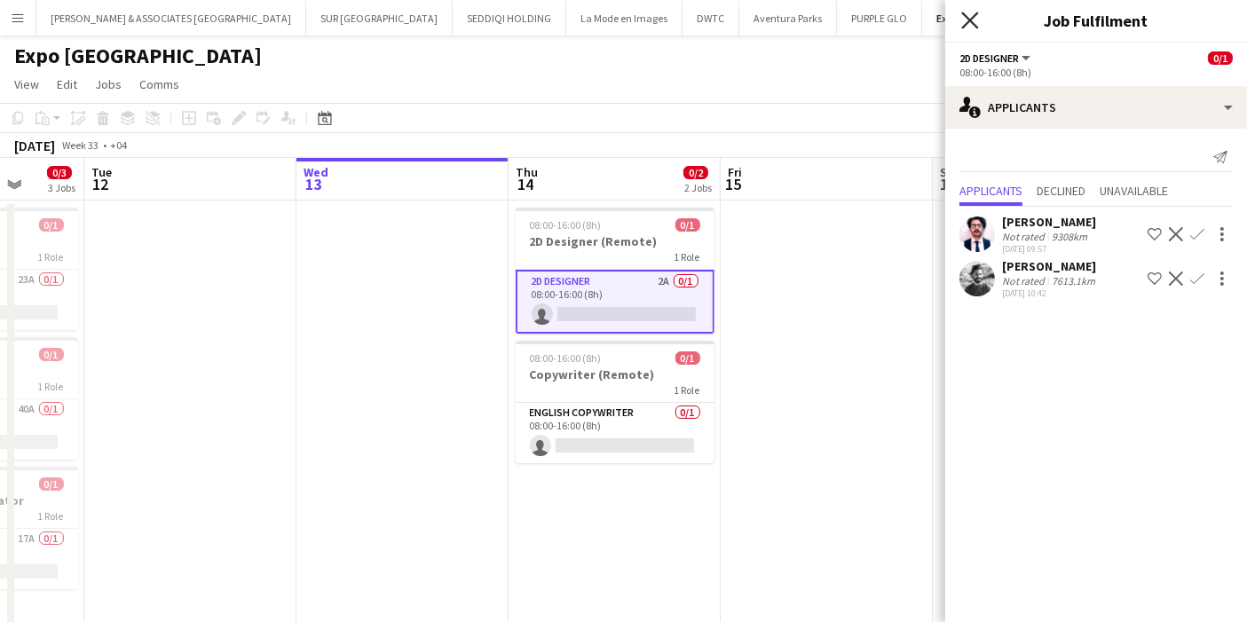
click at [969, 24] on icon "Close pop-in" at bounding box center [969, 20] width 17 height 17
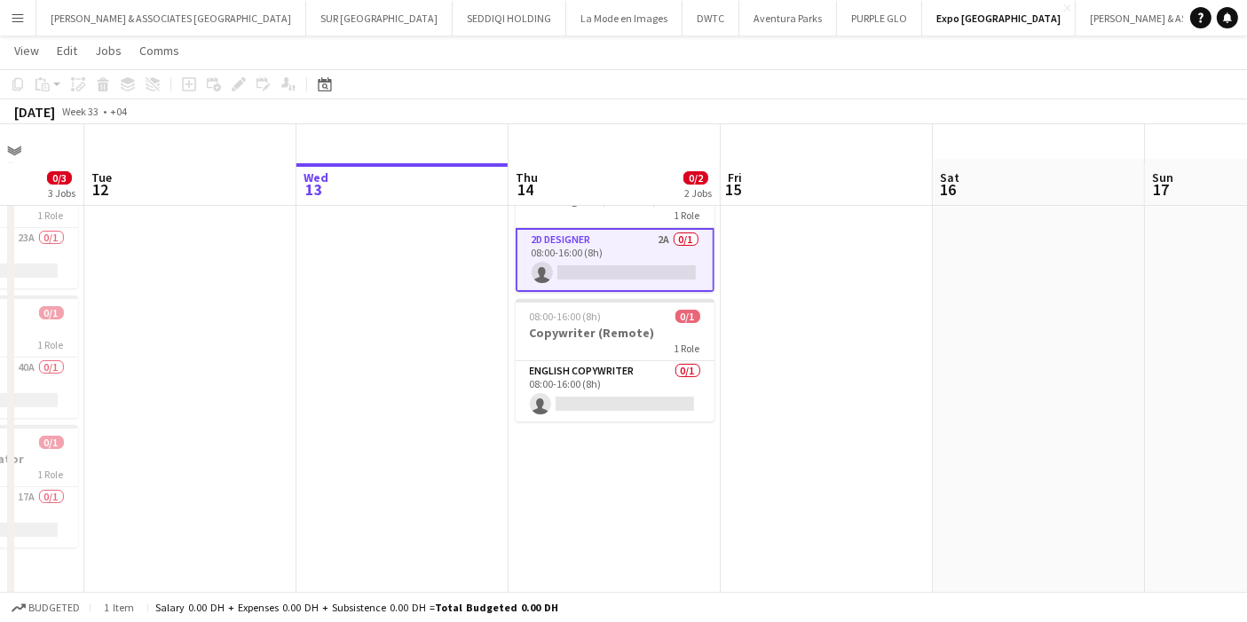
scroll to position [0, 0]
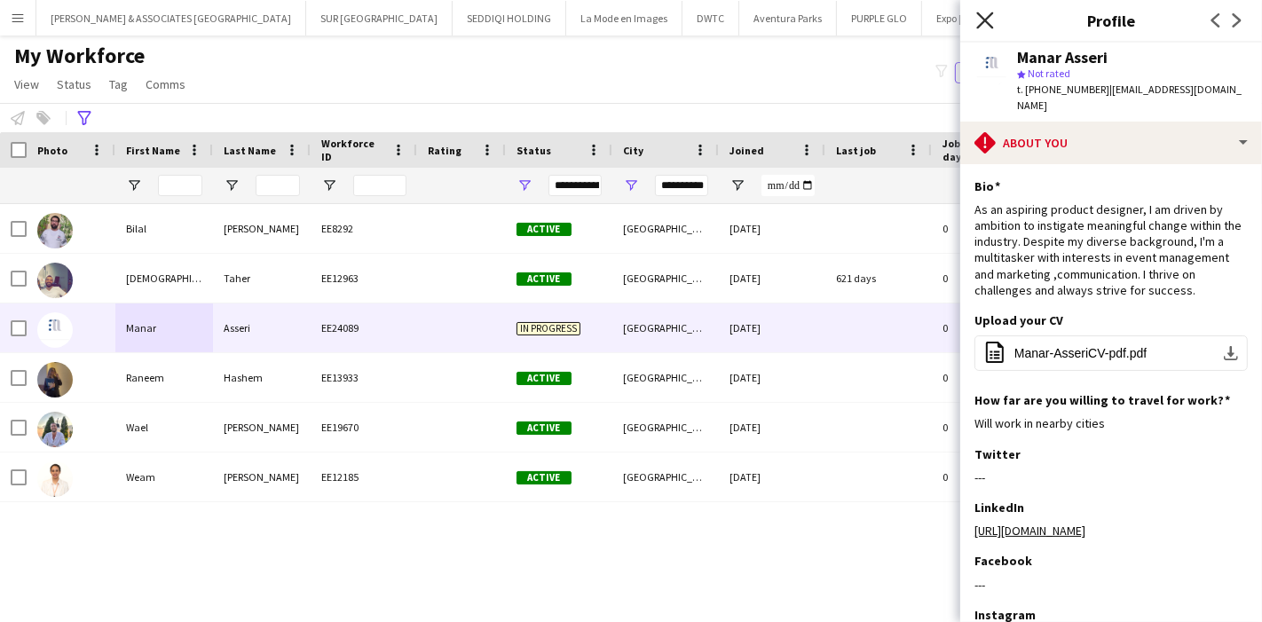
click at [980, 13] on icon "Close pop-in" at bounding box center [984, 20] width 17 height 17
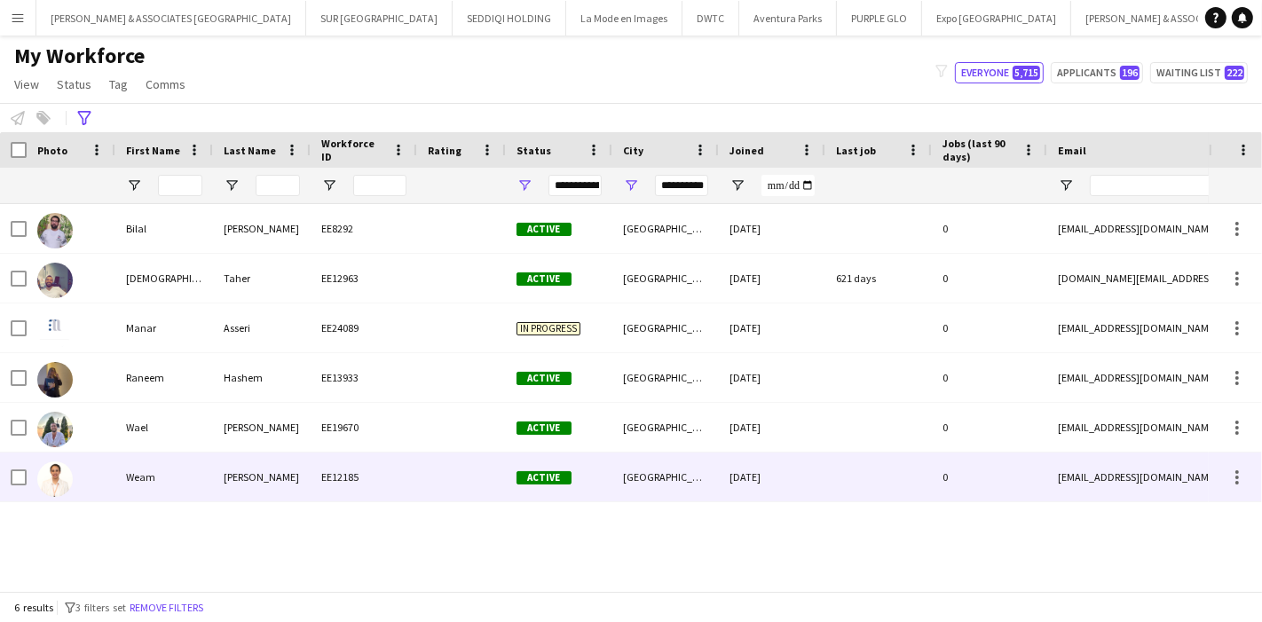
click at [179, 496] on div "Weam" at bounding box center [164, 476] width 98 height 49
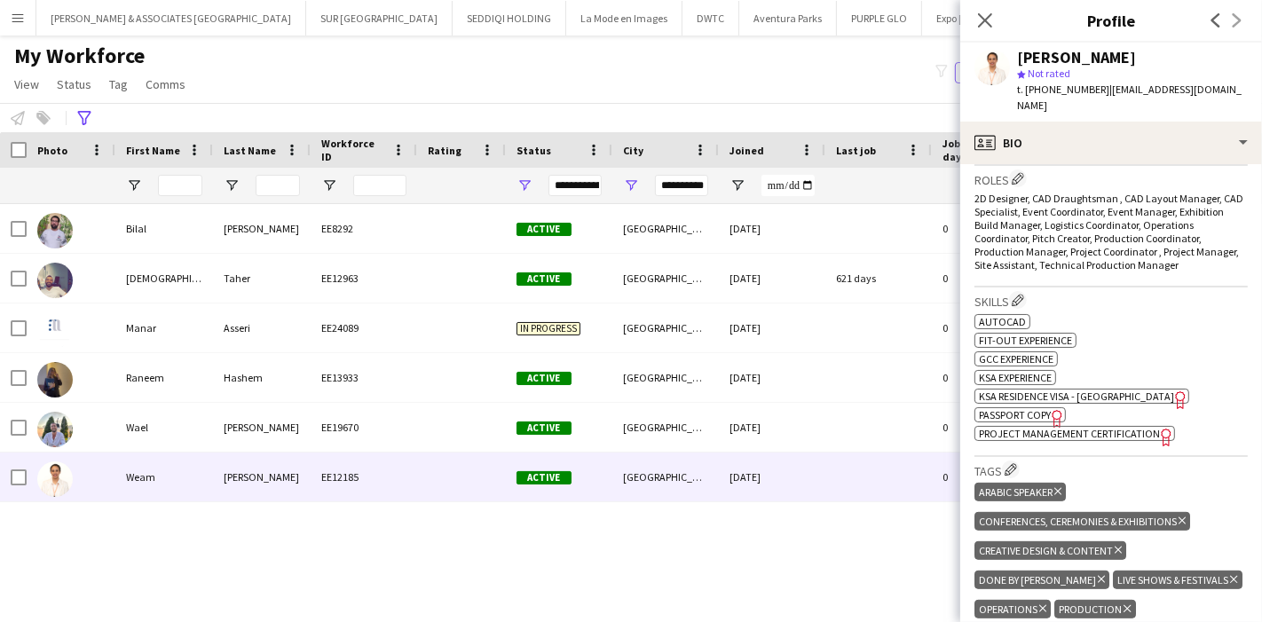
scroll to position [524, 0]
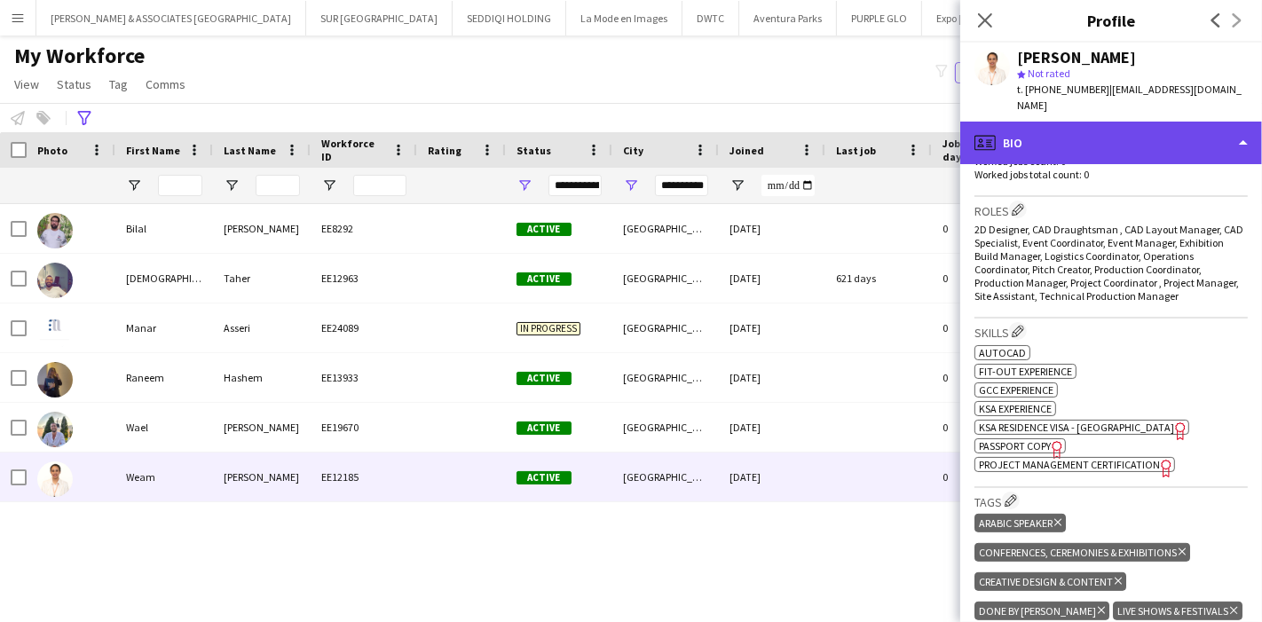
click at [1230, 134] on div "profile Bio" at bounding box center [1111, 143] width 302 height 43
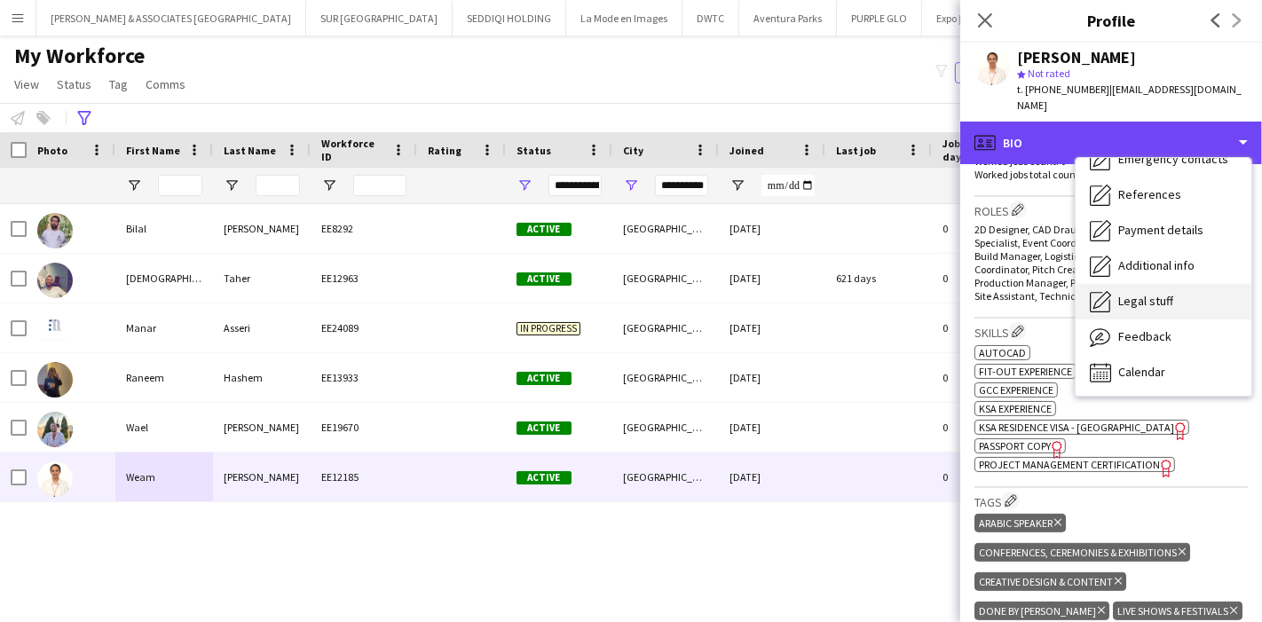
scroll to position [130, 0]
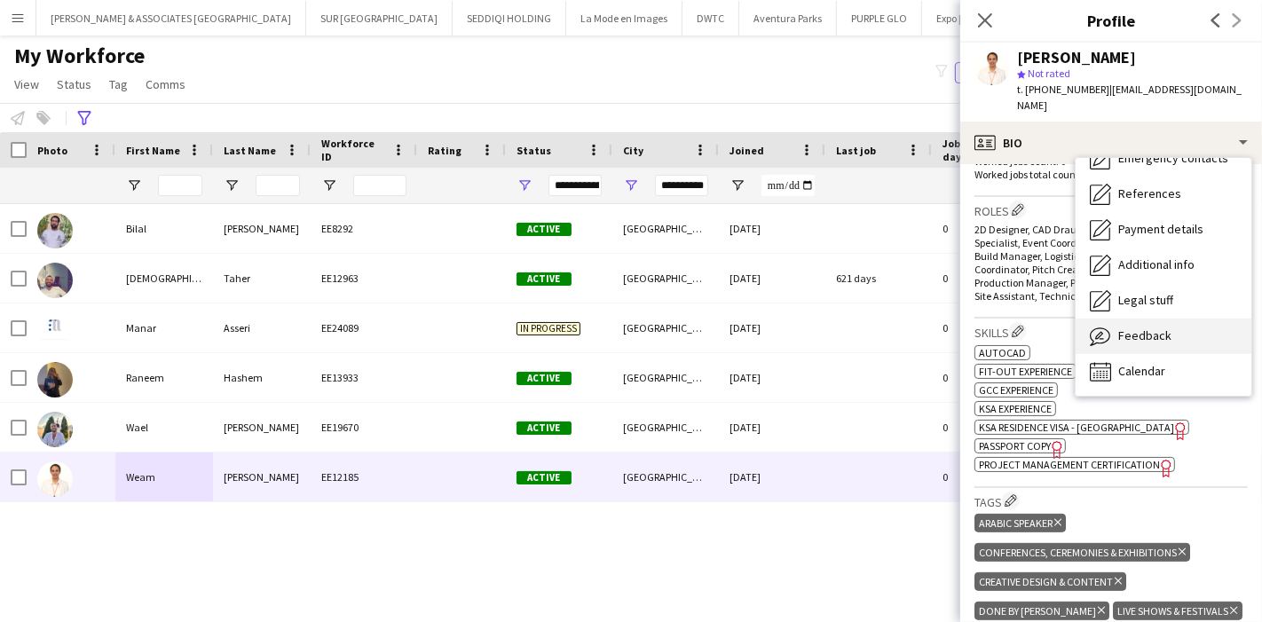
click at [1157, 327] on span "Feedback" at bounding box center [1144, 335] width 53 height 16
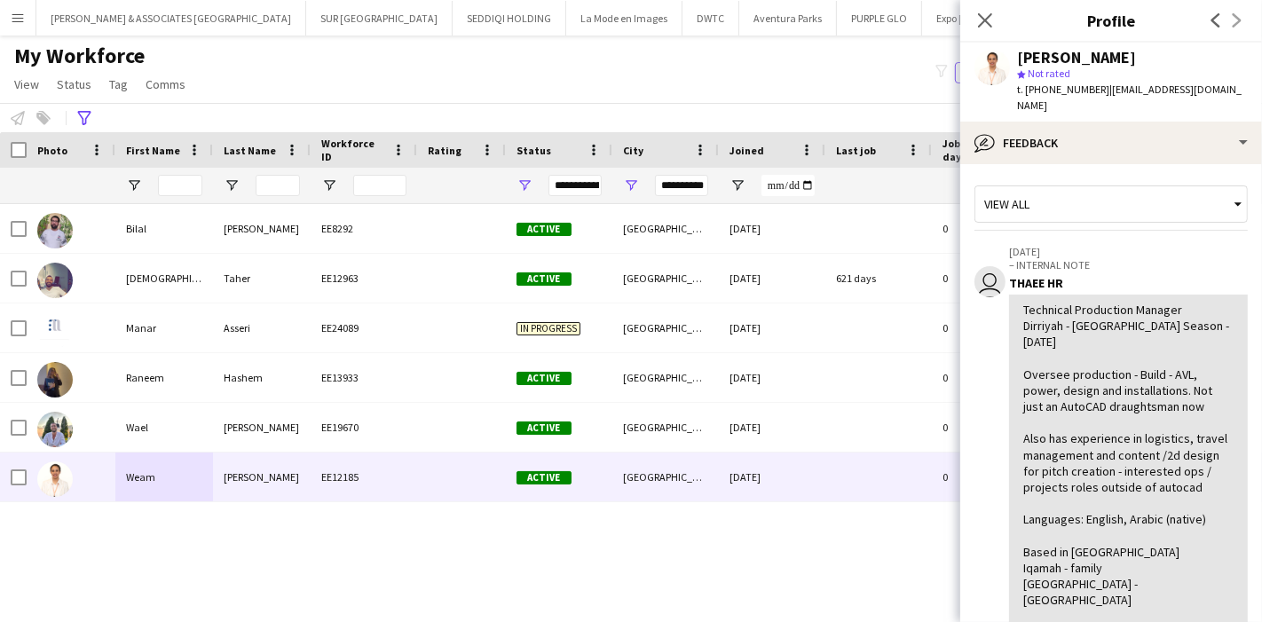
scroll to position [0, 0]
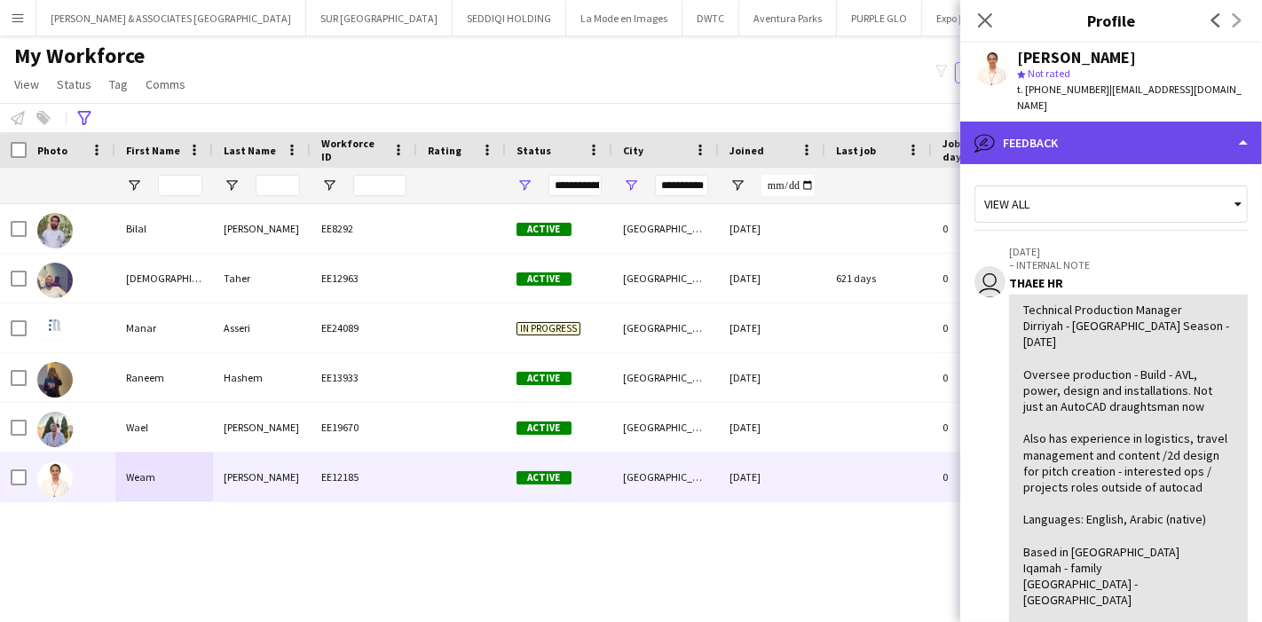
click at [1222, 141] on div "bubble-pencil Feedback" at bounding box center [1111, 143] width 302 height 43
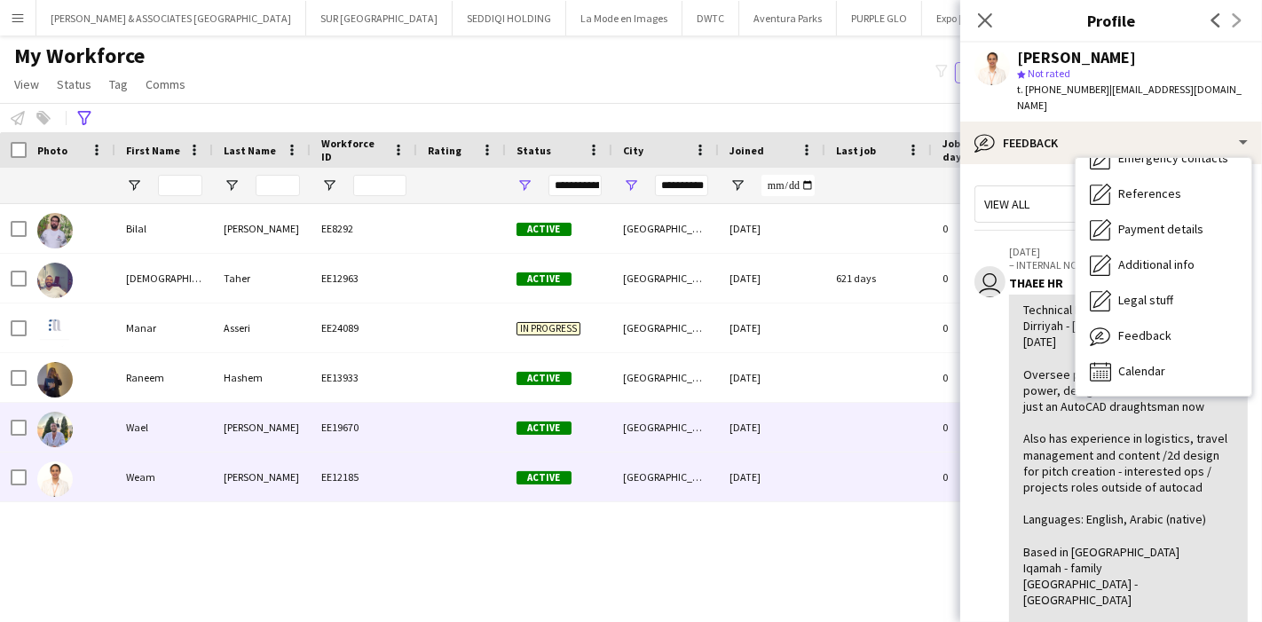
click at [160, 446] on div "Wael" at bounding box center [164, 427] width 98 height 49
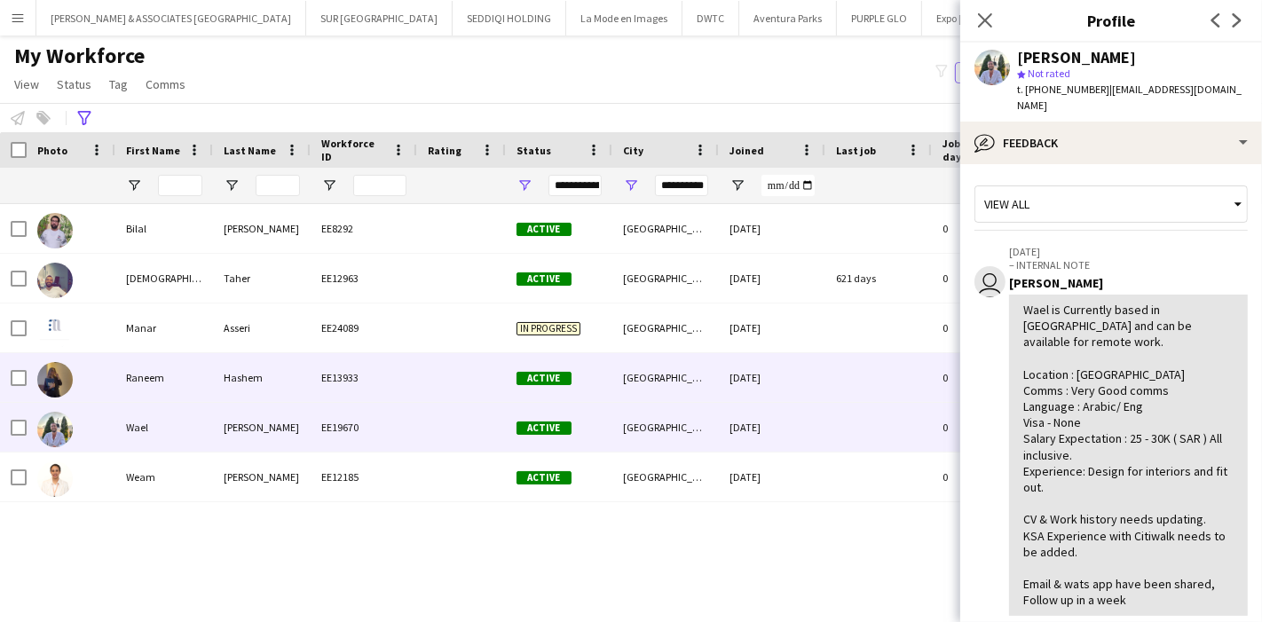
click at [202, 389] on div "Raneem" at bounding box center [164, 377] width 98 height 49
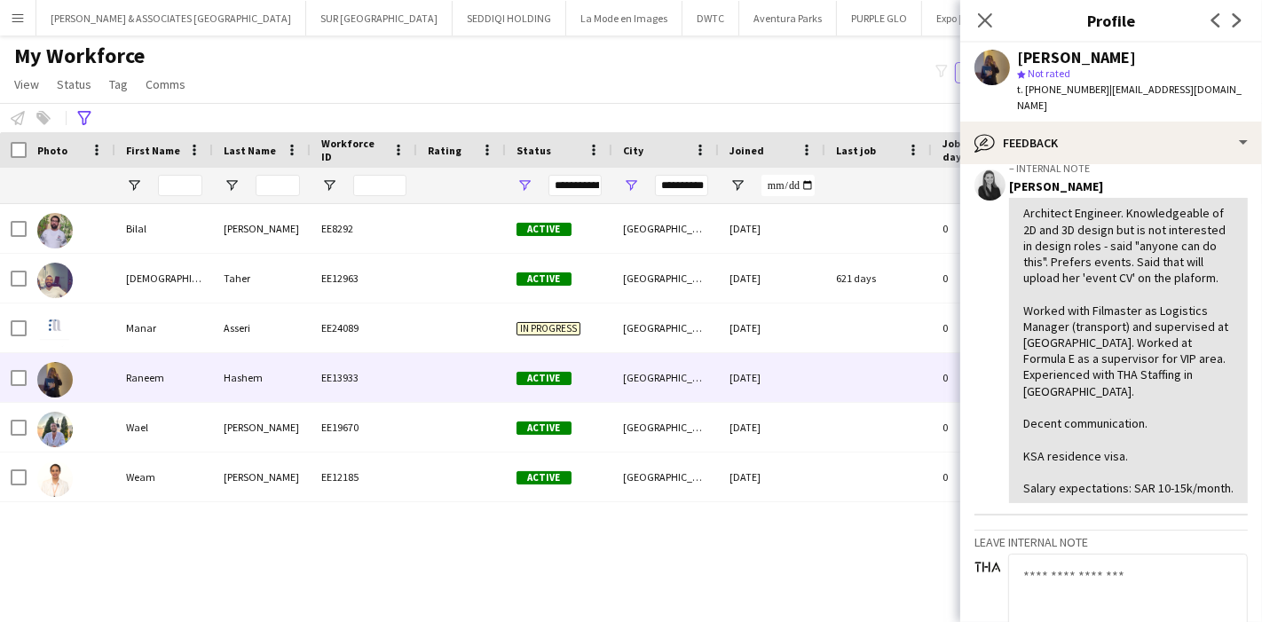
scroll to position [394, 0]
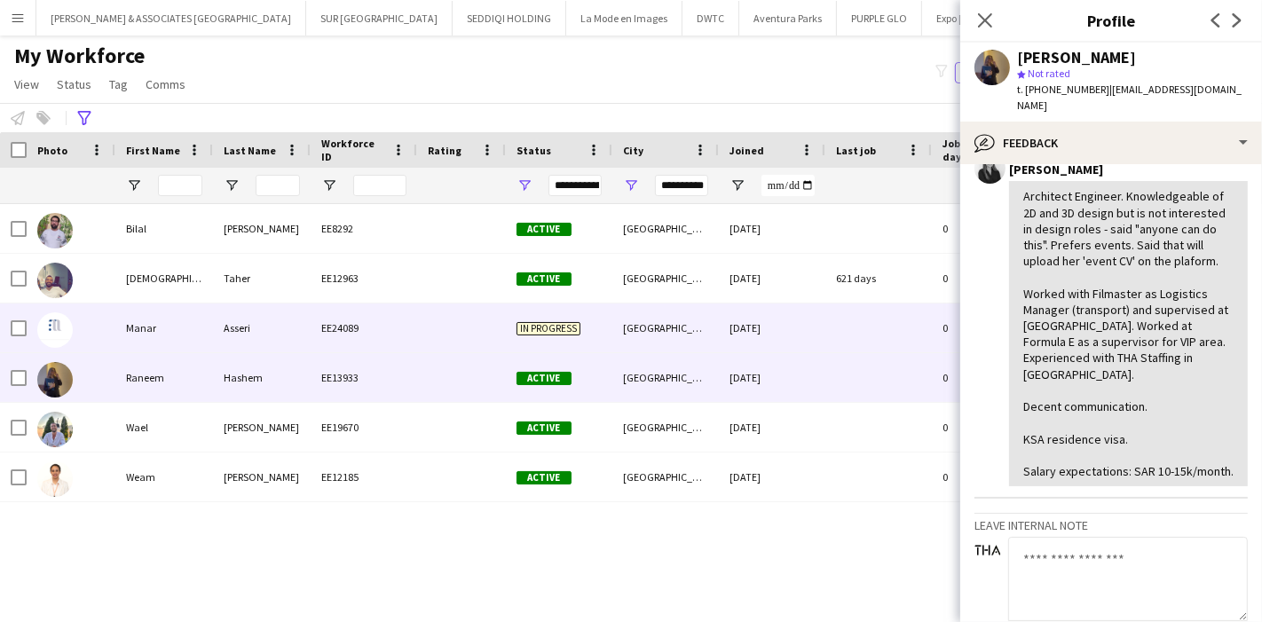
click at [167, 335] on div "Manar" at bounding box center [164, 327] width 98 height 49
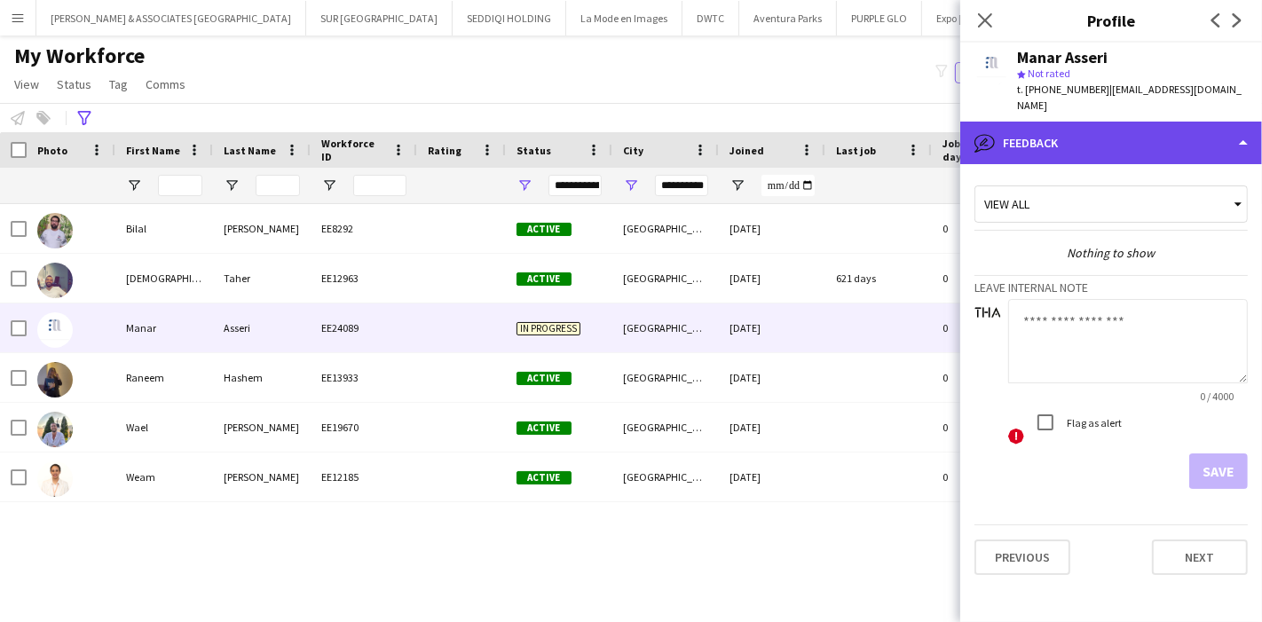
click at [1120, 131] on div "bubble-pencil Feedback" at bounding box center [1111, 143] width 302 height 43
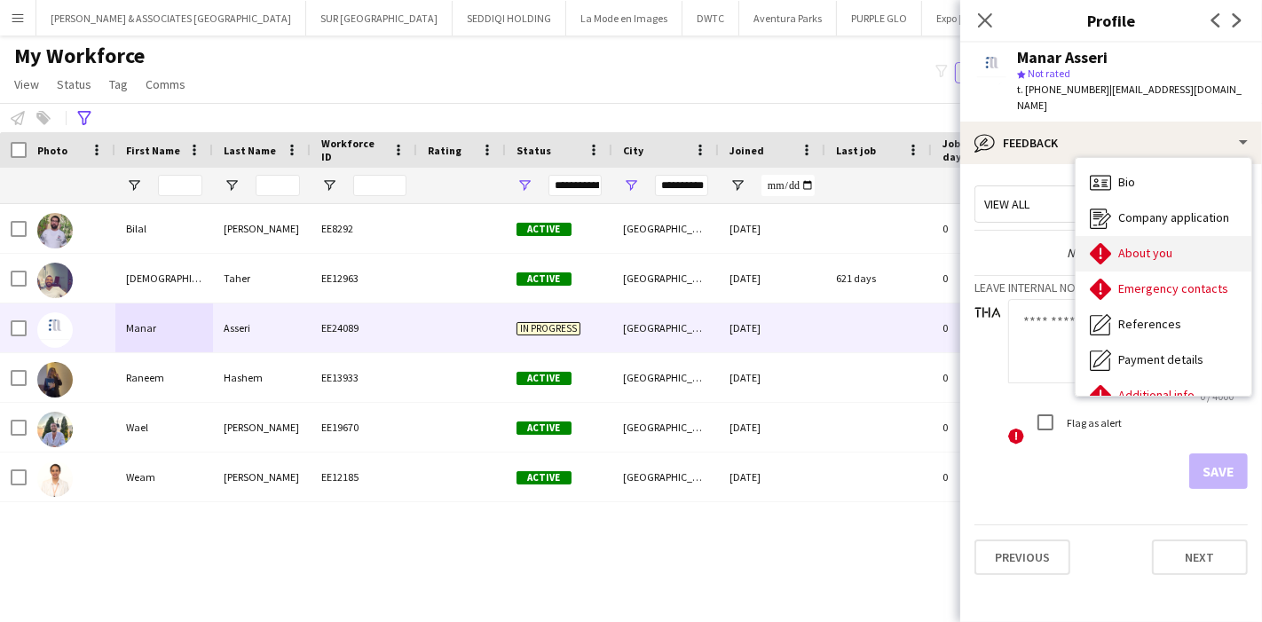
click at [1167, 245] on span "About you" at bounding box center [1145, 253] width 54 height 16
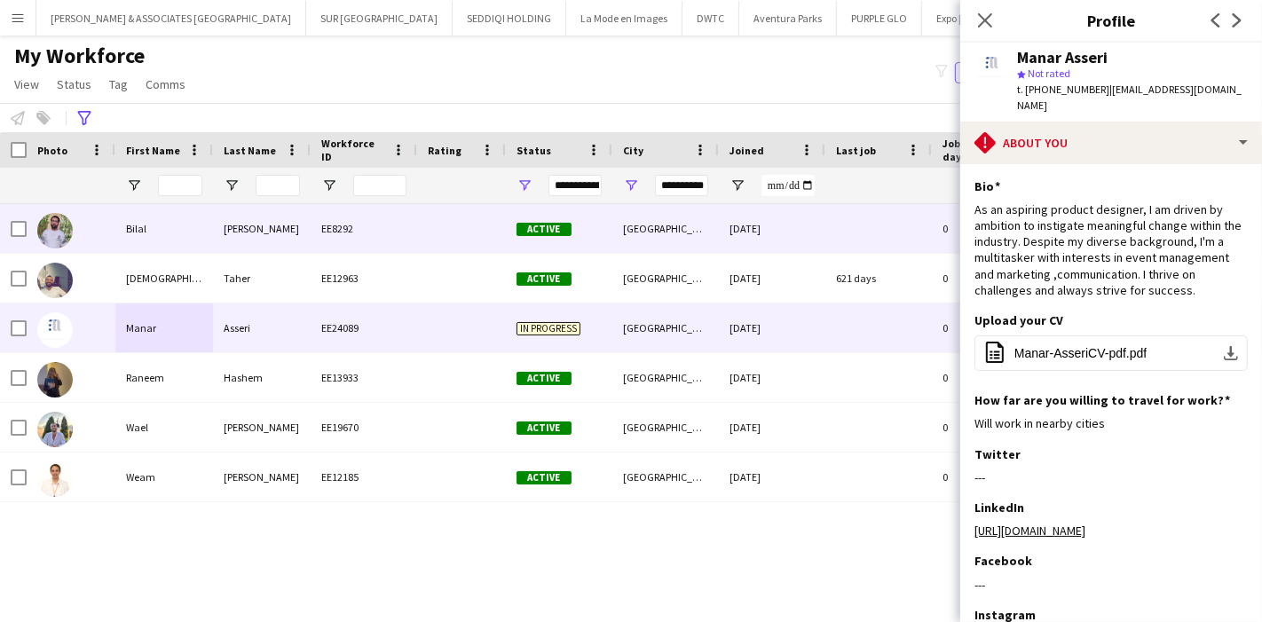
click at [240, 235] on div "[PERSON_NAME]" at bounding box center [262, 228] width 98 height 49
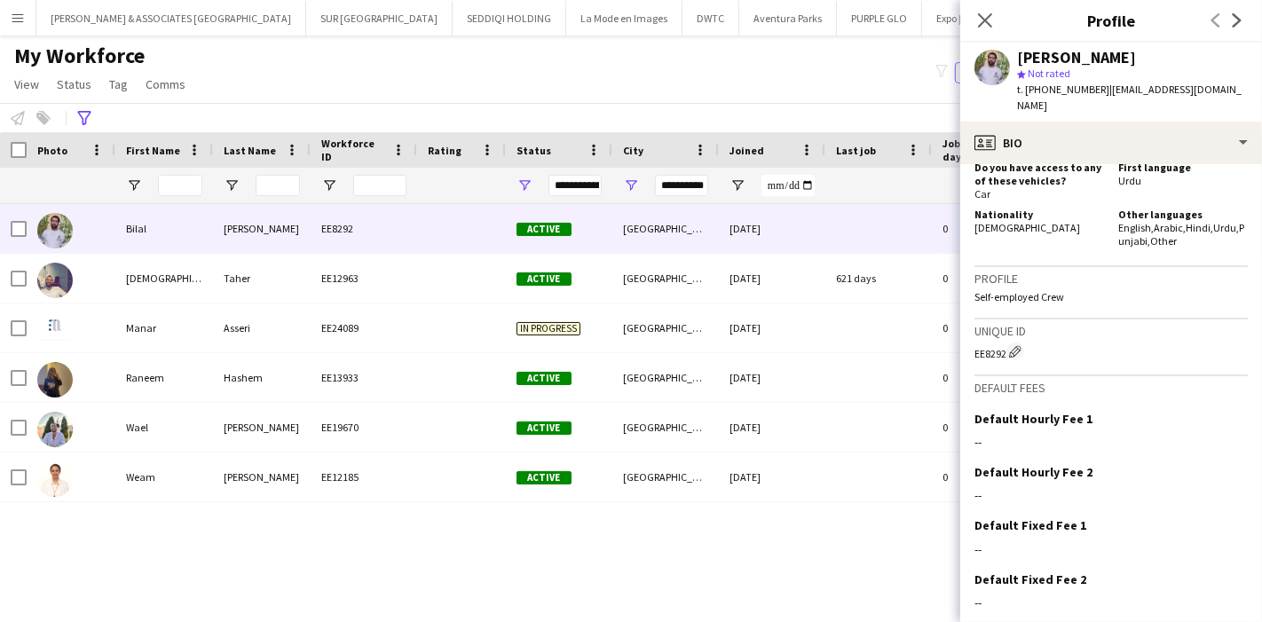
scroll to position [806, 0]
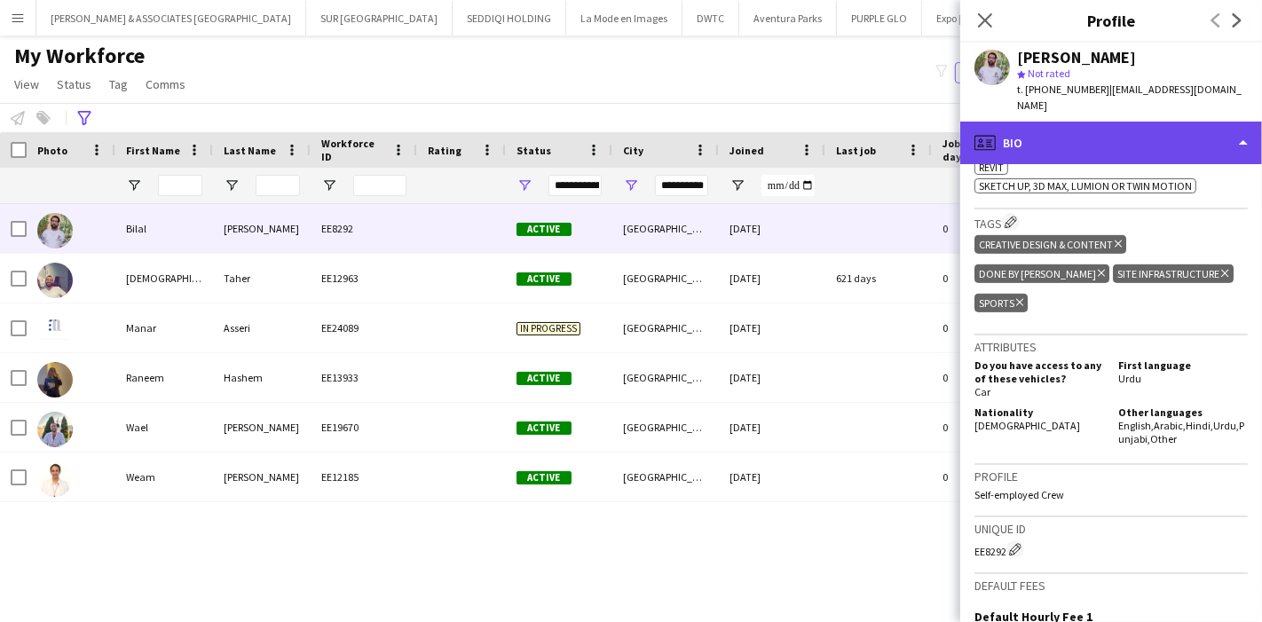
click at [1142, 122] on div "profile Bio" at bounding box center [1111, 143] width 302 height 43
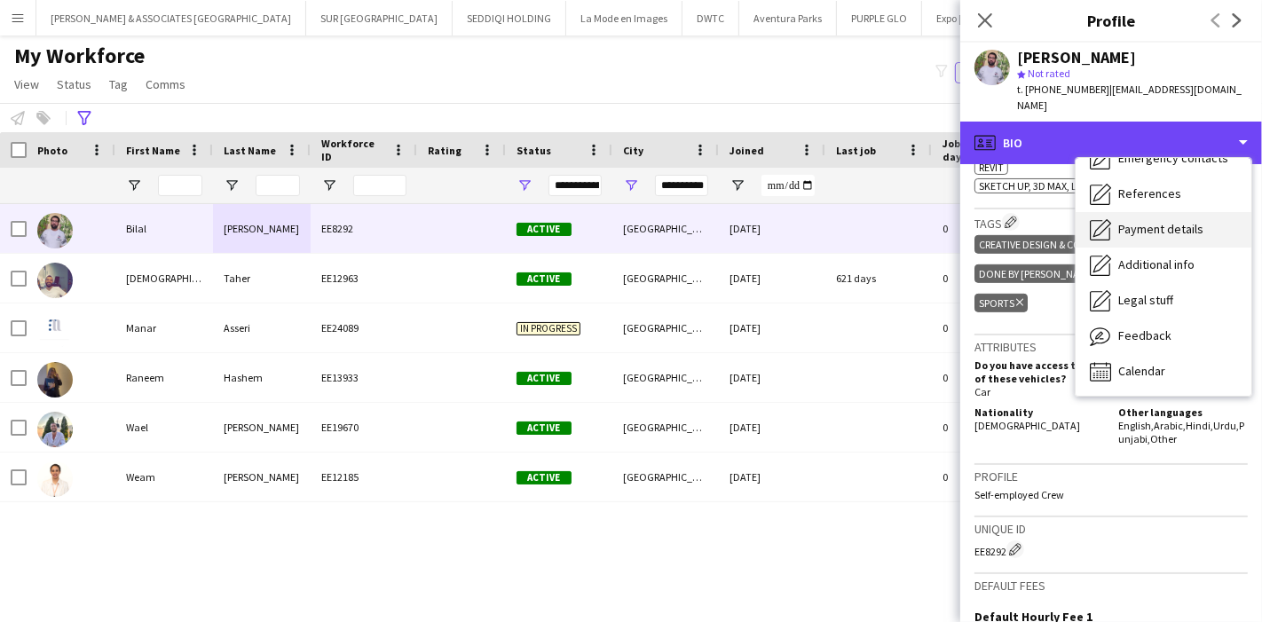
scroll to position [0, 0]
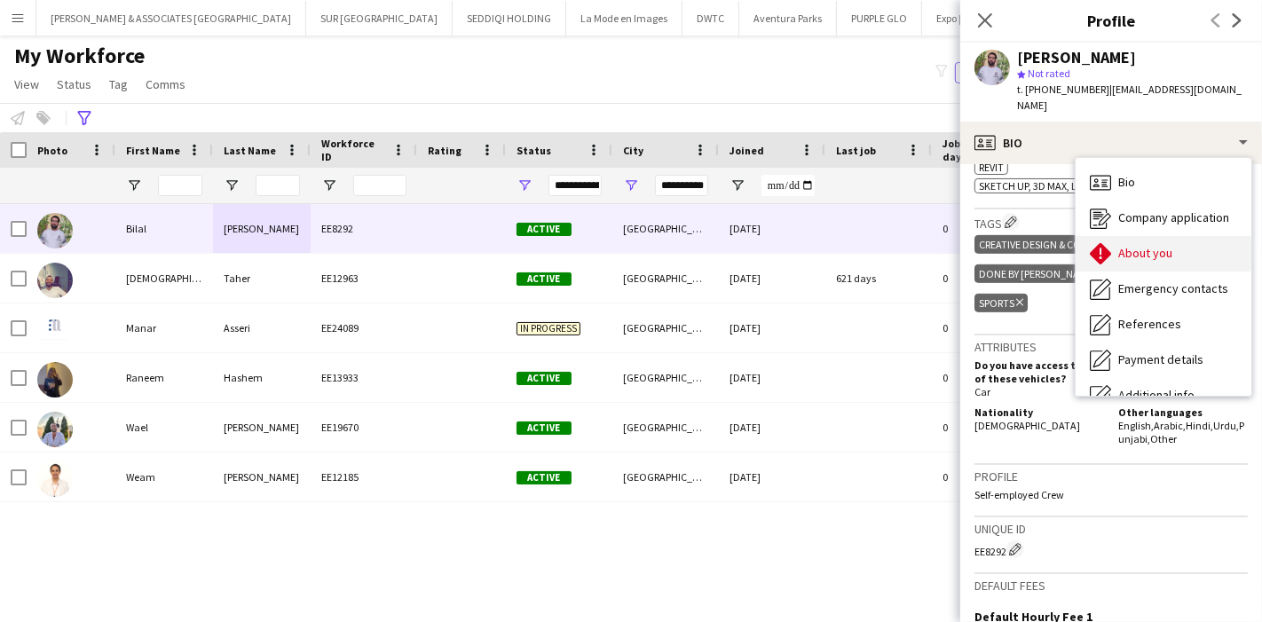
click at [1132, 245] on span "About you" at bounding box center [1145, 253] width 54 height 16
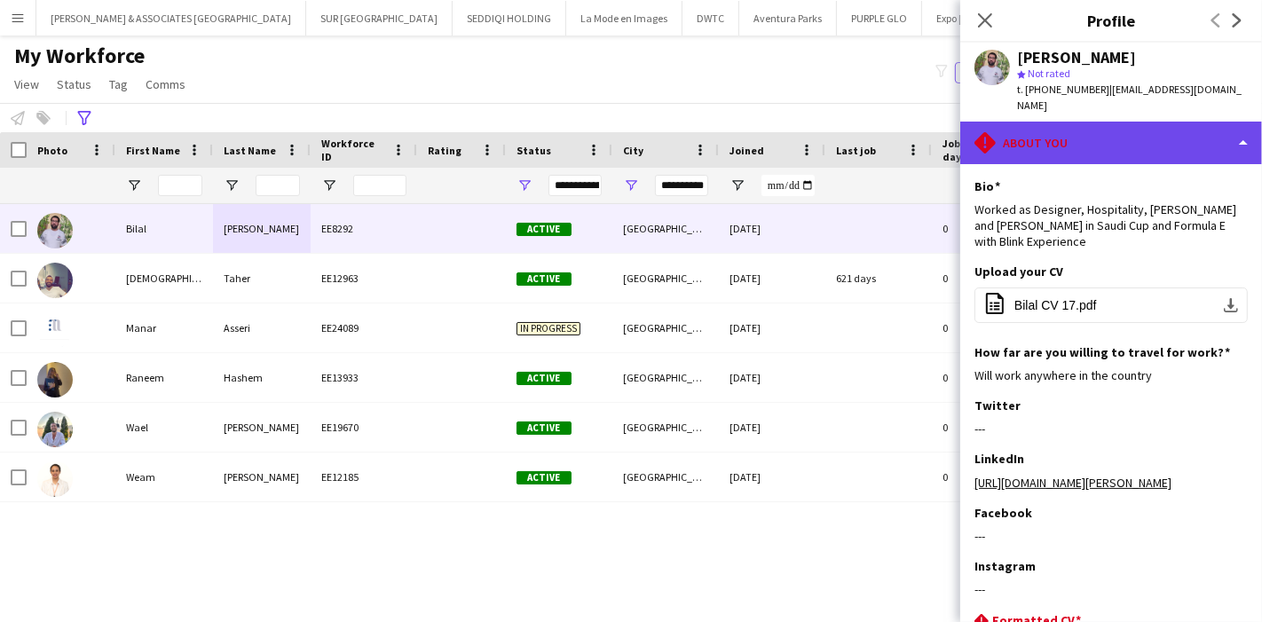
click at [1136, 130] on div "rhombus-alert About you" at bounding box center [1111, 143] width 302 height 43
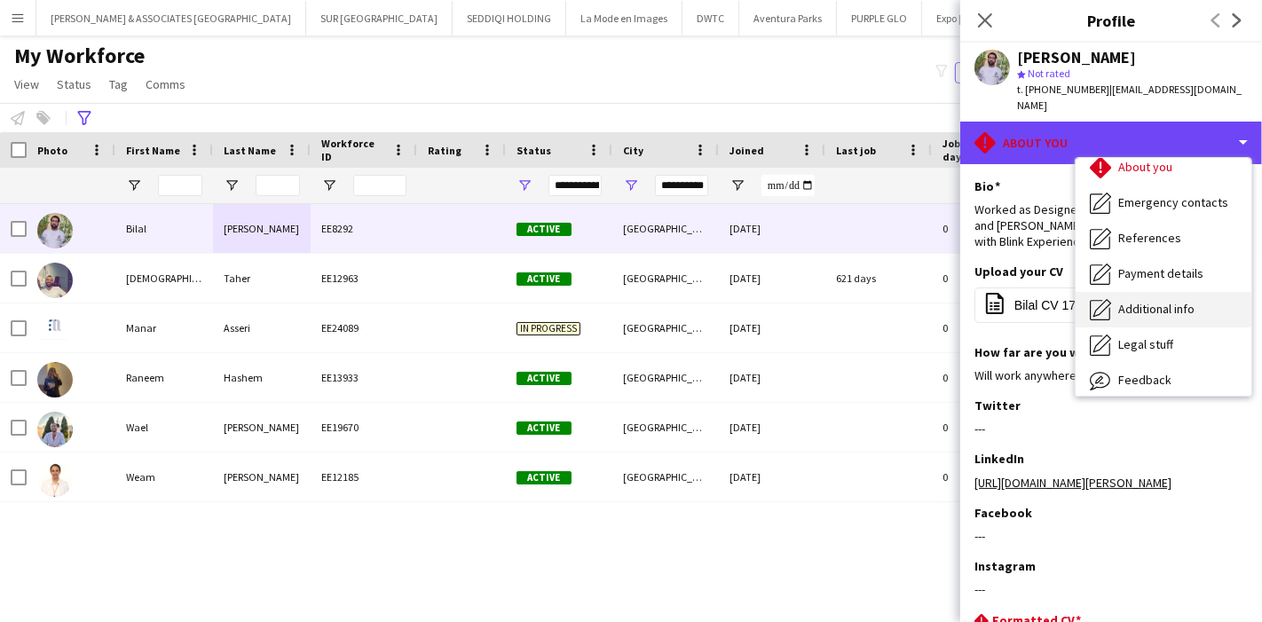
scroll to position [130, 0]
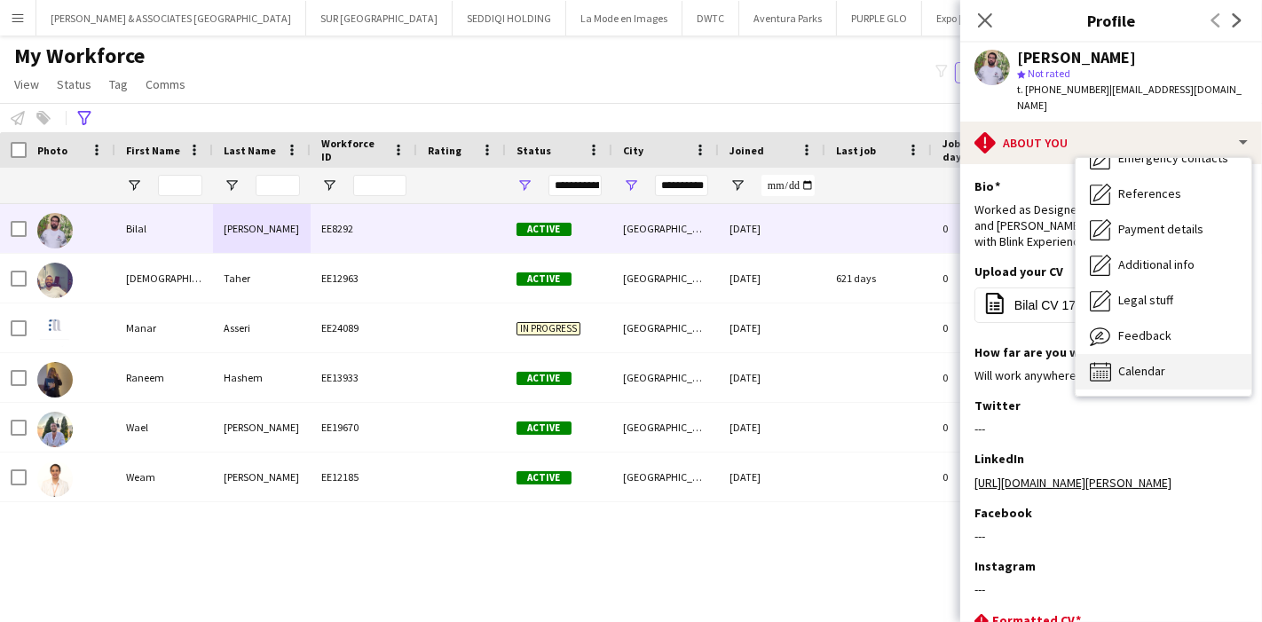
click at [1183, 354] on div "Calendar Calendar" at bounding box center [1163, 371] width 176 height 35
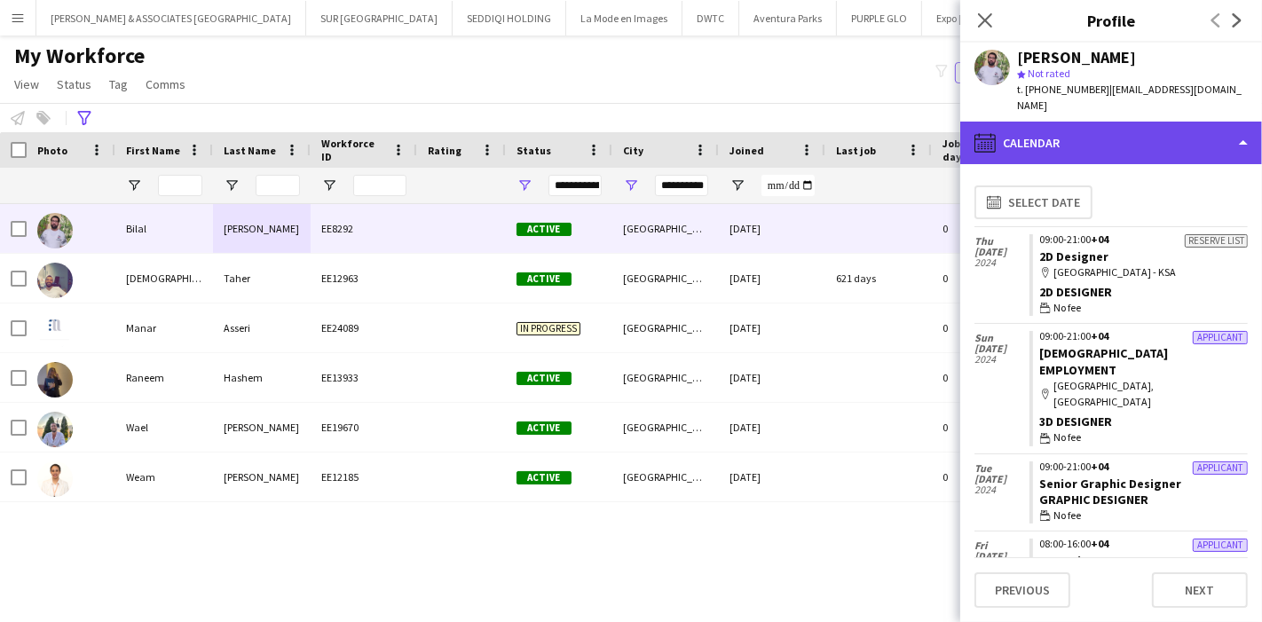
click at [1165, 122] on div "calendar-full Calendar" at bounding box center [1111, 143] width 302 height 43
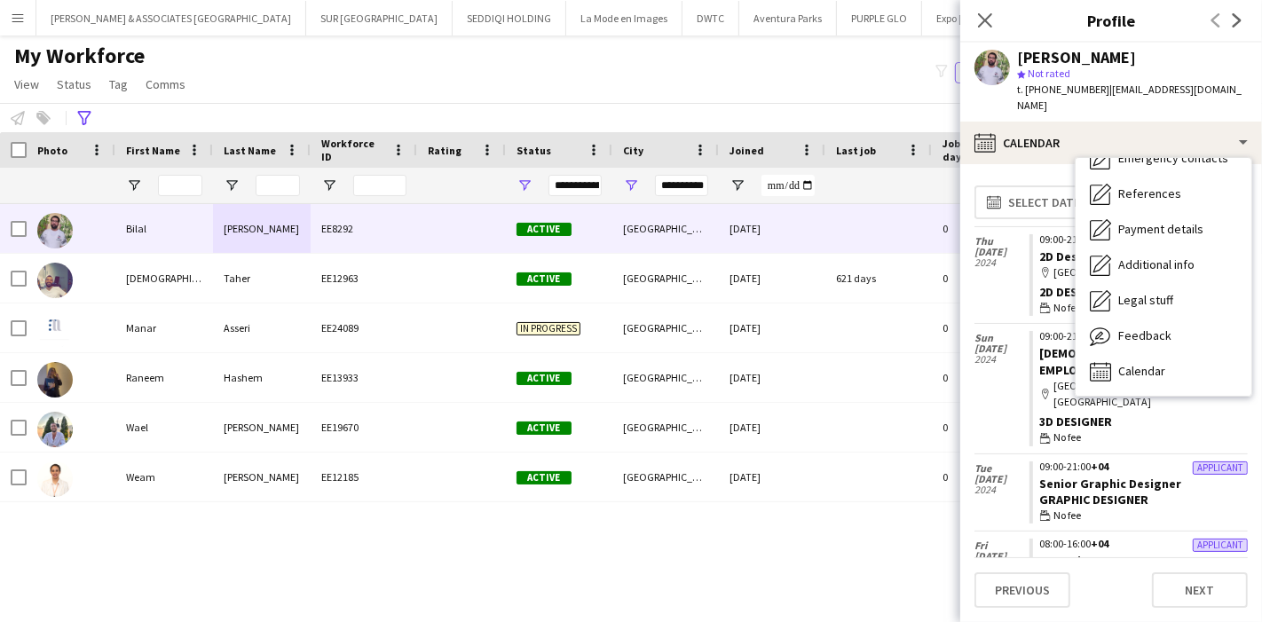
click at [998, 272] on div "[DATE]" at bounding box center [1001, 275] width 55 height 97
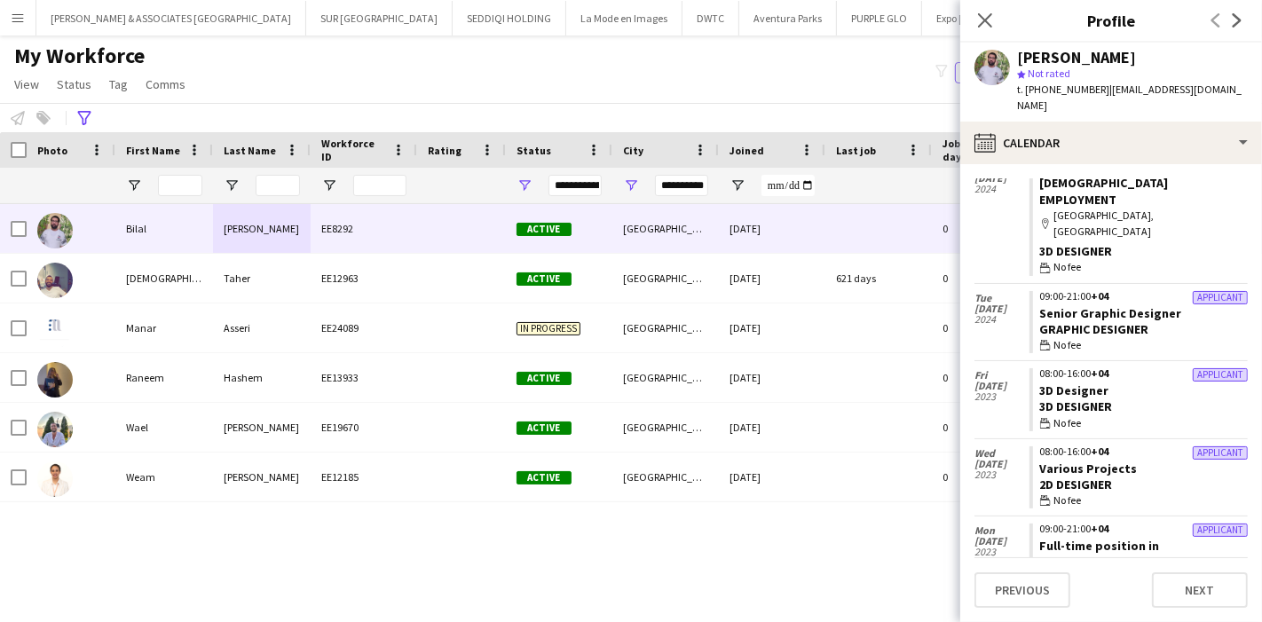
scroll to position [0, 0]
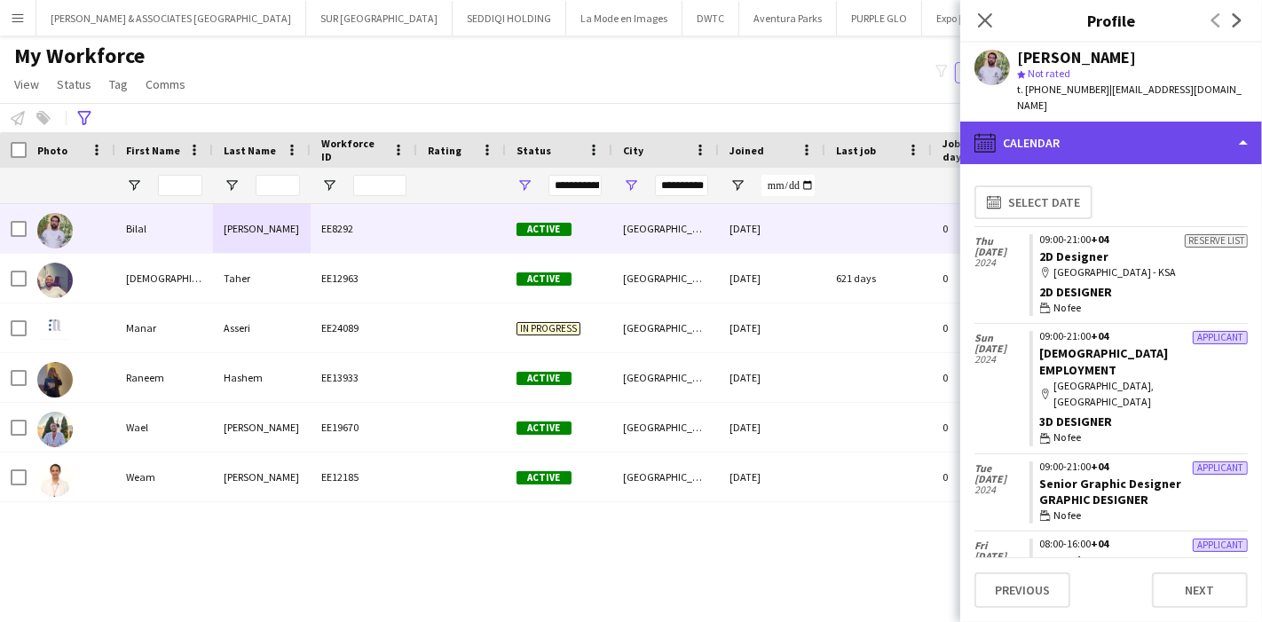
click at [1107, 122] on div "calendar-full Calendar" at bounding box center [1111, 143] width 302 height 43
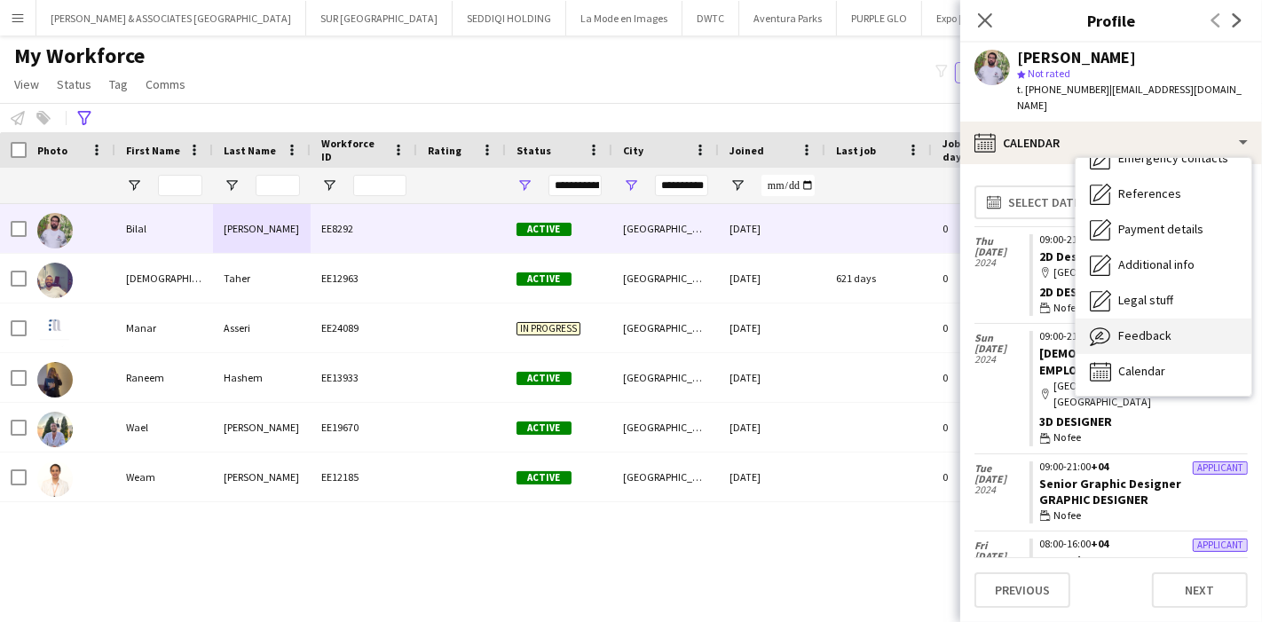
click at [1155, 327] on span "Feedback" at bounding box center [1144, 335] width 53 height 16
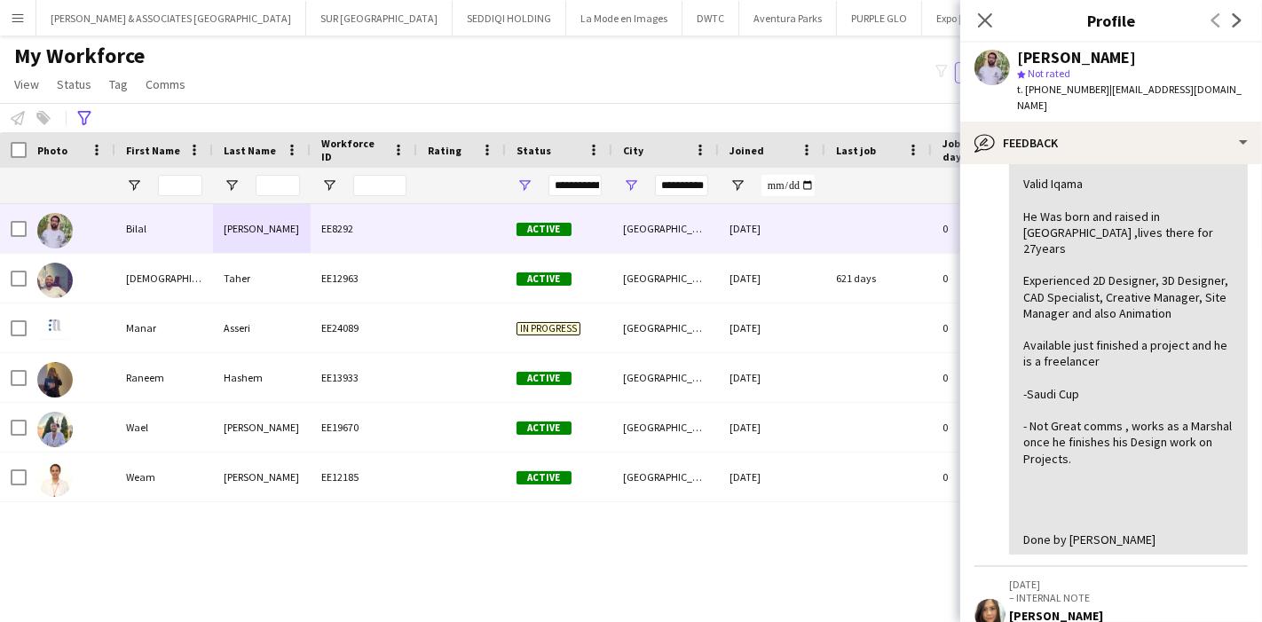
scroll to position [98, 0]
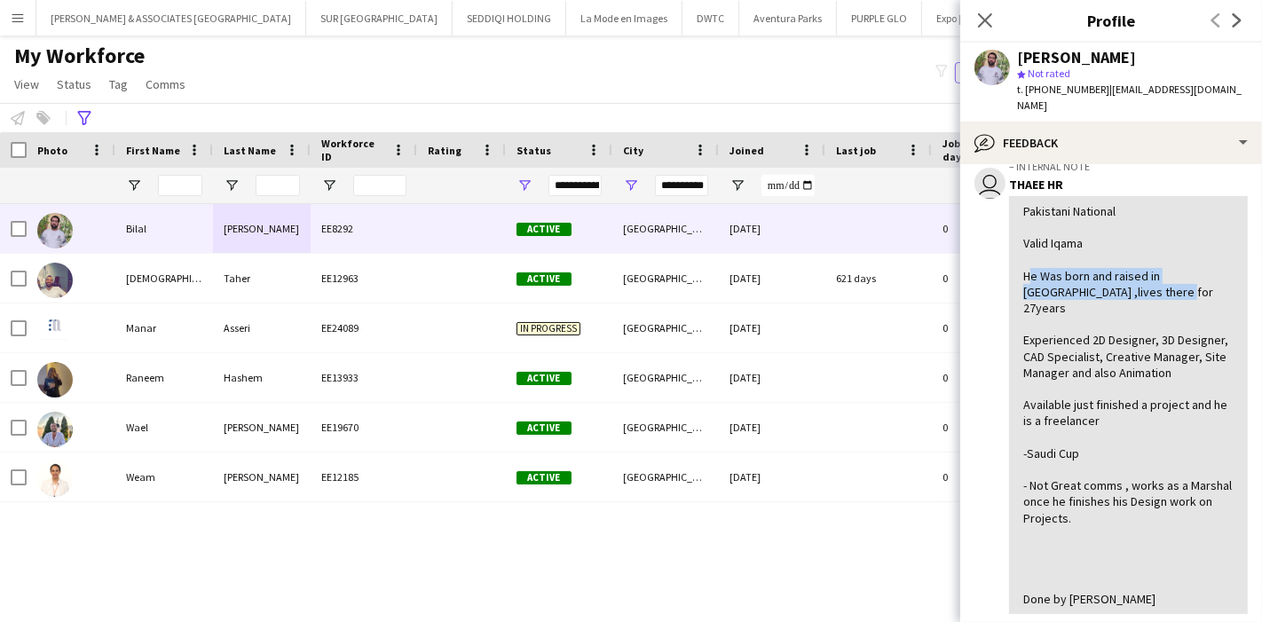
drag, startPoint x: 1020, startPoint y: 257, endPoint x: 1118, endPoint y: 288, distance: 102.4
click at [1118, 288] on div "Pakistani National Valid Iqama He Was born and raised in [GEOGRAPHIC_DATA] ,liv…" at bounding box center [1128, 405] width 239 height 418
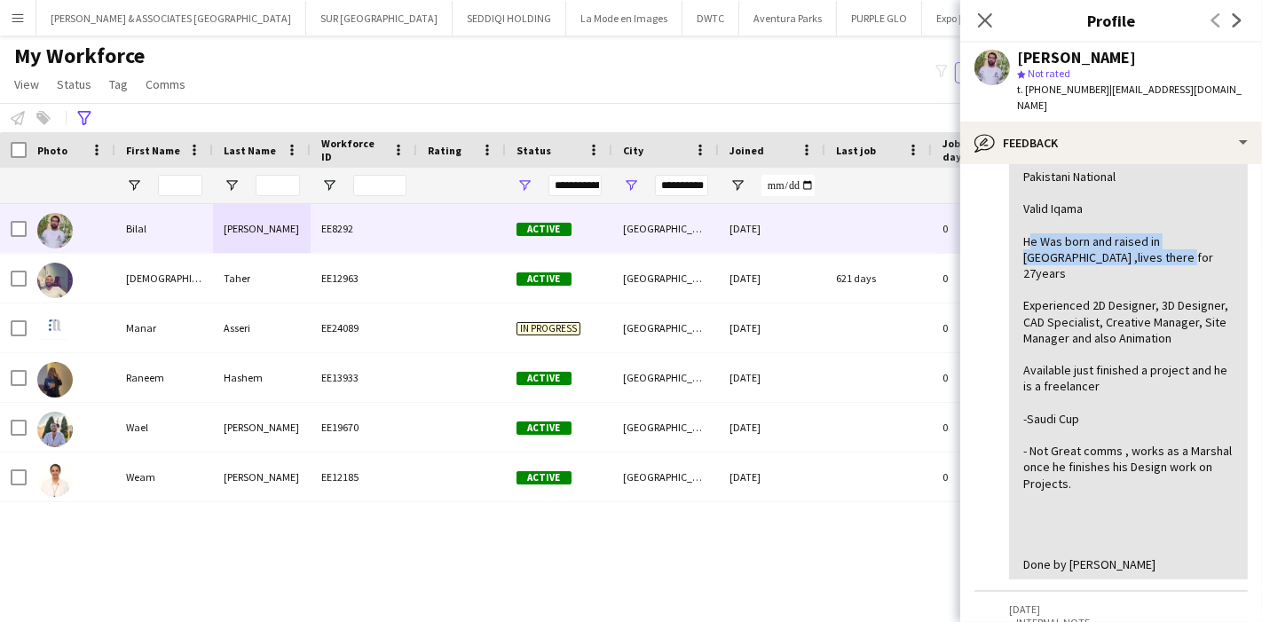
scroll to position [197, 0]
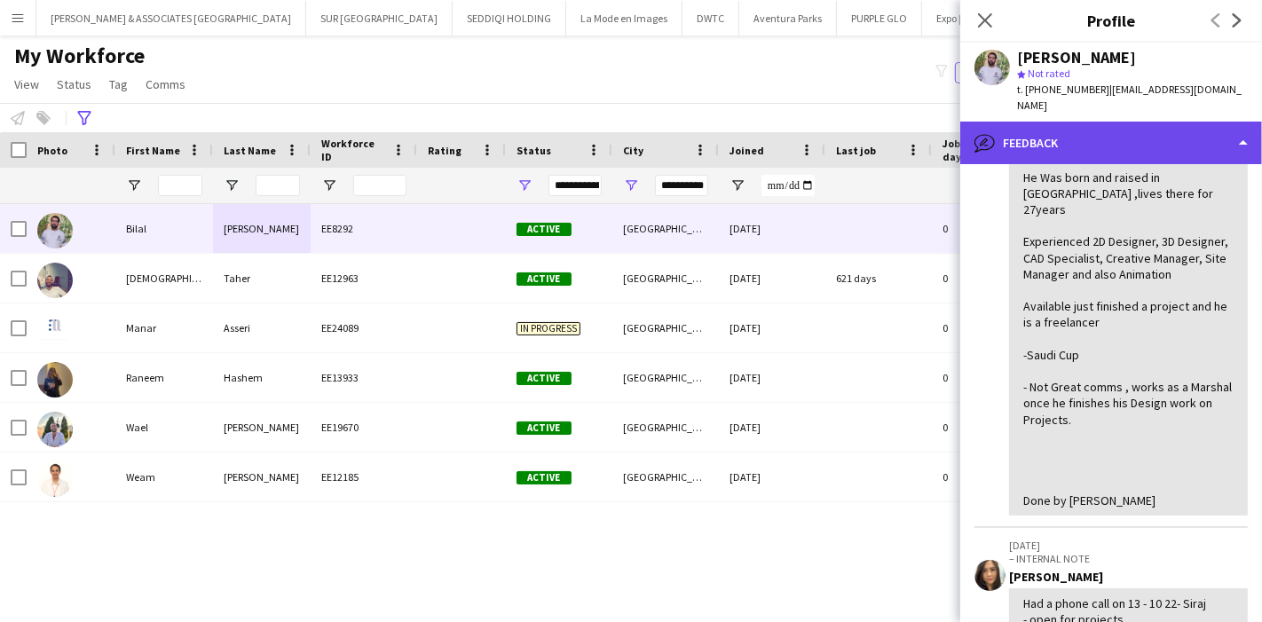
click at [1223, 122] on div "bubble-pencil Feedback" at bounding box center [1111, 143] width 302 height 43
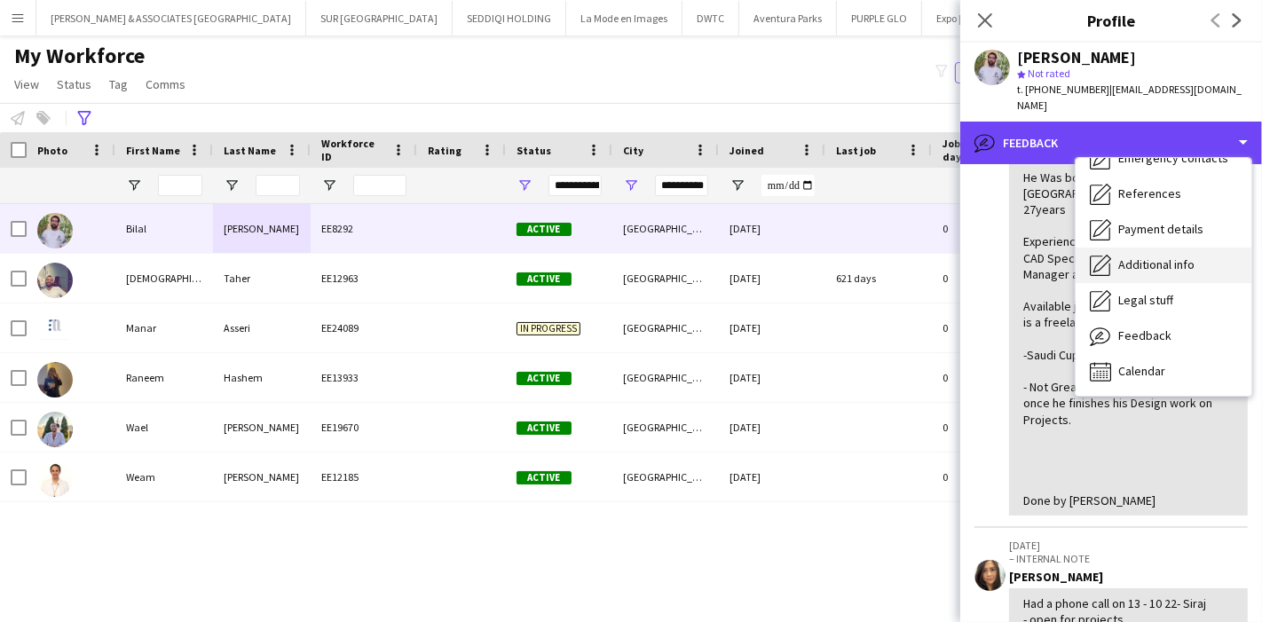
scroll to position [0, 0]
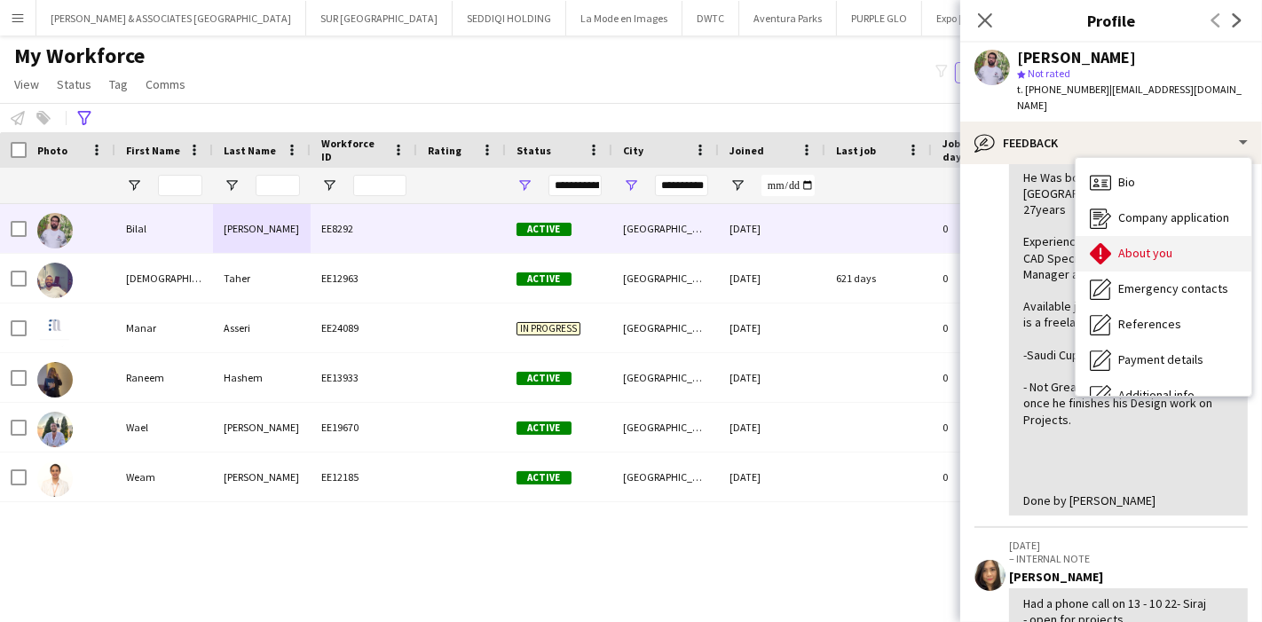
click at [1158, 245] on span "About you" at bounding box center [1145, 253] width 54 height 16
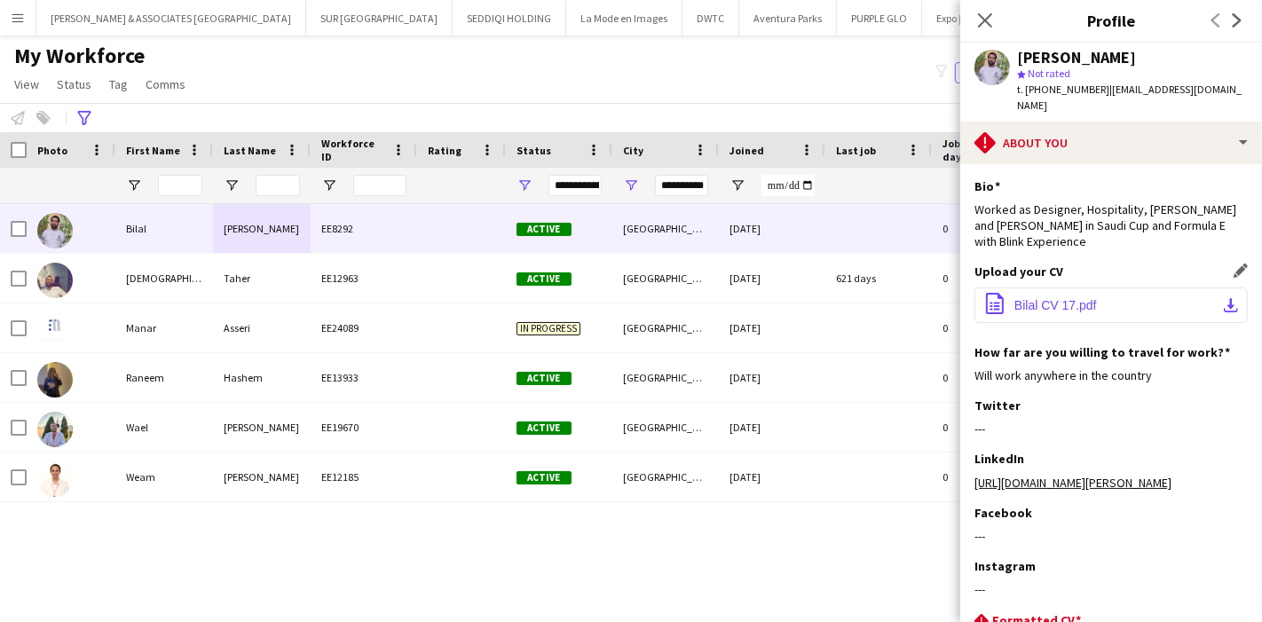
click at [1223, 298] on app-icon "download-bottom" at bounding box center [1230, 305] width 14 height 14
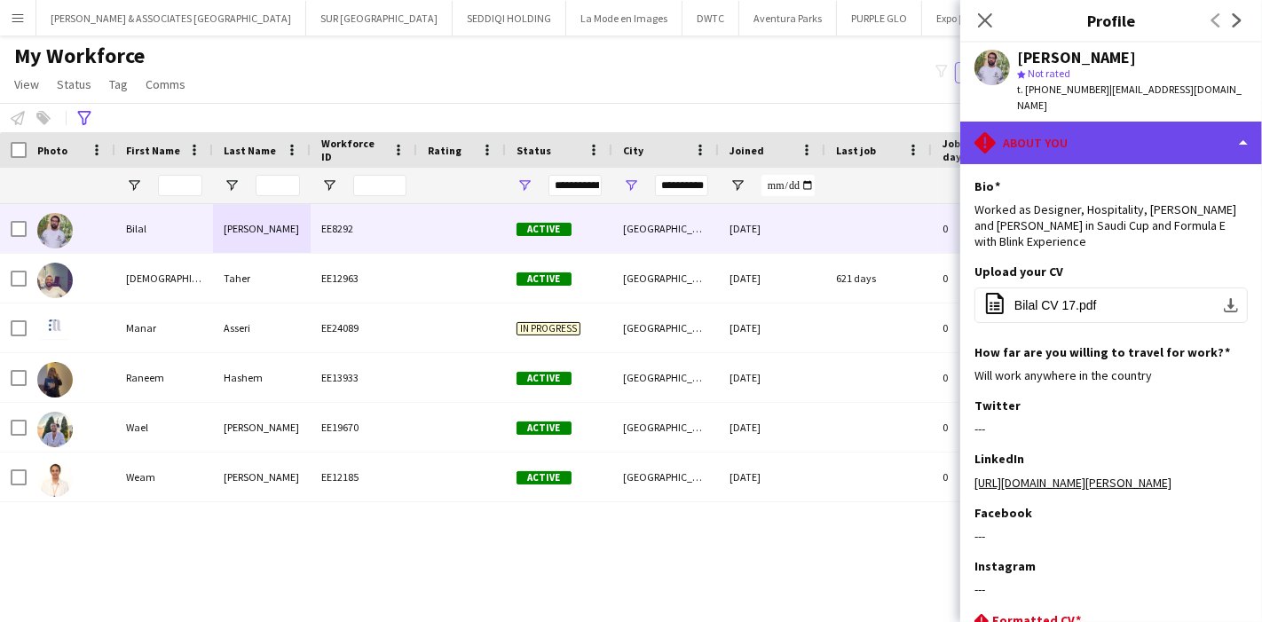
click at [1171, 128] on div "rhombus-alert About you" at bounding box center [1111, 143] width 302 height 43
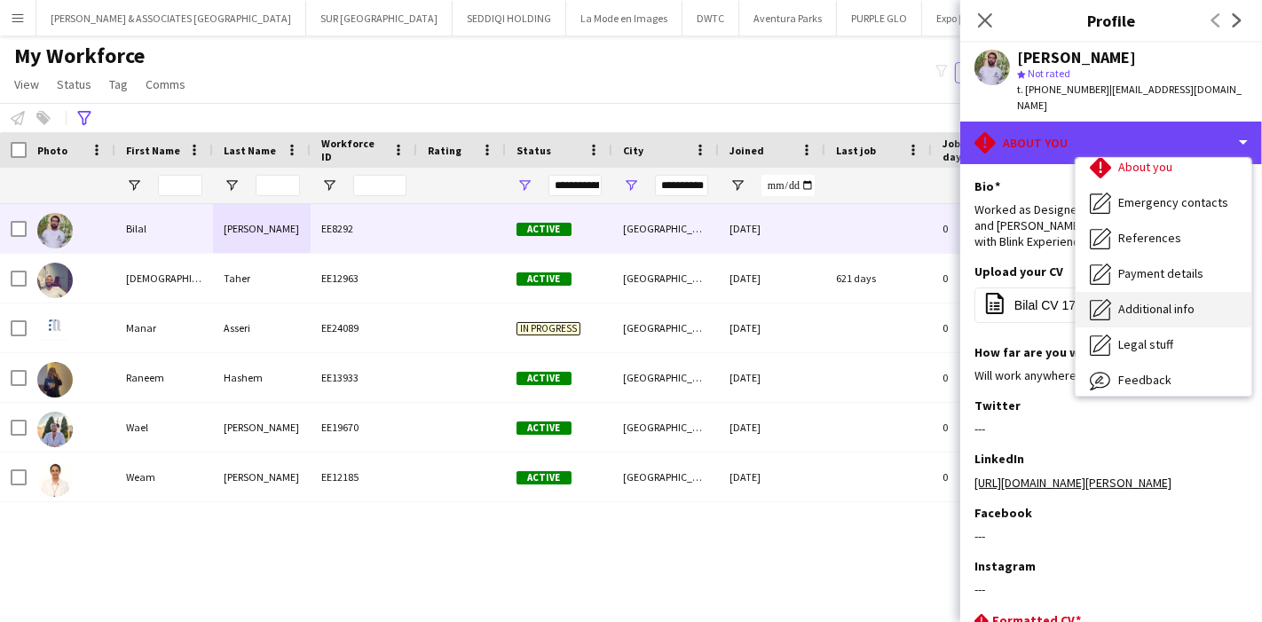
scroll to position [130, 0]
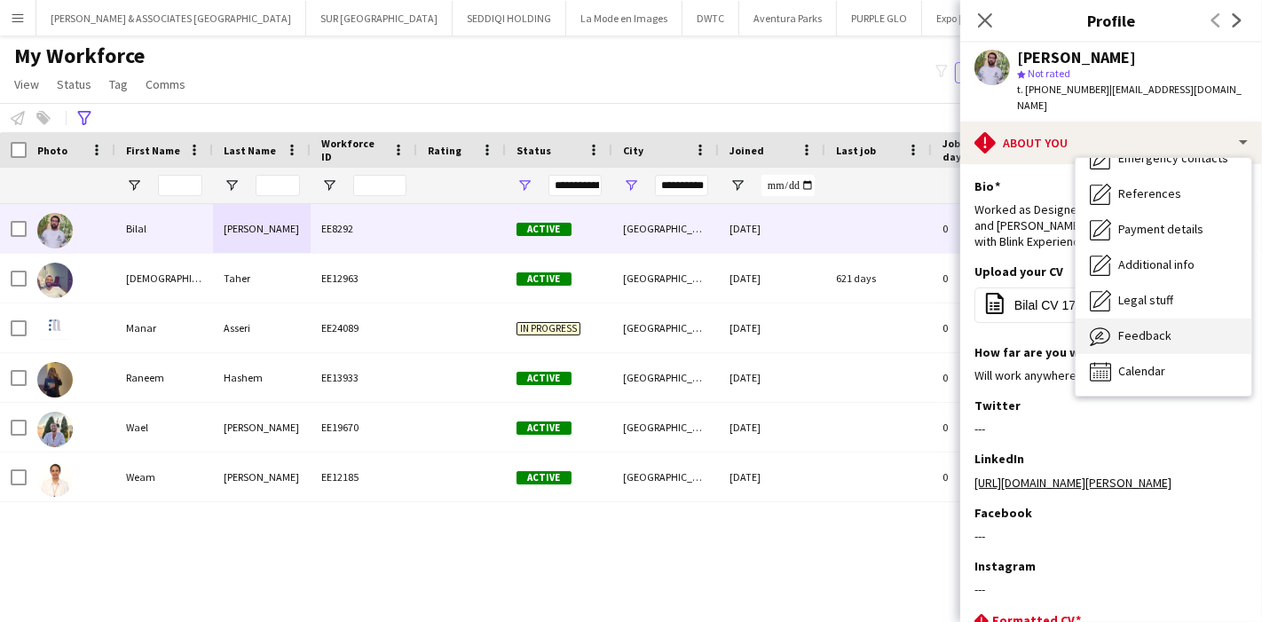
click at [1155, 327] on span "Feedback" at bounding box center [1144, 335] width 53 height 16
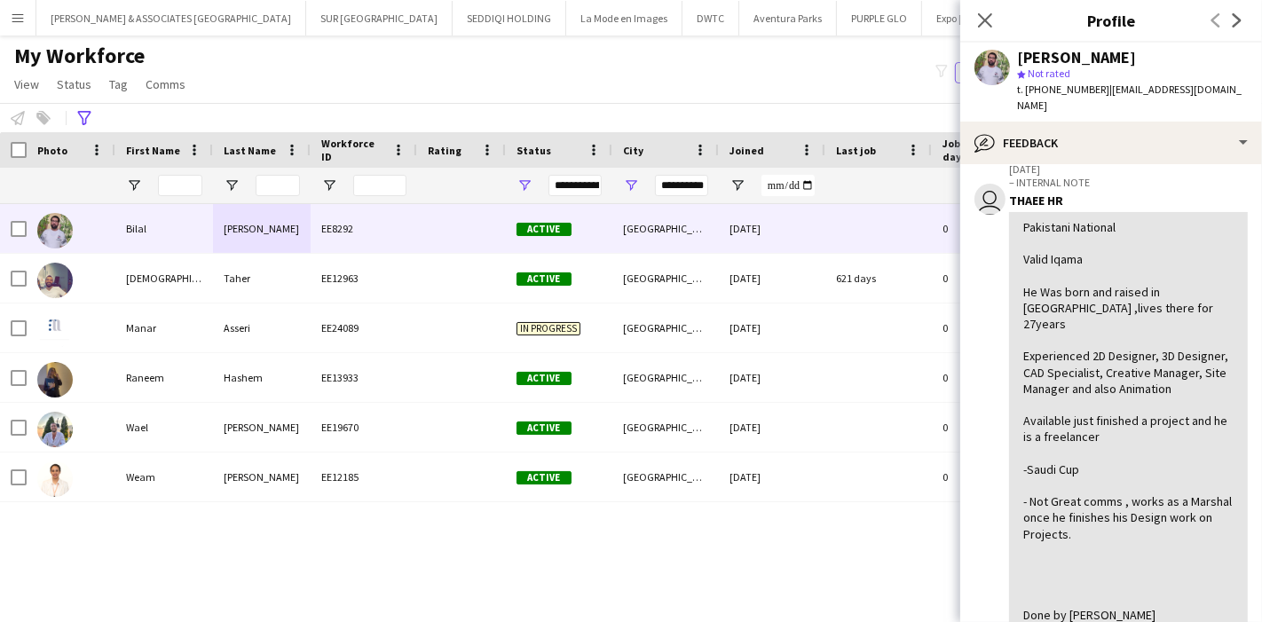
scroll to position [98, 0]
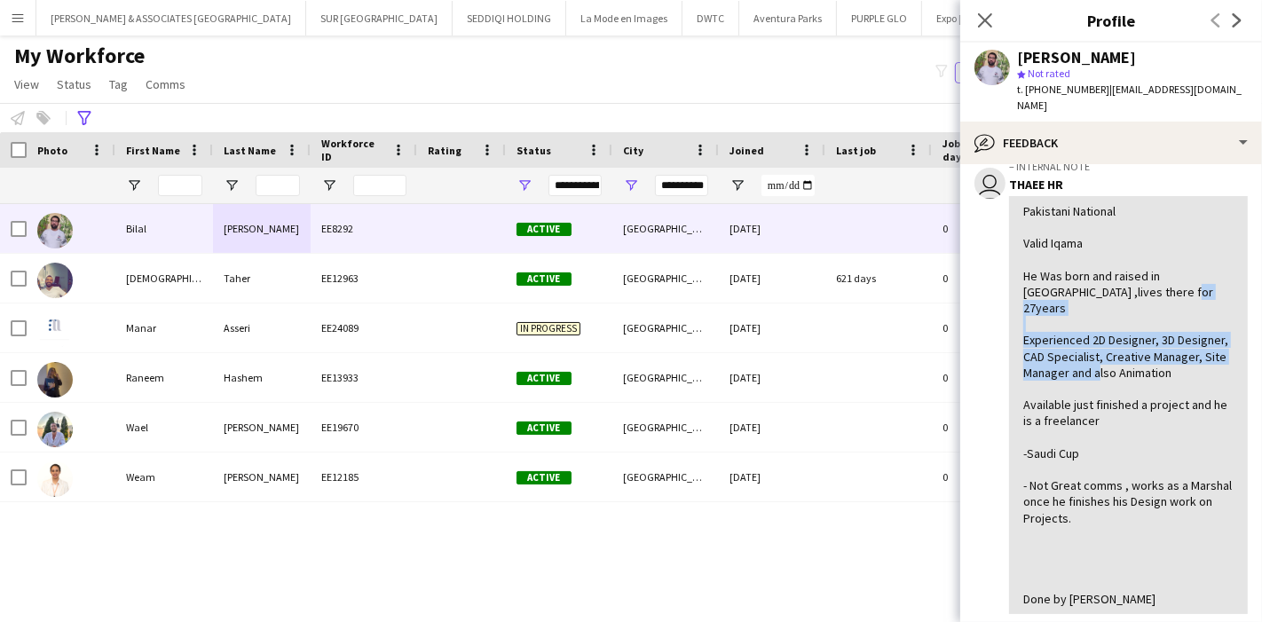
drag, startPoint x: 1023, startPoint y: 301, endPoint x: 1116, endPoint y: 356, distance: 108.2
click at [1116, 356] on div "Pakistani National Valid Iqama He Was born and raised in [GEOGRAPHIC_DATA] ,liv…" at bounding box center [1128, 405] width 210 height 404
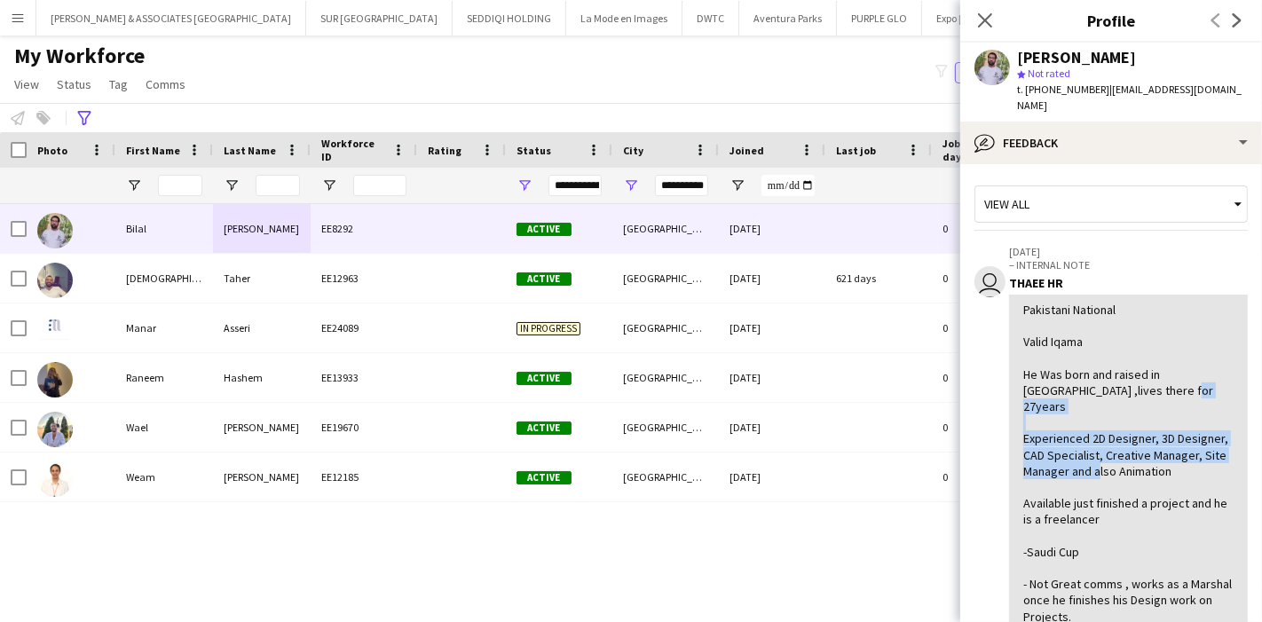
scroll to position [0, 0]
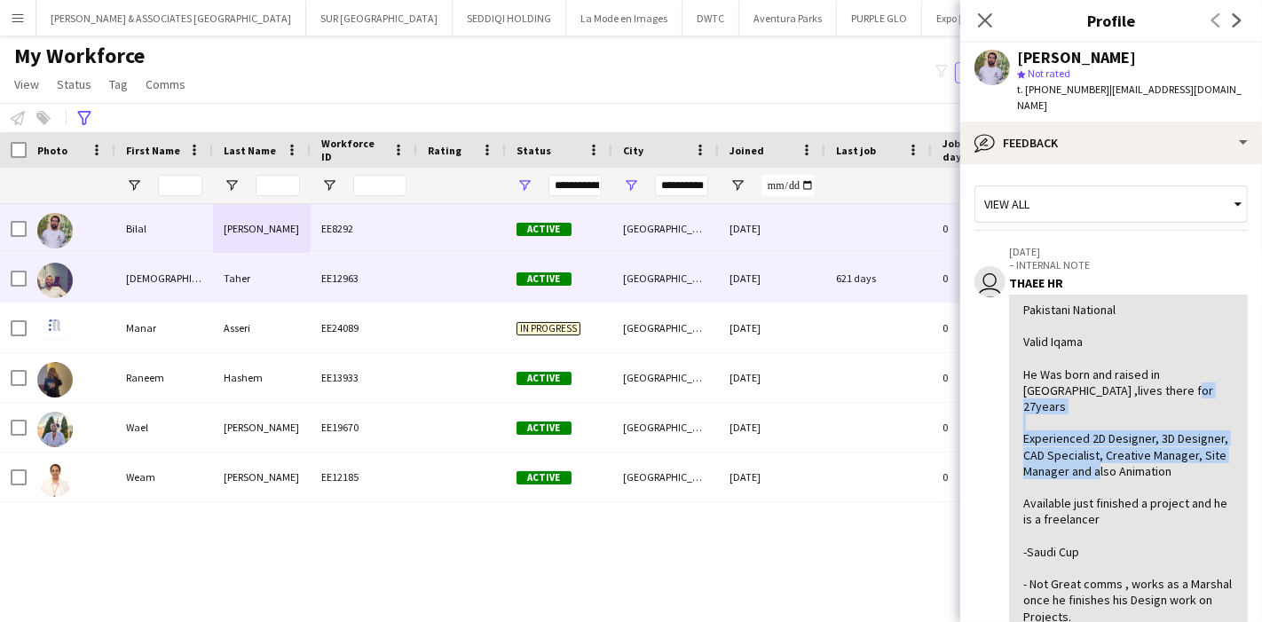
click at [152, 282] on div "[DEMOGRAPHIC_DATA]" at bounding box center [164, 278] width 98 height 49
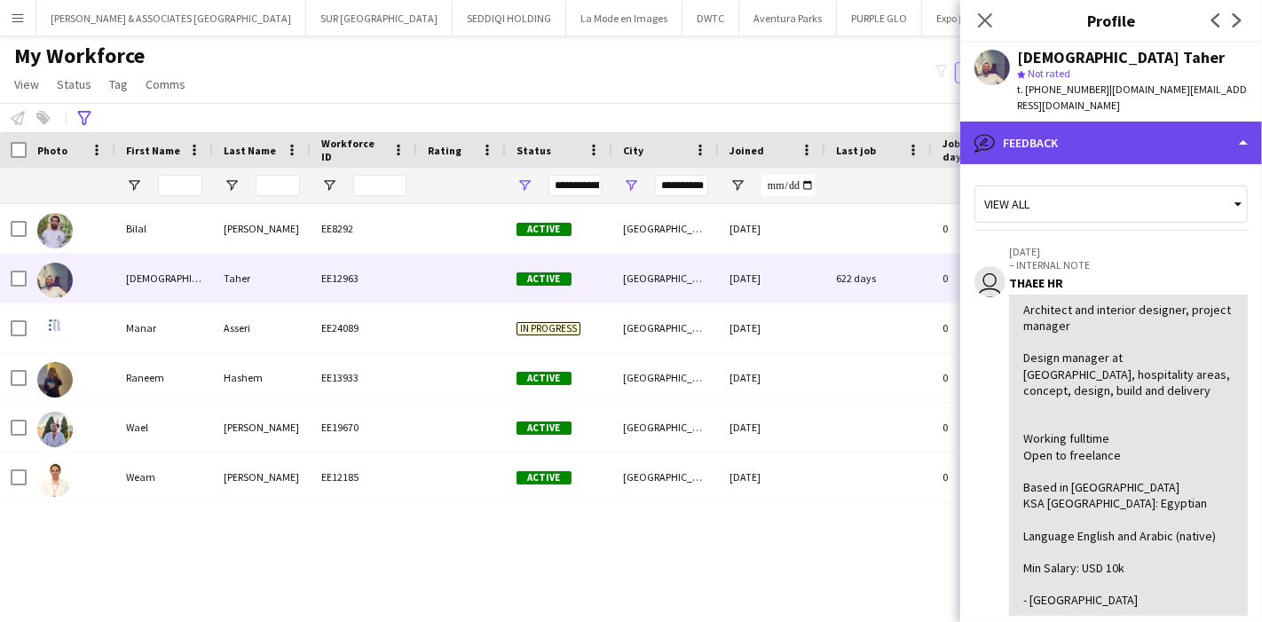
click at [1157, 132] on div "bubble-pencil Feedback" at bounding box center [1111, 143] width 302 height 43
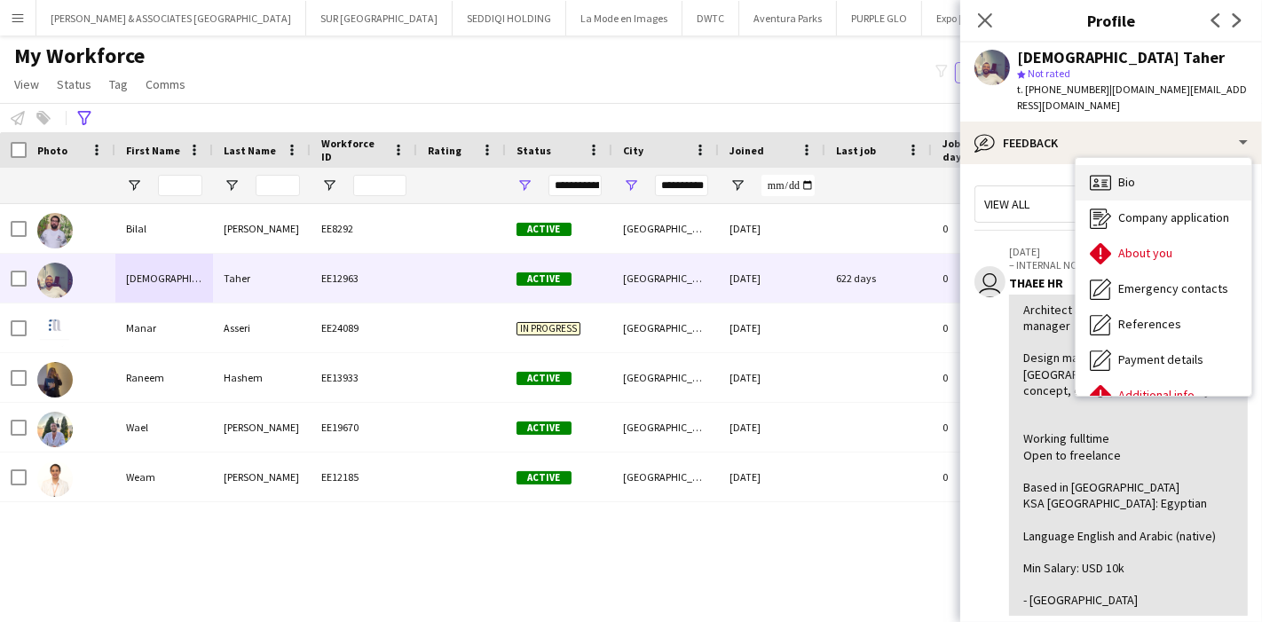
click at [1142, 177] on div "Bio Bio" at bounding box center [1163, 182] width 176 height 35
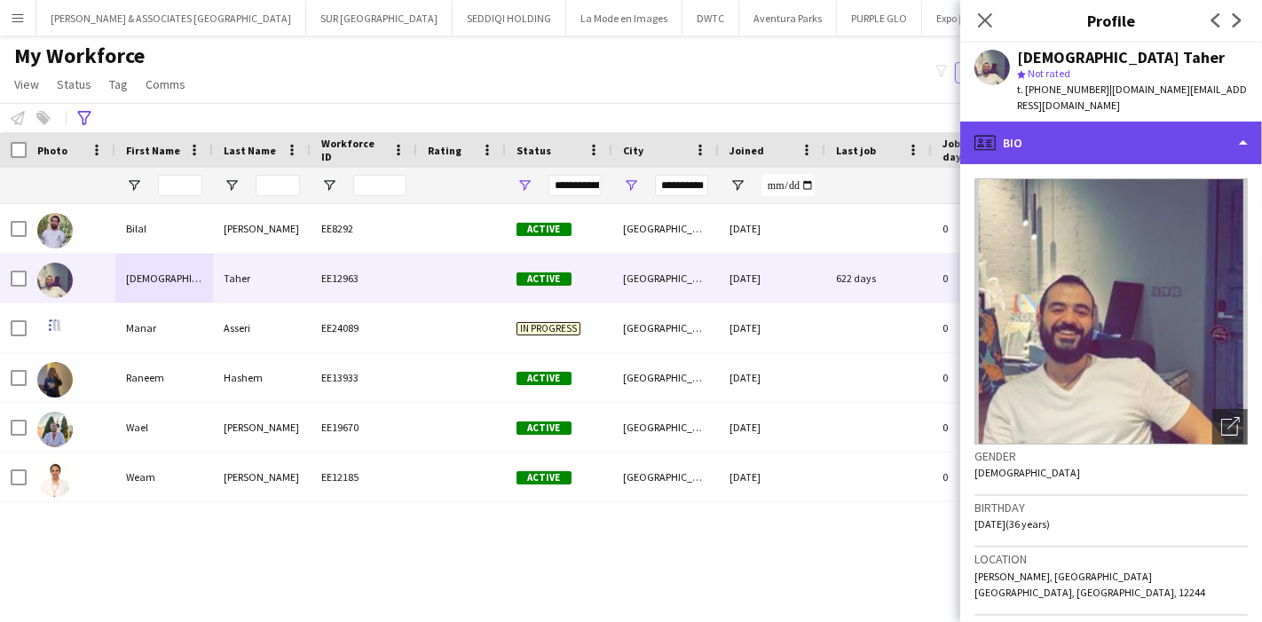
click at [1178, 130] on div "profile Bio" at bounding box center [1111, 143] width 302 height 43
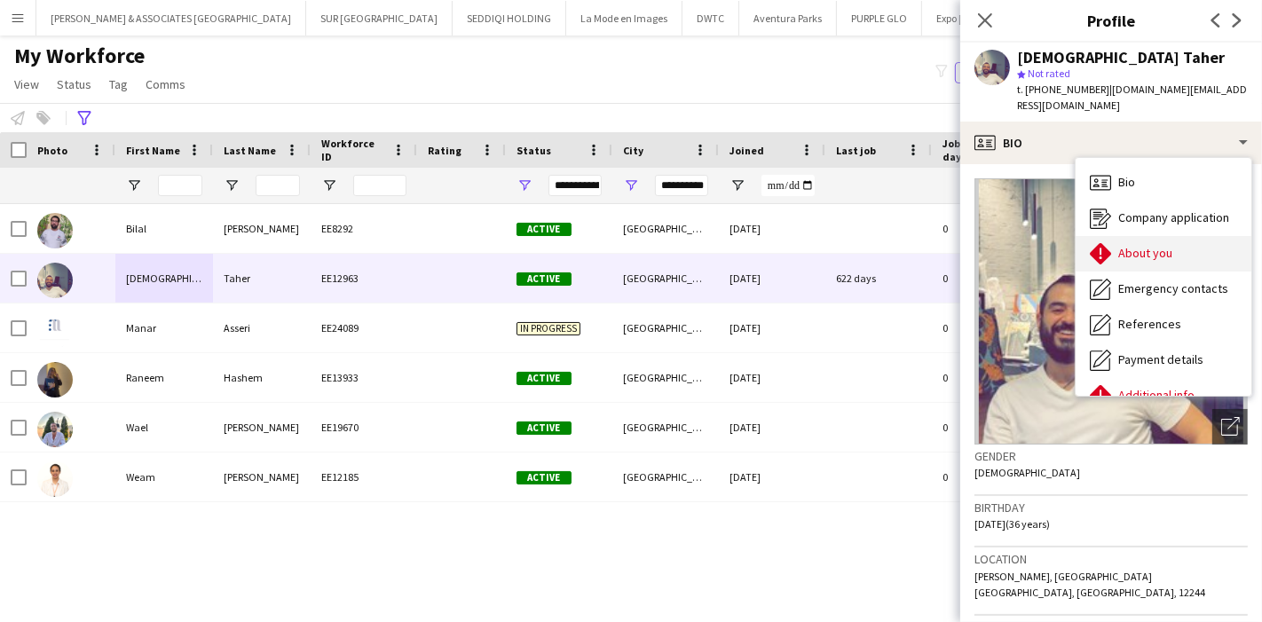
click at [1166, 245] on span "About you" at bounding box center [1145, 253] width 54 height 16
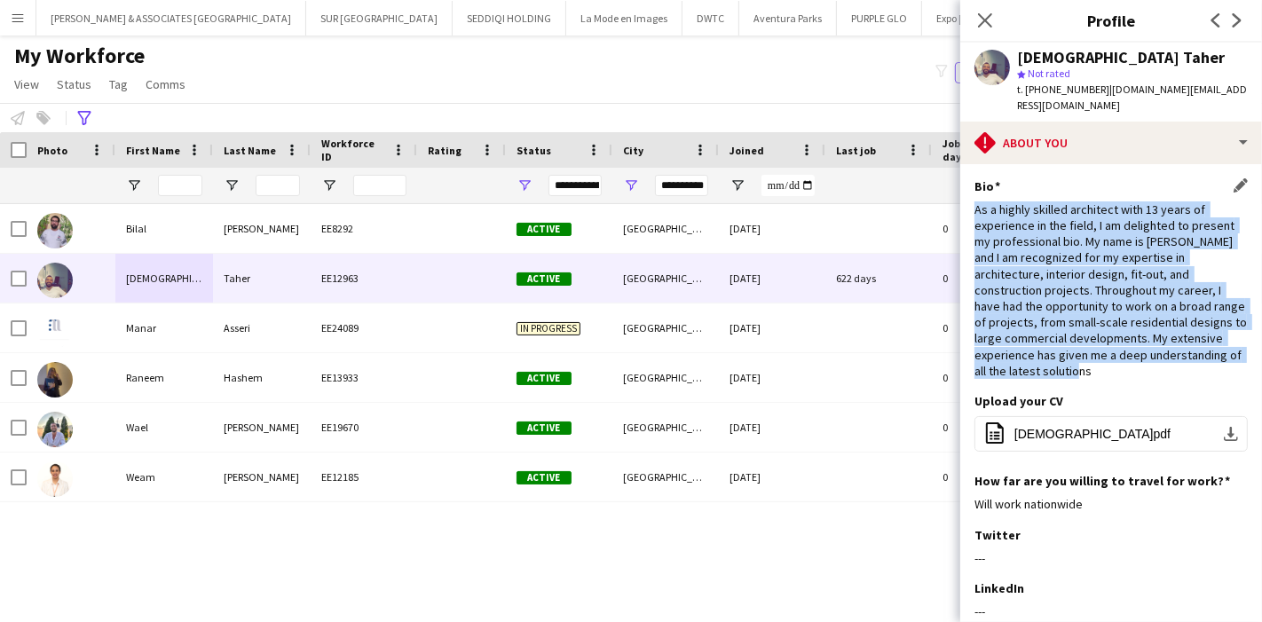
drag, startPoint x: 976, startPoint y: 192, endPoint x: 1047, endPoint y: 355, distance: 178.0
click at [1047, 355] on div "As a highly skilled architect with 13 years of experience in the field, I am de…" at bounding box center [1110, 289] width 273 height 177
drag, startPoint x: 1018, startPoint y: 356, endPoint x: 975, endPoint y: 176, distance: 185.1
click at [975, 178] on div "Bio Edit this field As a highly skilled architect with 13 years of experience i…" at bounding box center [1110, 285] width 273 height 215
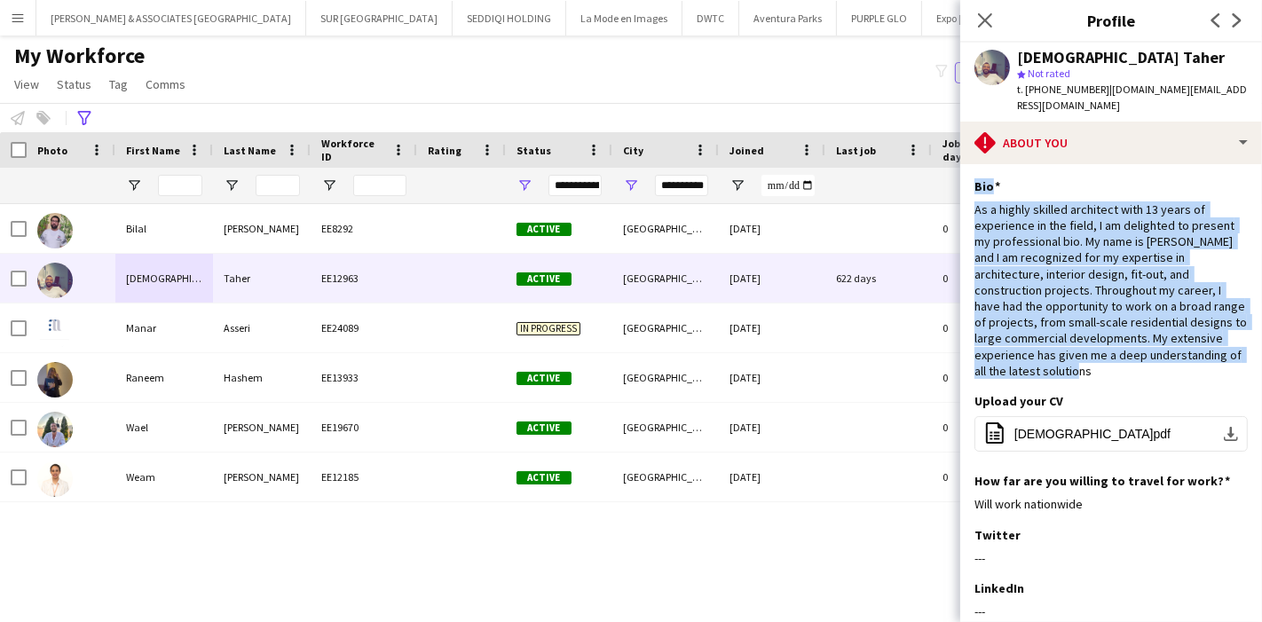
click at [973, 196] on app-section-data-types "Bio Edit this field As a highly skilled architect with 13 years of experience i…" at bounding box center [1111, 393] width 302 height 458
click at [976, 201] on div "As a highly skilled architect with 13 years of experience in the field, I am de…" at bounding box center [1110, 289] width 273 height 177
drag, startPoint x: 975, startPoint y: 194, endPoint x: 1041, endPoint y: 361, distance: 179.2
click at [1041, 361] on div "As a highly skilled architect with 13 years of experience in the field, I am de…" at bounding box center [1110, 289] width 273 height 177
click at [1039, 358] on div "As a highly skilled architect with 13 years of experience in the field, I am de…" at bounding box center [1110, 289] width 273 height 177
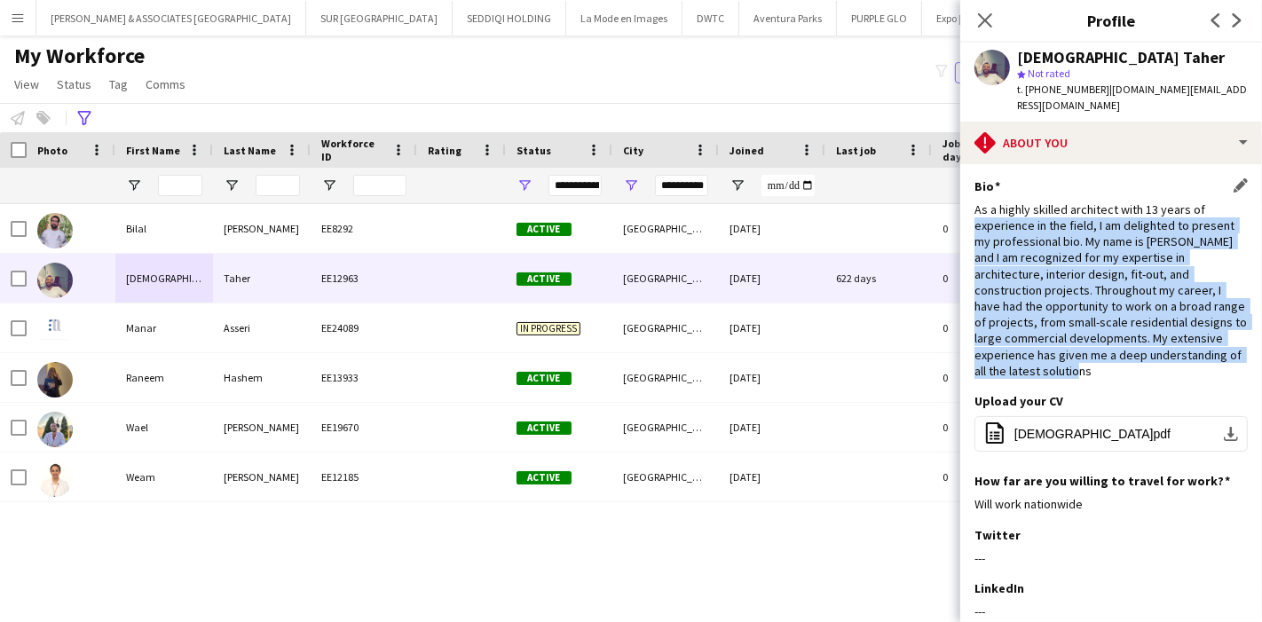
drag, startPoint x: 1034, startPoint y: 356, endPoint x: 975, endPoint y: 204, distance: 162.6
click at [975, 204] on div "As a highly skilled architect with 13 years of experience in the field, I am de…" at bounding box center [1110, 289] width 273 height 177
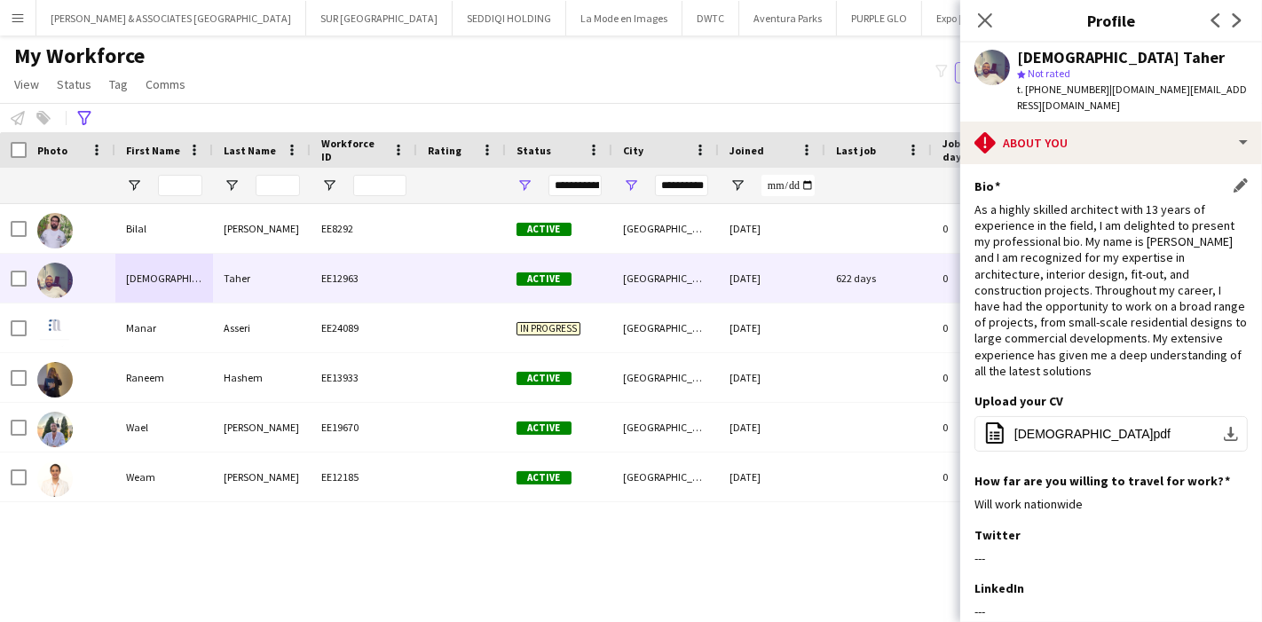
click at [975, 201] on div "As a highly skilled architect with 13 years of experience in the field, I am de…" at bounding box center [1110, 289] width 273 height 177
drag, startPoint x: 978, startPoint y: 219, endPoint x: 995, endPoint y: 266, distance: 50.0
click at [992, 260] on div "As a highly skilled architect with 13 years of experience in the field, I am de…" at bounding box center [1110, 289] width 273 height 177
click at [1124, 320] on div "As a highly skilled architect with 13 years of experience in the field, I am de…" at bounding box center [1110, 289] width 273 height 177
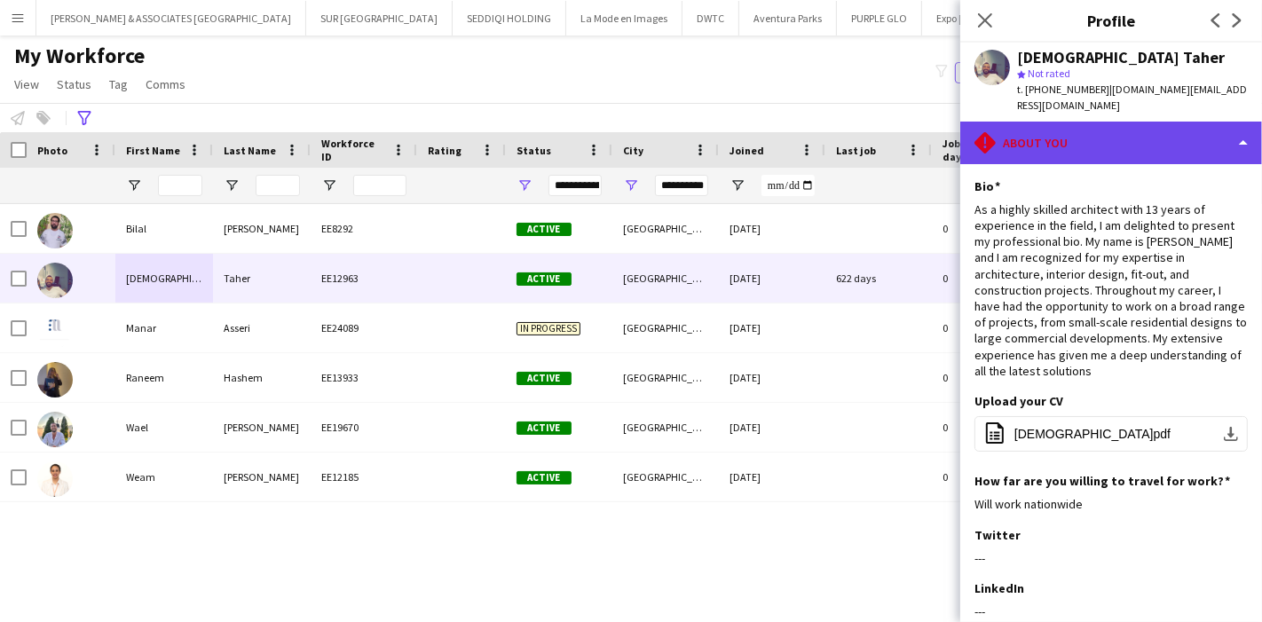
click at [1209, 133] on div "rhombus-alert About you" at bounding box center [1111, 143] width 302 height 43
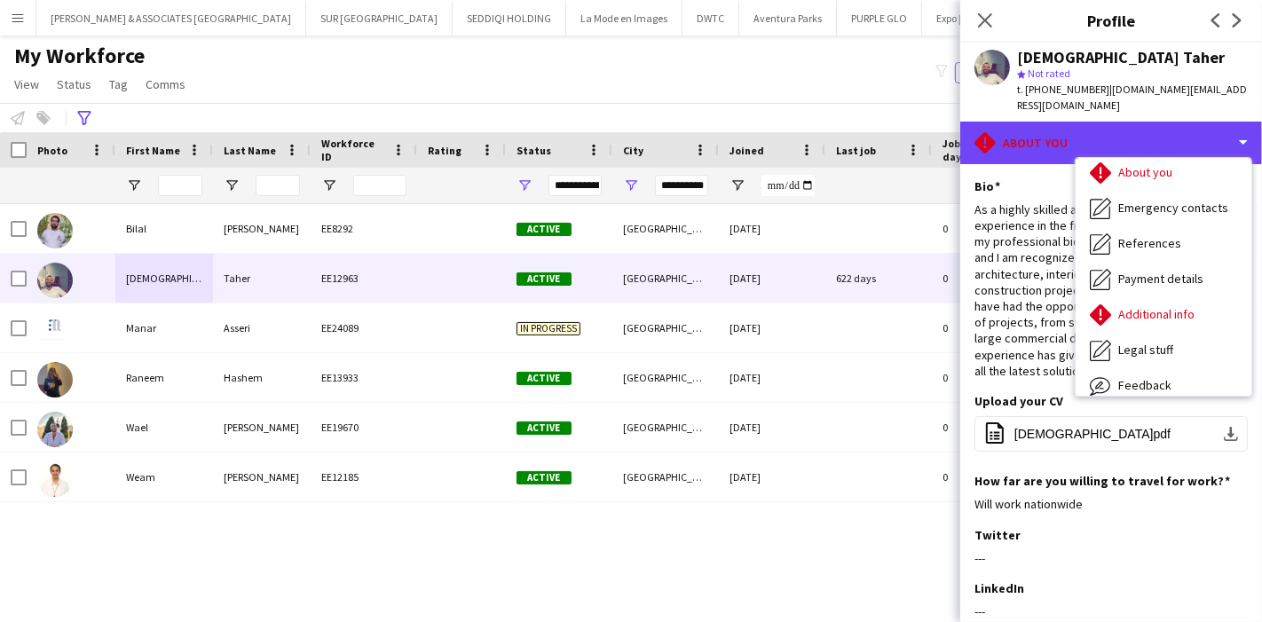
scroll to position [130, 0]
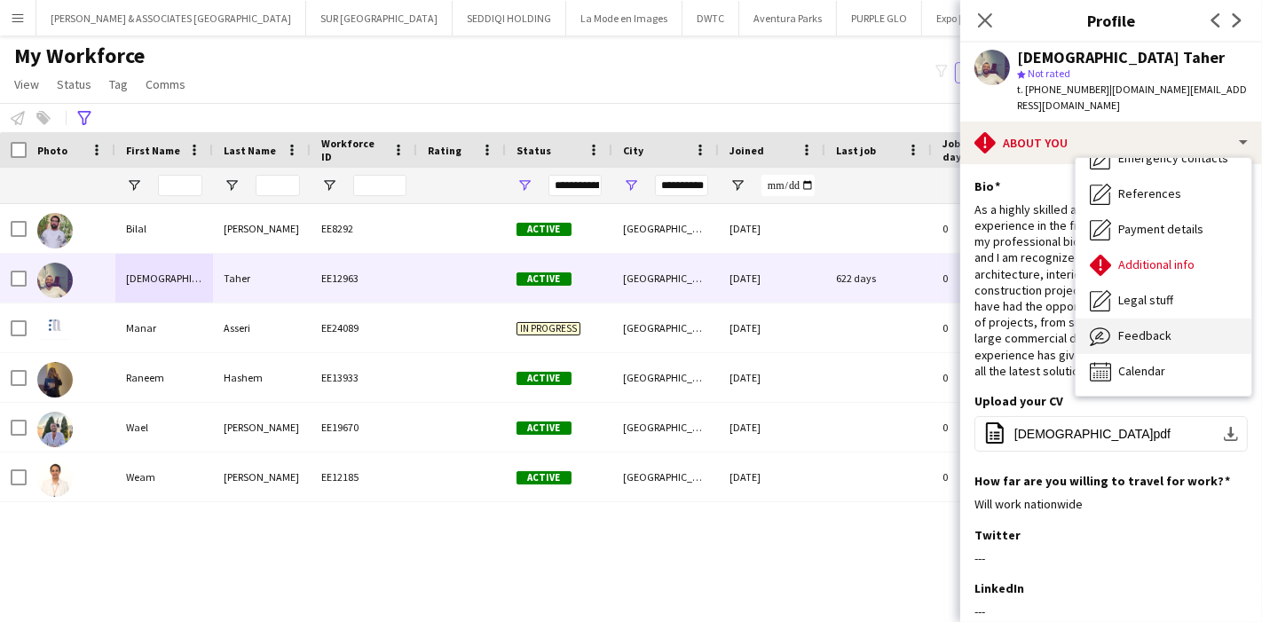
click at [1187, 319] on div "Feedback Feedback" at bounding box center [1163, 336] width 176 height 35
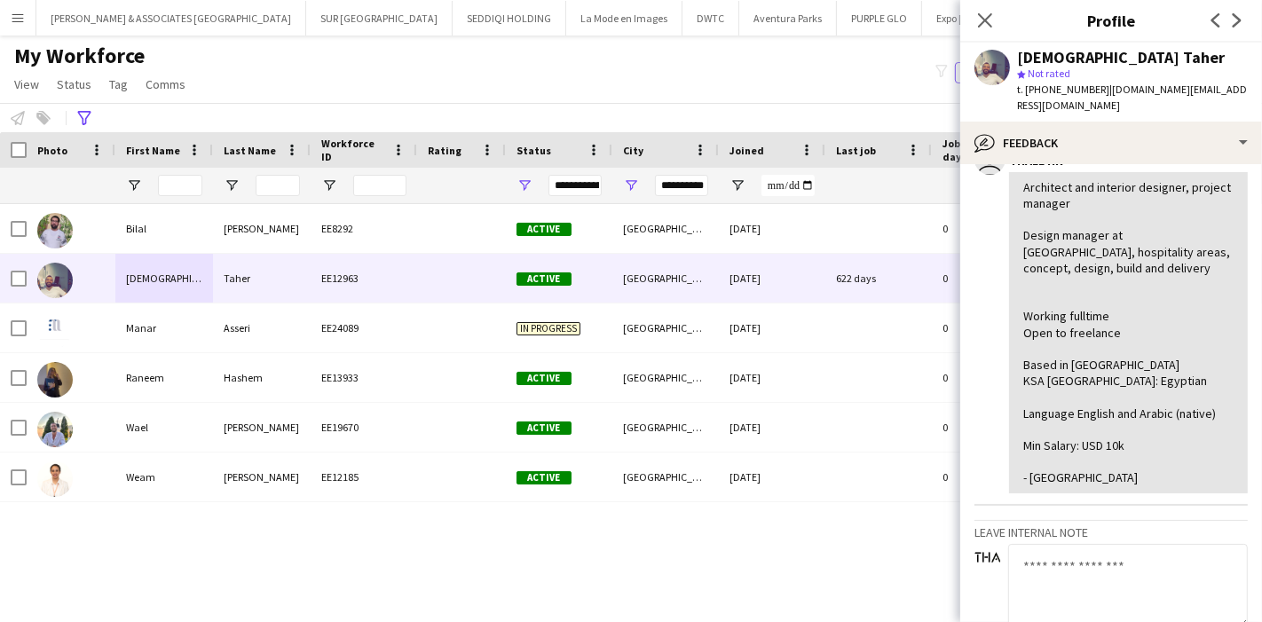
scroll to position [98, 0]
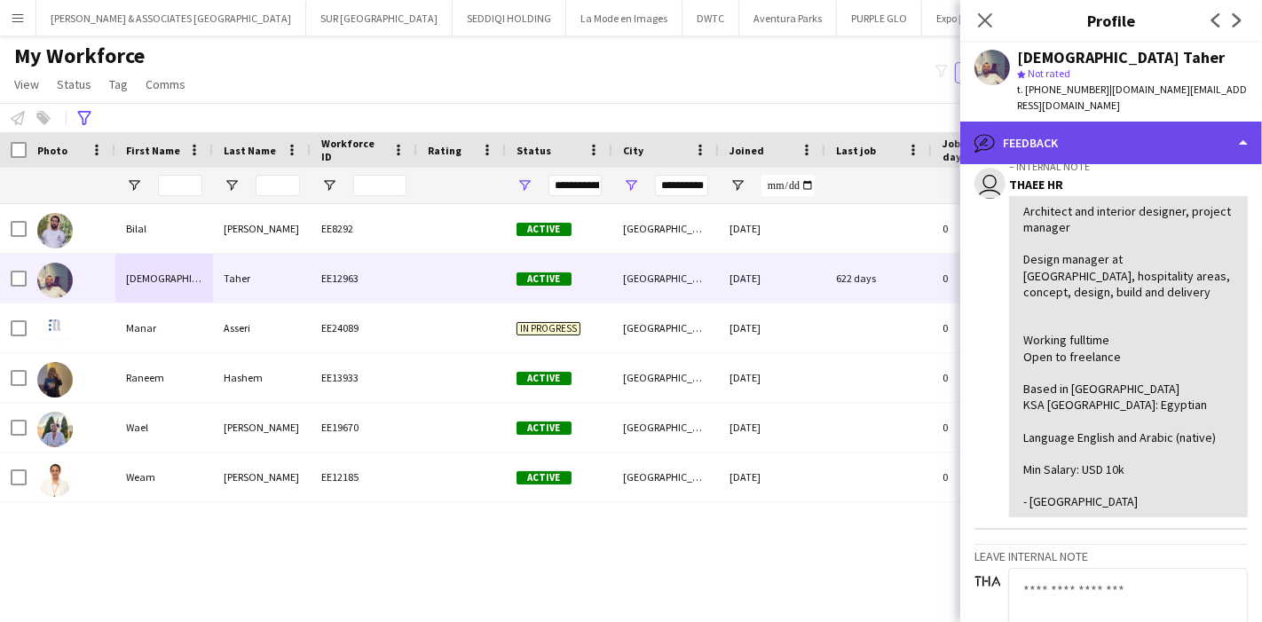
click at [1182, 133] on div "bubble-pencil Feedback" at bounding box center [1111, 143] width 302 height 43
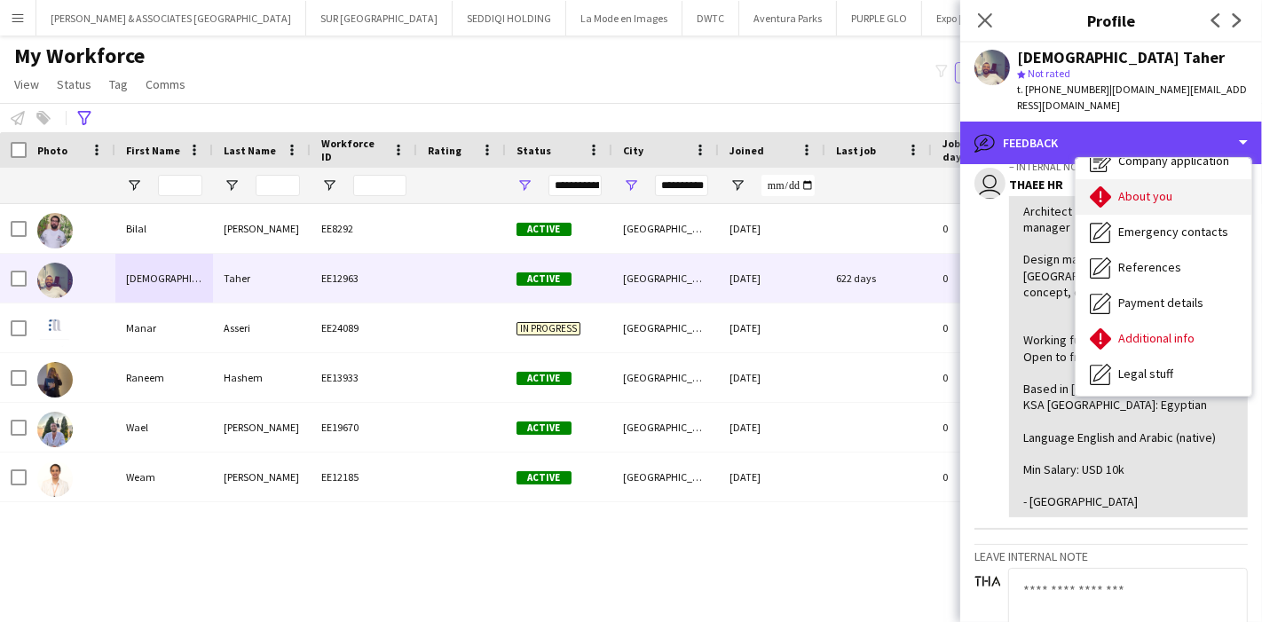
scroll to position [0, 0]
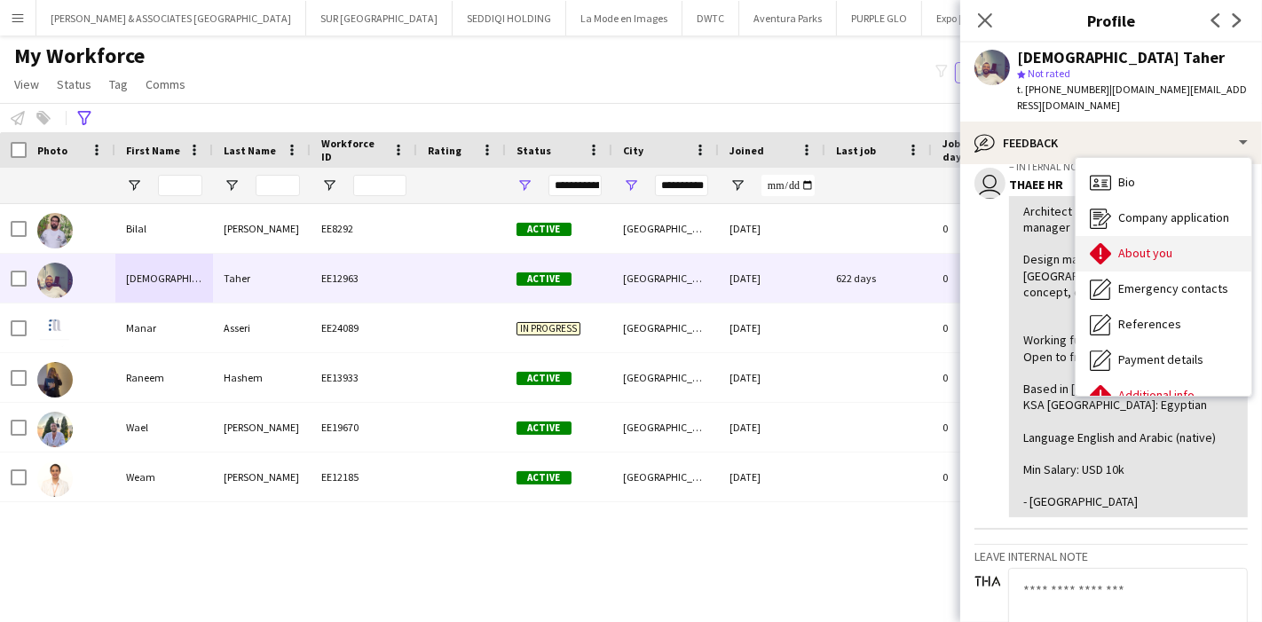
click at [1165, 245] on span "About you" at bounding box center [1145, 253] width 54 height 16
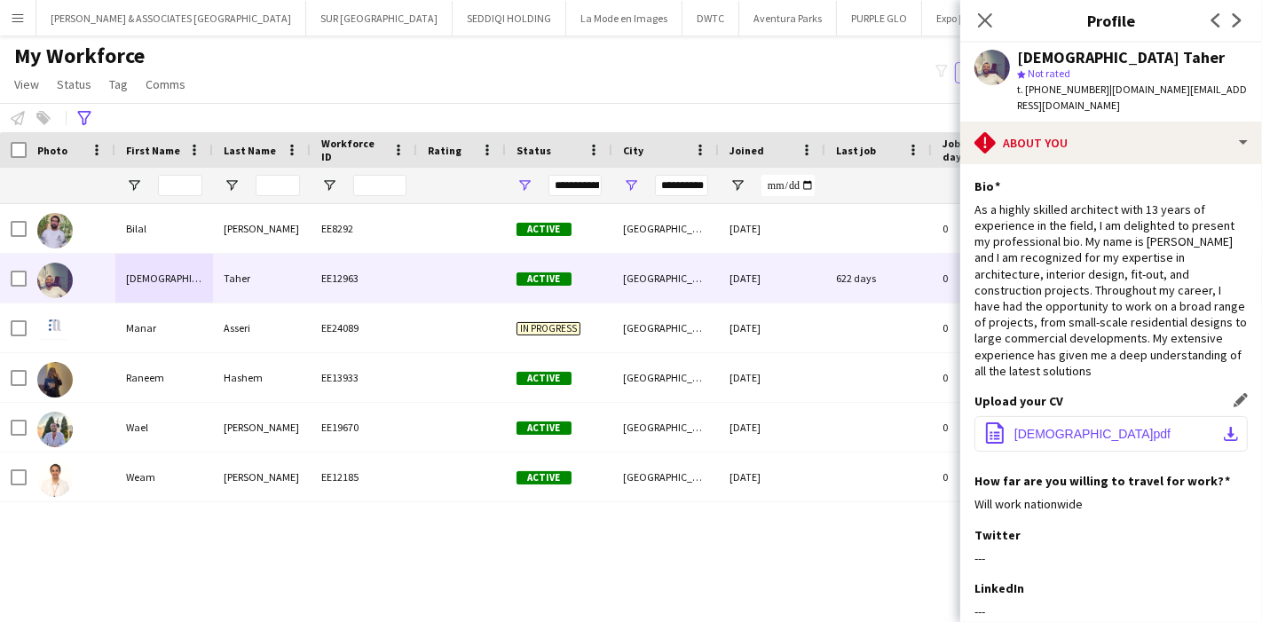
click at [1224, 416] on button "office-file-sheet [DEMOGRAPHIC_DATA]pdf download-bottom" at bounding box center [1110, 433] width 273 height 35
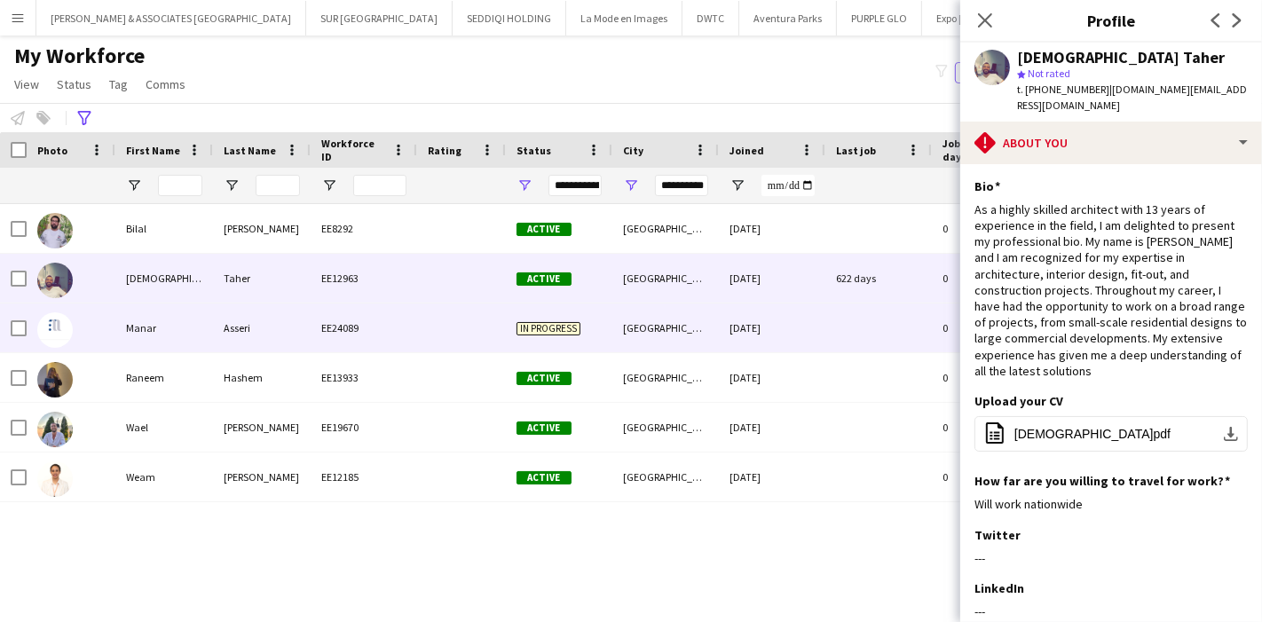
click at [267, 330] on div "Asseri" at bounding box center [262, 327] width 98 height 49
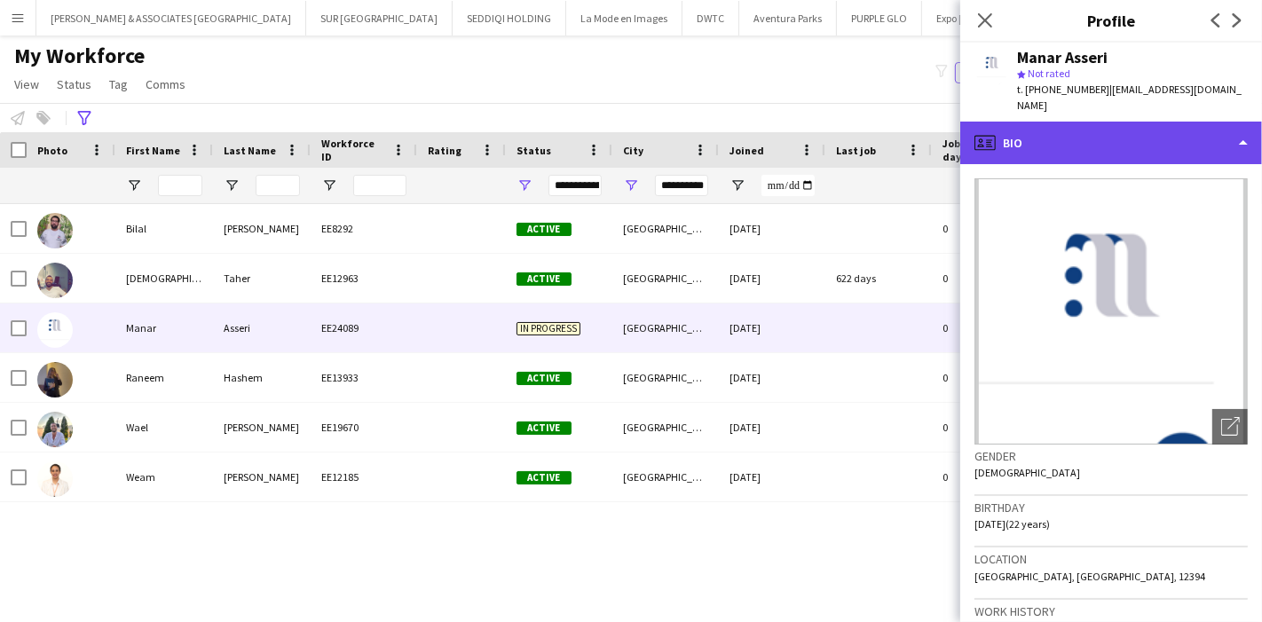
click at [1165, 135] on div "profile Bio" at bounding box center [1111, 143] width 302 height 43
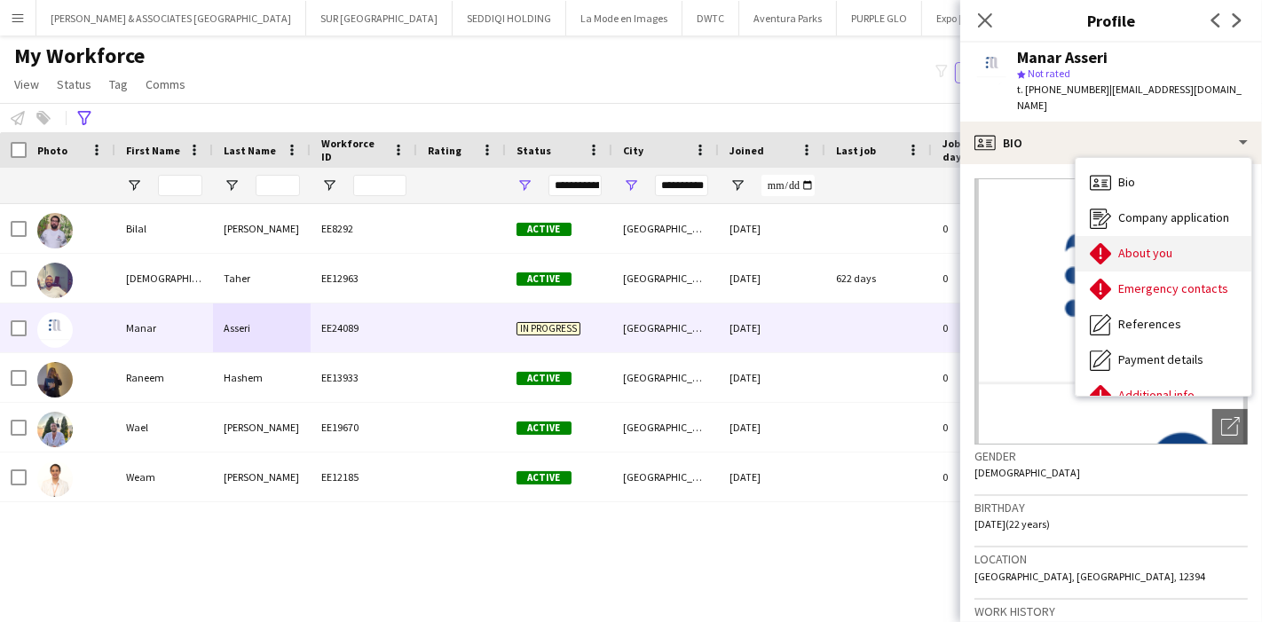
click at [1191, 236] on div "About you About you" at bounding box center [1163, 253] width 176 height 35
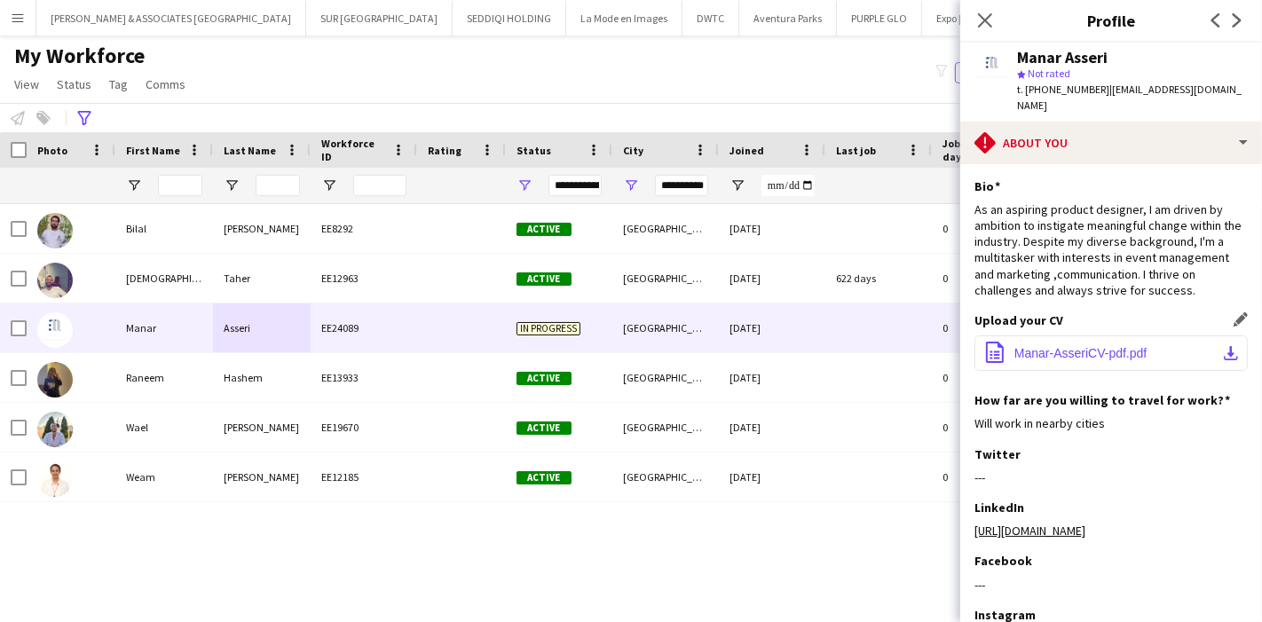
click at [1223, 335] on button "office-file-sheet Manar-AsseriCV-pdf.pdf download-bottom" at bounding box center [1110, 352] width 273 height 35
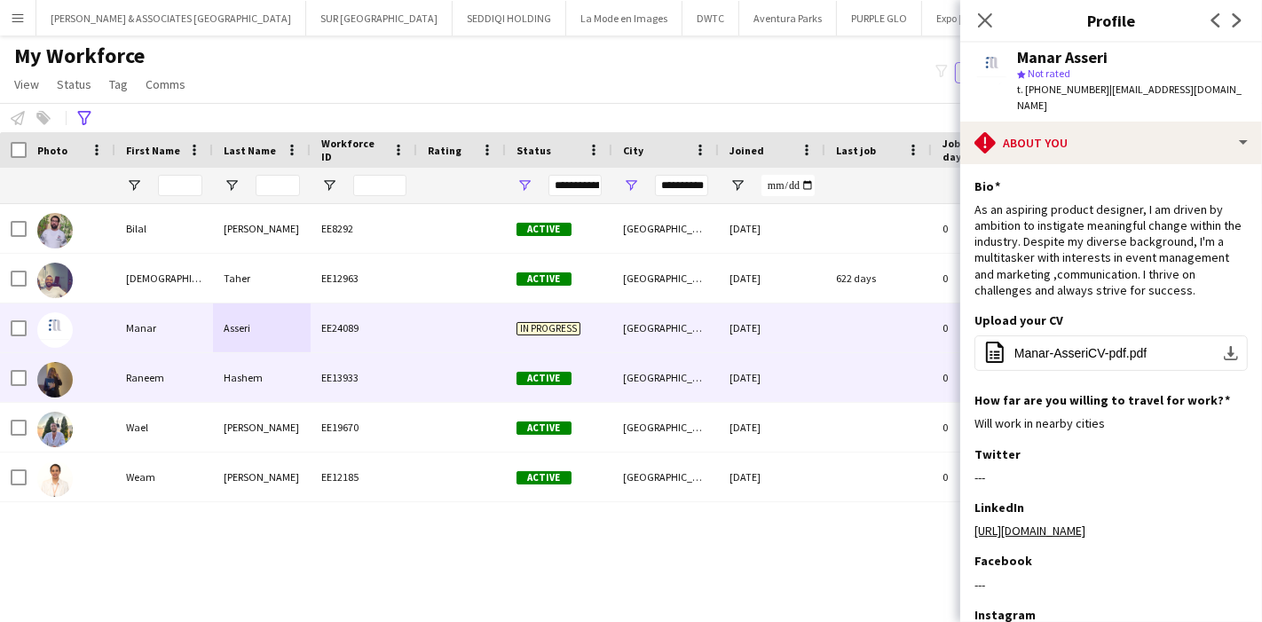
click at [196, 394] on div "Raneem" at bounding box center [164, 377] width 98 height 49
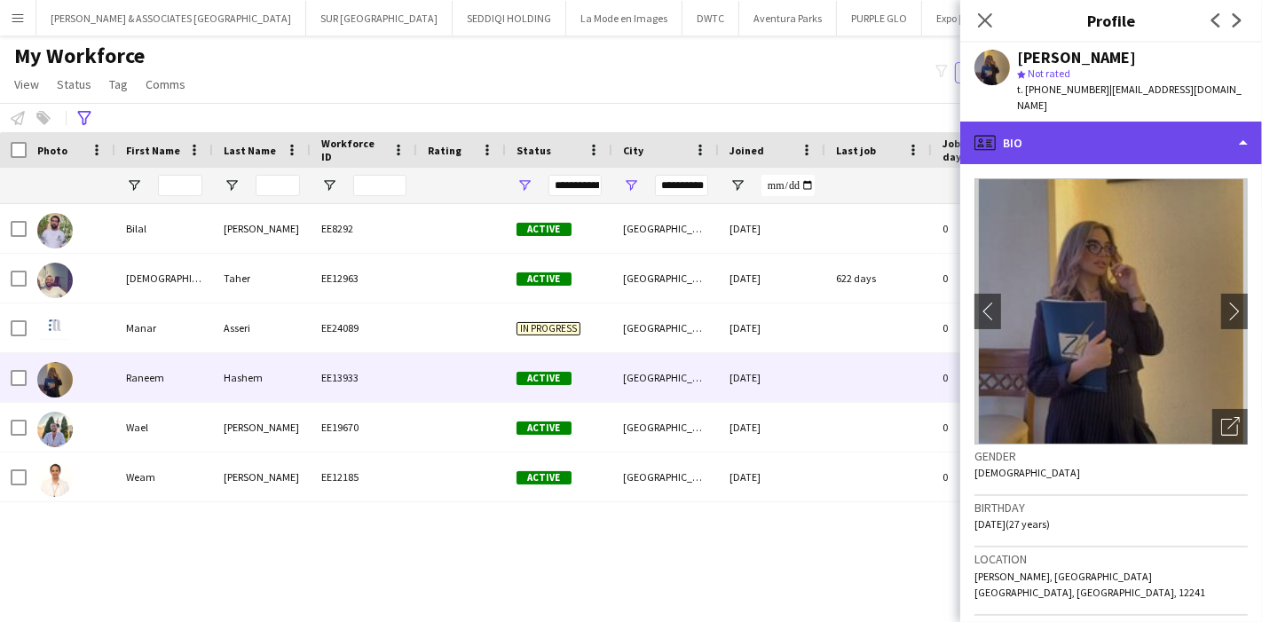
click at [1249, 137] on div "profile Bio" at bounding box center [1111, 143] width 302 height 43
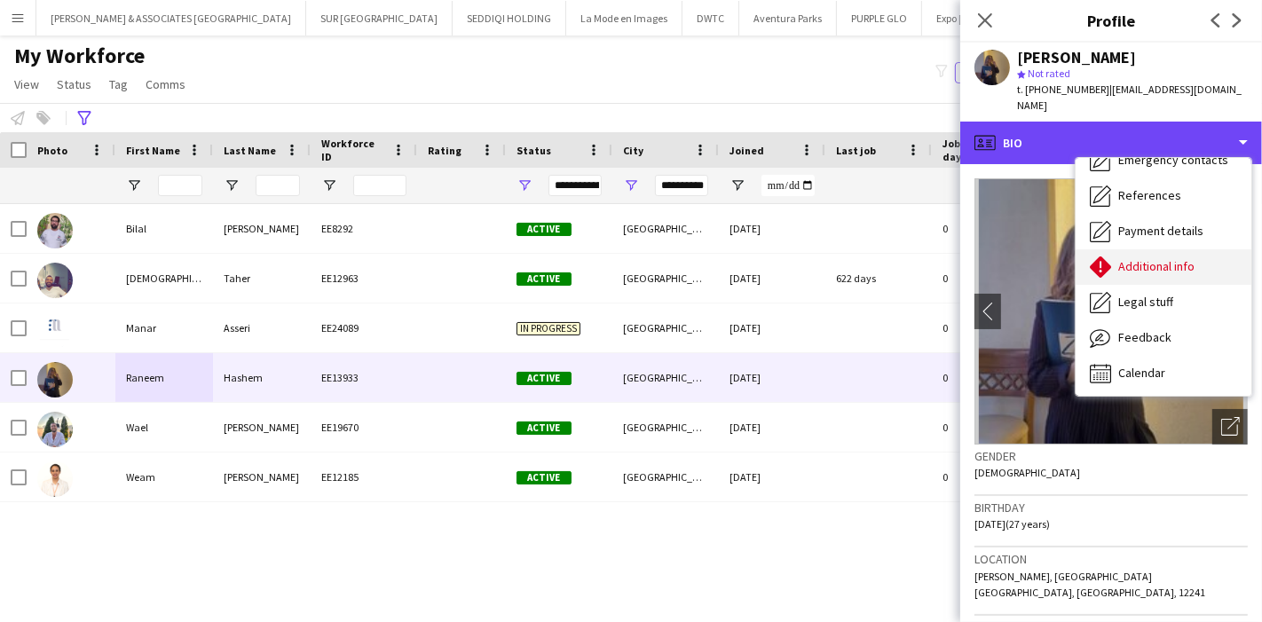
scroll to position [130, 0]
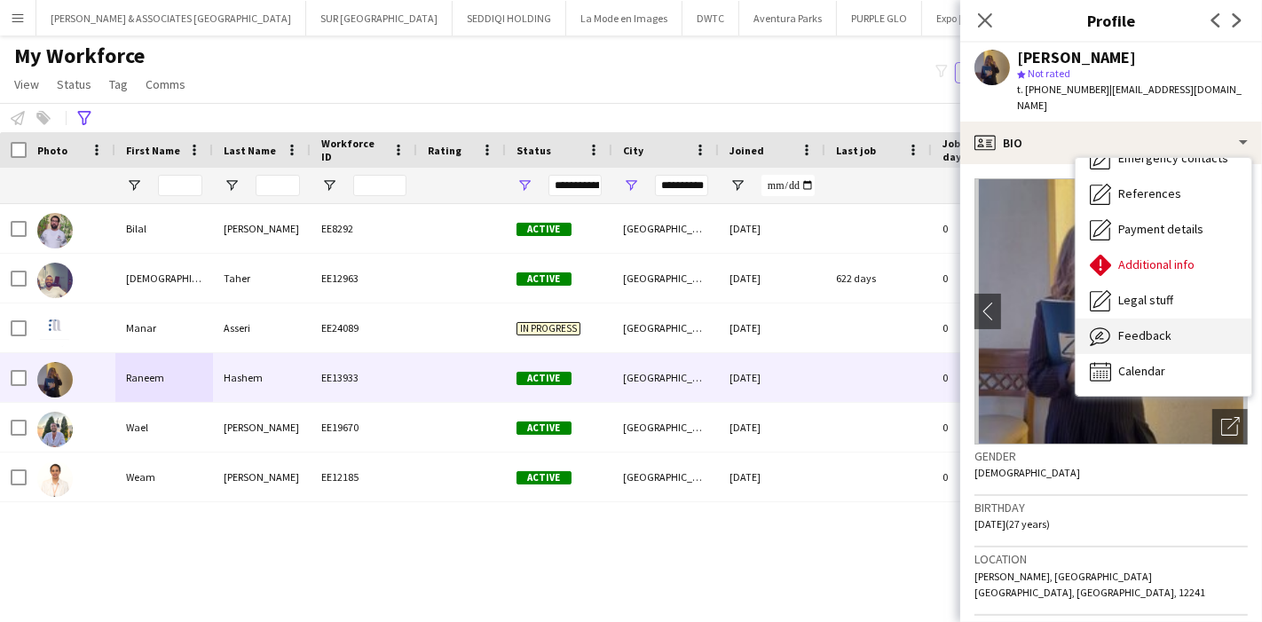
click at [1155, 327] on span "Feedback" at bounding box center [1144, 335] width 53 height 16
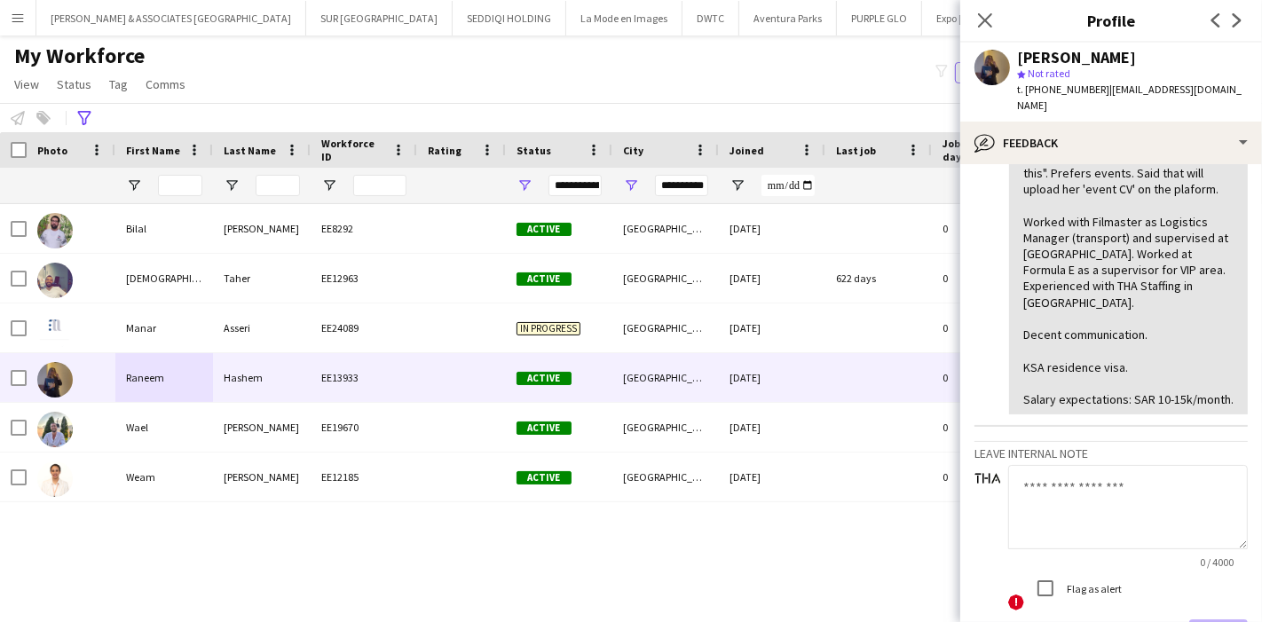
scroll to position [492, 0]
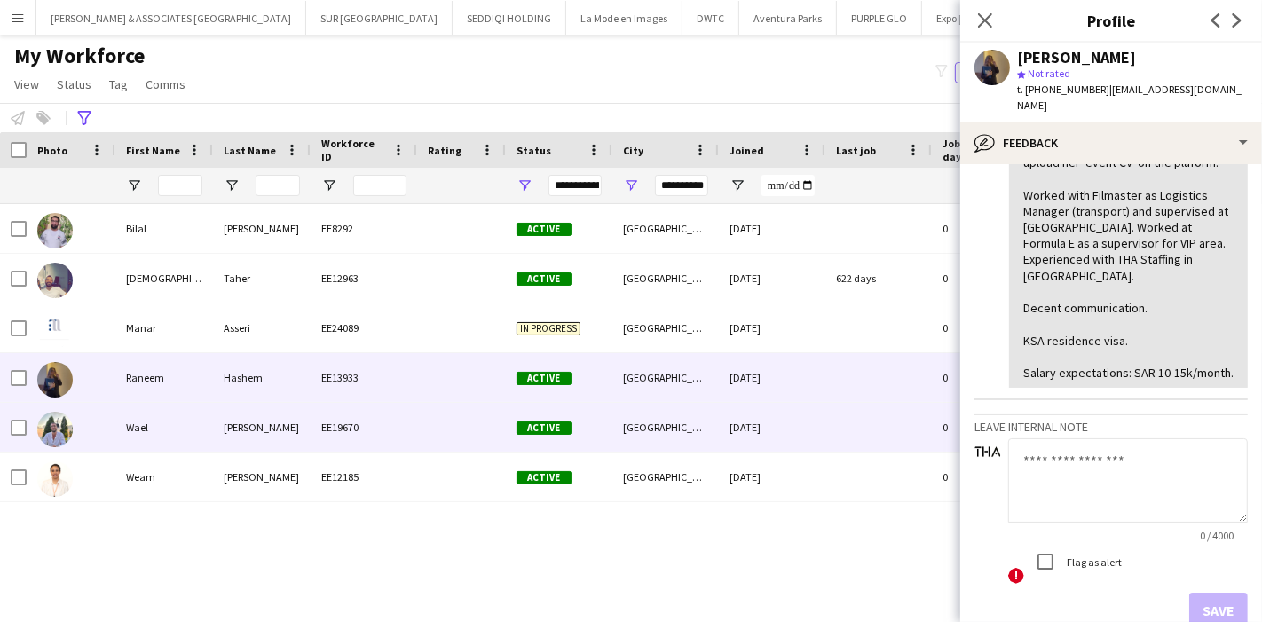
click at [248, 421] on div "[PERSON_NAME]" at bounding box center [262, 427] width 98 height 49
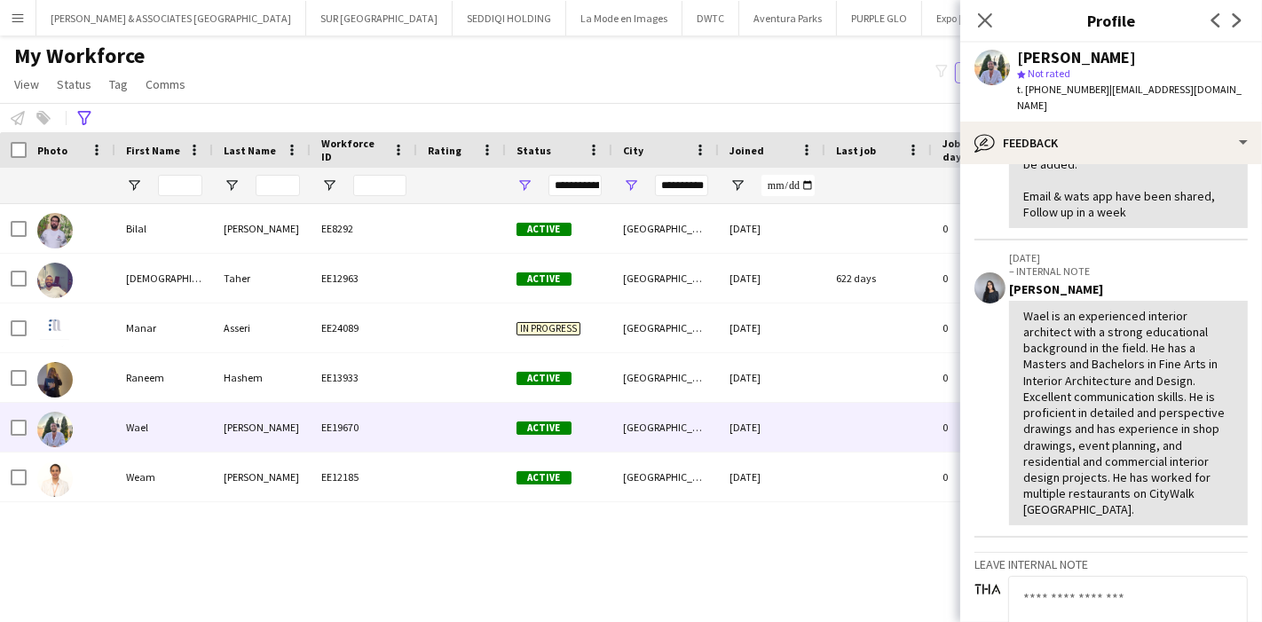
scroll to position [594, 0]
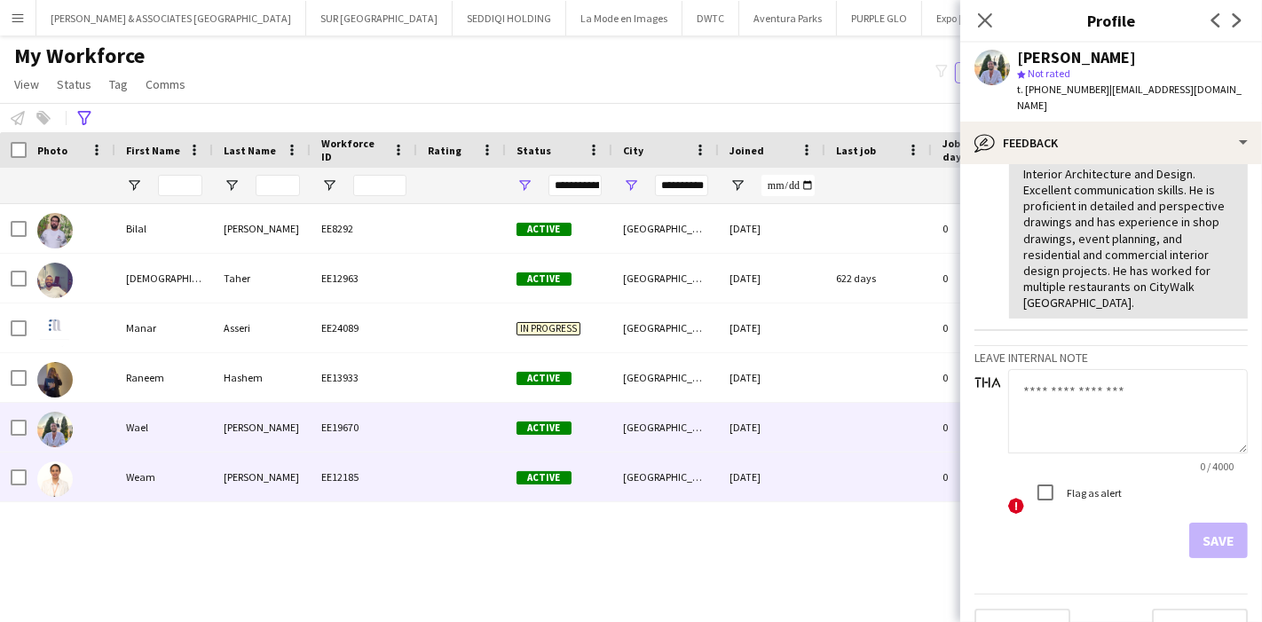
drag, startPoint x: 374, startPoint y: 479, endPoint x: 1074, endPoint y: 224, distance: 745.2
click at [375, 476] on div "EE12185" at bounding box center [364, 476] width 106 height 49
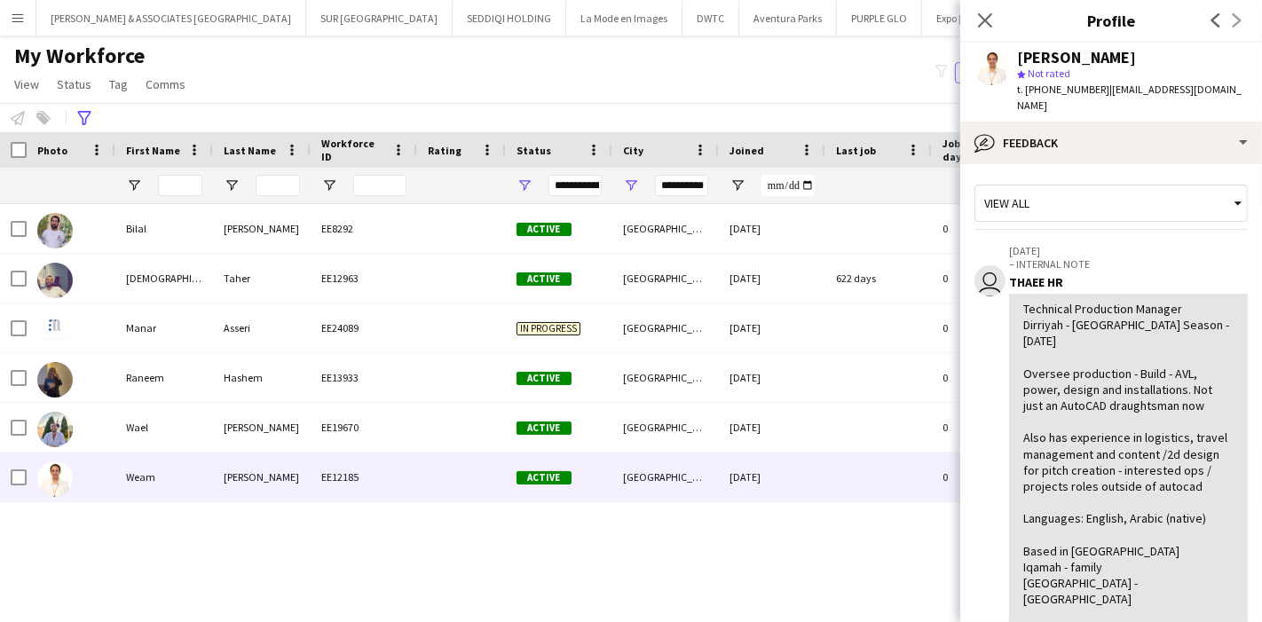
scroll to position [0, 0]
